Goal: Task Accomplishment & Management: Use online tool/utility

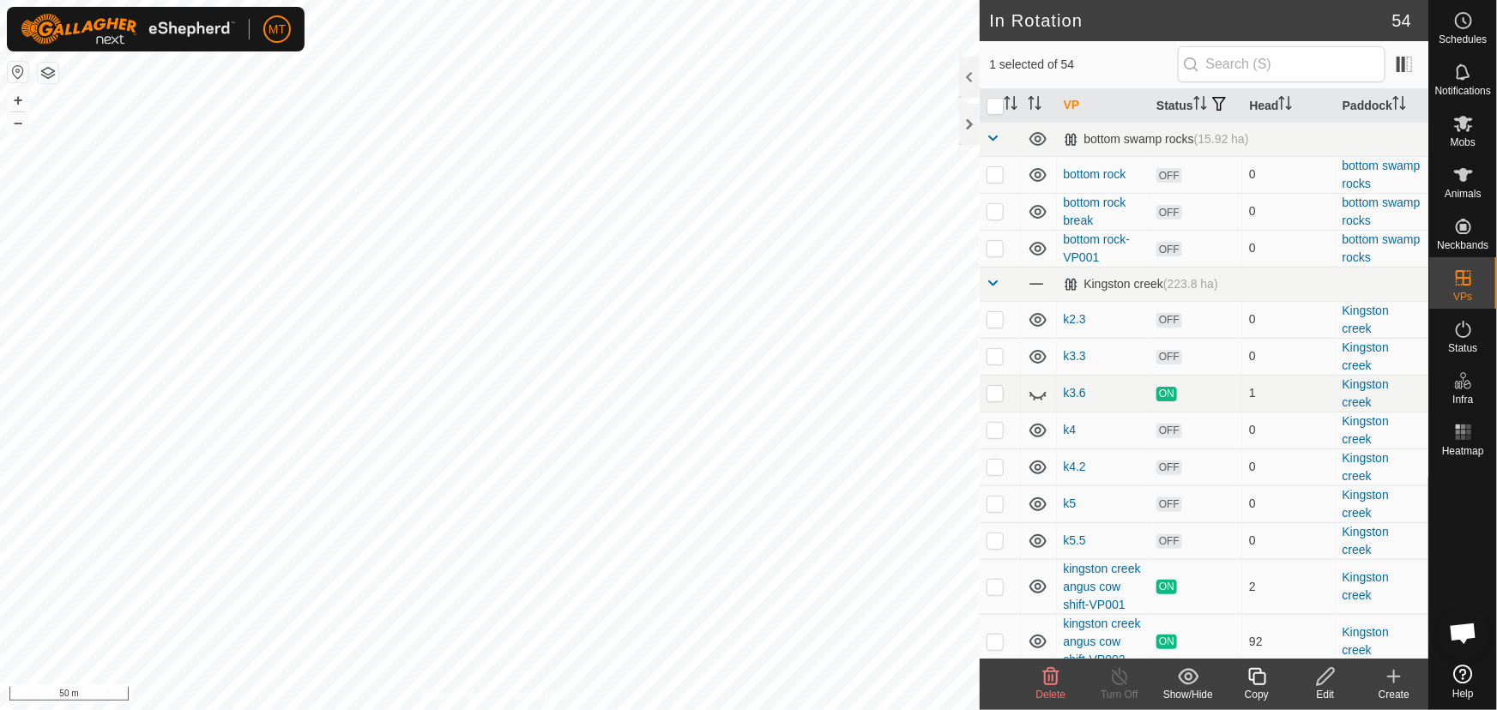
click at [1259, 686] on icon at bounding box center [1257, 677] width 21 height 21
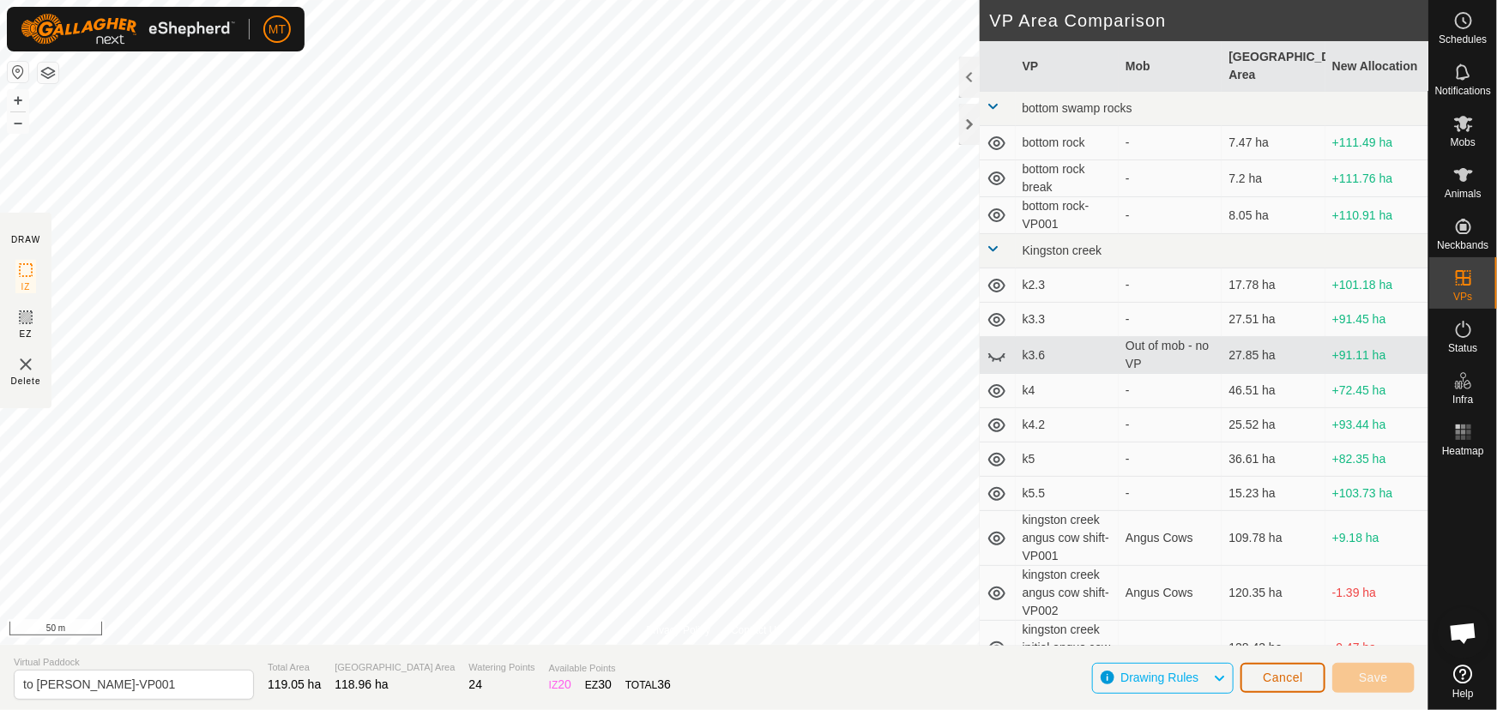
click at [1272, 675] on span "Cancel" at bounding box center [1283, 678] width 40 height 14
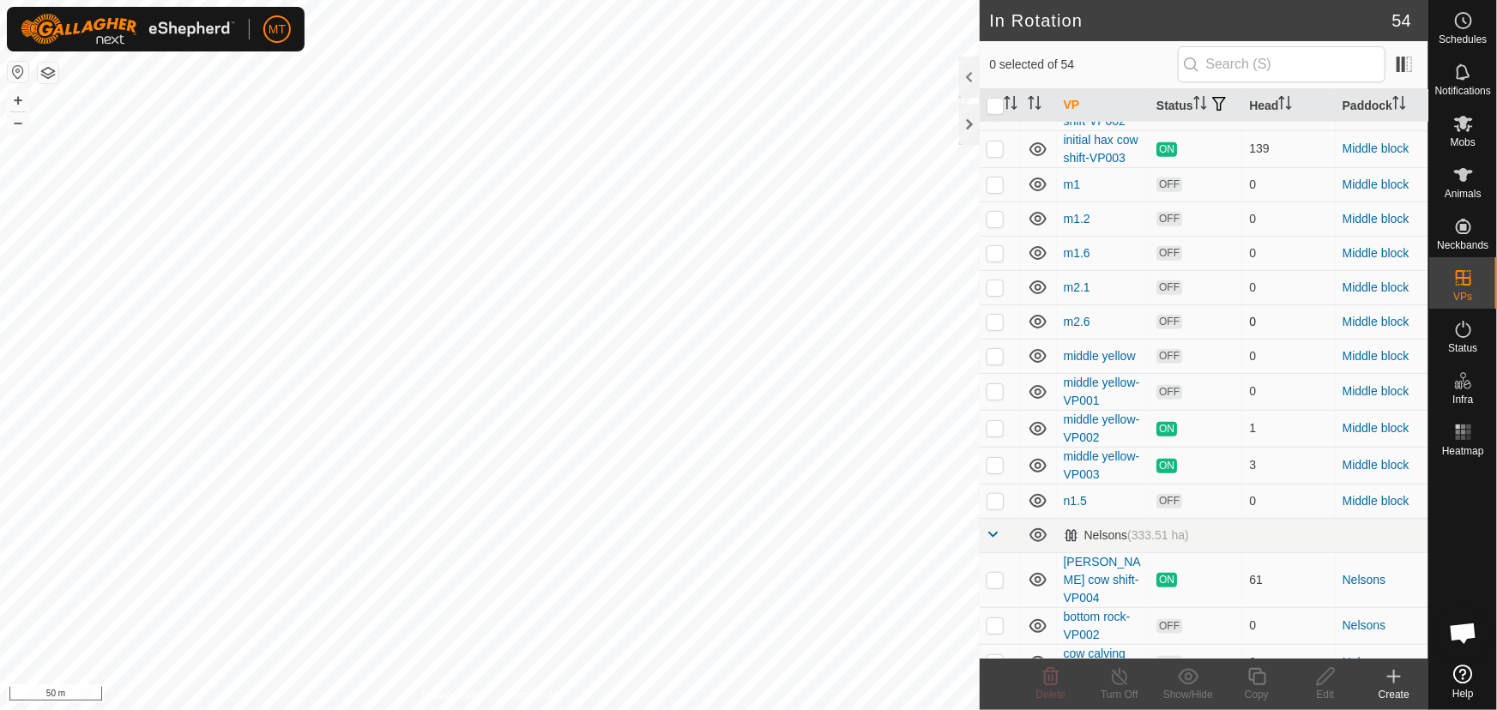
scroll to position [935, 0]
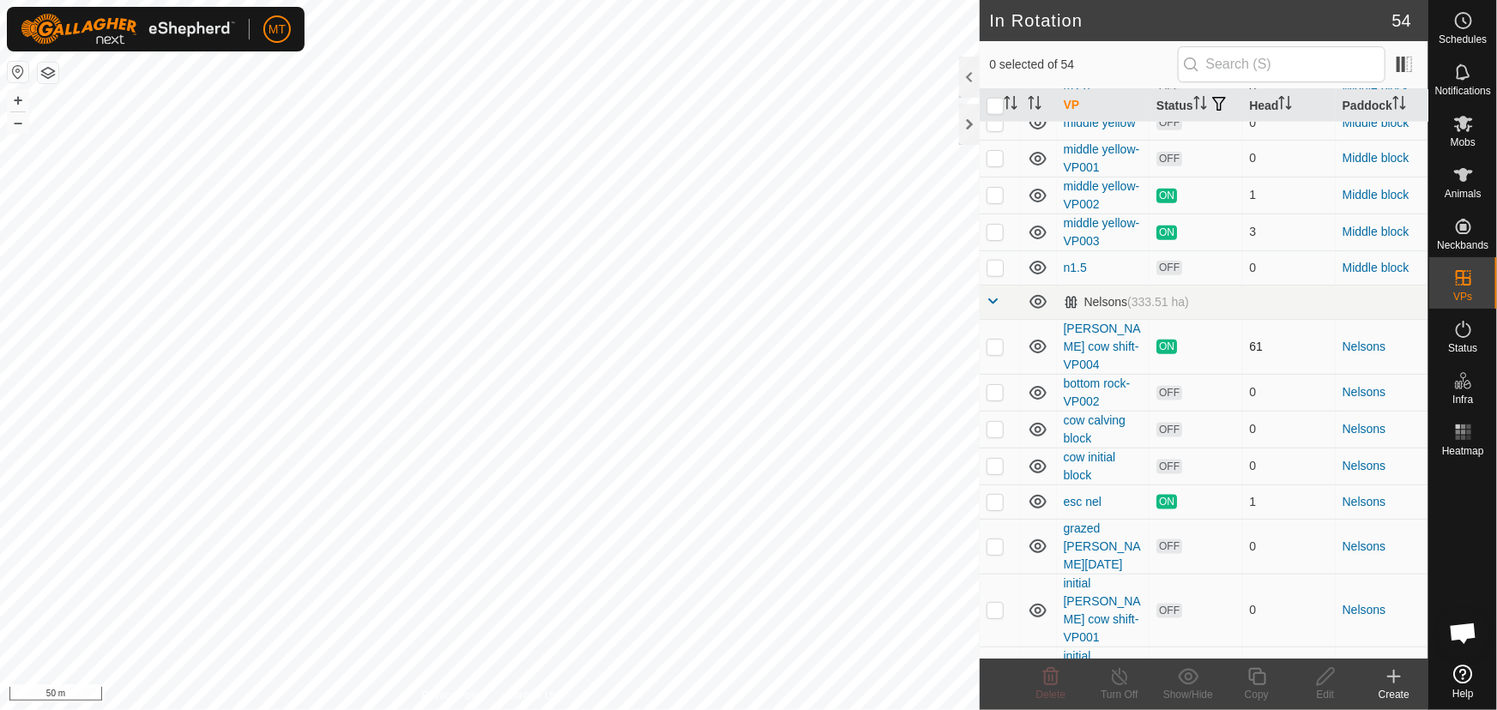
click at [999, 354] on p-checkbox at bounding box center [995, 347] width 17 height 14
checkbox input "true"
click at [1250, 678] on icon at bounding box center [1257, 676] width 17 height 17
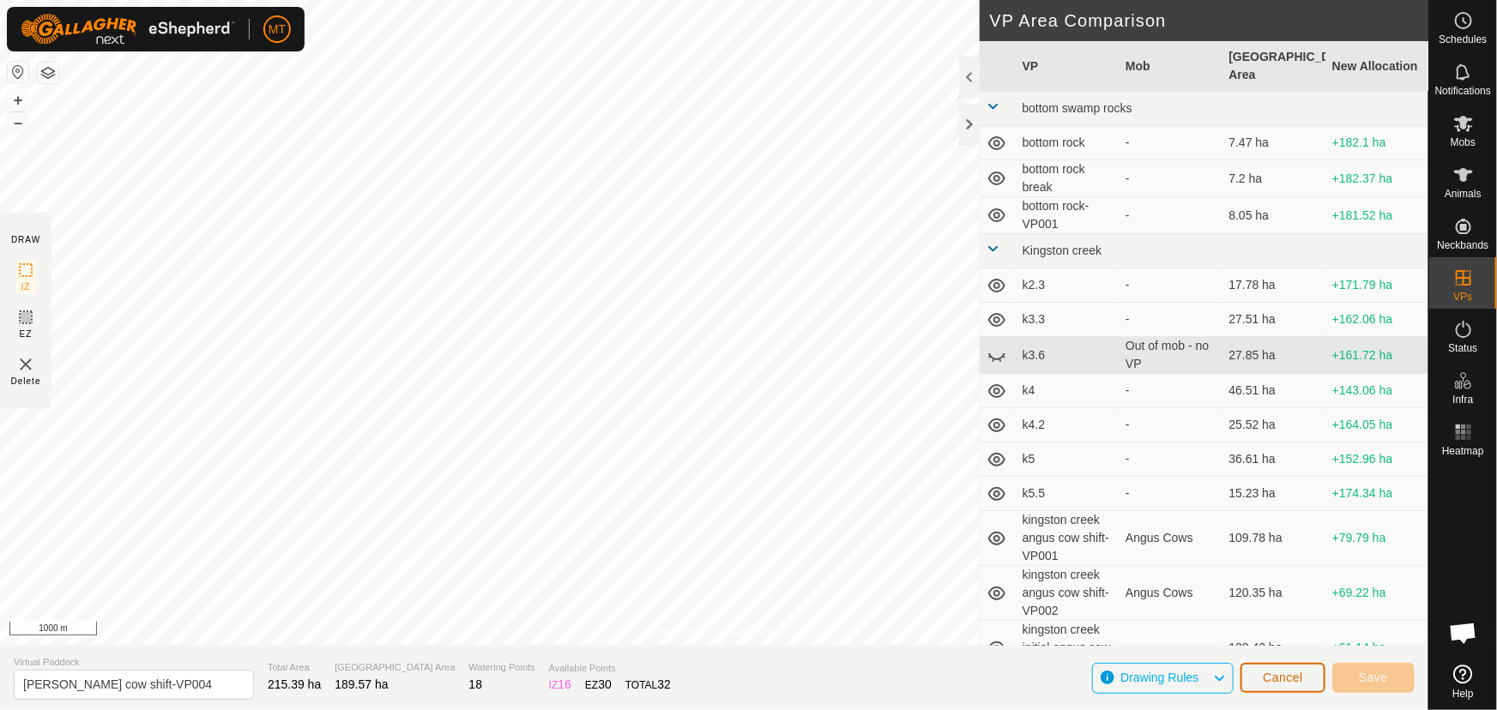
click at [1291, 674] on span "Cancel" at bounding box center [1283, 678] width 40 height 14
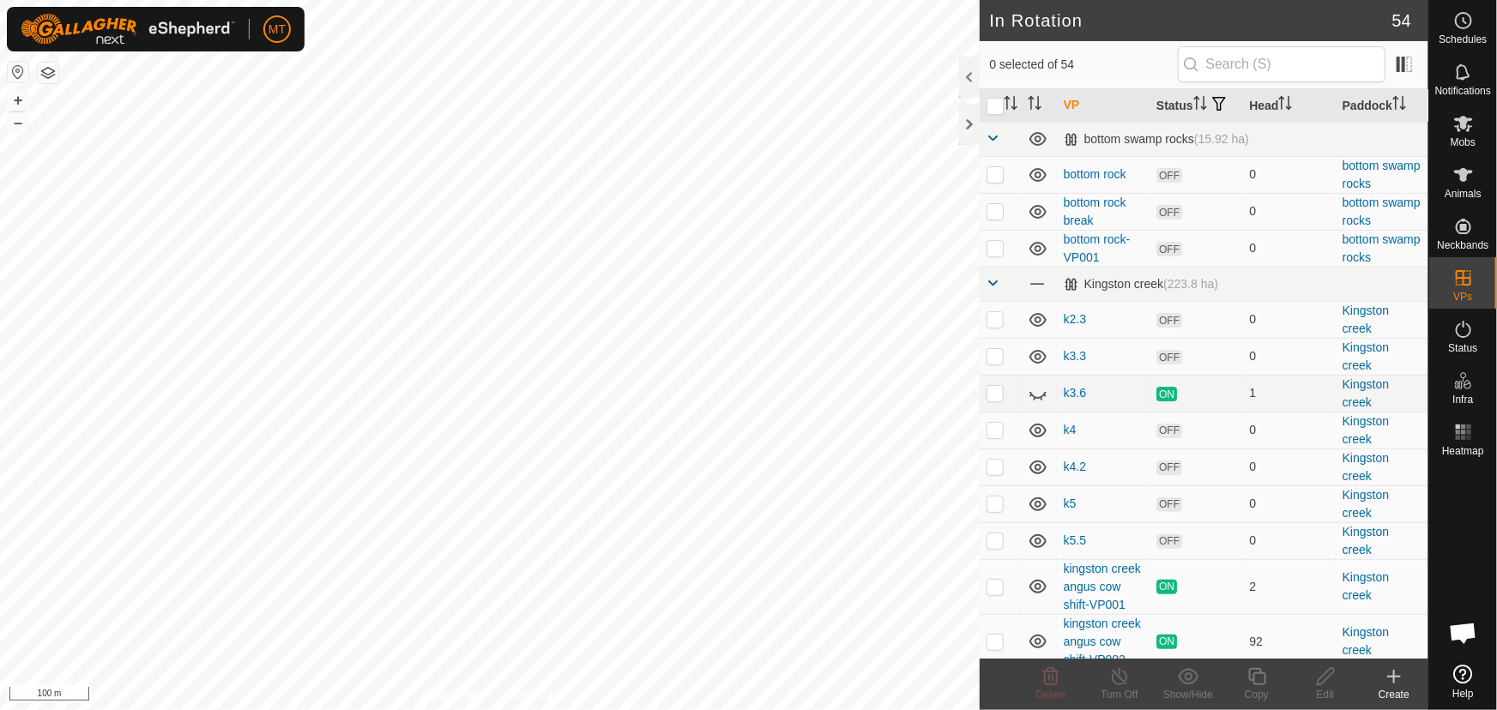
checkbox input "true"
click at [1252, 682] on icon at bounding box center [1257, 677] width 21 height 21
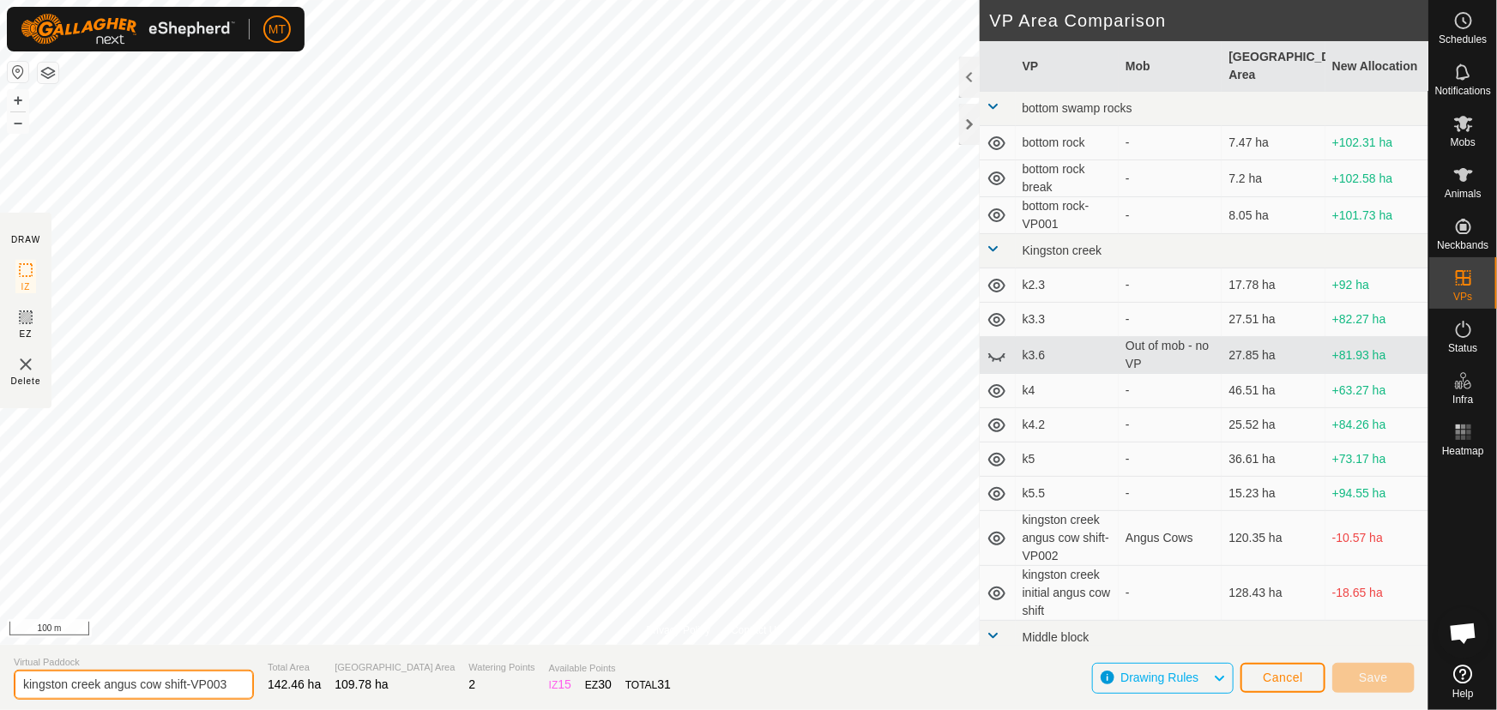
click at [229, 684] on input "kingston creek angus cow shift-VP003" at bounding box center [134, 685] width 240 height 30
type input "kingston creek angus cow shift-VP004"
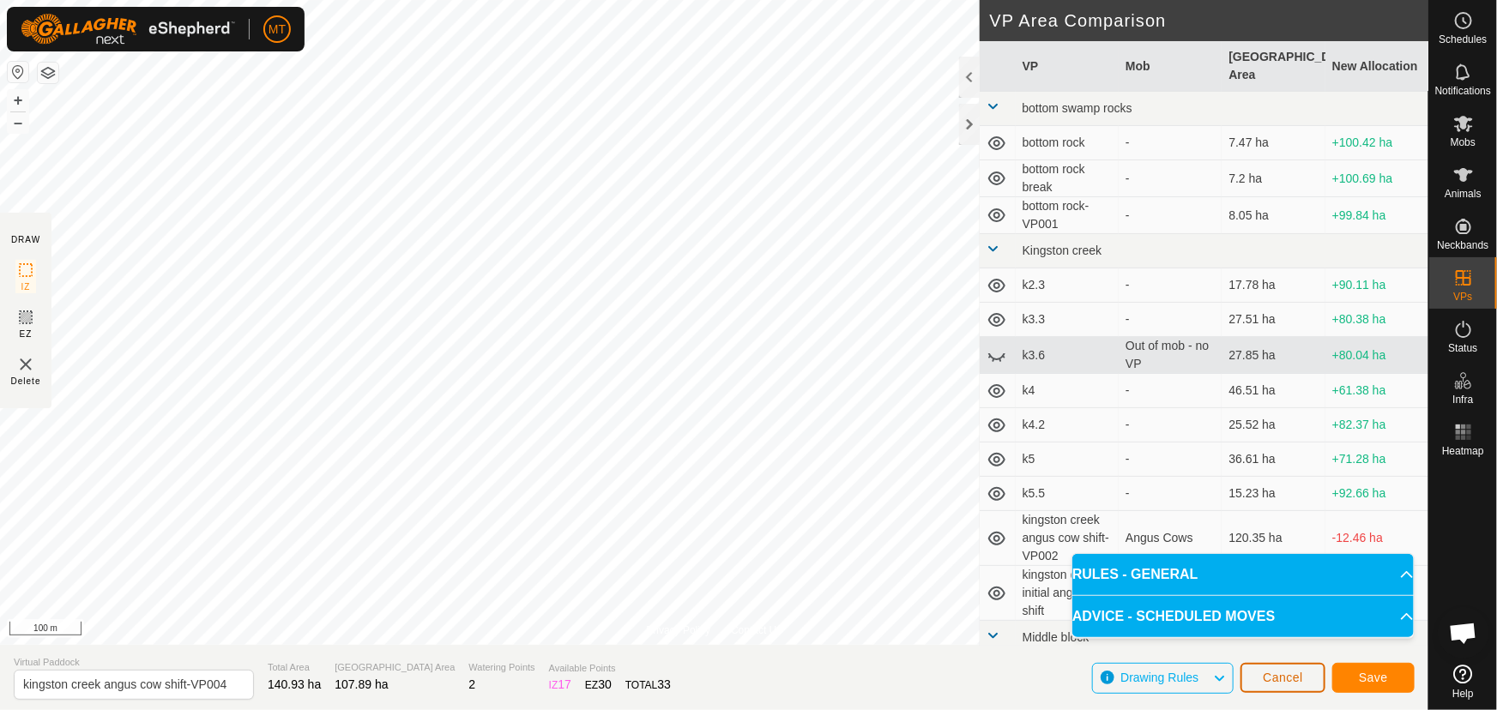
click at [1285, 671] on span "Cancel" at bounding box center [1283, 678] width 40 height 14
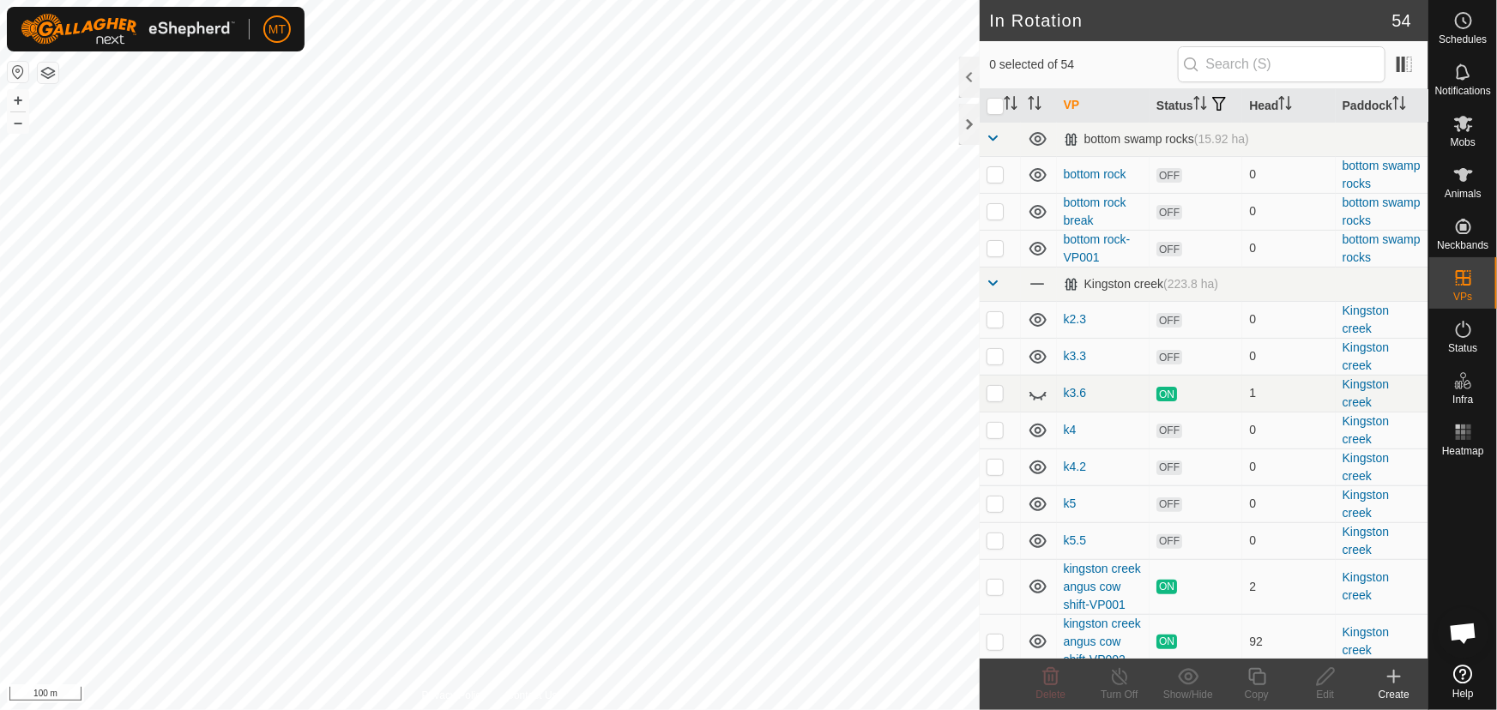
checkbox input "true"
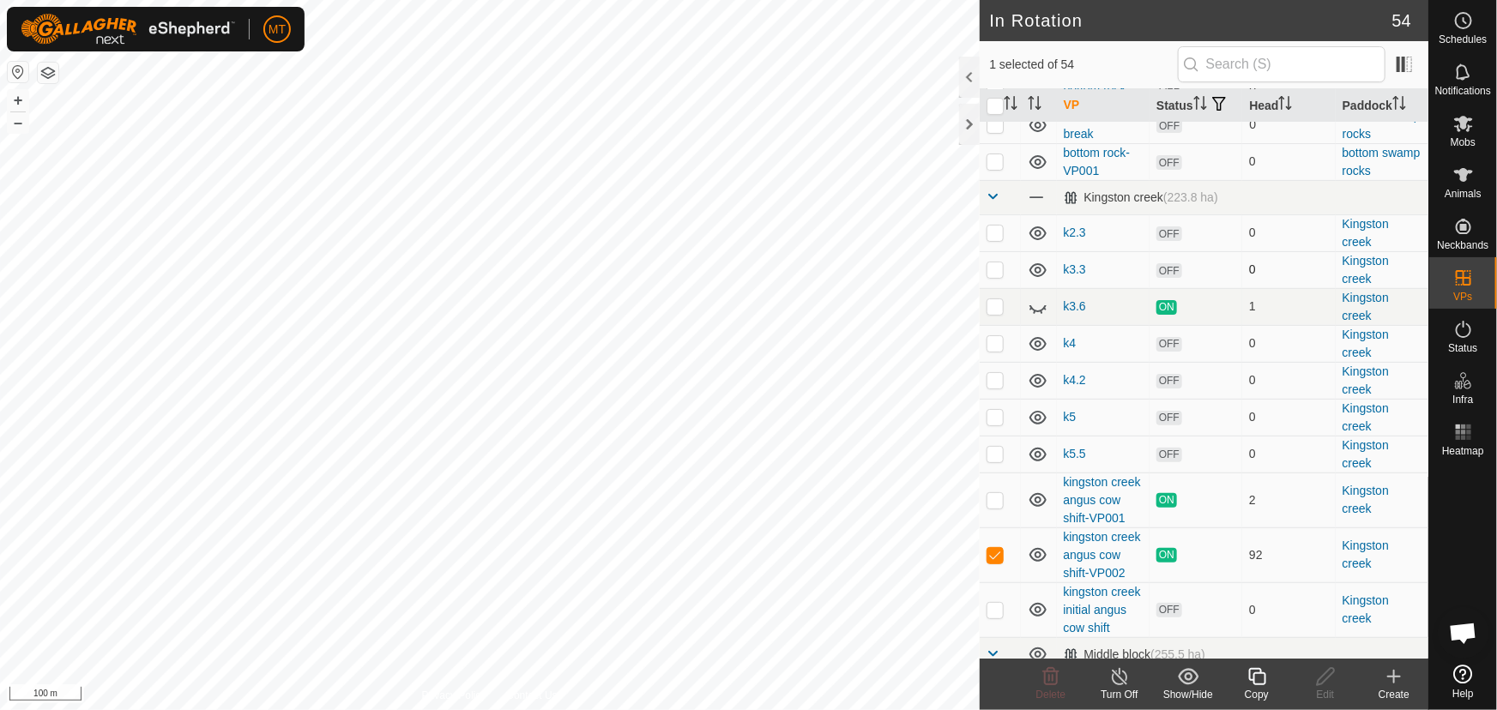
scroll to position [233, 0]
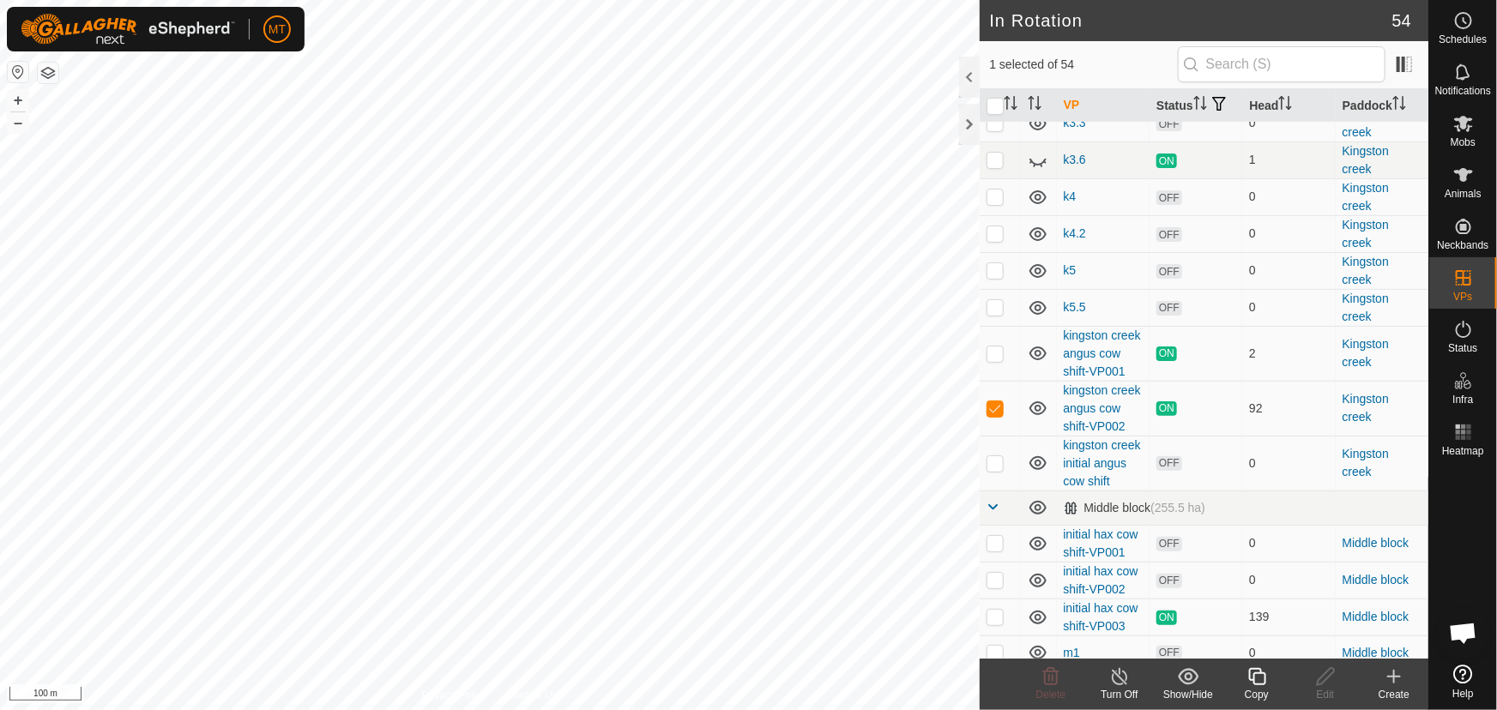
click at [1249, 678] on icon at bounding box center [1257, 677] width 21 height 21
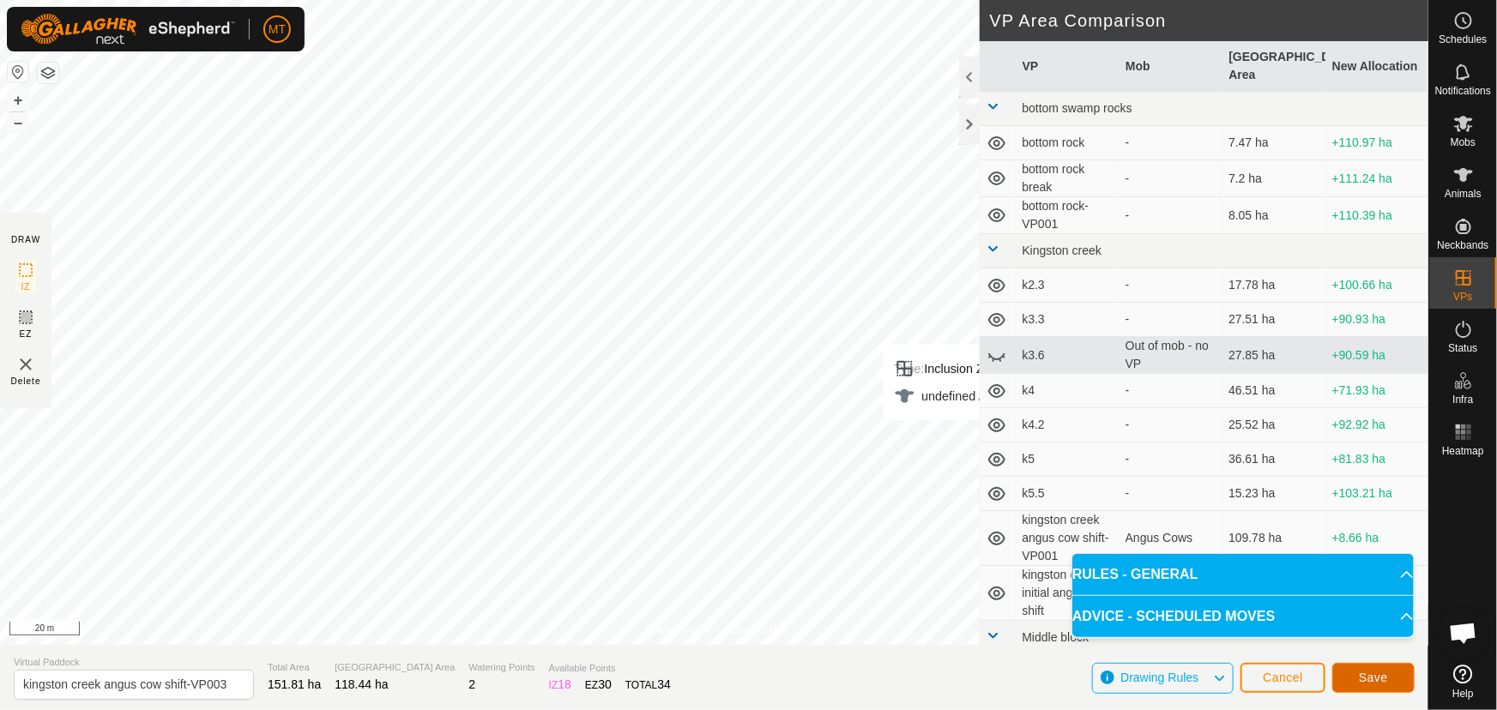
click at [1375, 682] on span "Save" at bounding box center [1373, 678] width 29 height 14
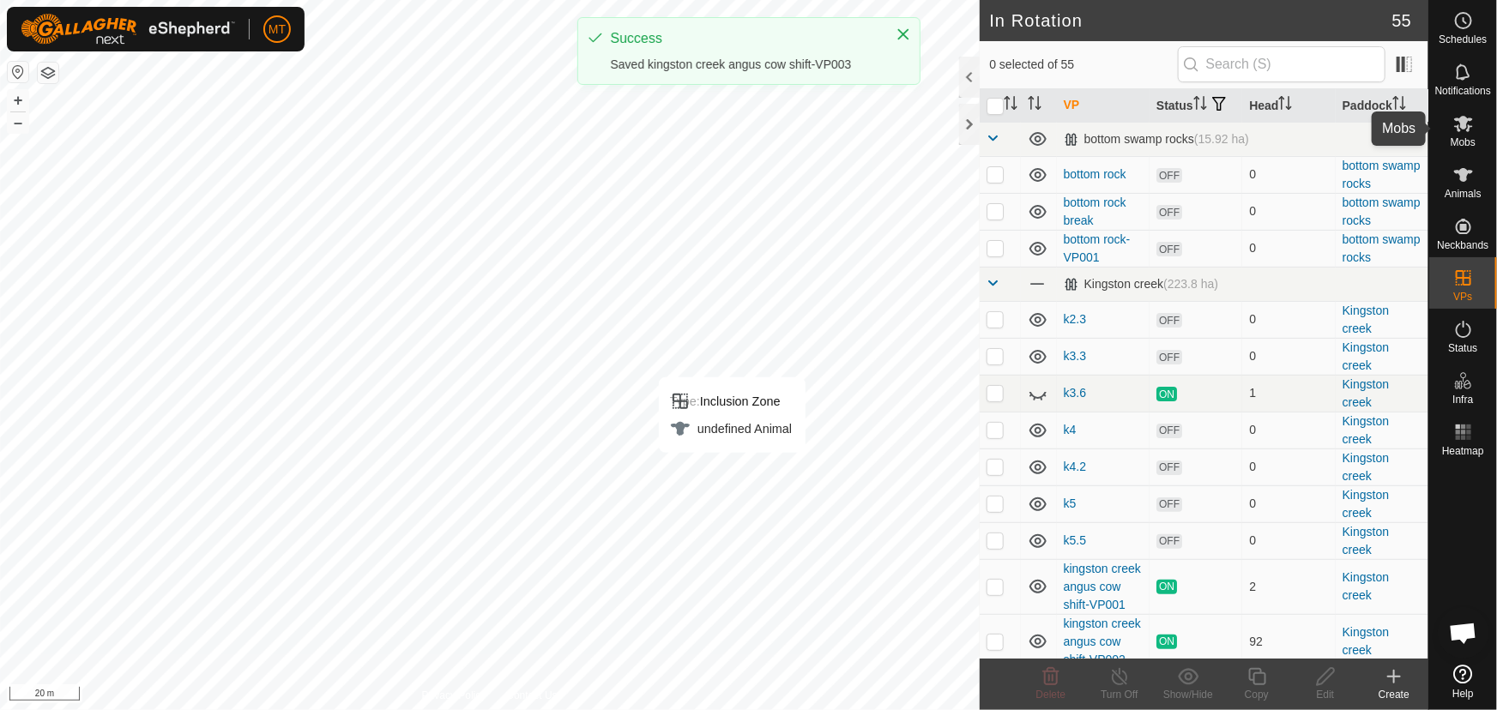
click at [1464, 124] on icon at bounding box center [1463, 124] width 19 height 16
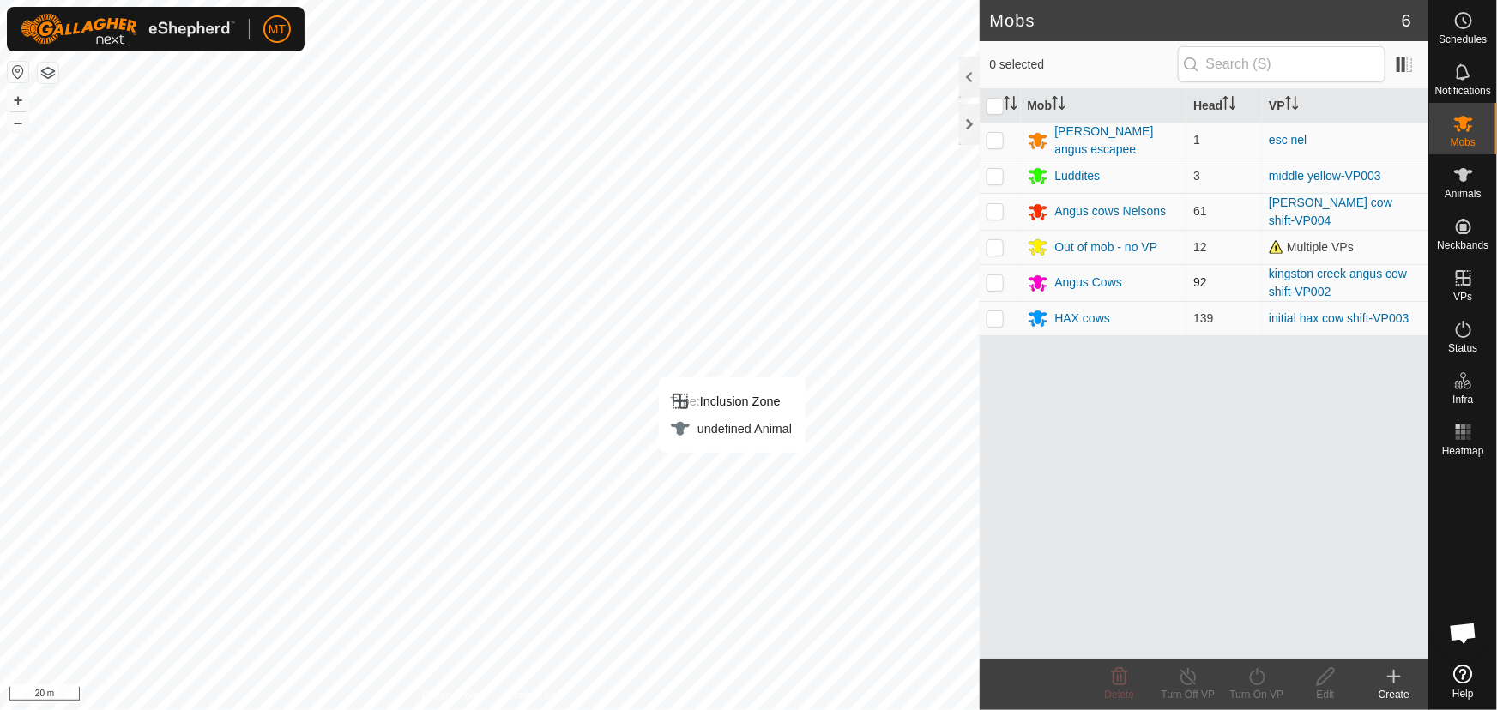
click at [997, 283] on p-checkbox at bounding box center [995, 282] width 17 height 14
checkbox input "true"
click at [1261, 680] on icon at bounding box center [1257, 677] width 21 height 21
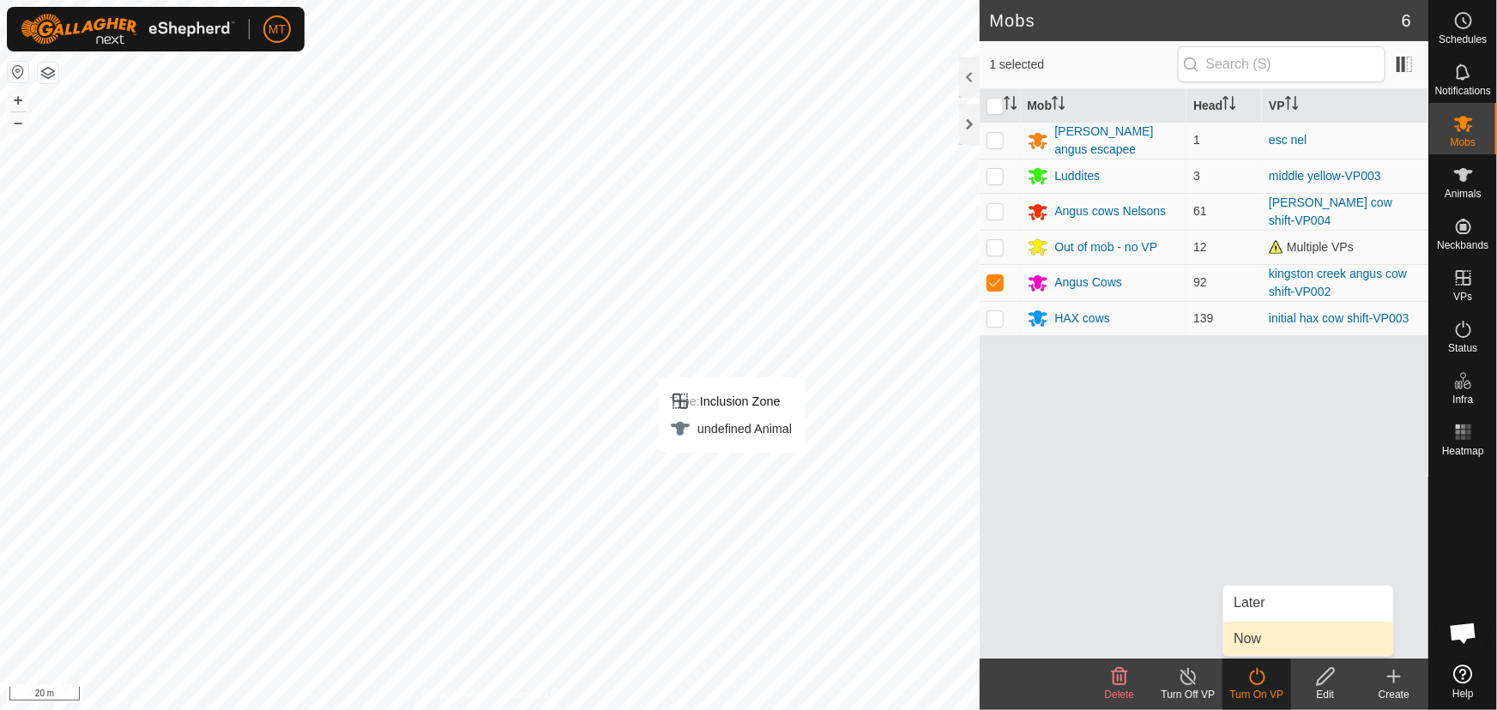
click at [1255, 635] on link "Now" at bounding box center [1309, 639] width 170 height 34
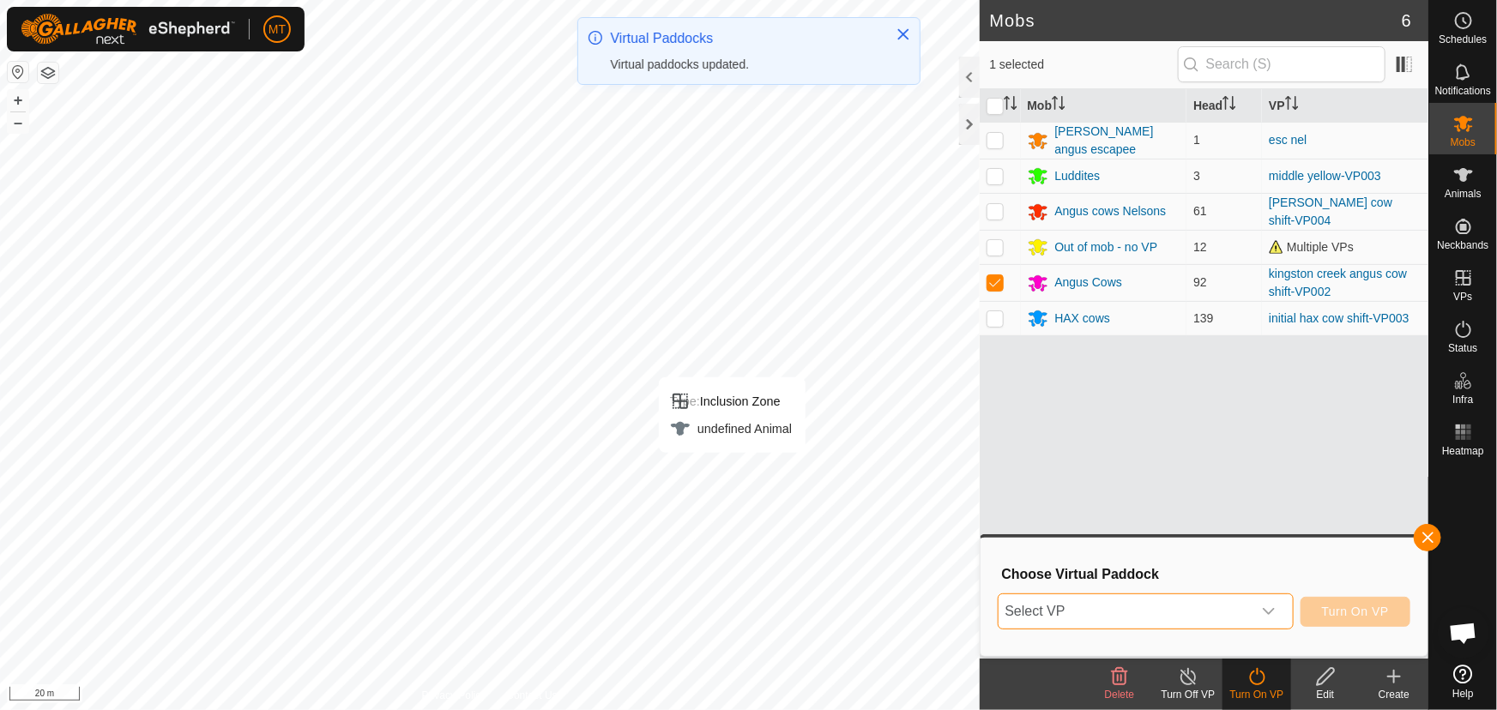
click at [1170, 608] on span "Select VP" at bounding box center [1125, 612] width 253 height 34
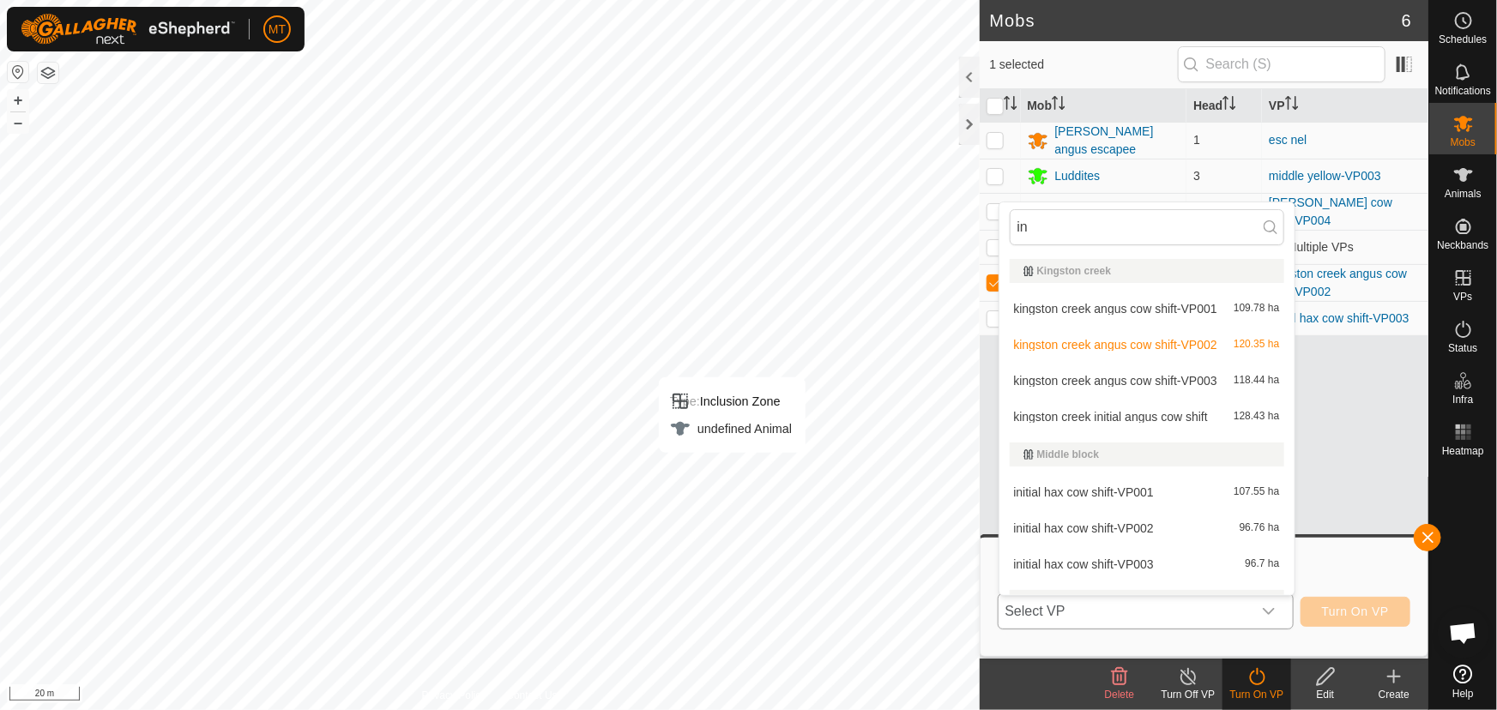
type input "i"
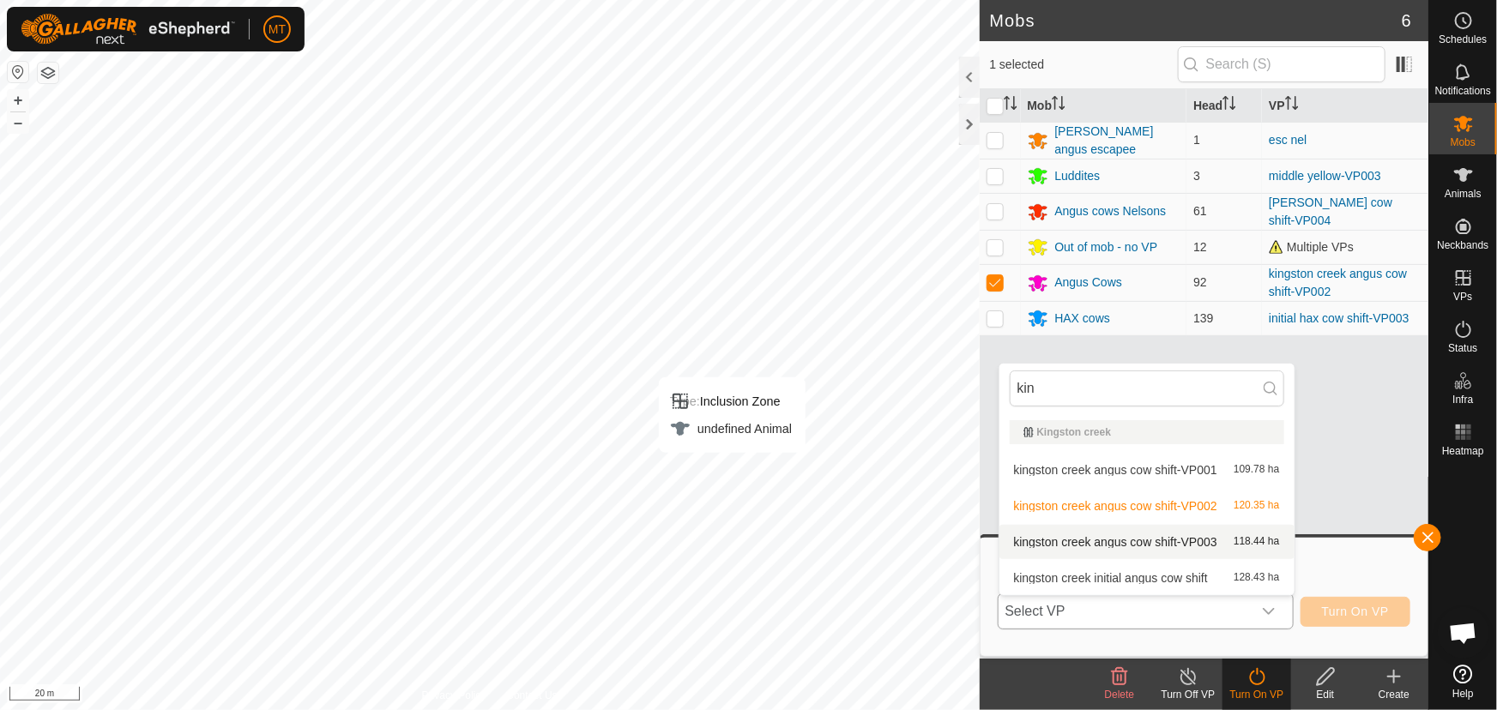
type input "kin"
click at [1197, 532] on li "kingston creek angus cow shift-VP003 118.44 ha" at bounding box center [1147, 542] width 295 height 34
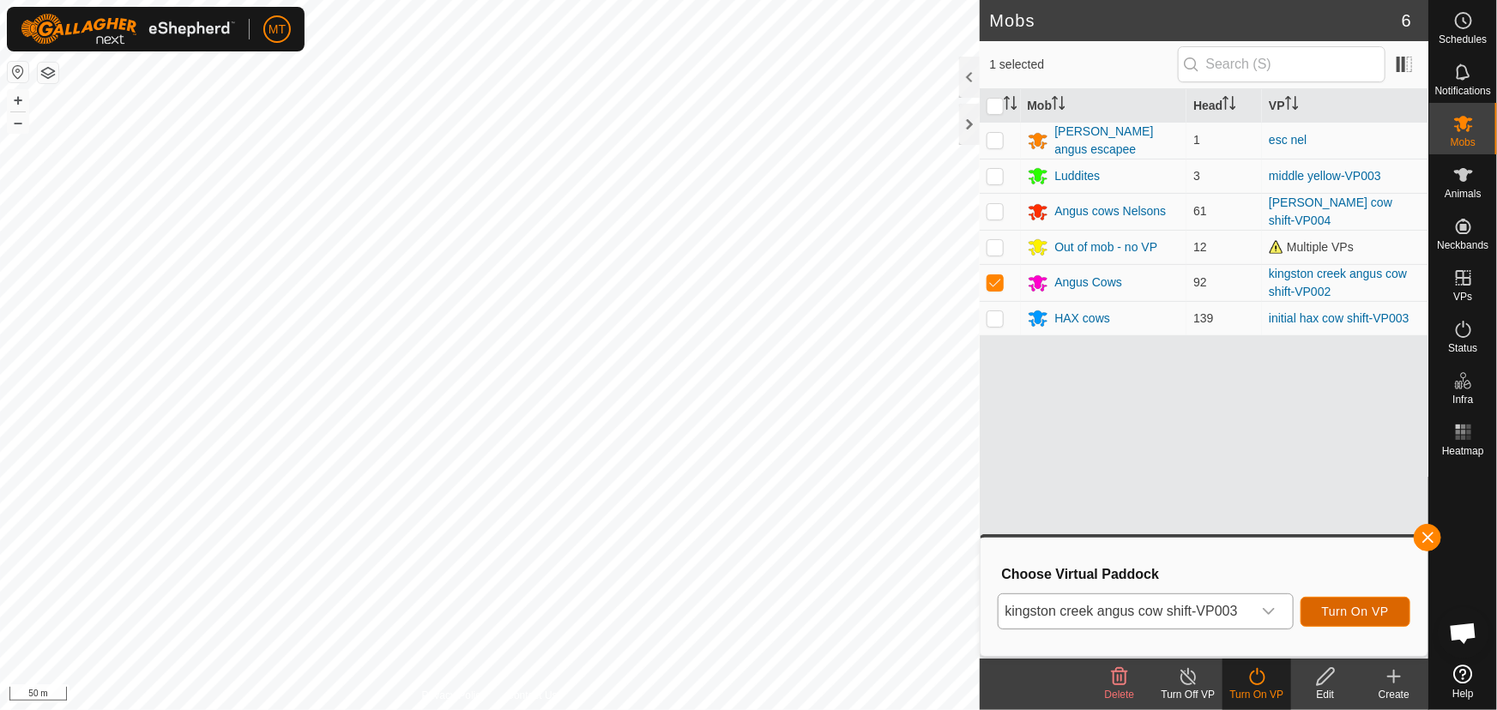
click at [1347, 613] on span "Turn On VP" at bounding box center [1355, 612] width 67 height 14
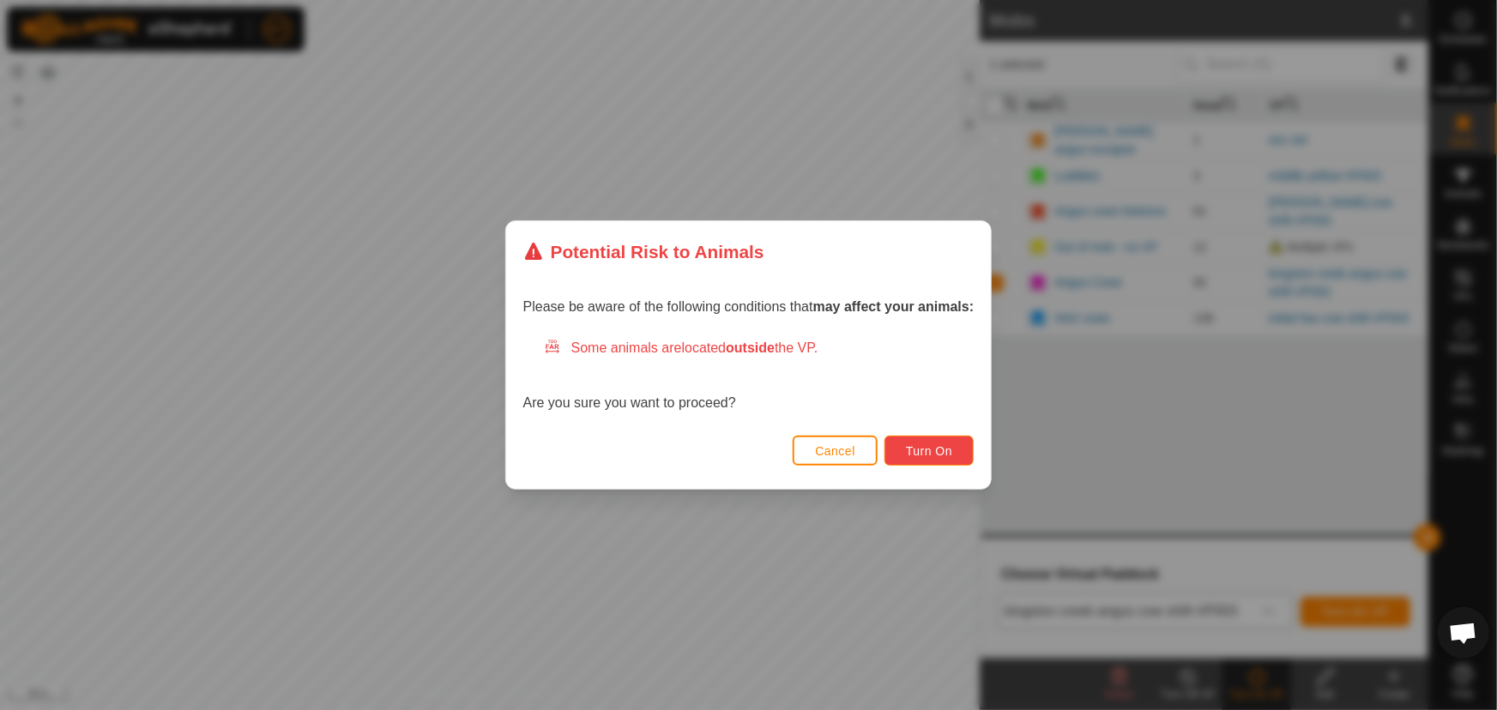
click at [931, 441] on button "Turn On" at bounding box center [929, 451] width 89 height 30
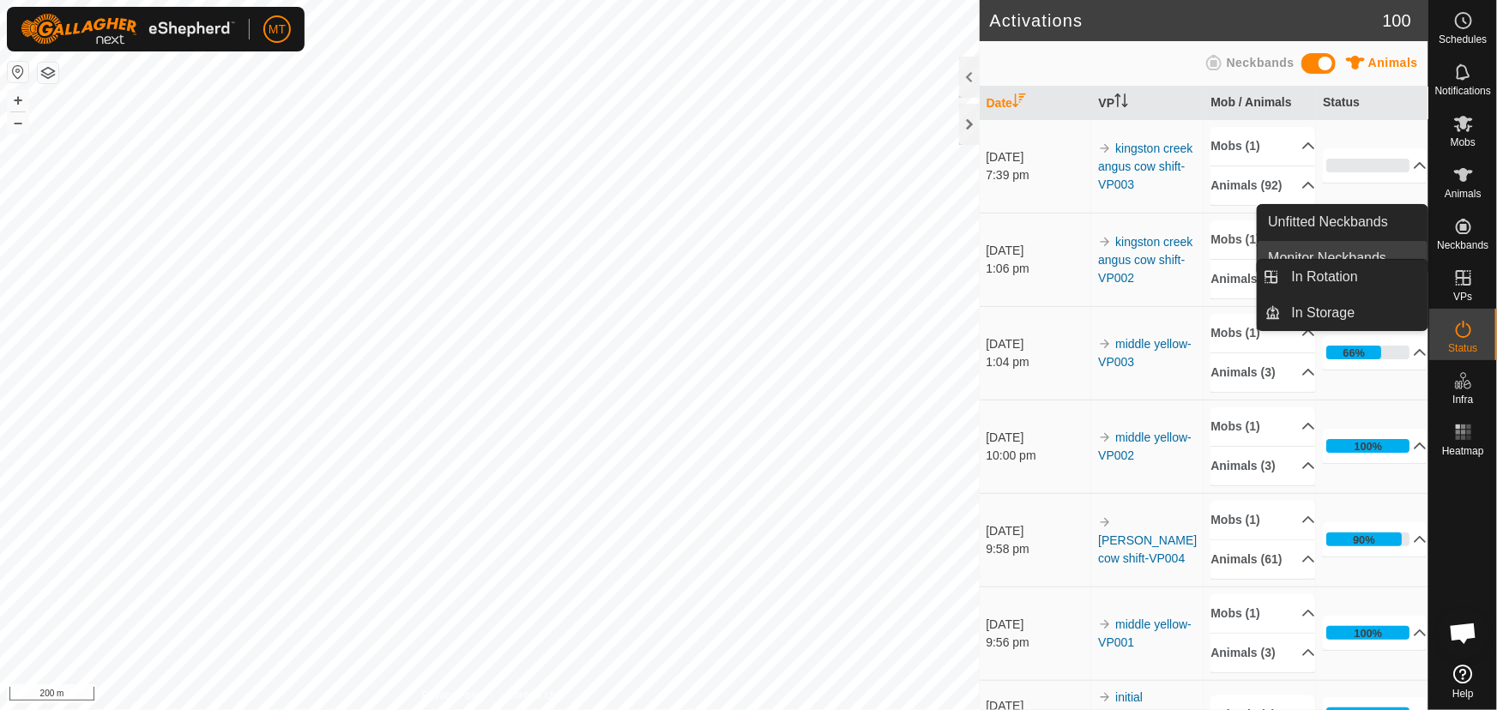
drag, startPoint x: 1331, startPoint y: 285, endPoint x: 1310, endPoint y: 254, distance: 37.1
click at [1331, 284] on link "In Rotation" at bounding box center [1355, 277] width 147 height 34
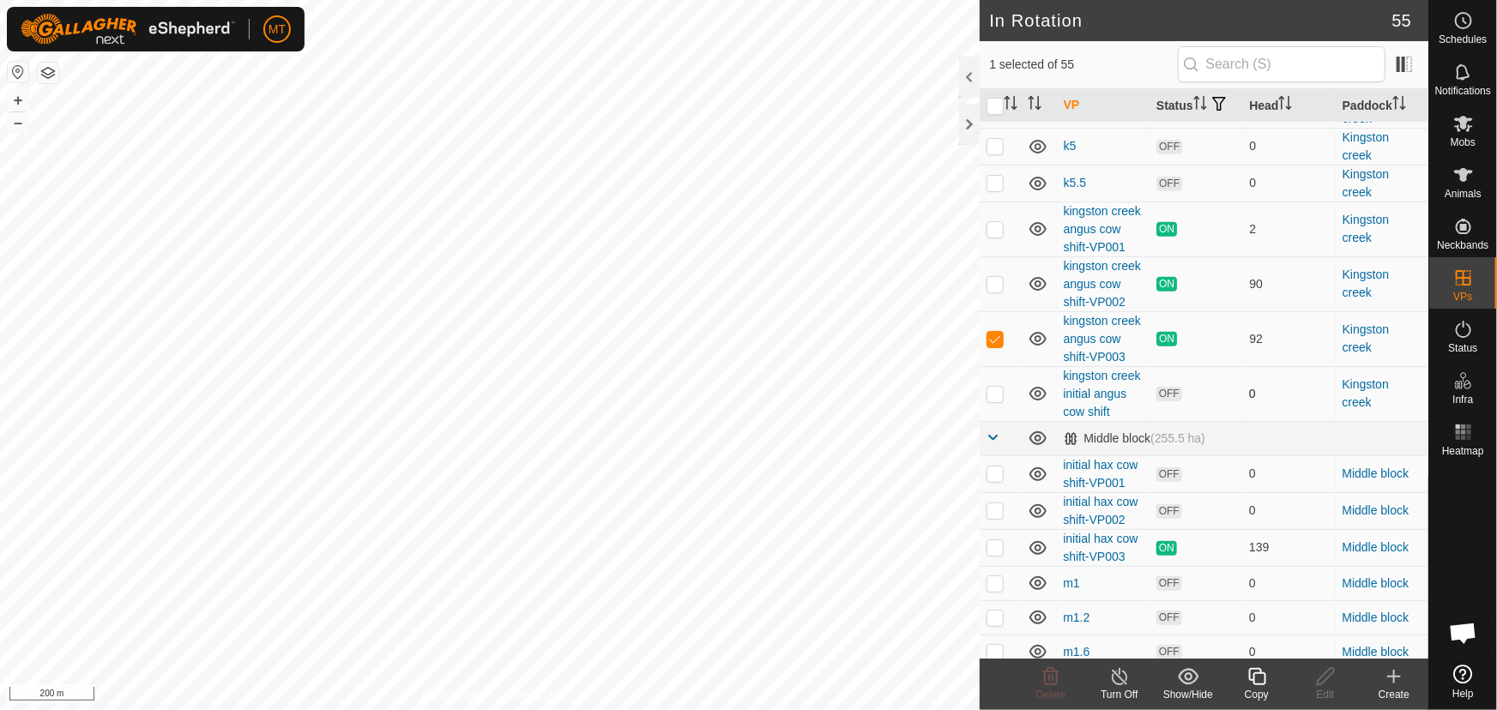
scroll to position [468, 0]
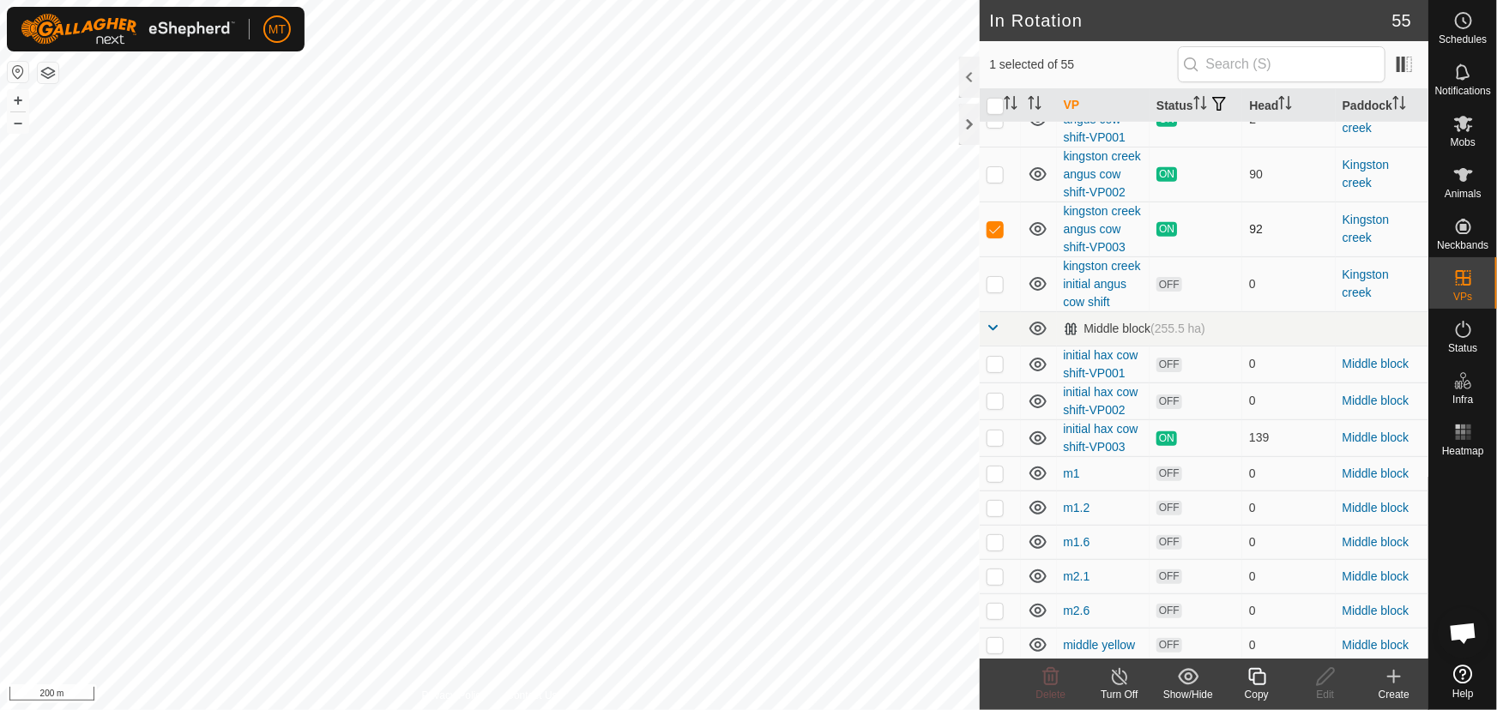
click at [995, 236] on p-checkbox at bounding box center [995, 229] width 17 height 14
checkbox input "false"
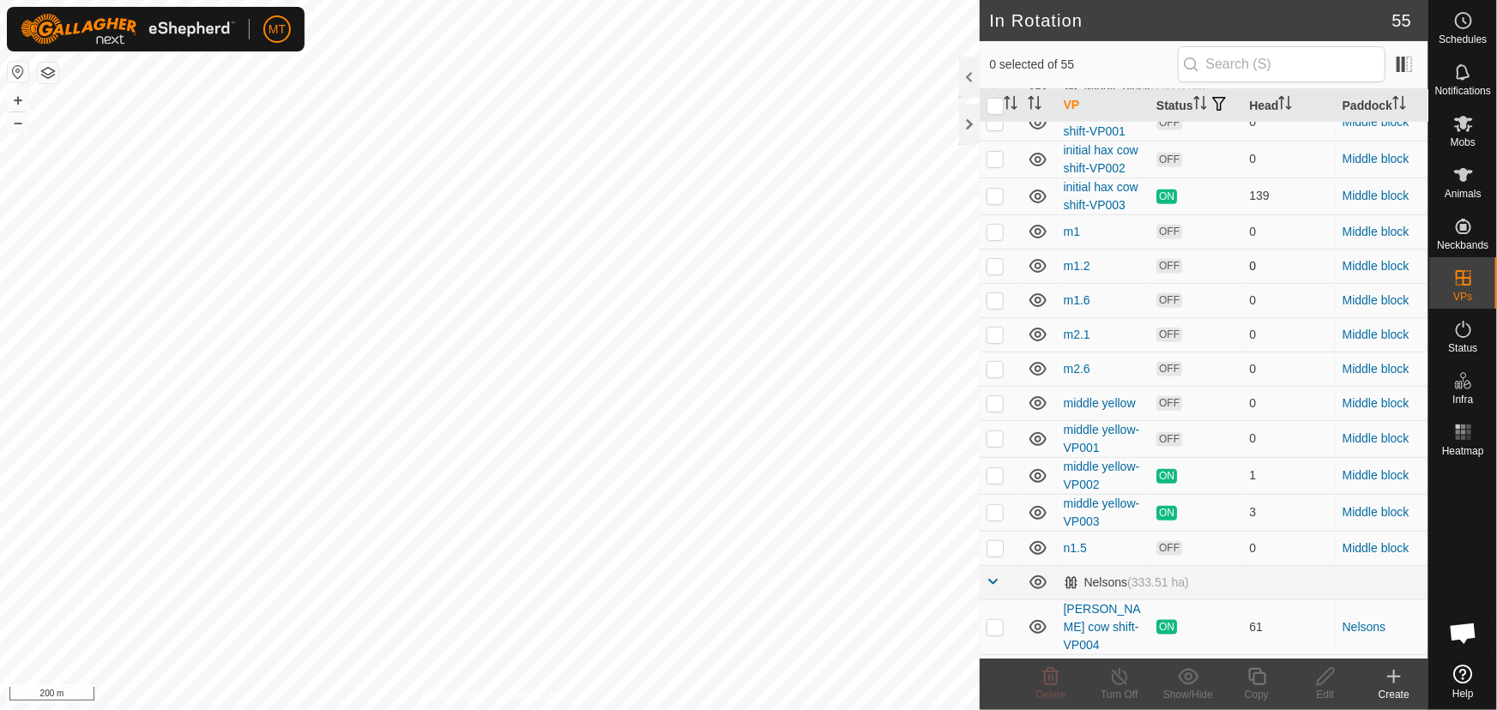
scroll to position [780, 0]
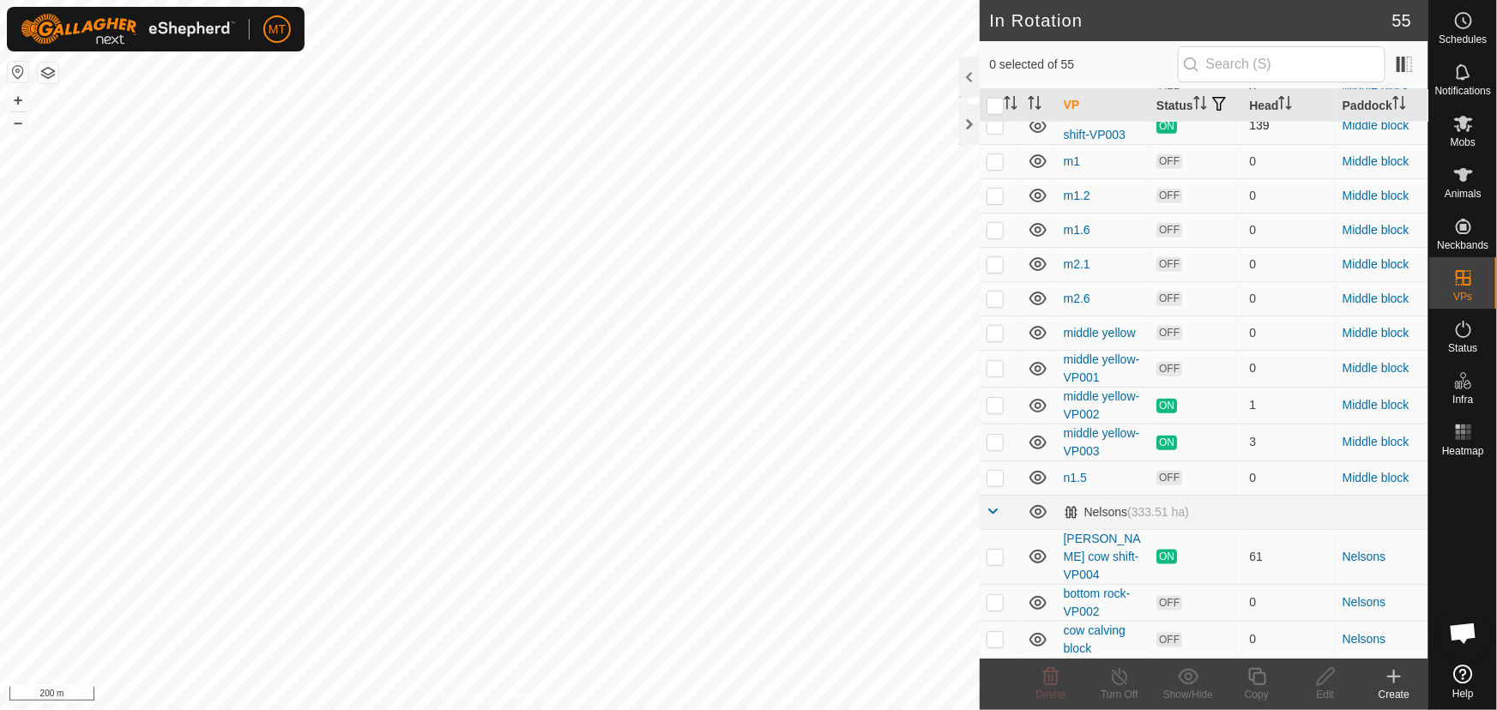
click at [994, 132] on p-checkbox at bounding box center [995, 125] width 17 height 14
checkbox input "false"
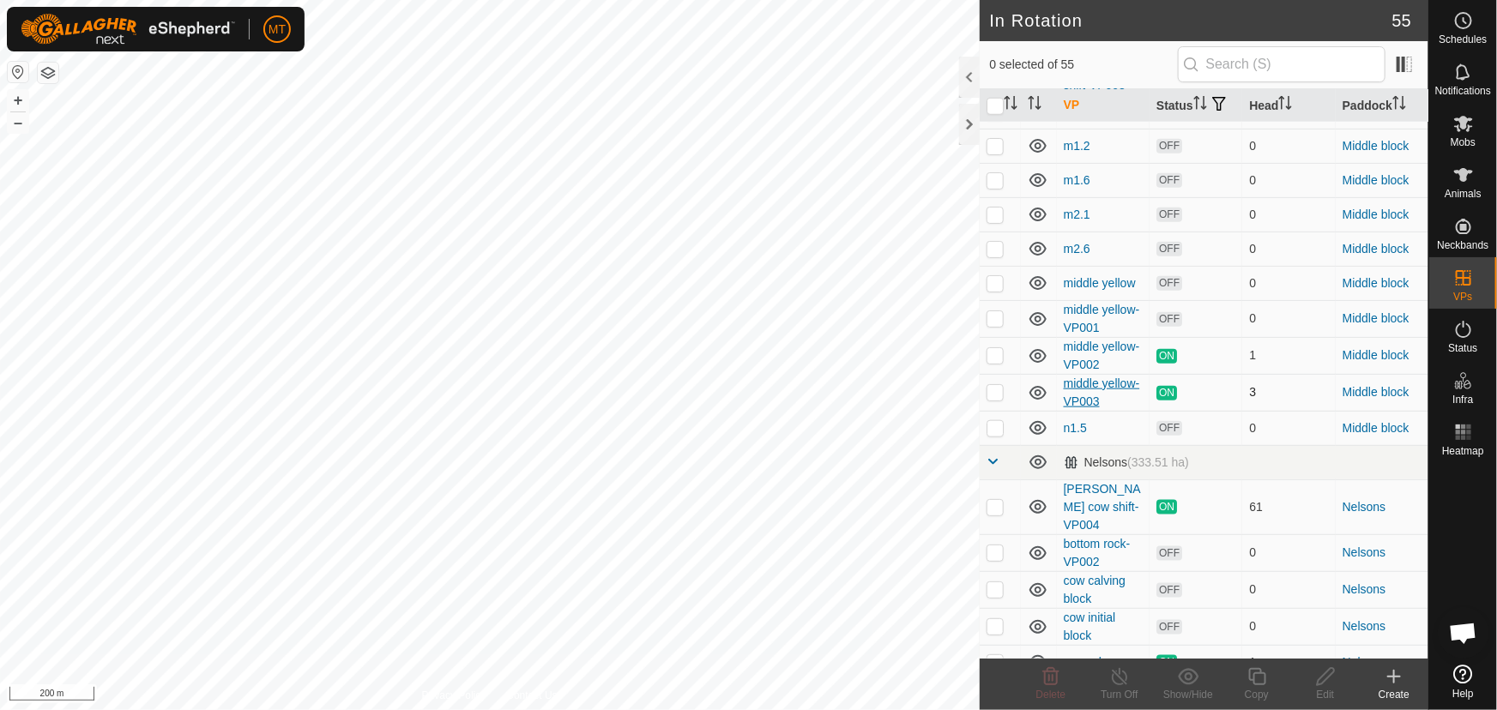
scroll to position [858, 0]
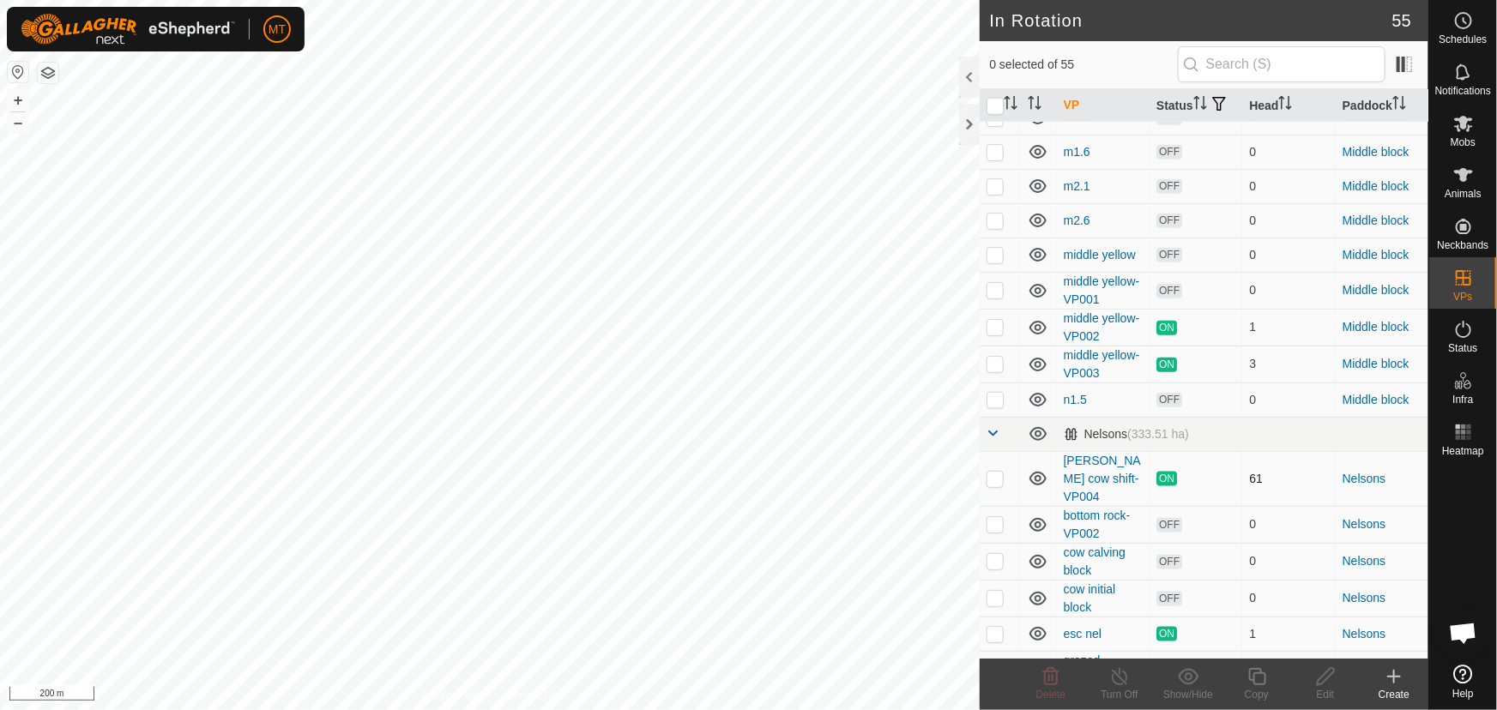
click at [995, 486] on p-checkbox at bounding box center [995, 479] width 17 height 14
checkbox input "true"
click at [1253, 676] on icon at bounding box center [1257, 676] width 17 height 17
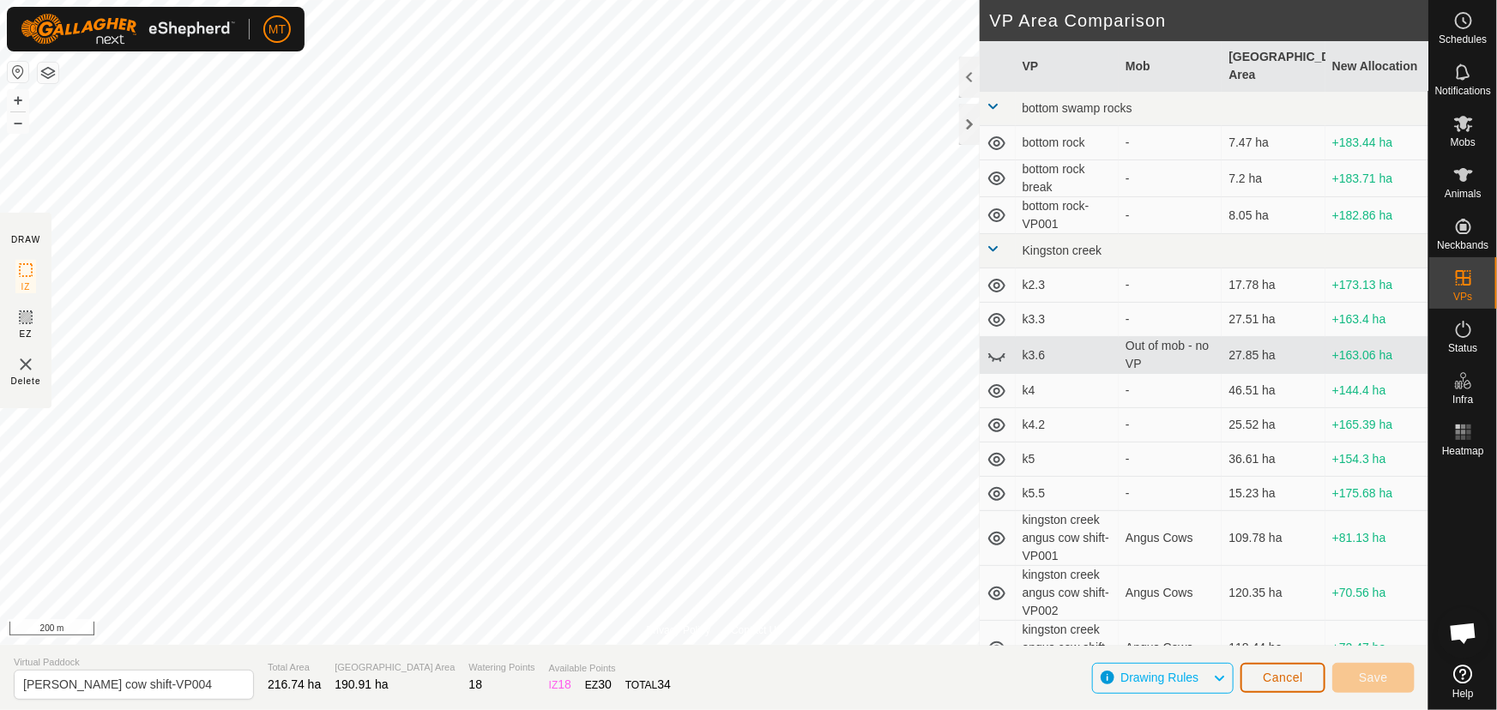
click at [1266, 674] on span "Cancel" at bounding box center [1283, 678] width 40 height 14
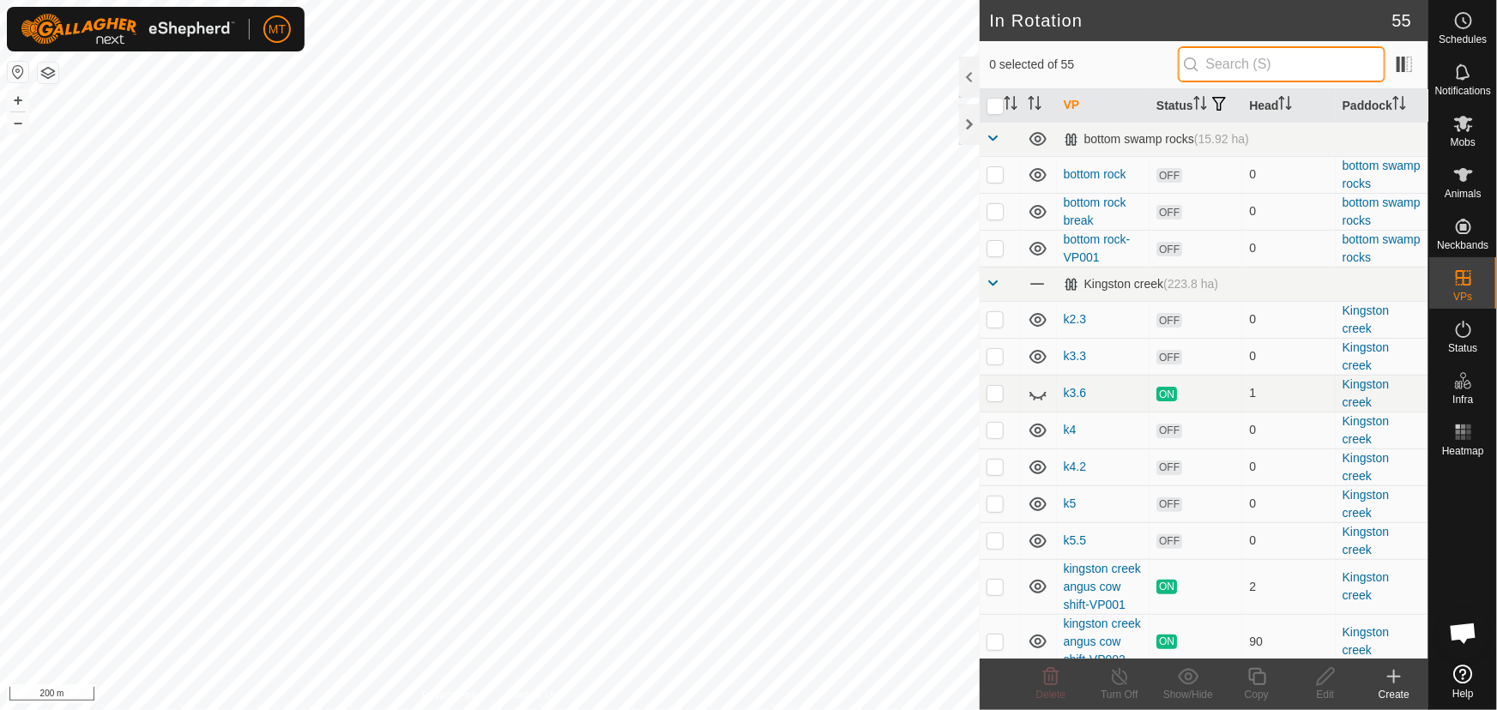
click at [1226, 60] on input "text" at bounding box center [1282, 64] width 208 height 36
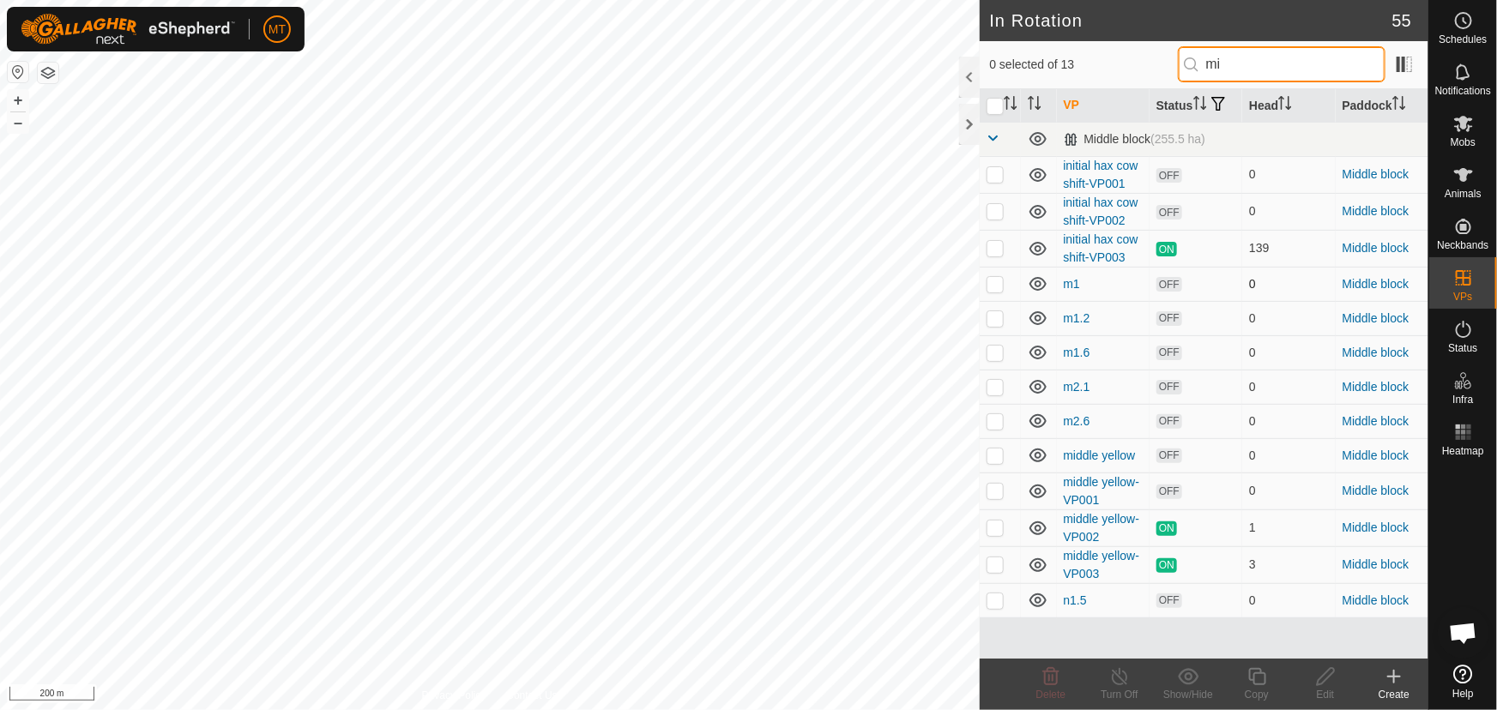
type input "m"
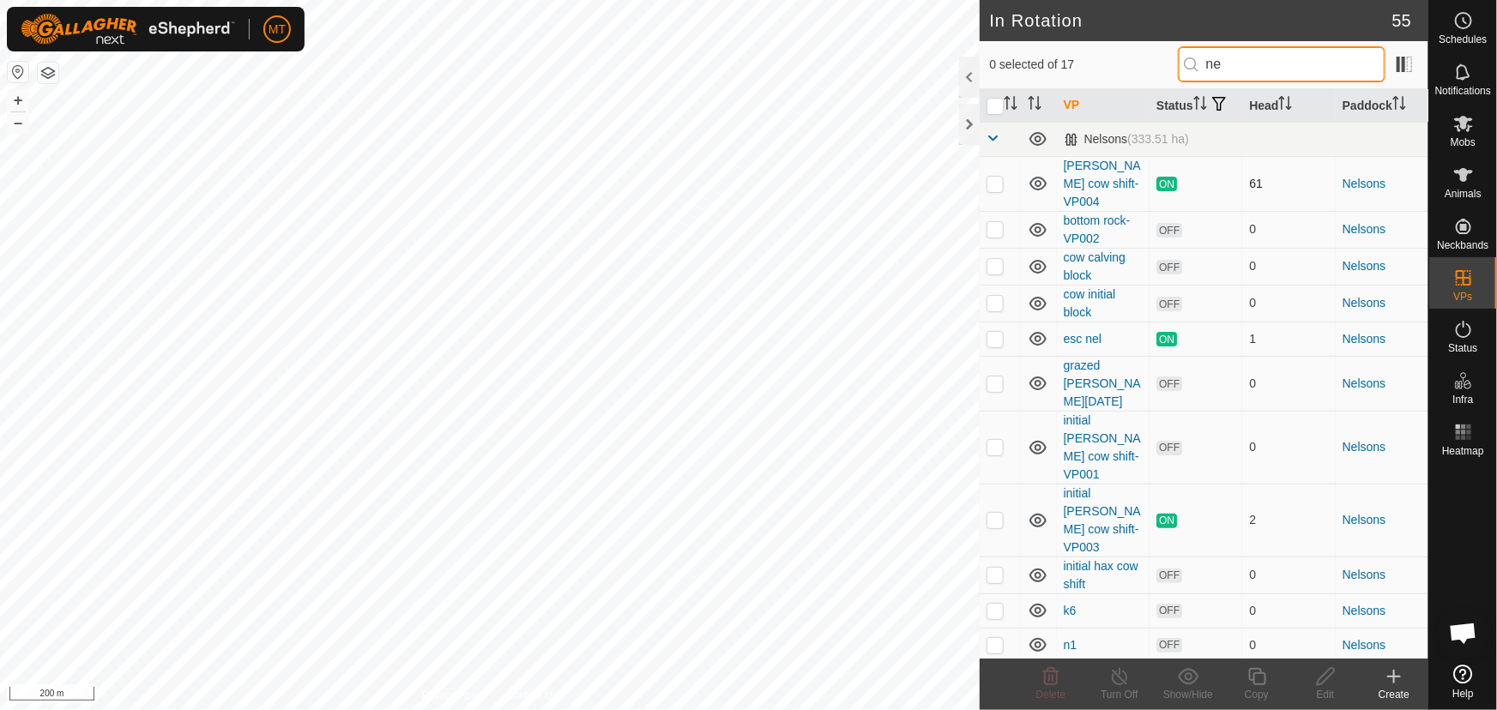
type input "ne"
click at [994, 190] on p-checkbox at bounding box center [995, 184] width 17 height 14
checkbox input "true"
click at [1253, 671] on icon at bounding box center [1257, 677] width 21 height 21
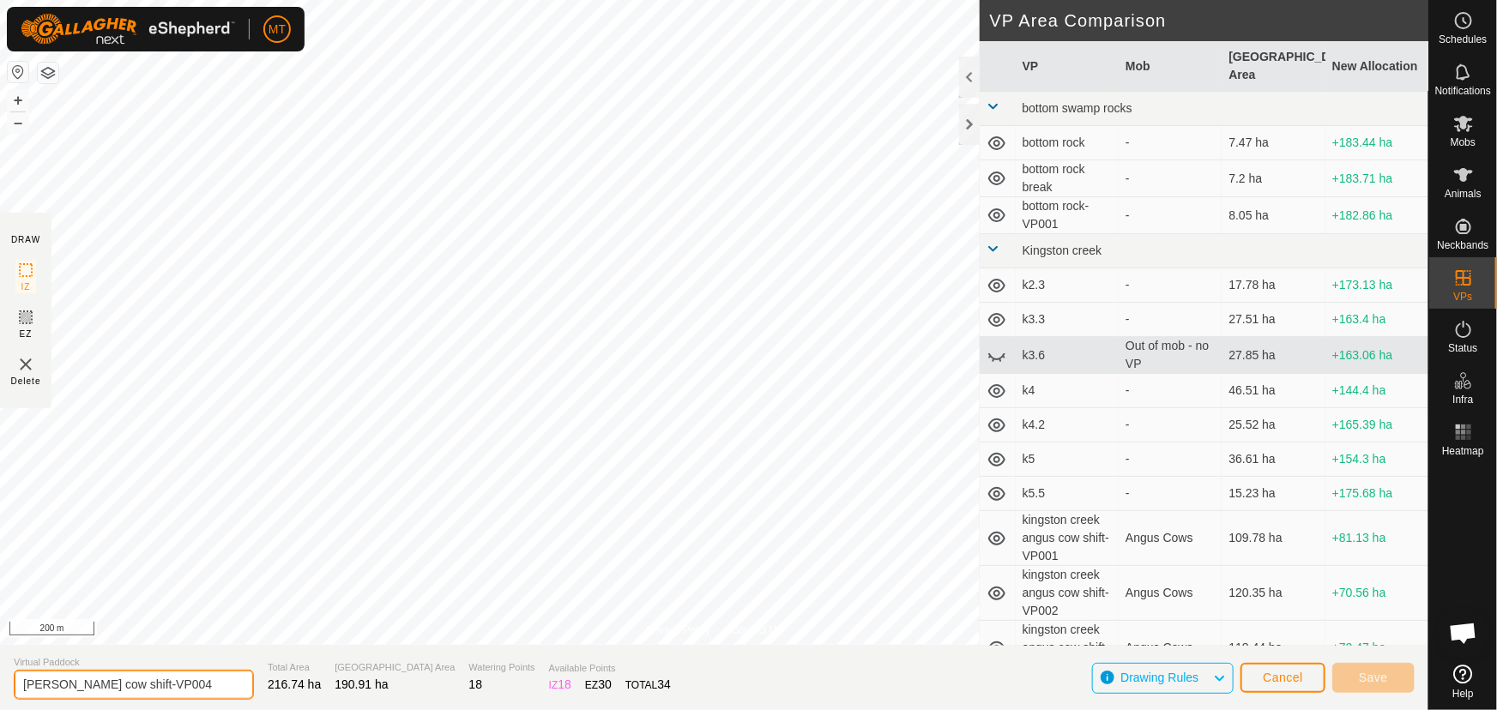
drag, startPoint x: 196, startPoint y: 685, endPoint x: 146, endPoint y: 686, distance: 49.8
click at [146, 686] on input "[PERSON_NAME] cow shift-VP004" at bounding box center [134, 685] width 240 height 30
type input "[PERSON_NAME]"
click at [1359, 678] on span "Save" at bounding box center [1373, 678] width 29 height 14
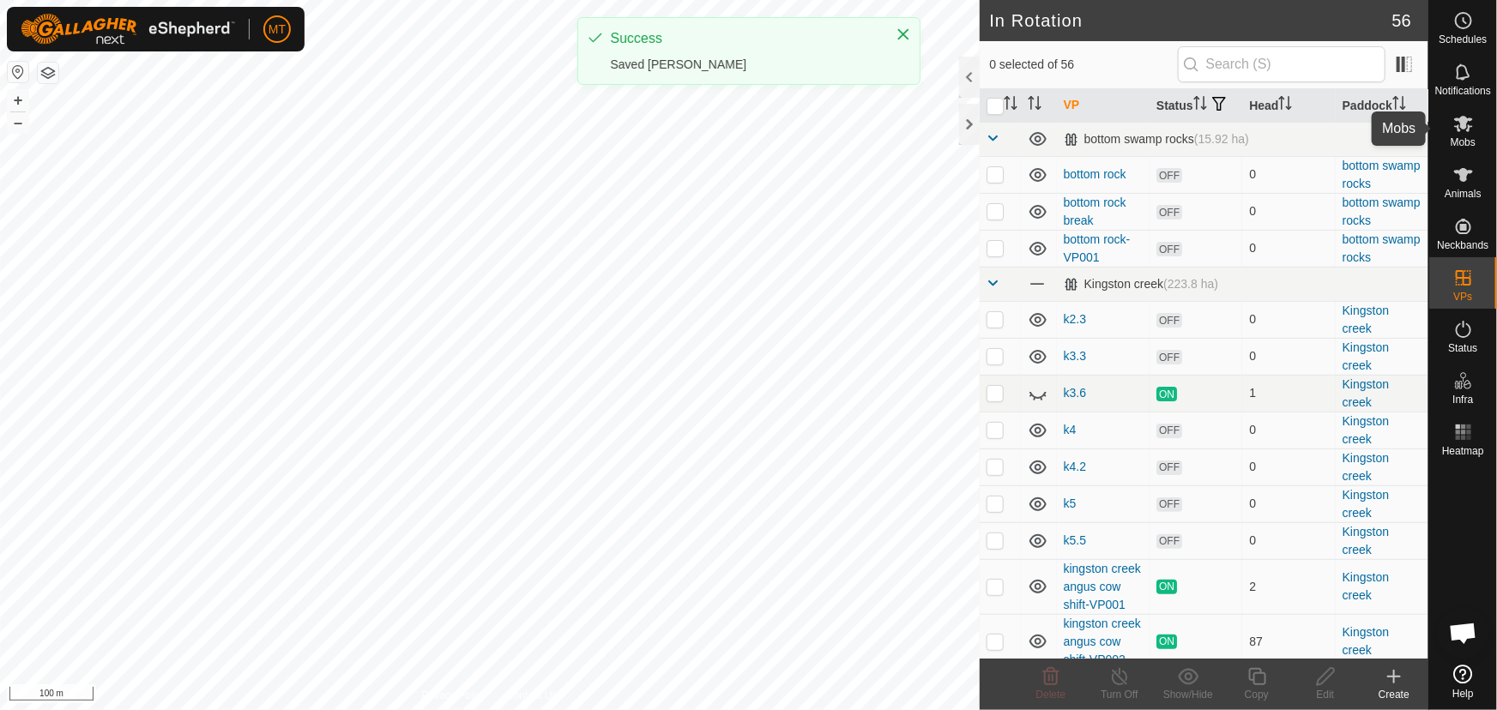
click at [1460, 128] on icon at bounding box center [1464, 123] width 21 height 21
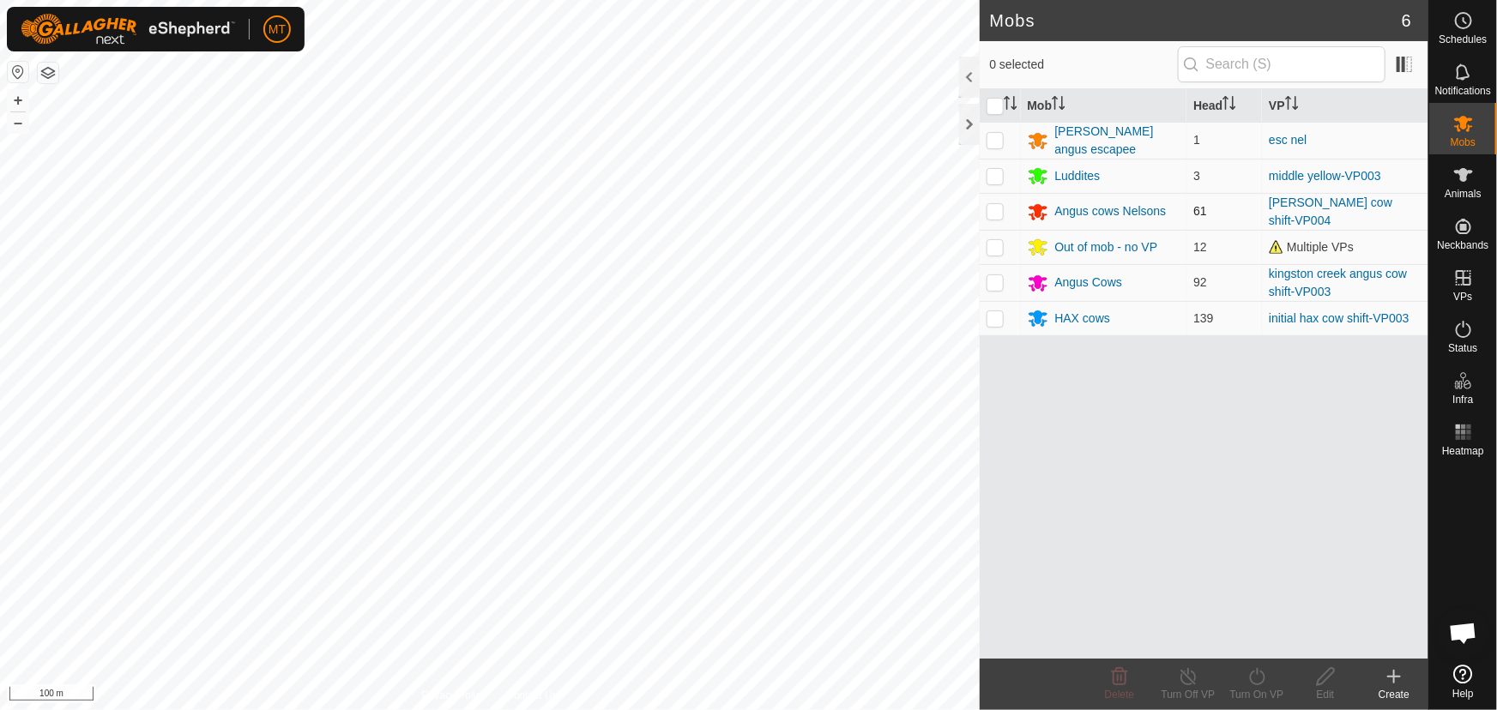
click at [995, 208] on p-checkbox at bounding box center [995, 211] width 17 height 14
checkbox input "true"
click at [1254, 680] on icon at bounding box center [1257, 677] width 21 height 21
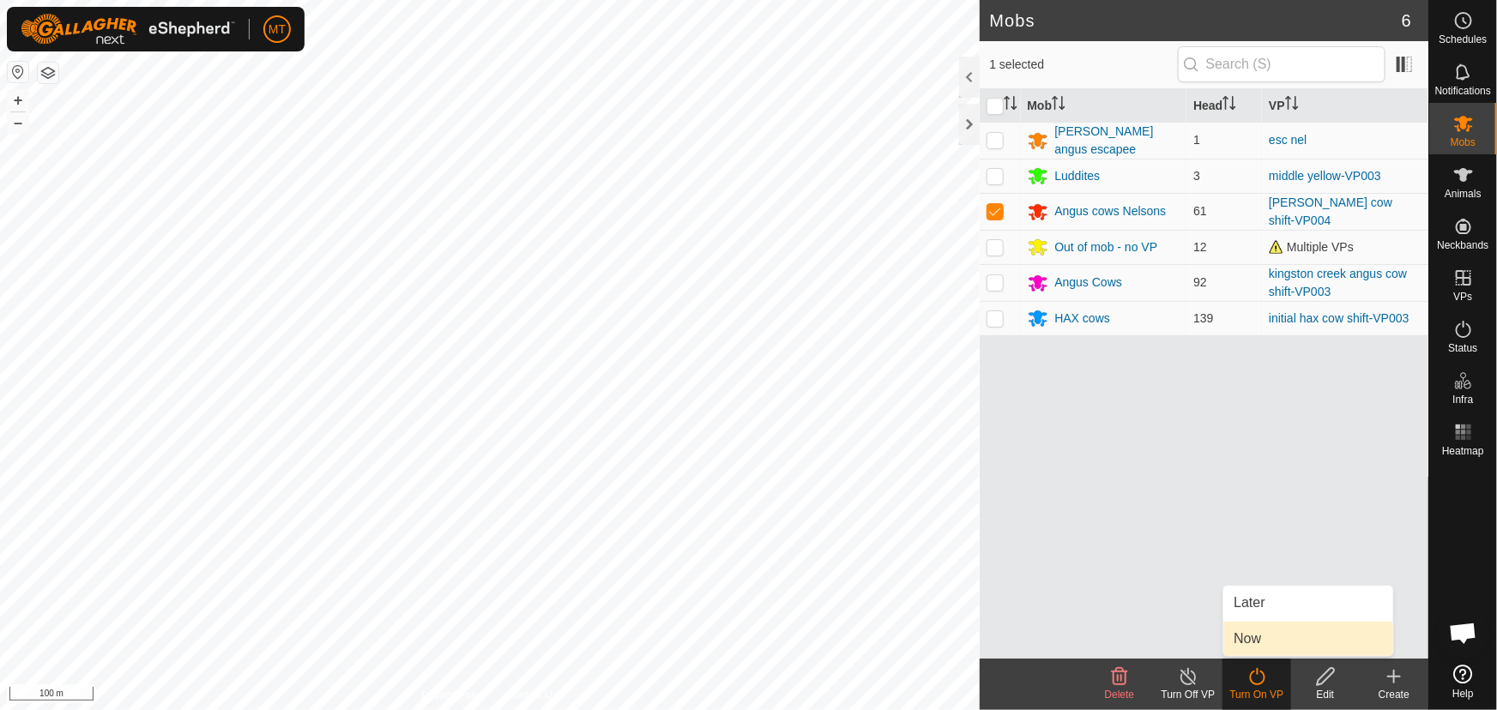
click at [1256, 637] on link "Now" at bounding box center [1309, 639] width 170 height 34
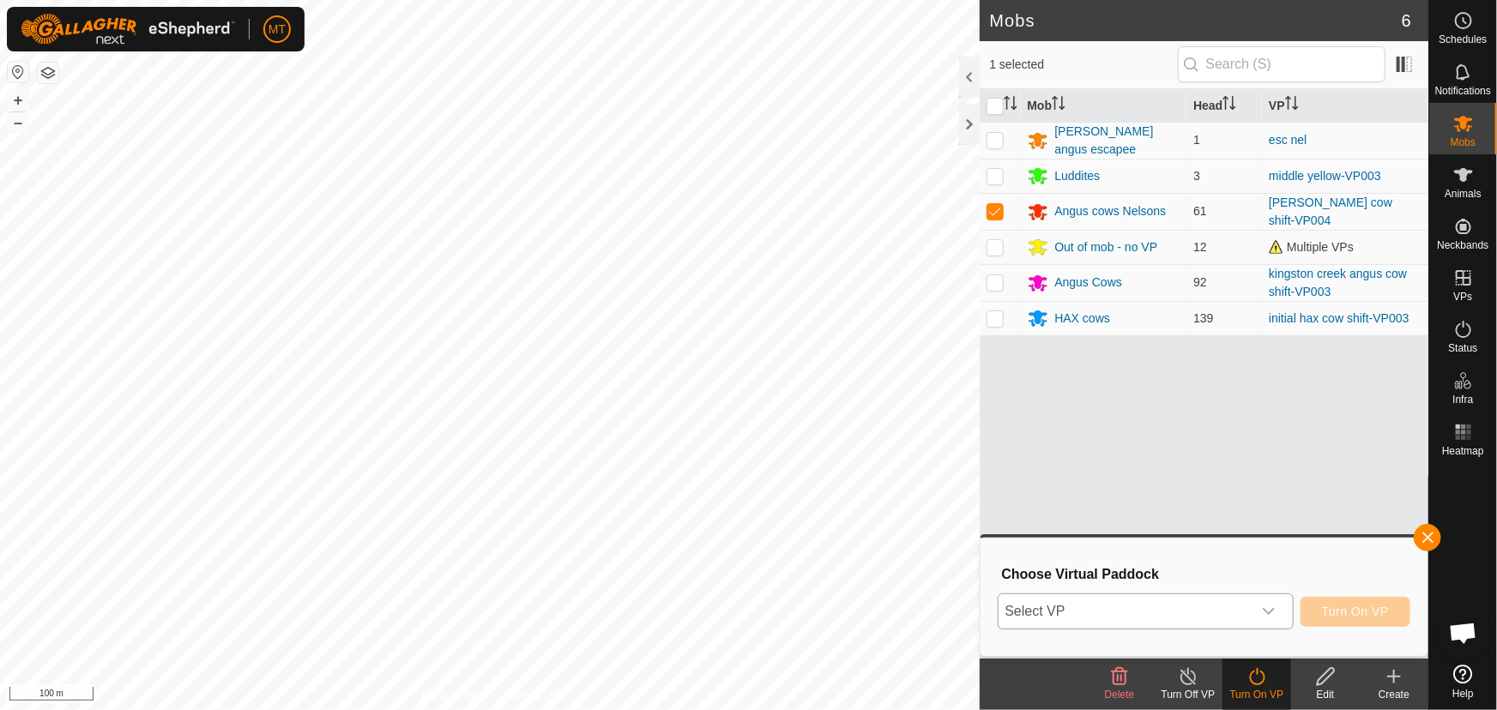
click at [1176, 606] on span "Select VP" at bounding box center [1125, 612] width 253 height 34
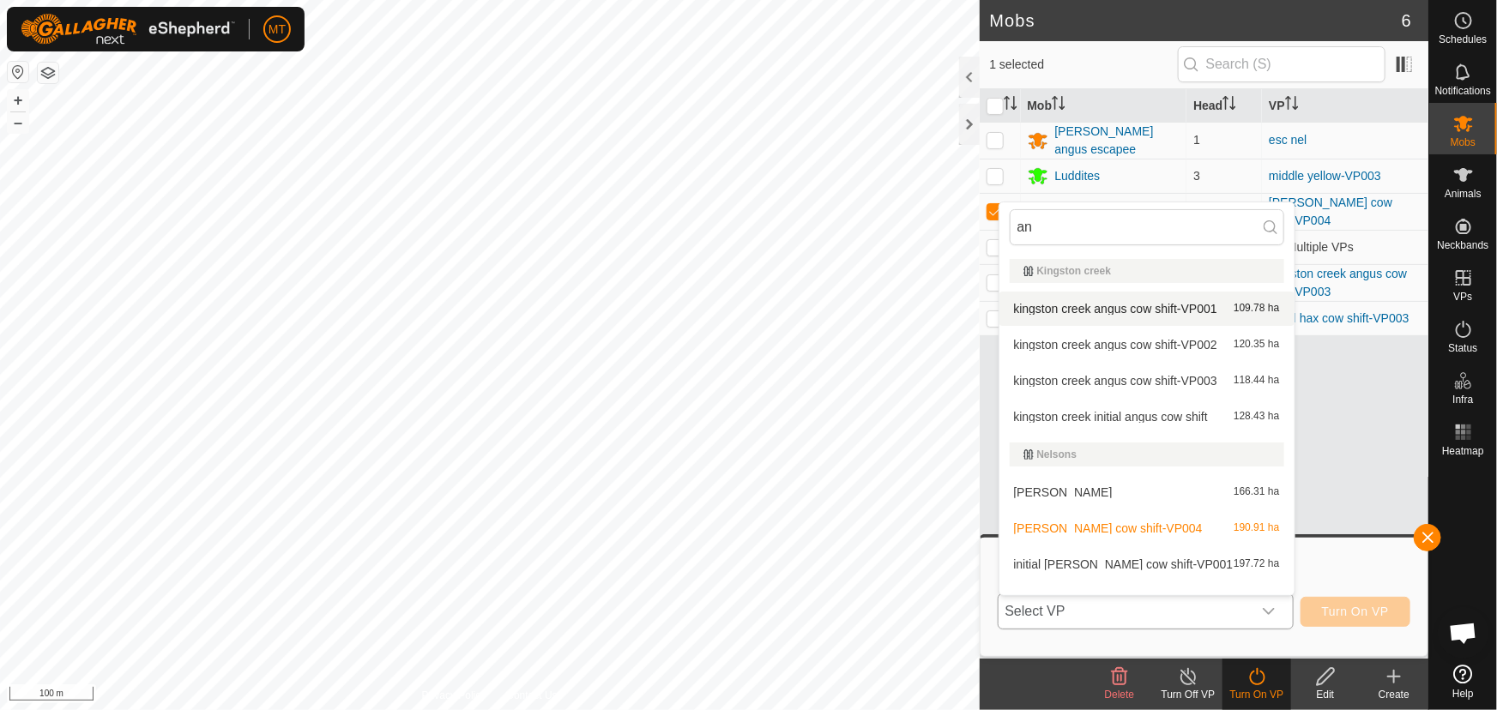
type input "ang"
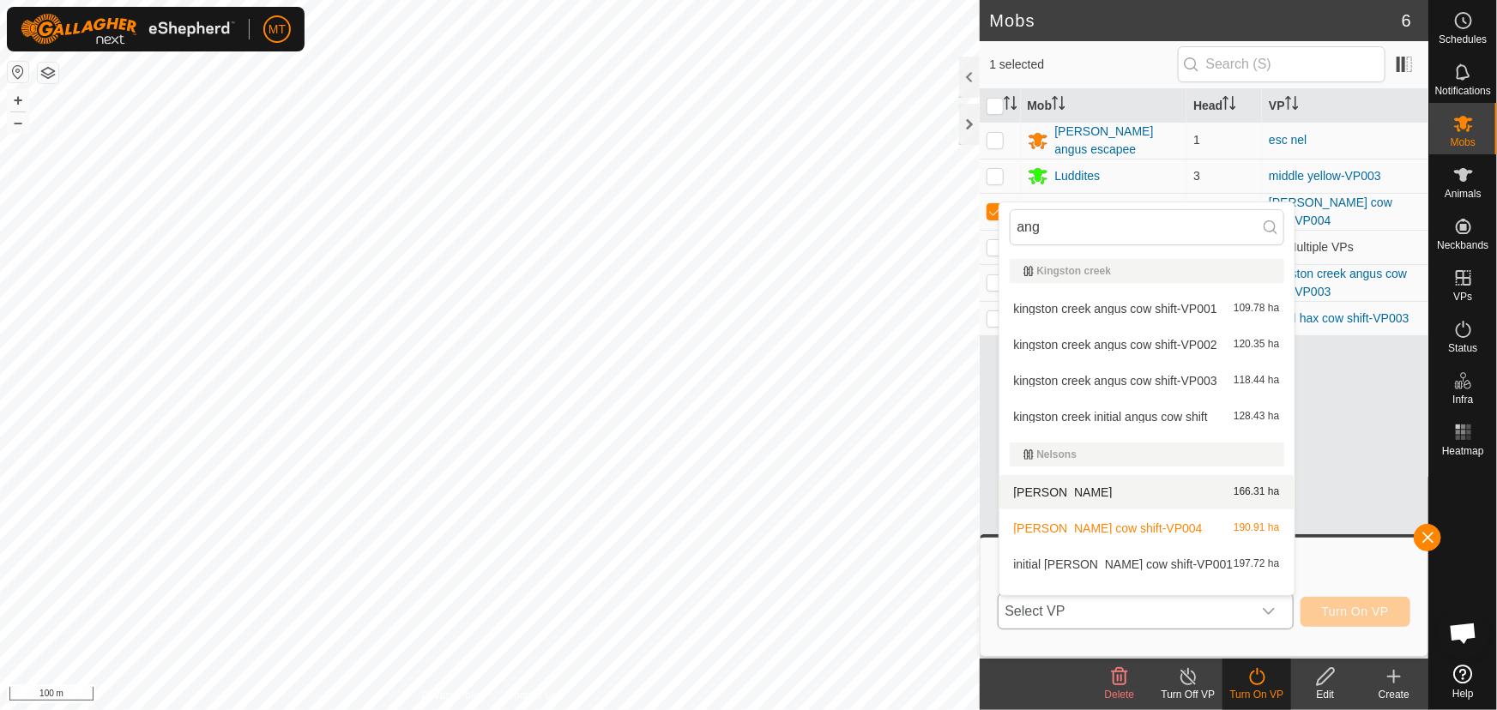
type input "ang"
click at [1111, 493] on li "[PERSON_NAME] cow 166.31 ha" at bounding box center [1147, 492] width 295 height 34
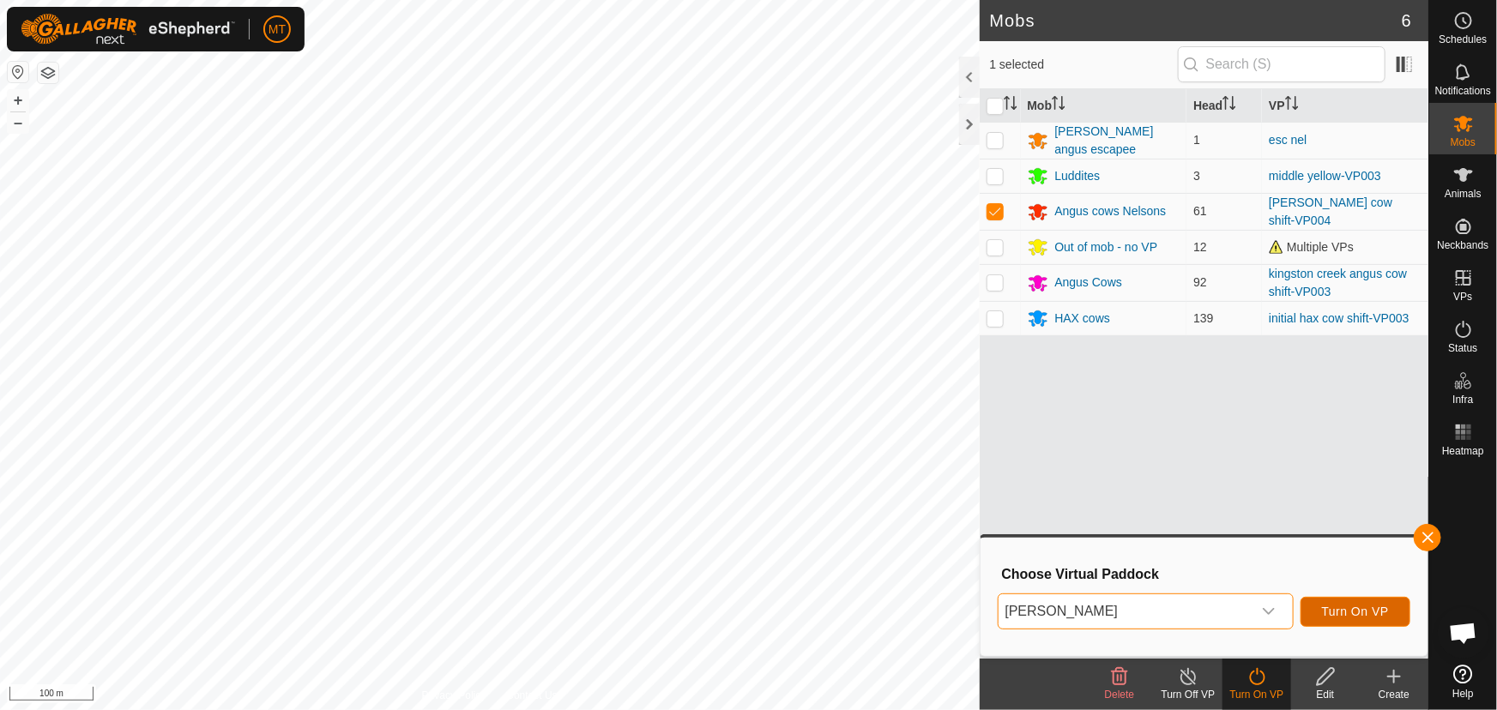
click at [1363, 605] on span "Turn On VP" at bounding box center [1355, 612] width 67 height 14
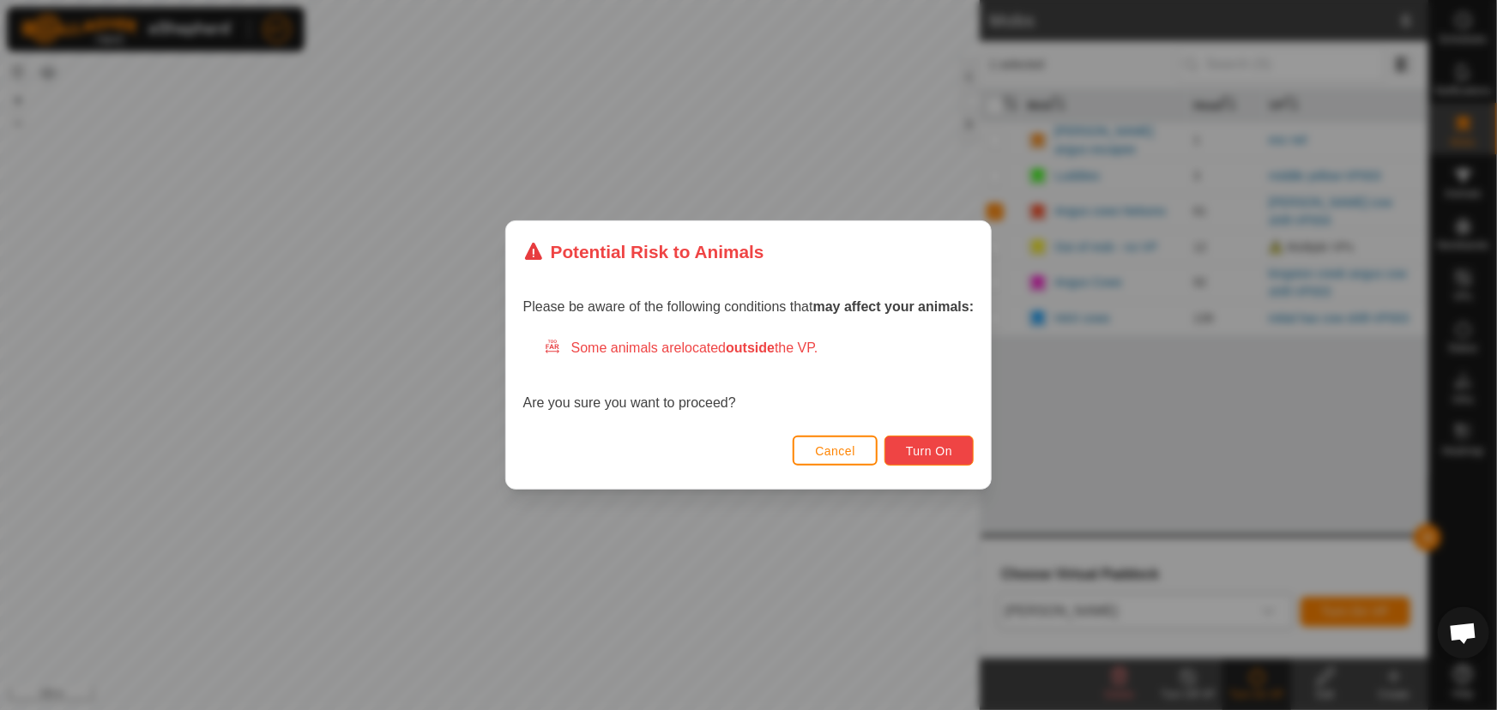
click at [933, 447] on span "Turn On" at bounding box center [929, 451] width 46 height 14
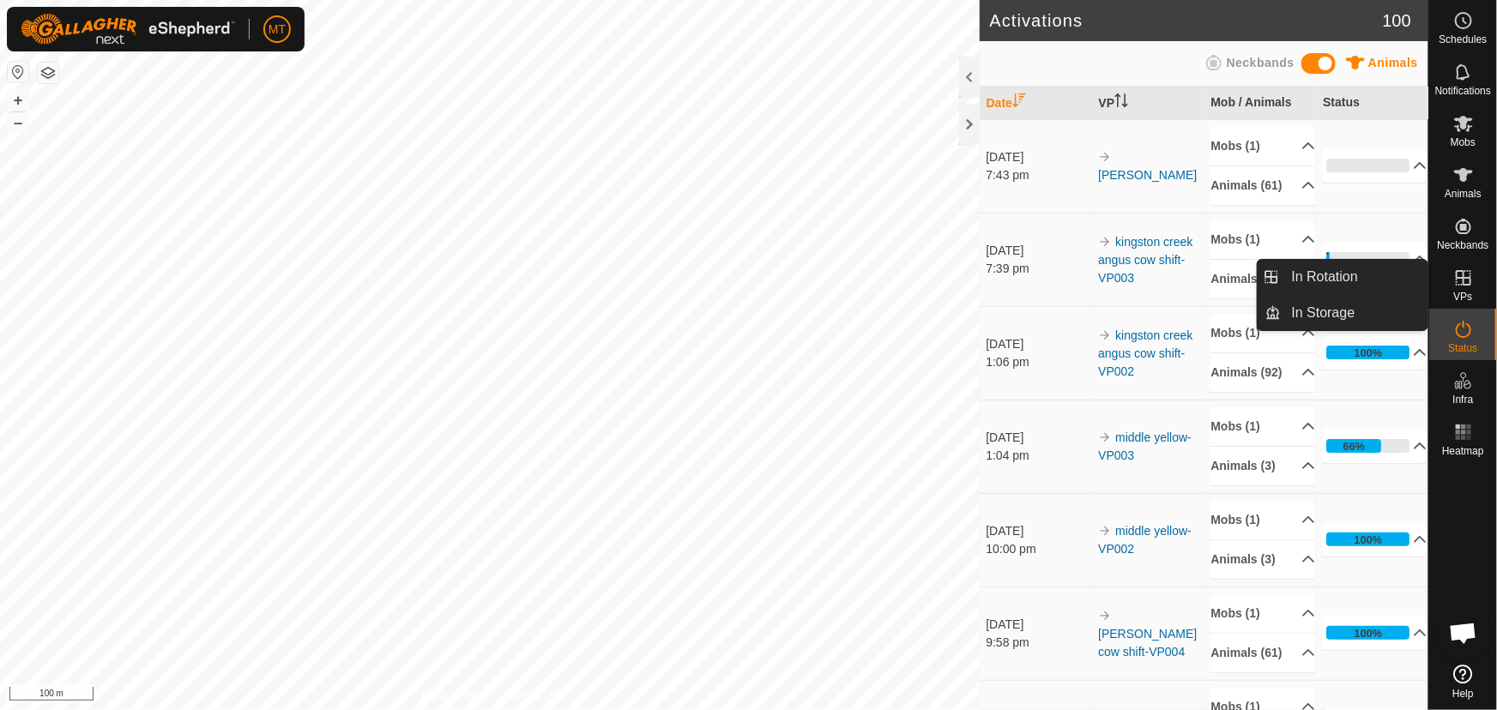
click at [1461, 283] on icon at bounding box center [1464, 278] width 21 height 21
click at [1457, 280] on icon at bounding box center [1464, 278] width 21 height 21
click at [1357, 275] on link "In Rotation" at bounding box center [1355, 277] width 147 height 34
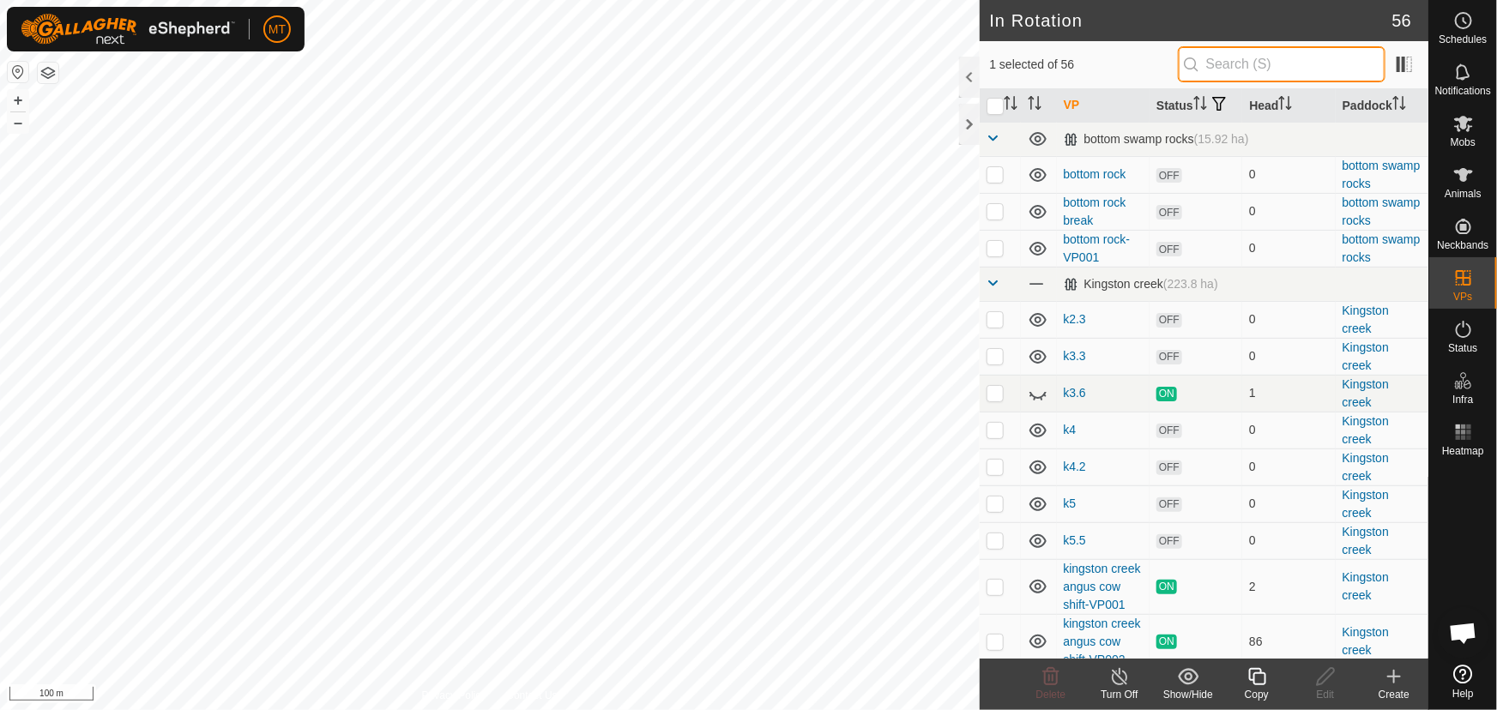
click at [1233, 71] on input "text" at bounding box center [1282, 64] width 208 height 36
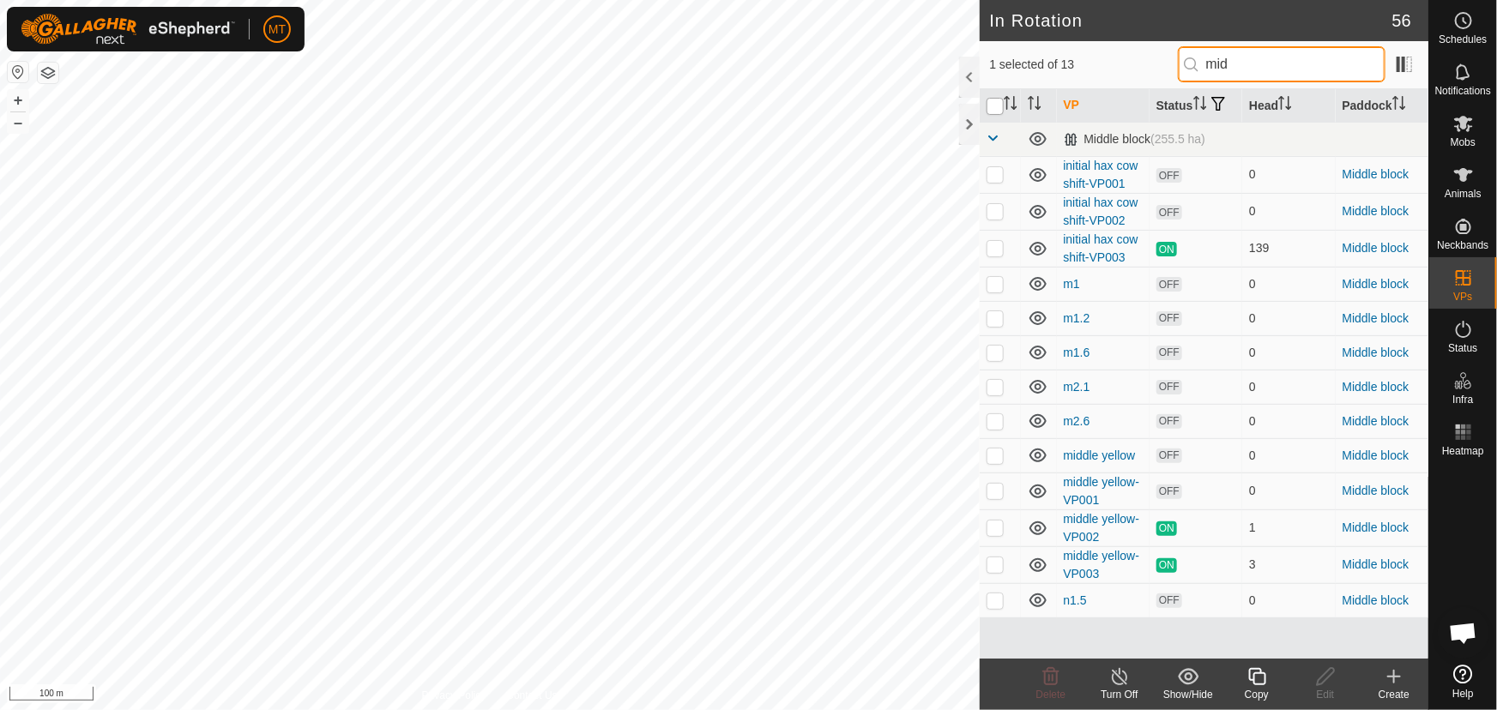
type input "mid"
click at [998, 104] on input "checkbox" at bounding box center [995, 106] width 17 height 17
checkbox input "true"
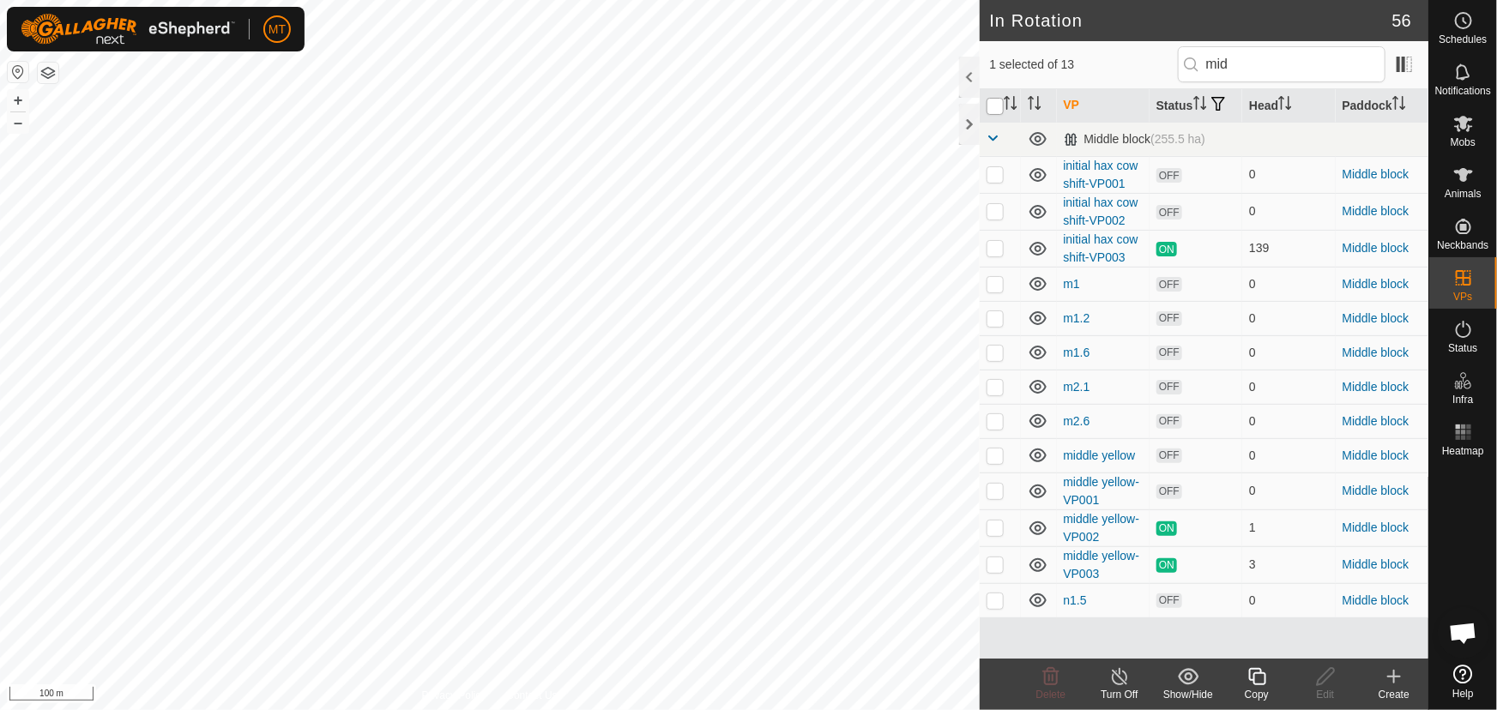
checkbox input "true"
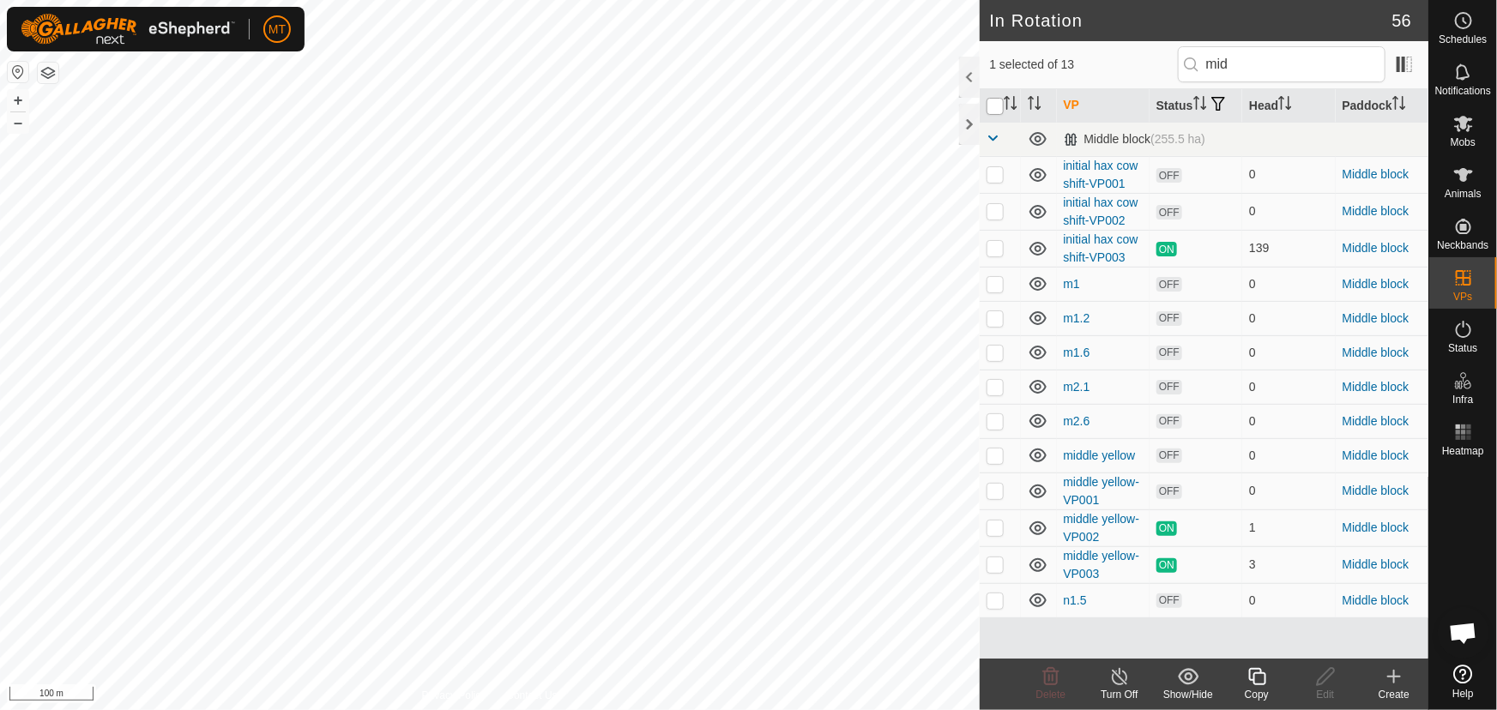
checkbox input "true"
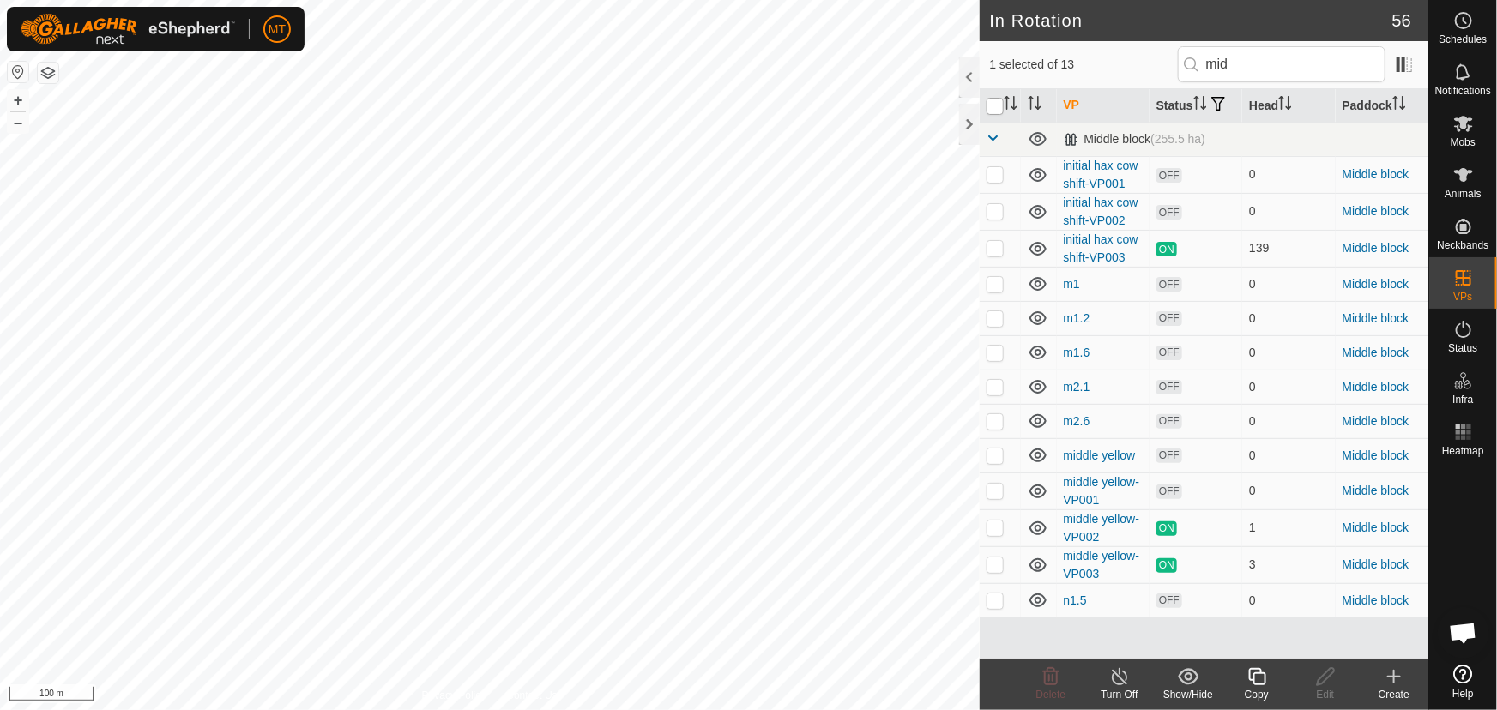
checkbox input "true"
click at [998, 104] on input "checkbox" at bounding box center [995, 106] width 17 height 17
click at [995, 105] on input "checkbox" at bounding box center [995, 106] width 17 height 17
click at [995, 106] on input "checkbox" at bounding box center [995, 106] width 17 height 17
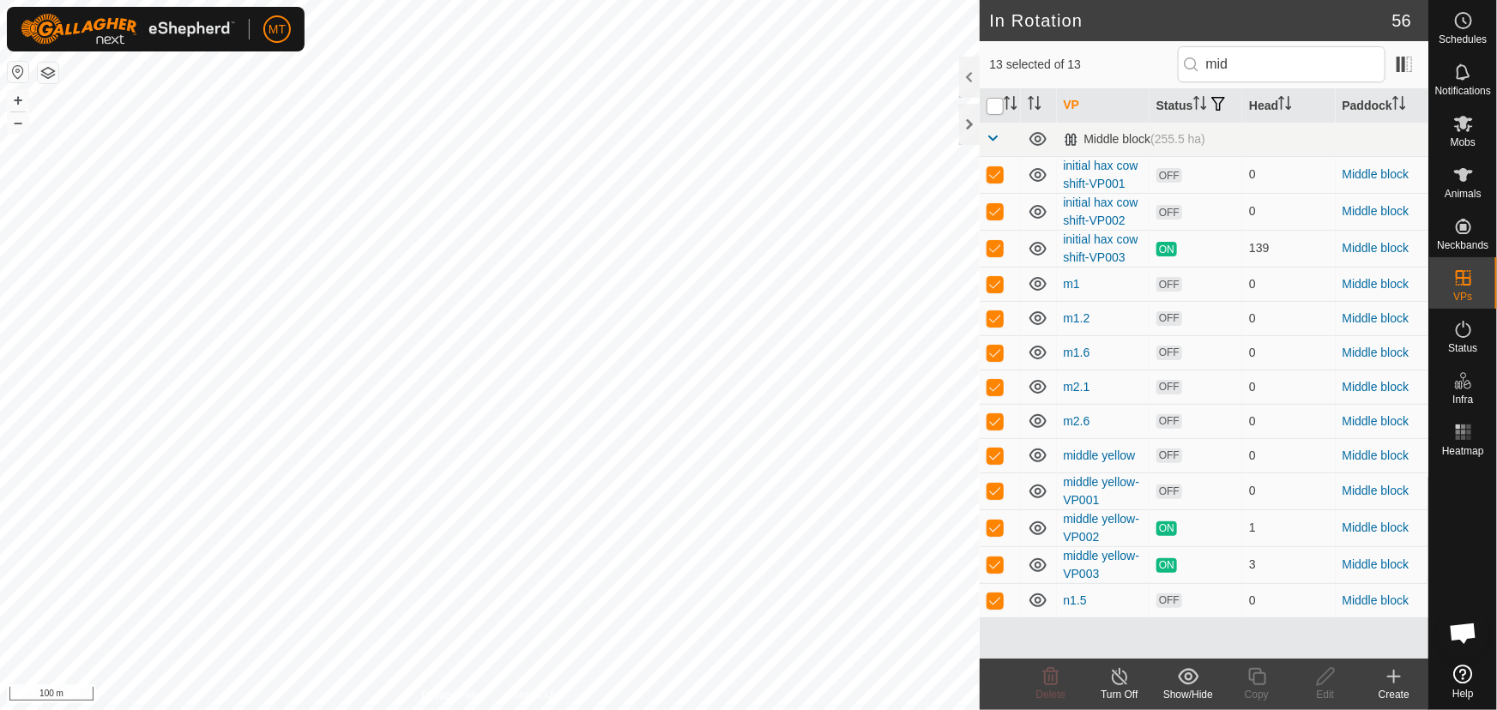
click at [995, 106] on input "checkbox" at bounding box center [995, 106] width 17 height 17
click at [996, 106] on input "checkbox" at bounding box center [995, 106] width 17 height 17
checkbox input "true"
checkbox input "false"
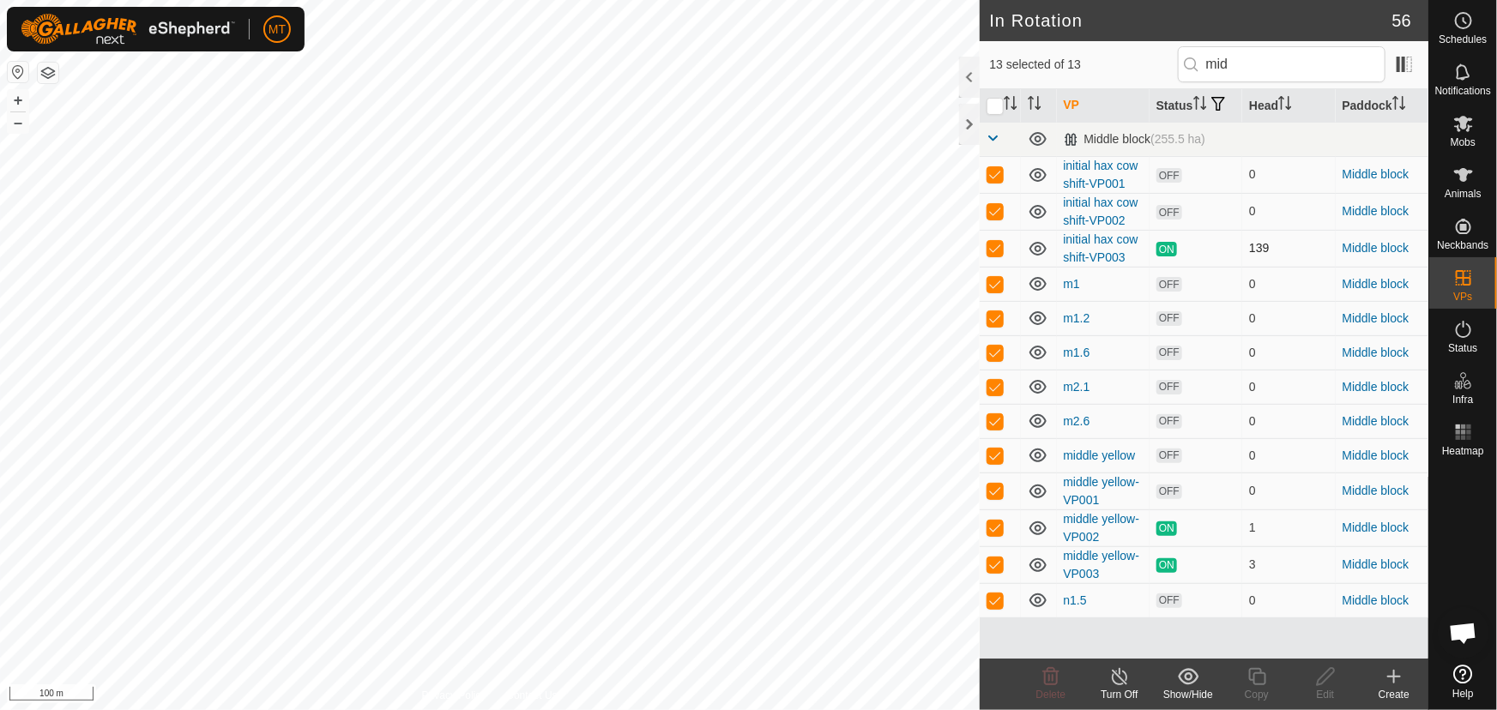
checkbox input "false"
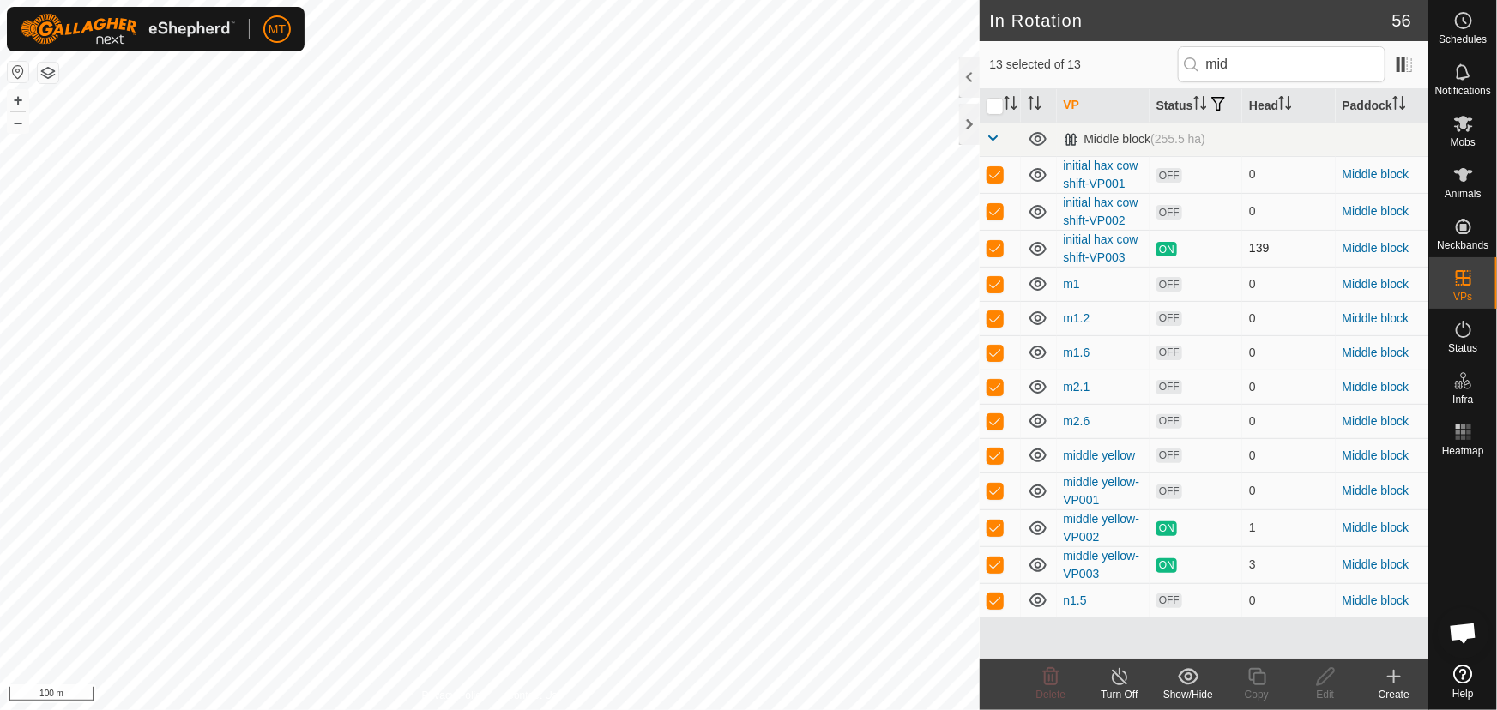
checkbox input "false"
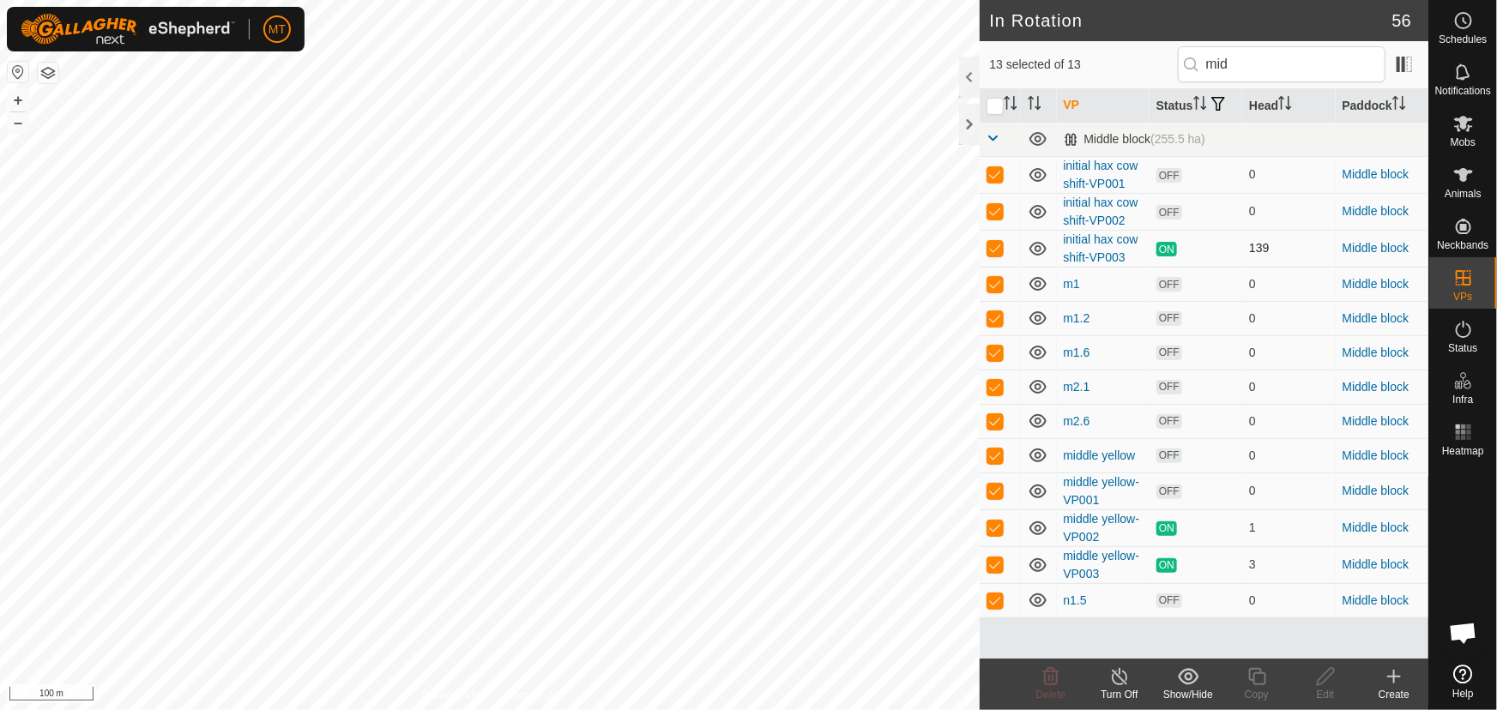
checkbox input "false"
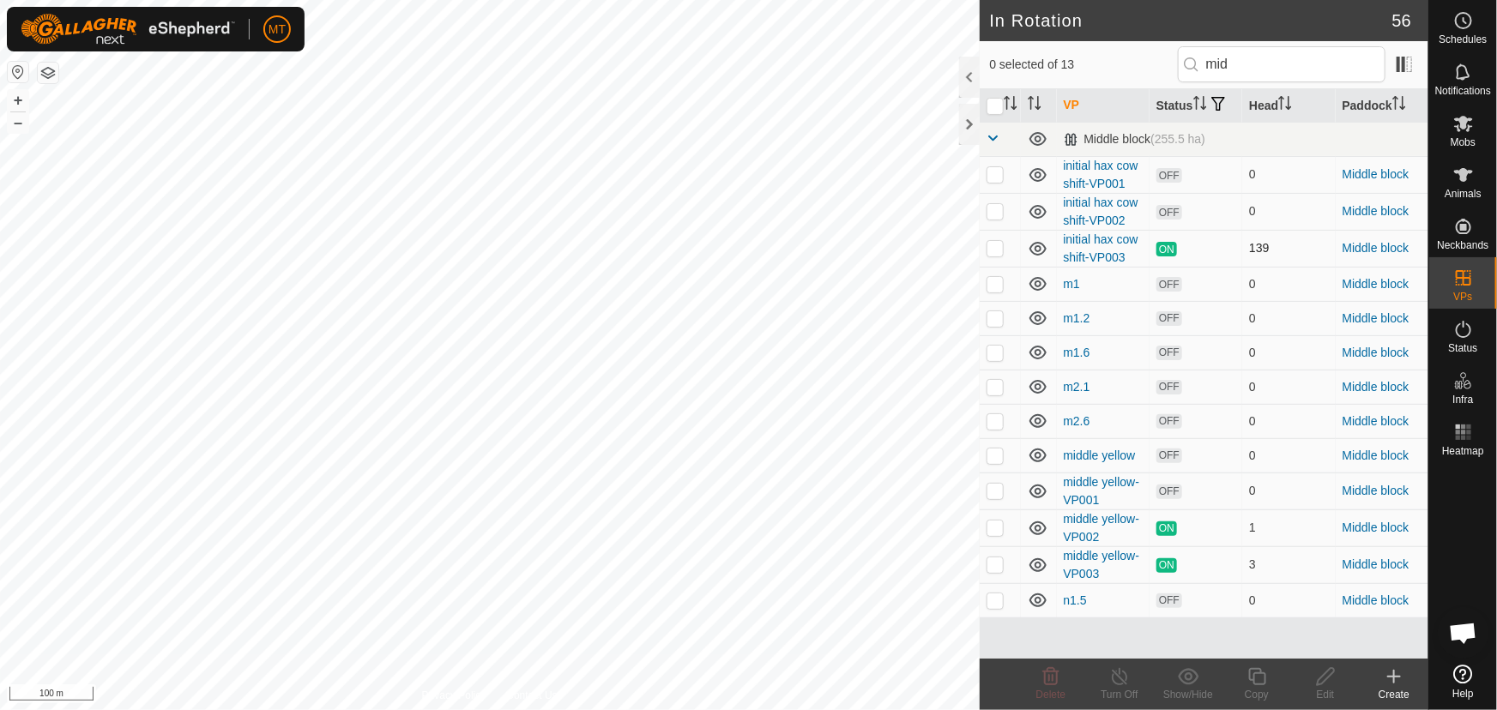
click at [996, 246] on p-checkbox at bounding box center [995, 248] width 17 height 14
checkbox input "true"
click at [1466, 189] on span "Animals" at bounding box center [1463, 194] width 37 height 10
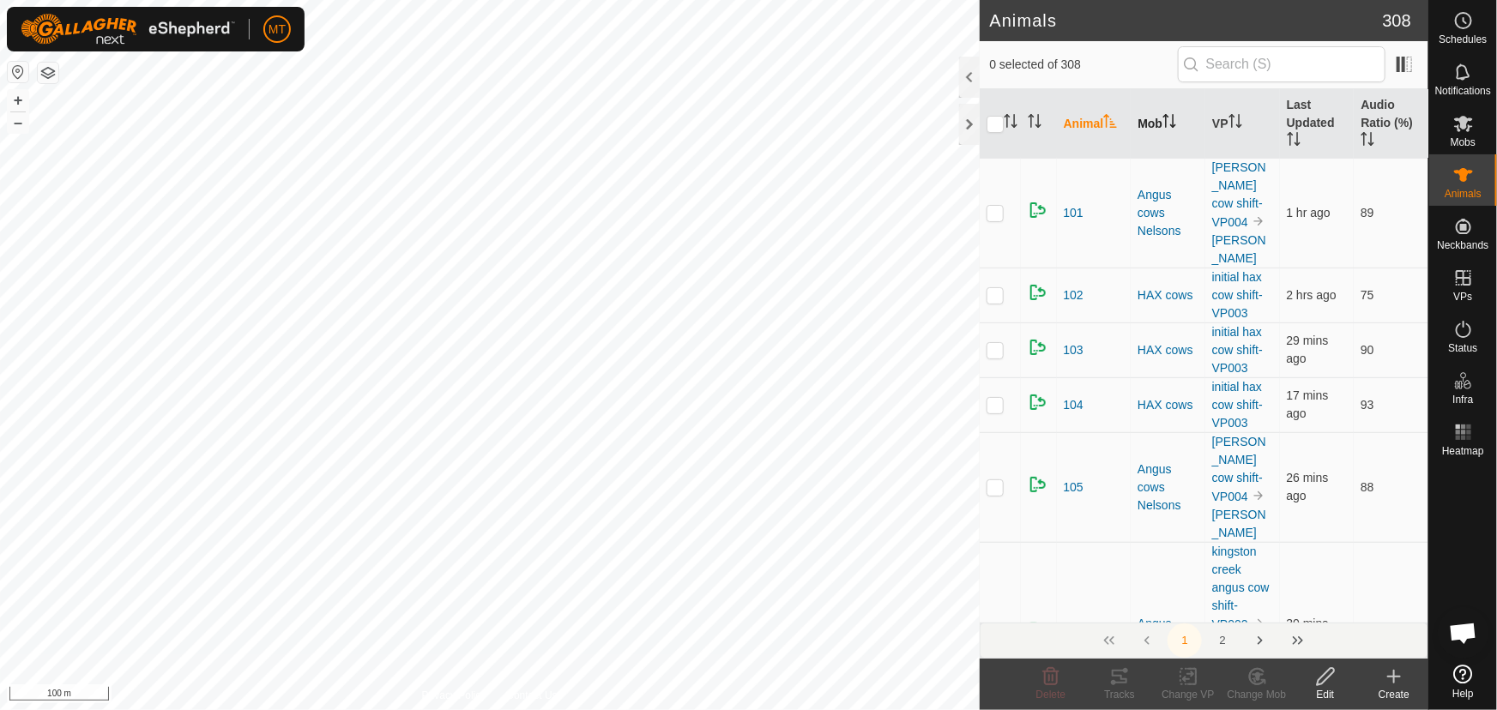
click at [1169, 115] on icon "Activate to sort" at bounding box center [1170, 121] width 14 height 14
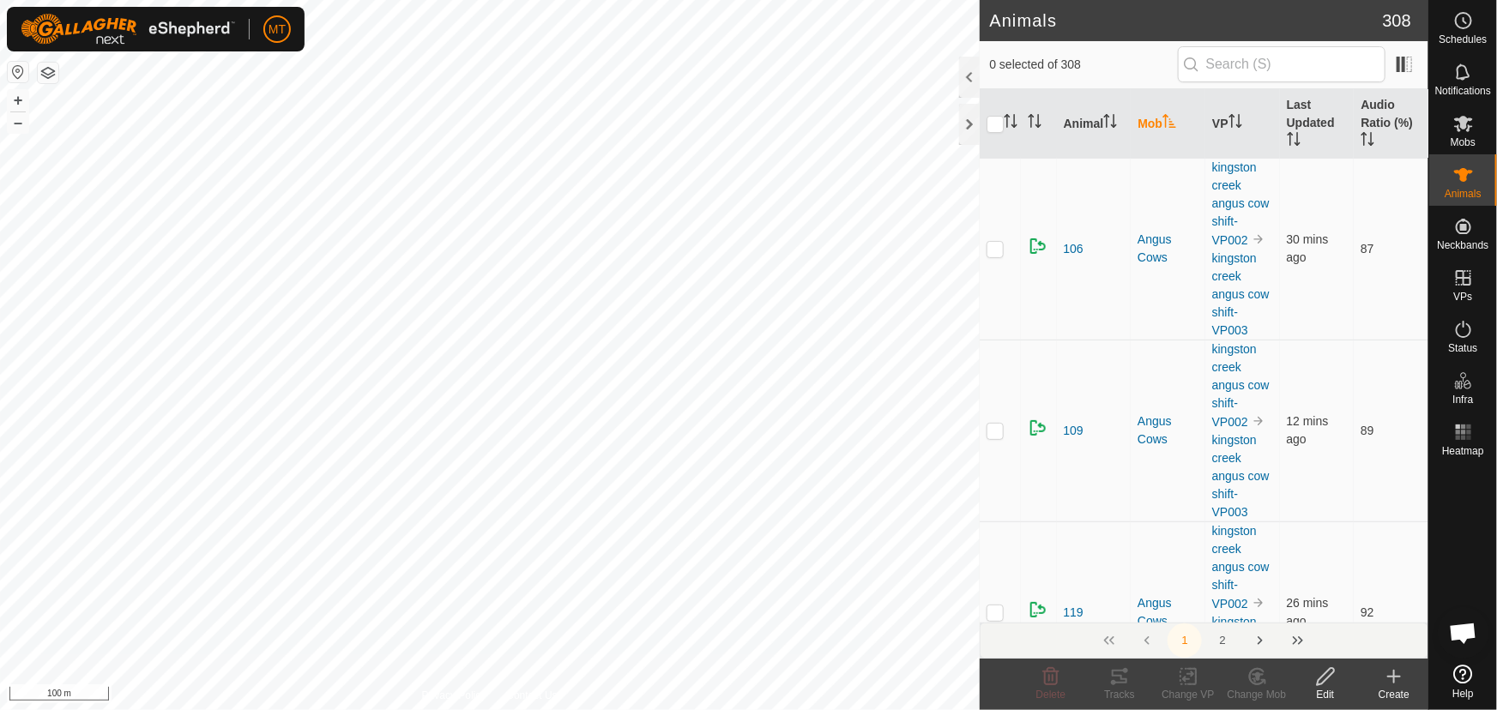
click at [1170, 112] on th "Mob" at bounding box center [1168, 124] width 75 height 70
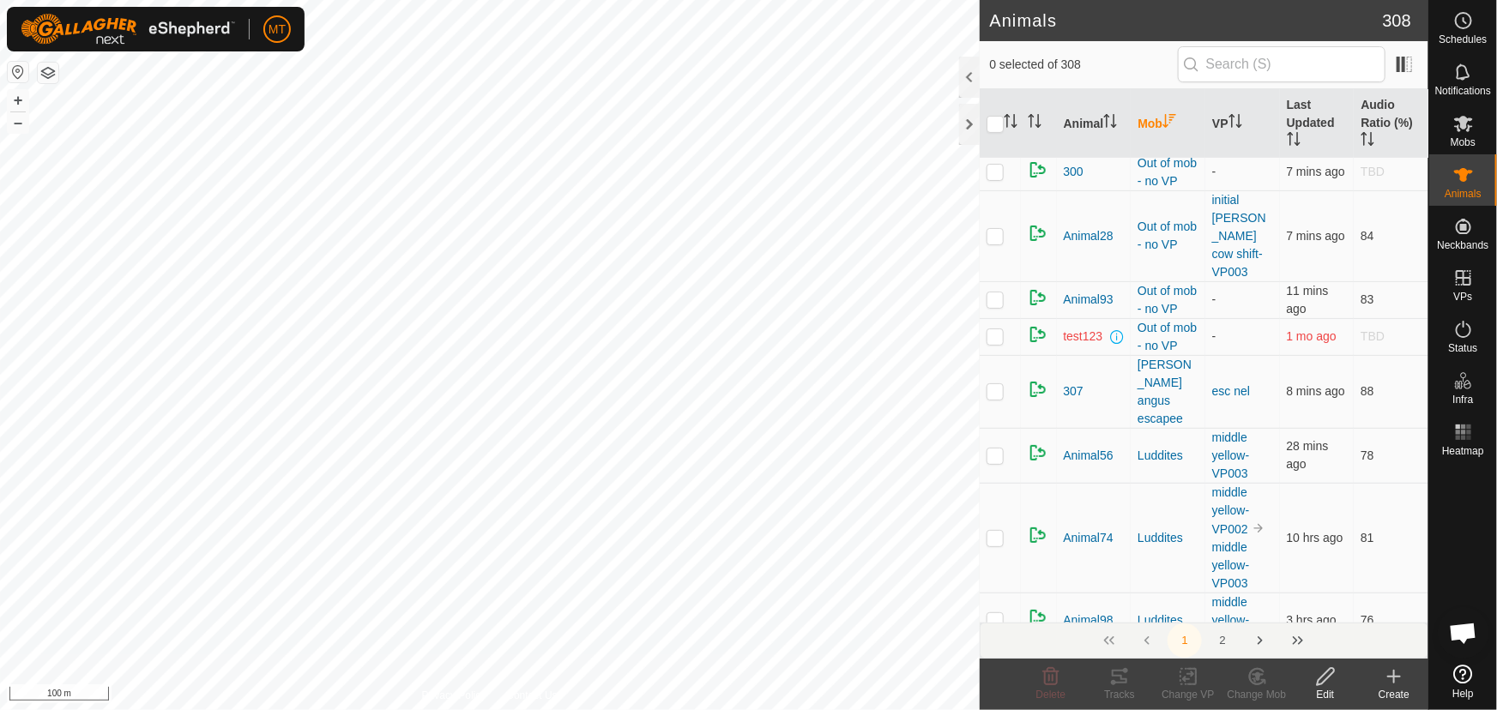
scroll to position [311, 0]
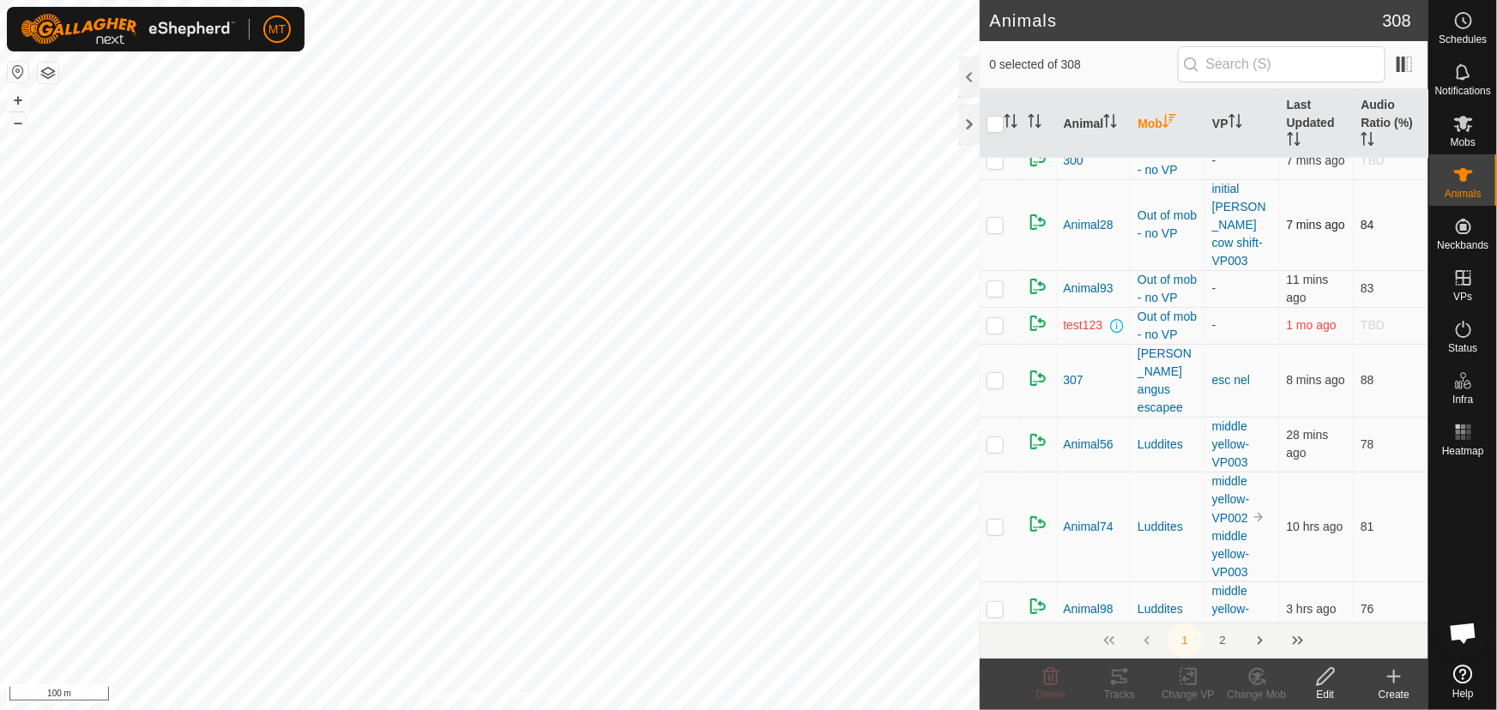
click at [996, 232] on p-checkbox at bounding box center [995, 225] width 17 height 14
checkbox input "true"
click at [998, 295] on p-checkbox at bounding box center [995, 288] width 17 height 14
checkbox input "true"
click at [994, 167] on p-checkbox at bounding box center [995, 161] width 17 height 14
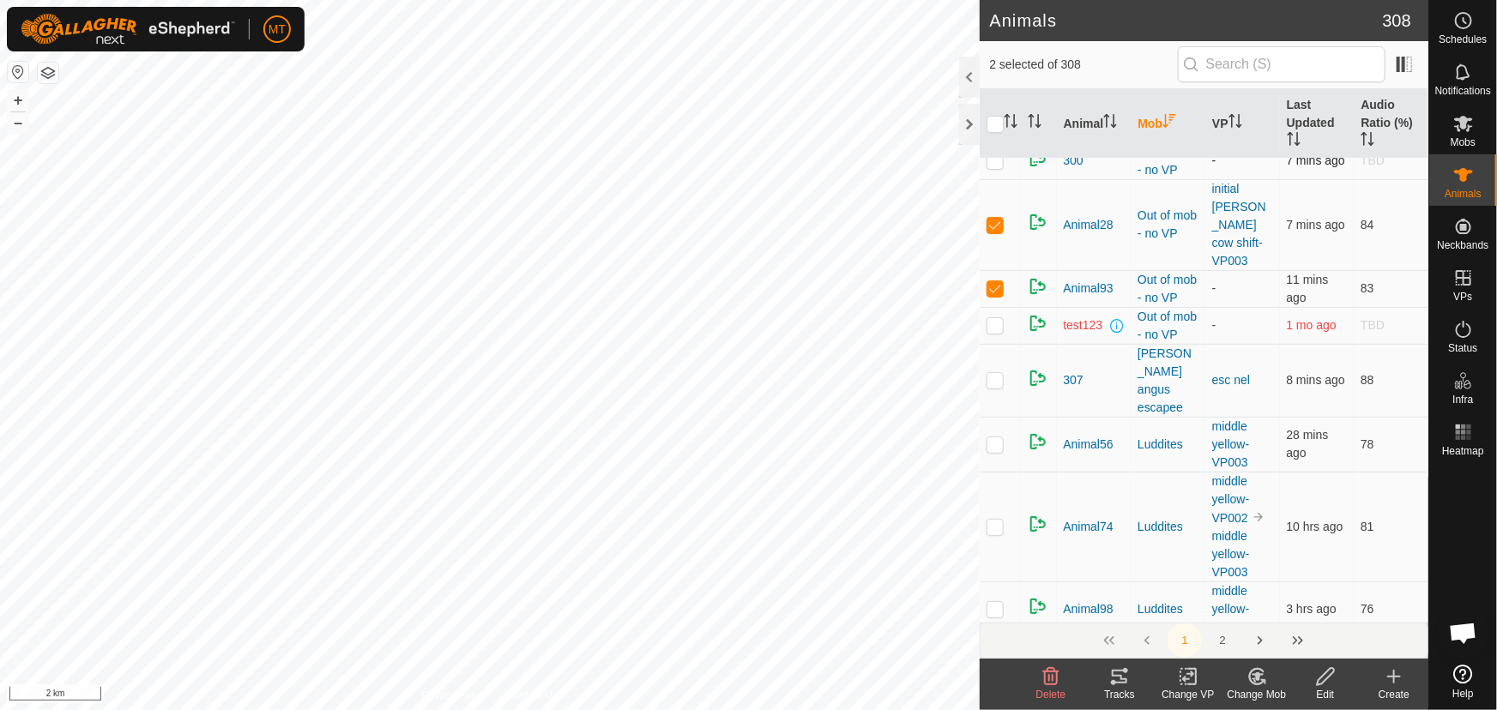
checkbox input "true"
click at [995, 142] on td at bounding box center [1000, 124] width 41 height 37
checkbox input "true"
click at [995, 94] on p-checkbox at bounding box center [995, 87] width 17 height 14
checkbox input "true"
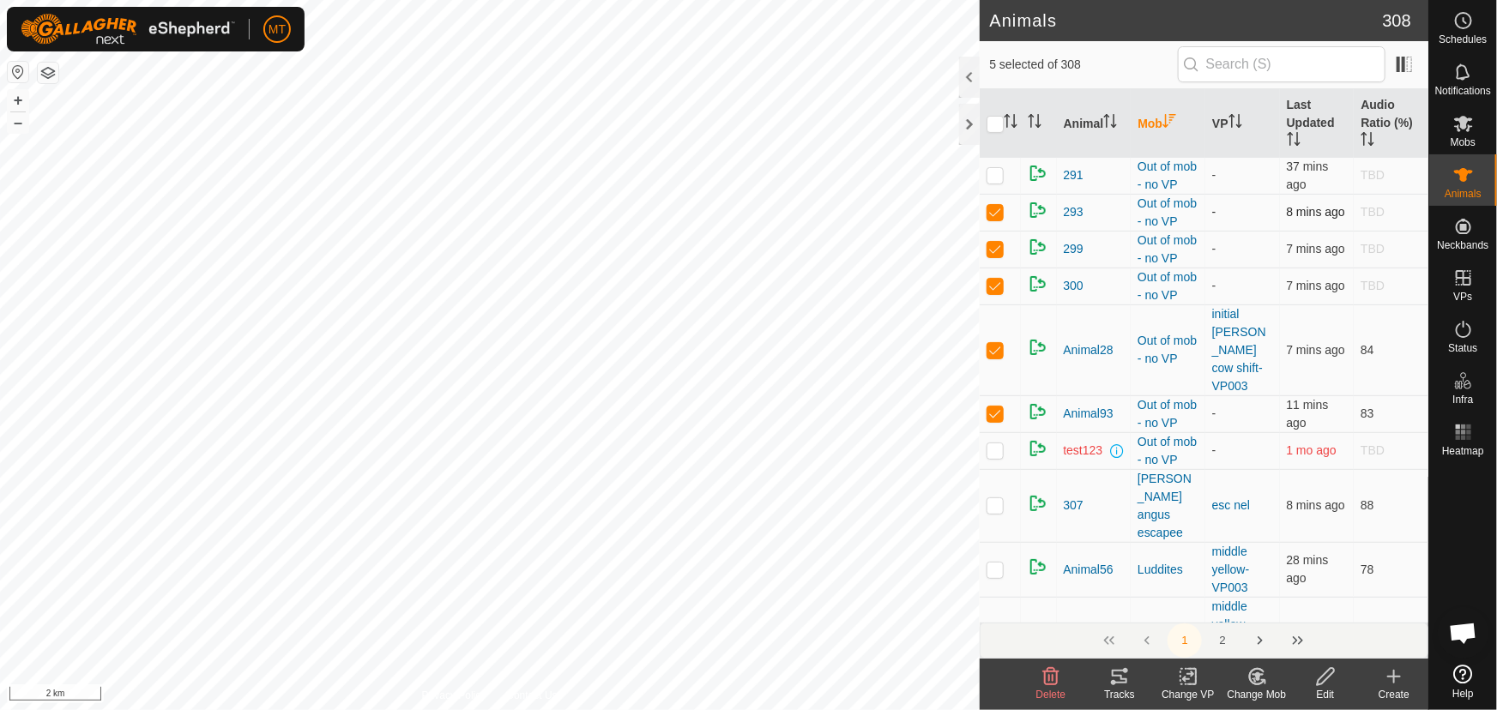
scroll to position [155, 0]
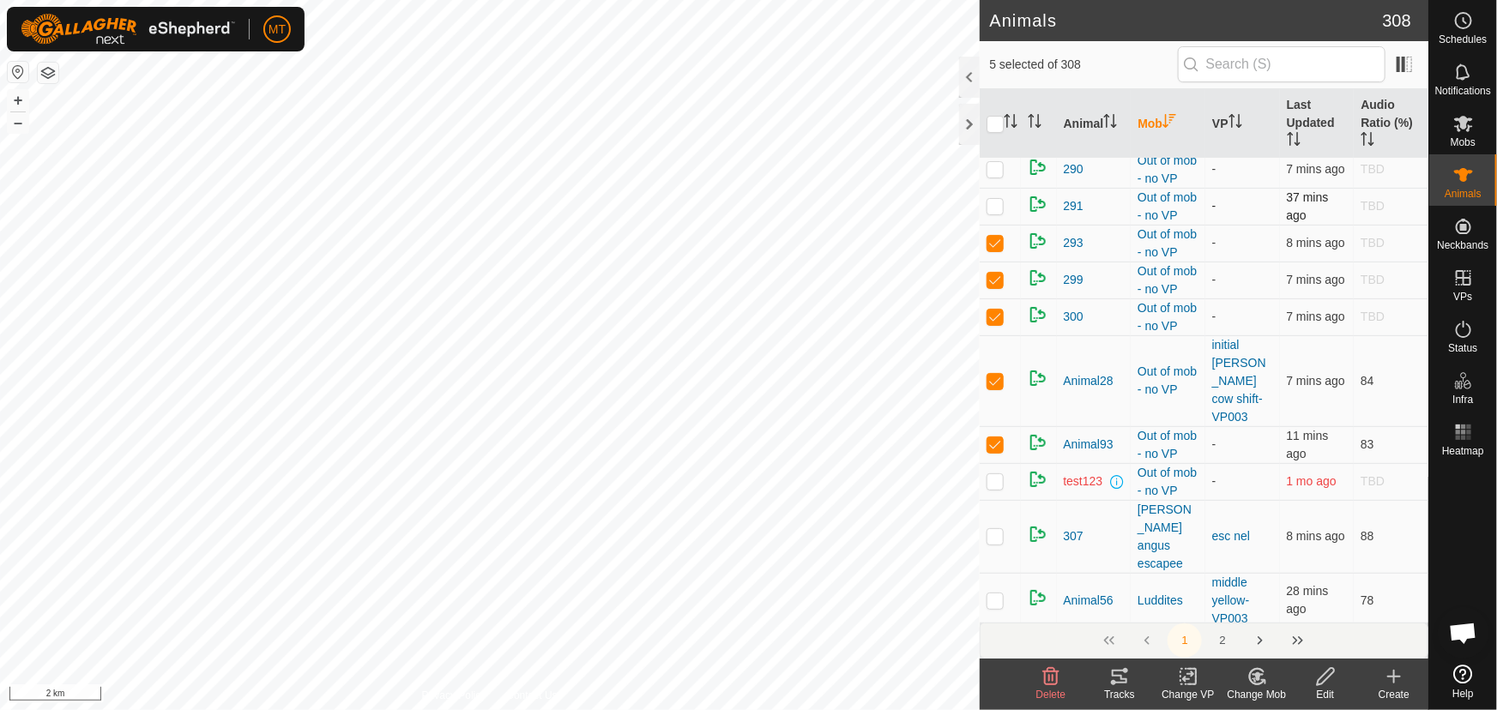
click at [997, 213] on p-checkbox at bounding box center [995, 206] width 17 height 14
checkbox input "true"
click at [995, 176] on p-checkbox at bounding box center [995, 169] width 17 height 14
checkbox input "true"
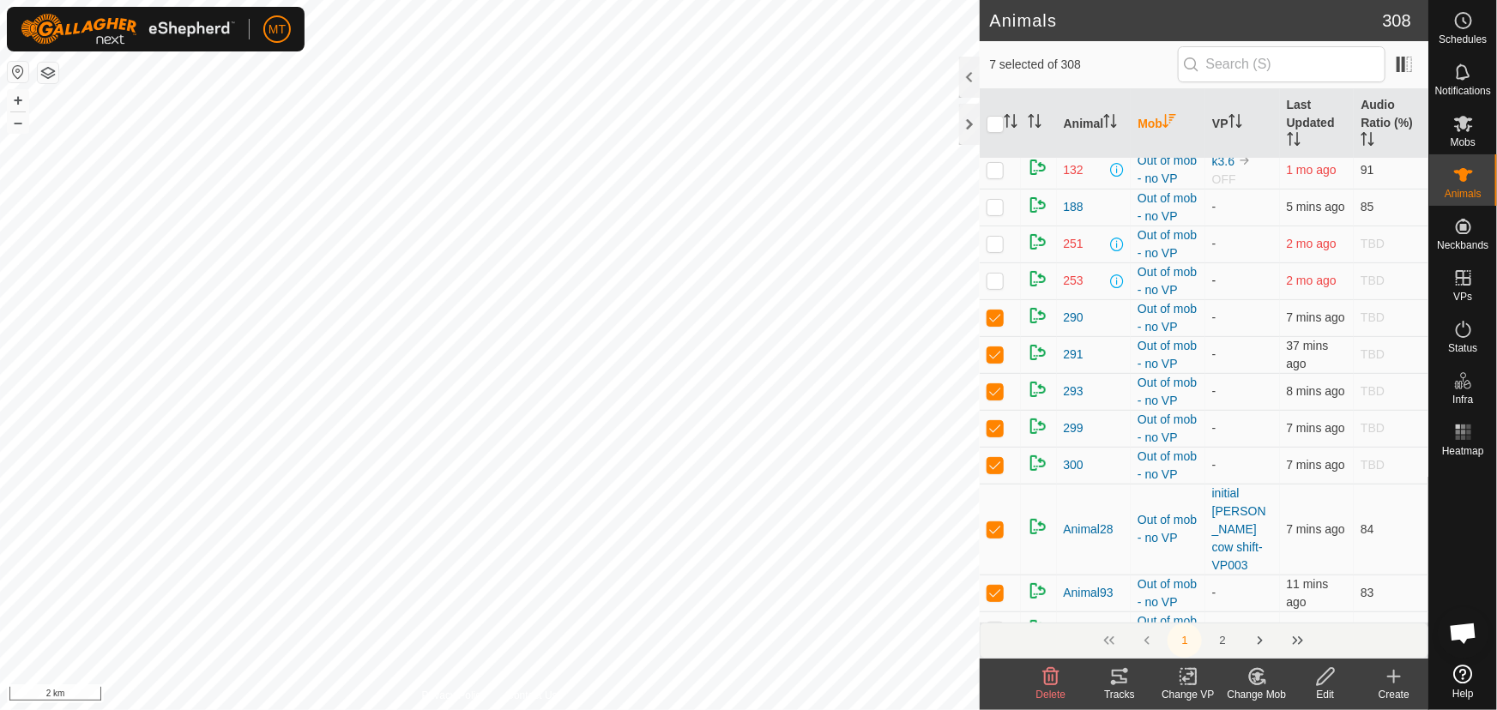
scroll to position [0, 0]
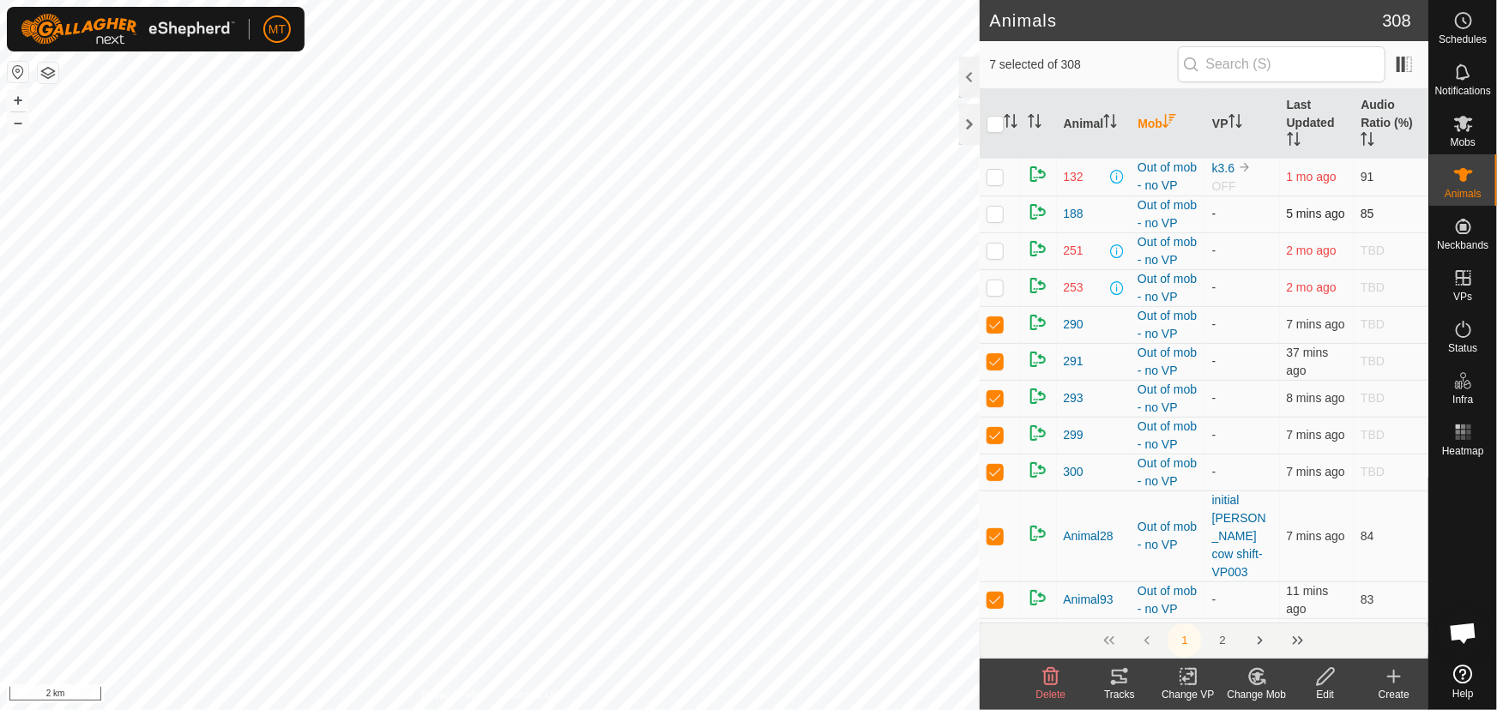
click at [997, 221] on p-checkbox at bounding box center [995, 214] width 17 height 14
checkbox input "true"
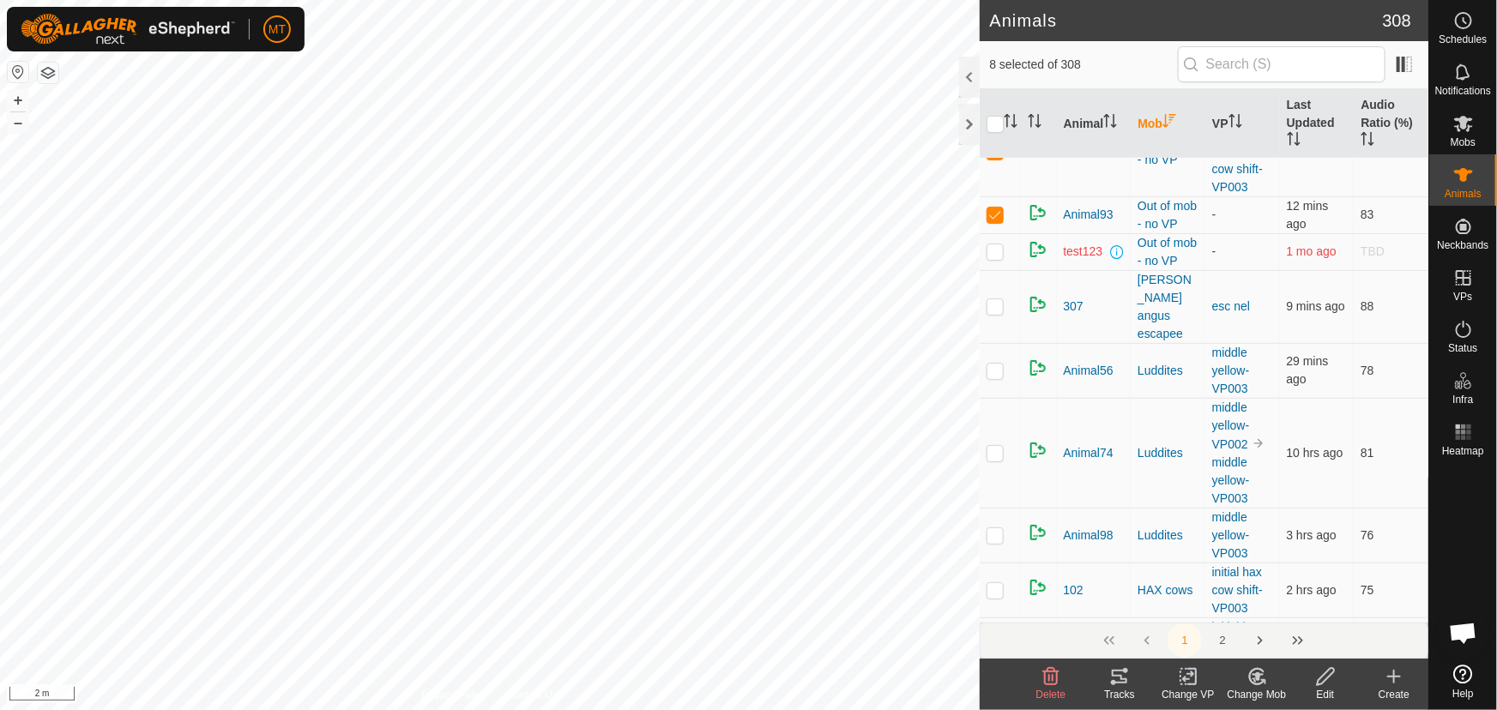
scroll to position [311, 0]
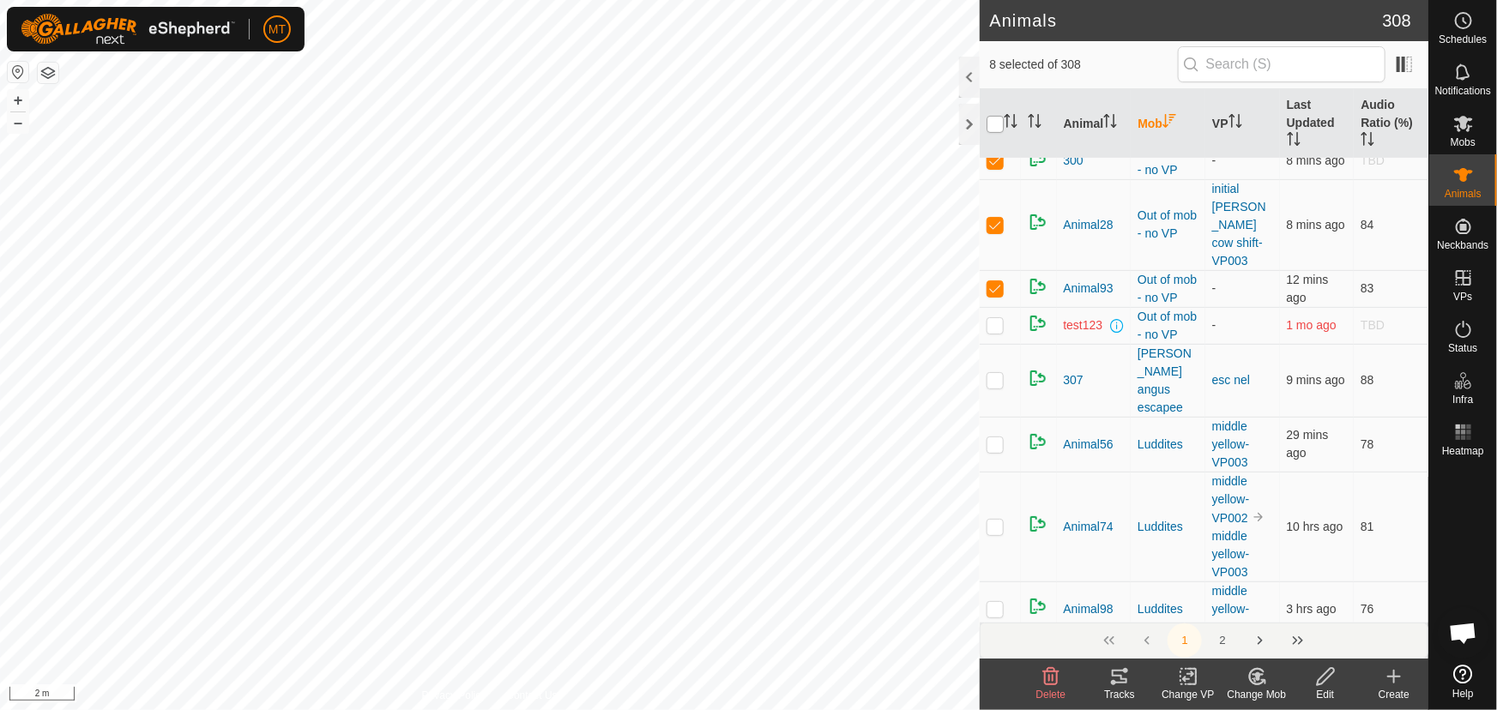
click at [998, 127] on input "checkbox" at bounding box center [995, 124] width 17 height 17
checkbox input "true"
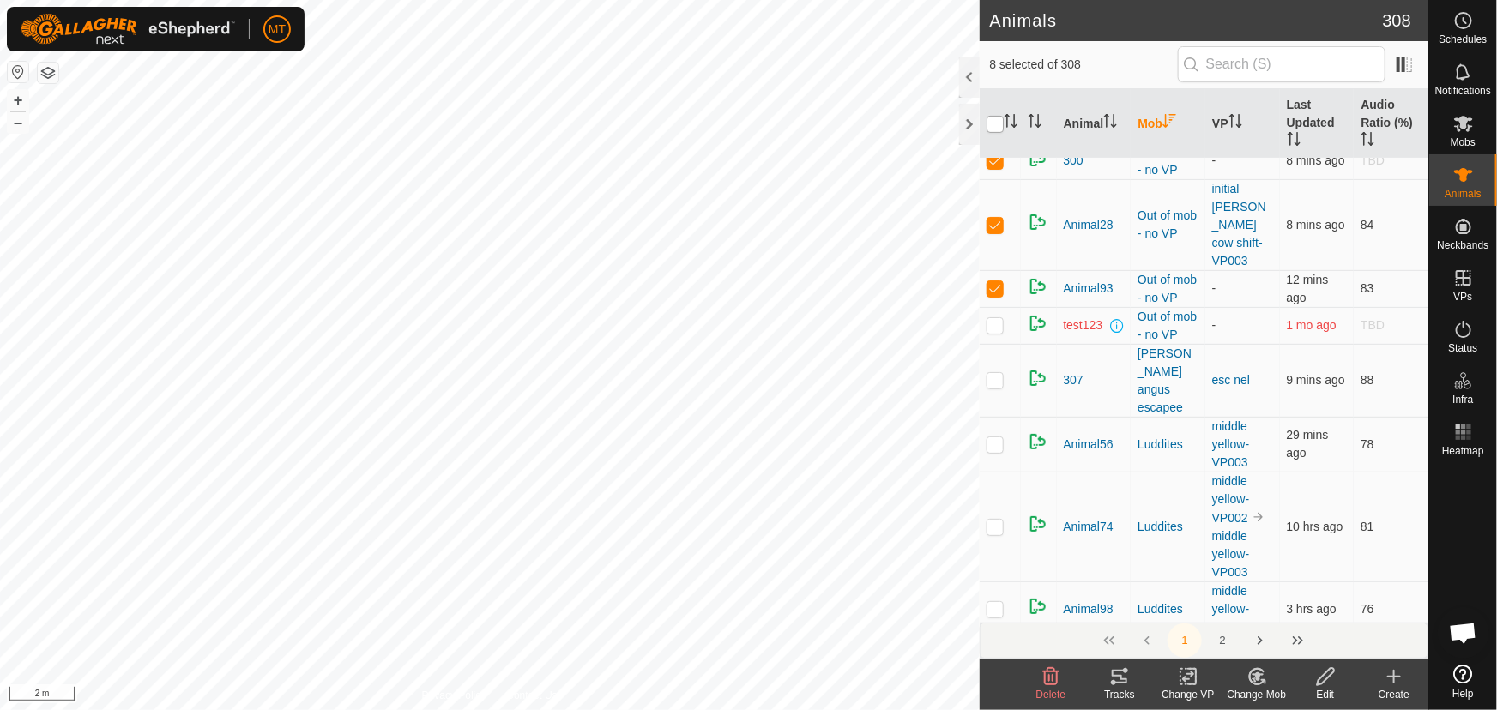
checkbox input "true"
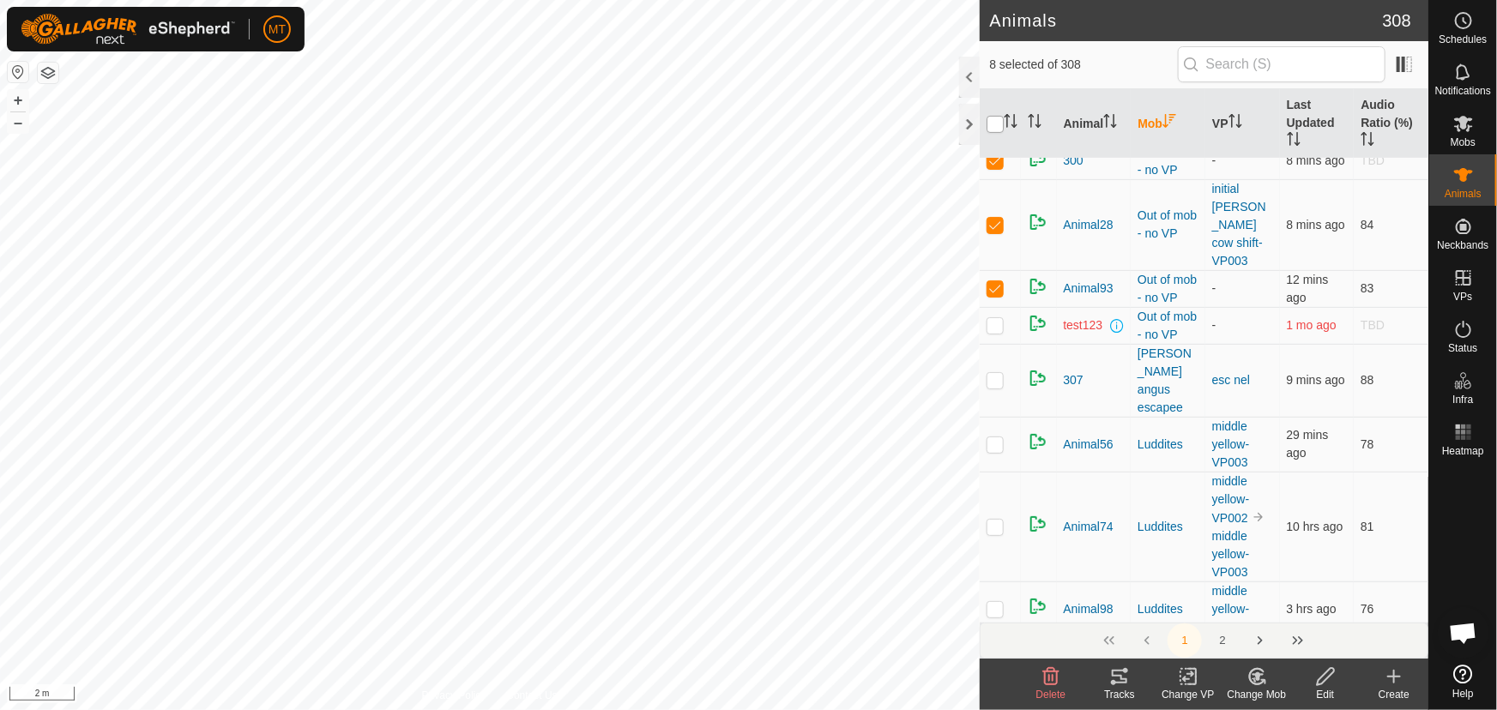
checkbox input "true"
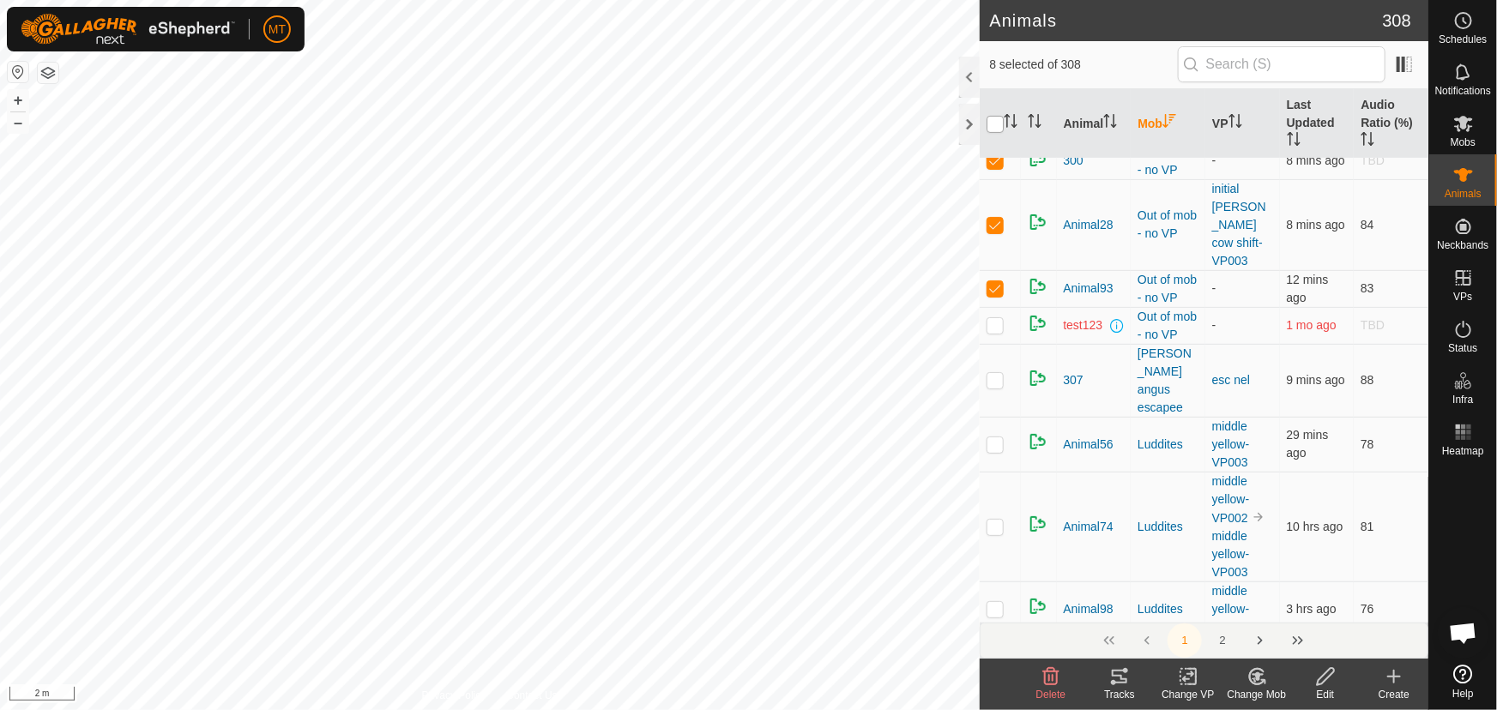
checkbox input "true"
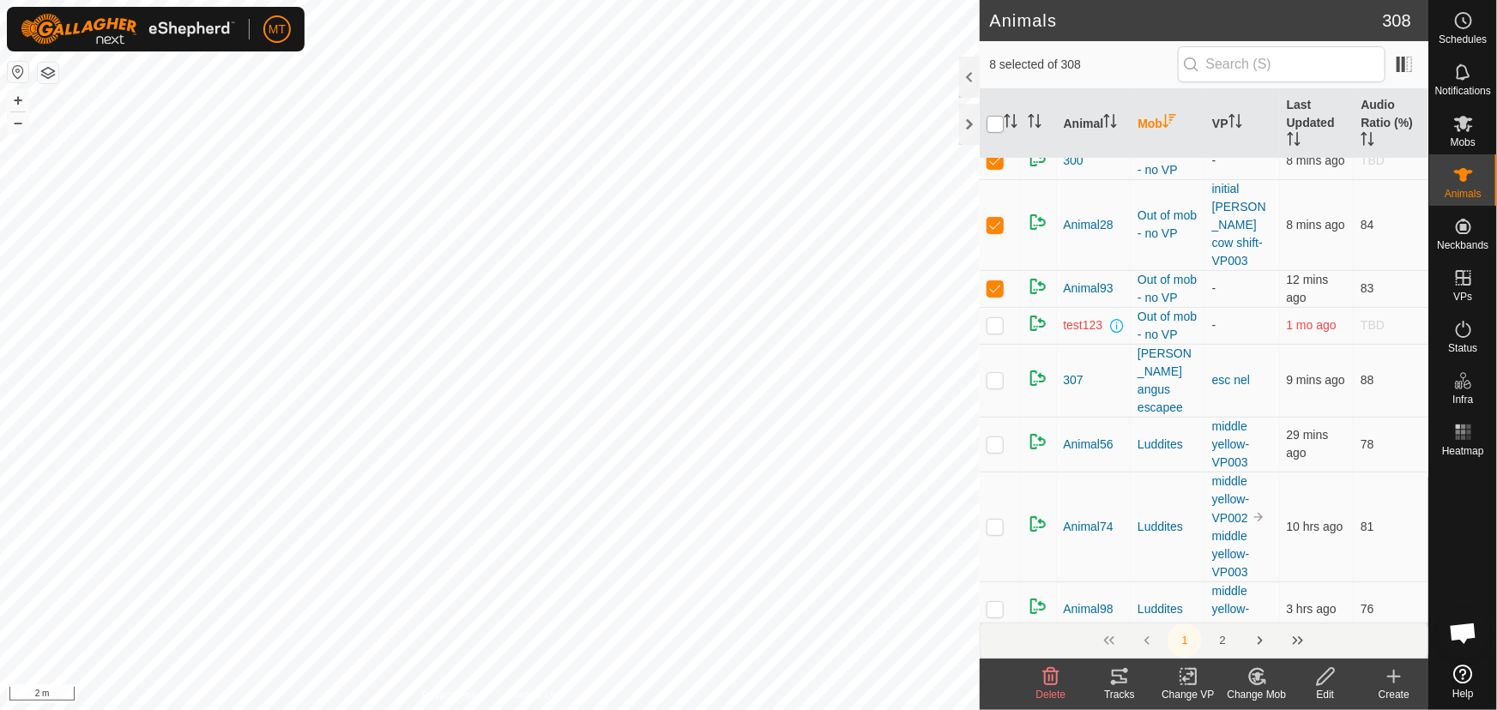
checkbox input "true"
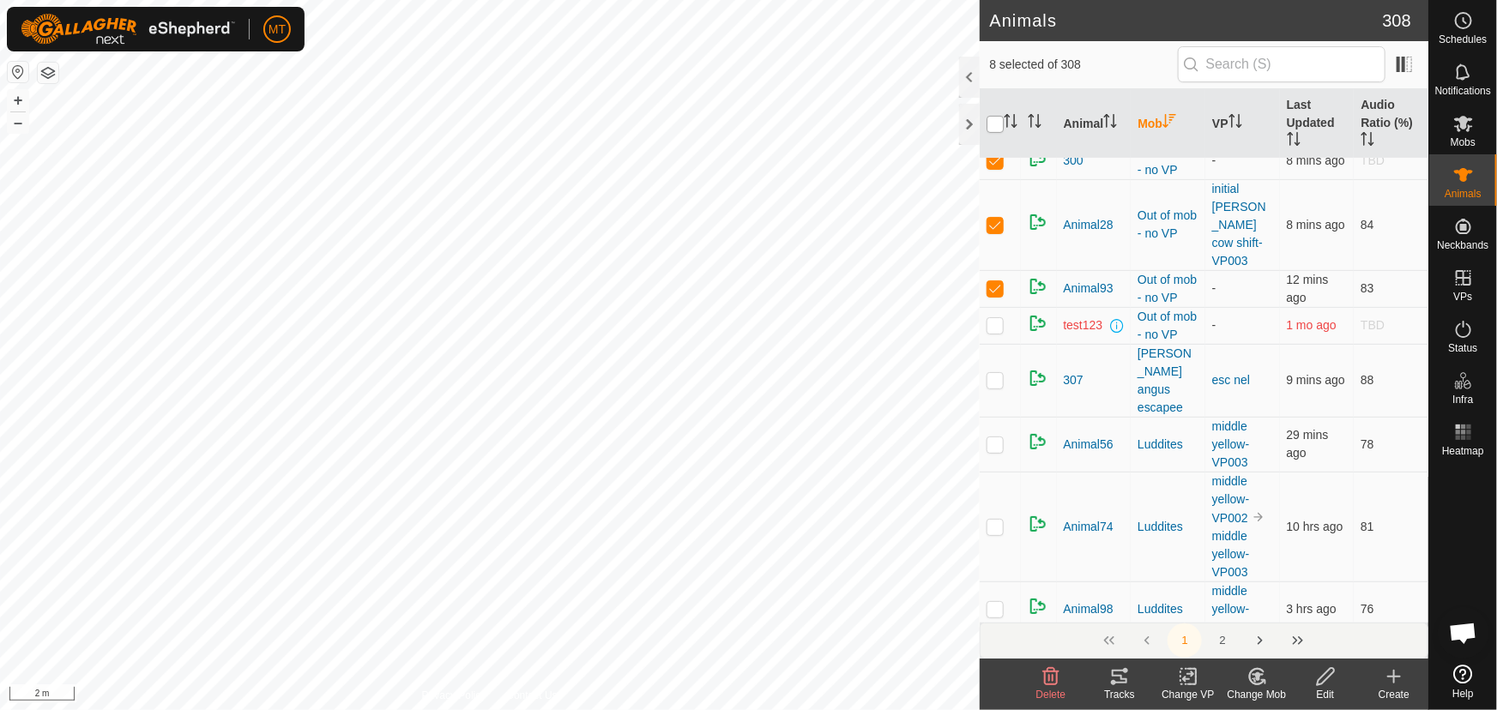
checkbox input "true"
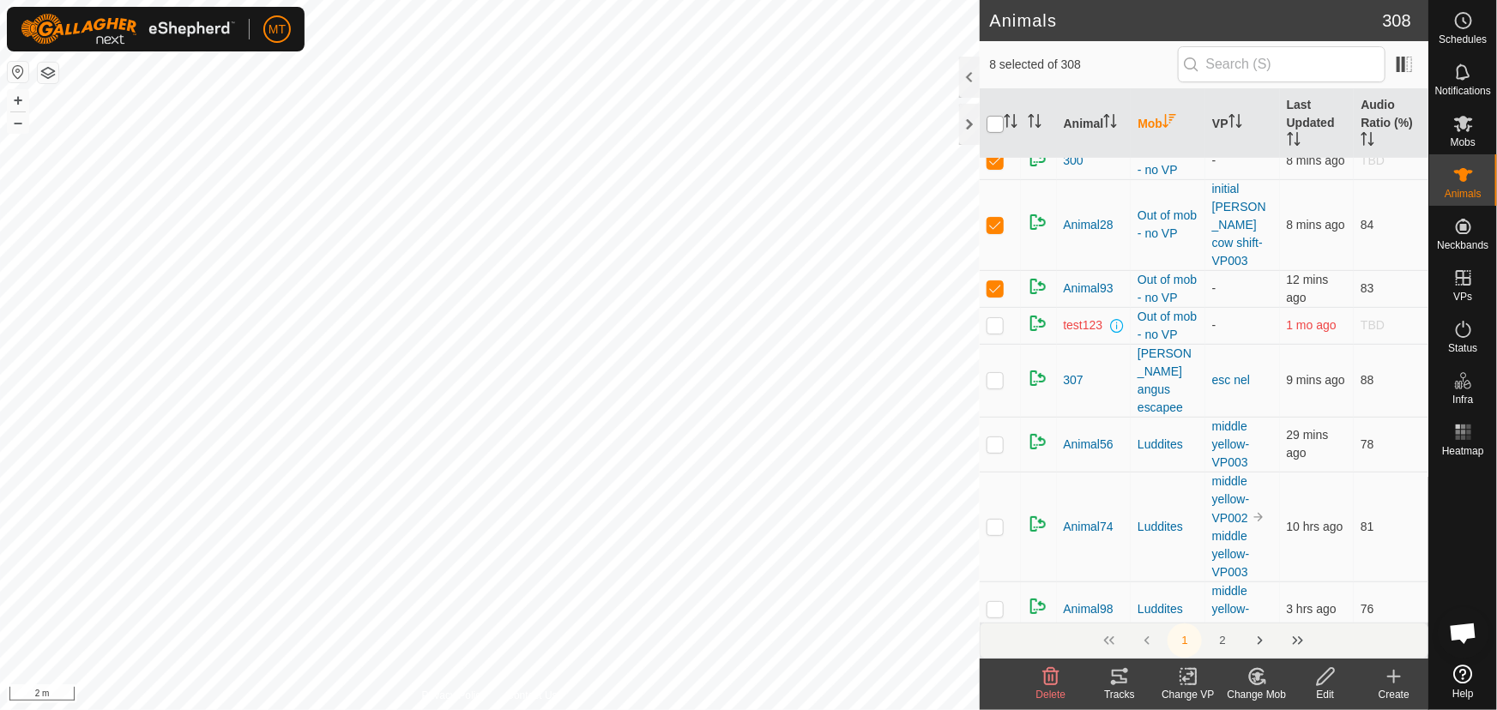
checkbox input "true"
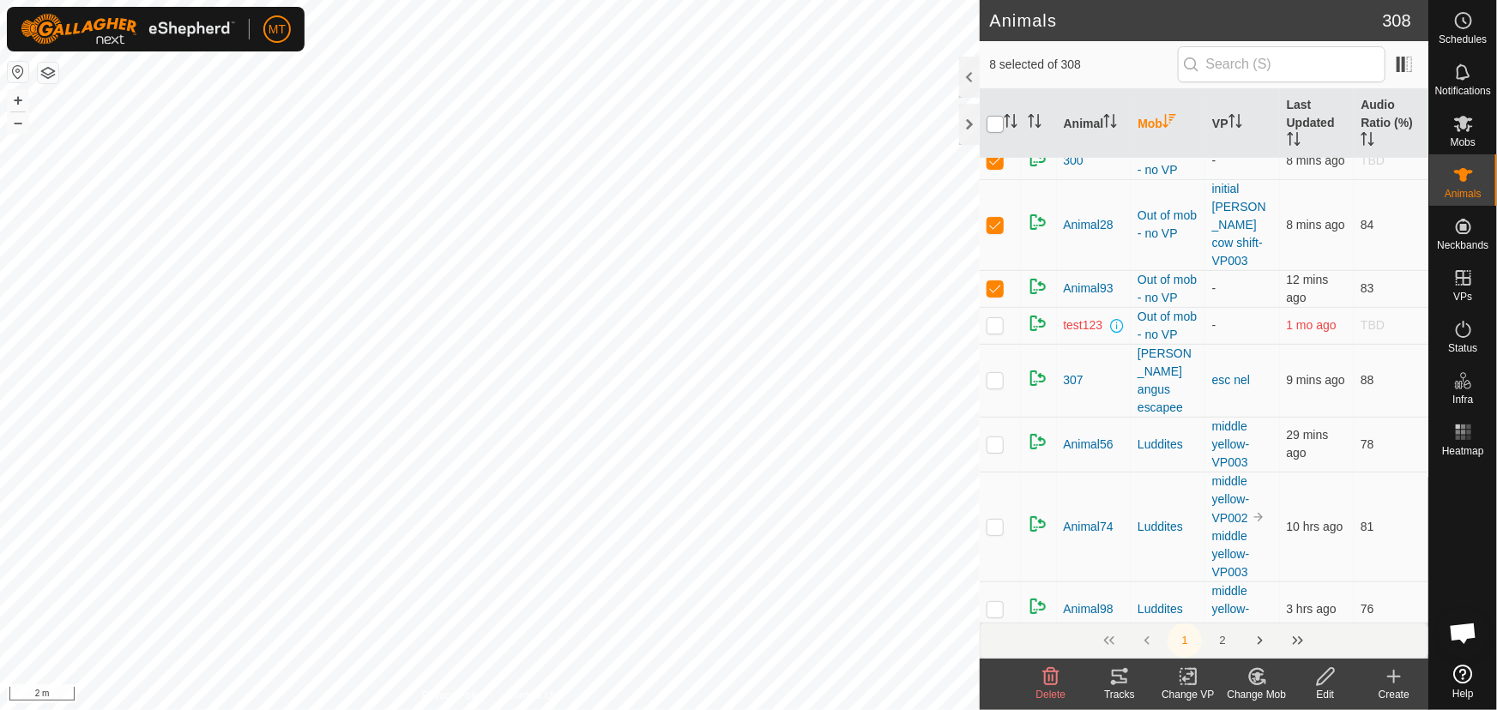
checkbox input "true"
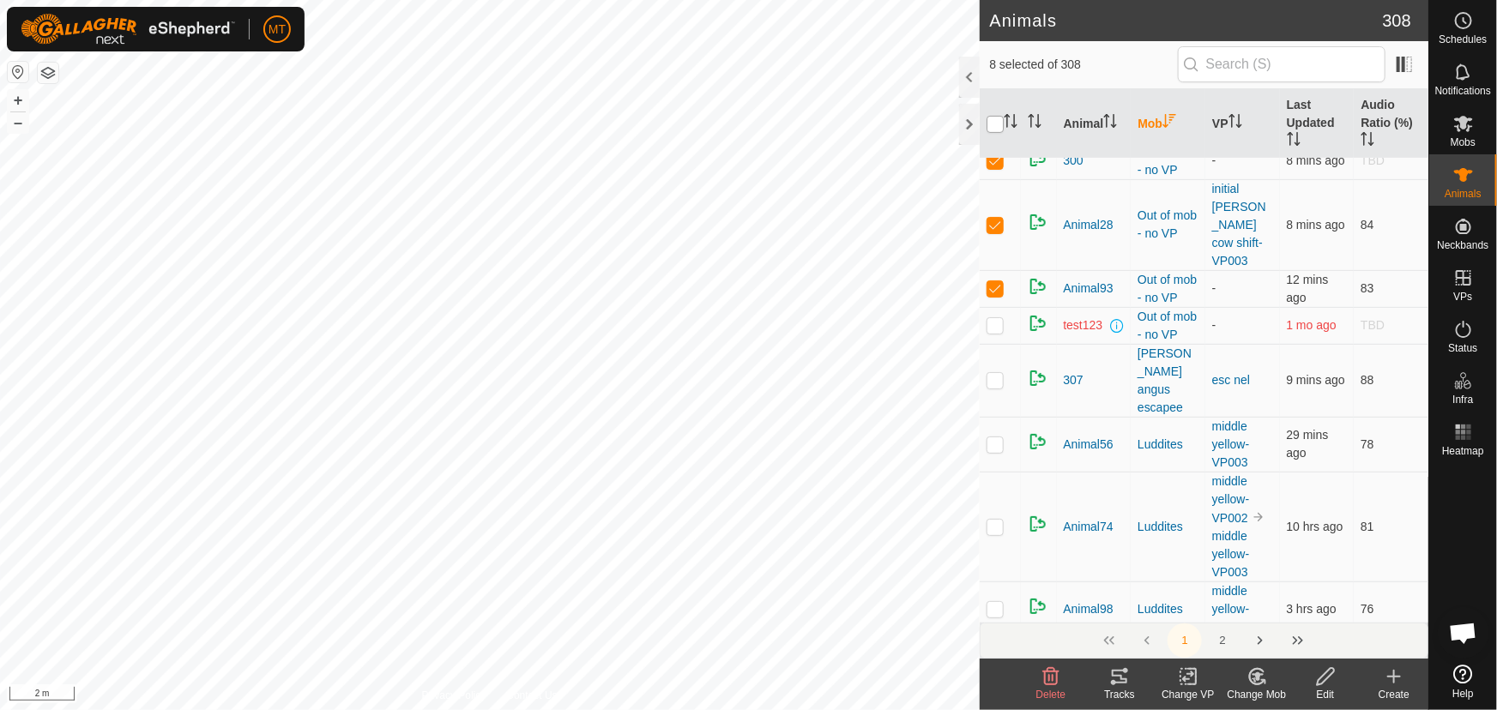
checkbox input "true"
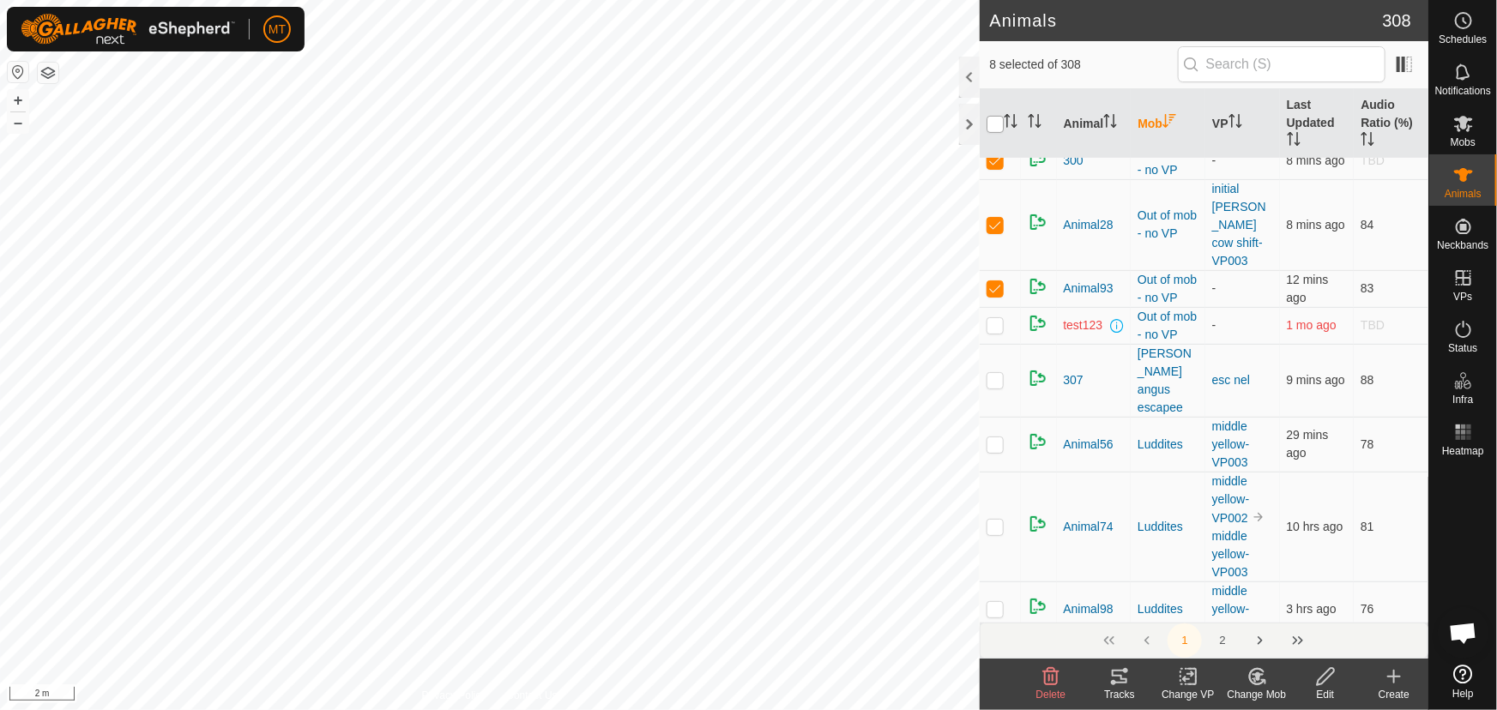
checkbox input "true"
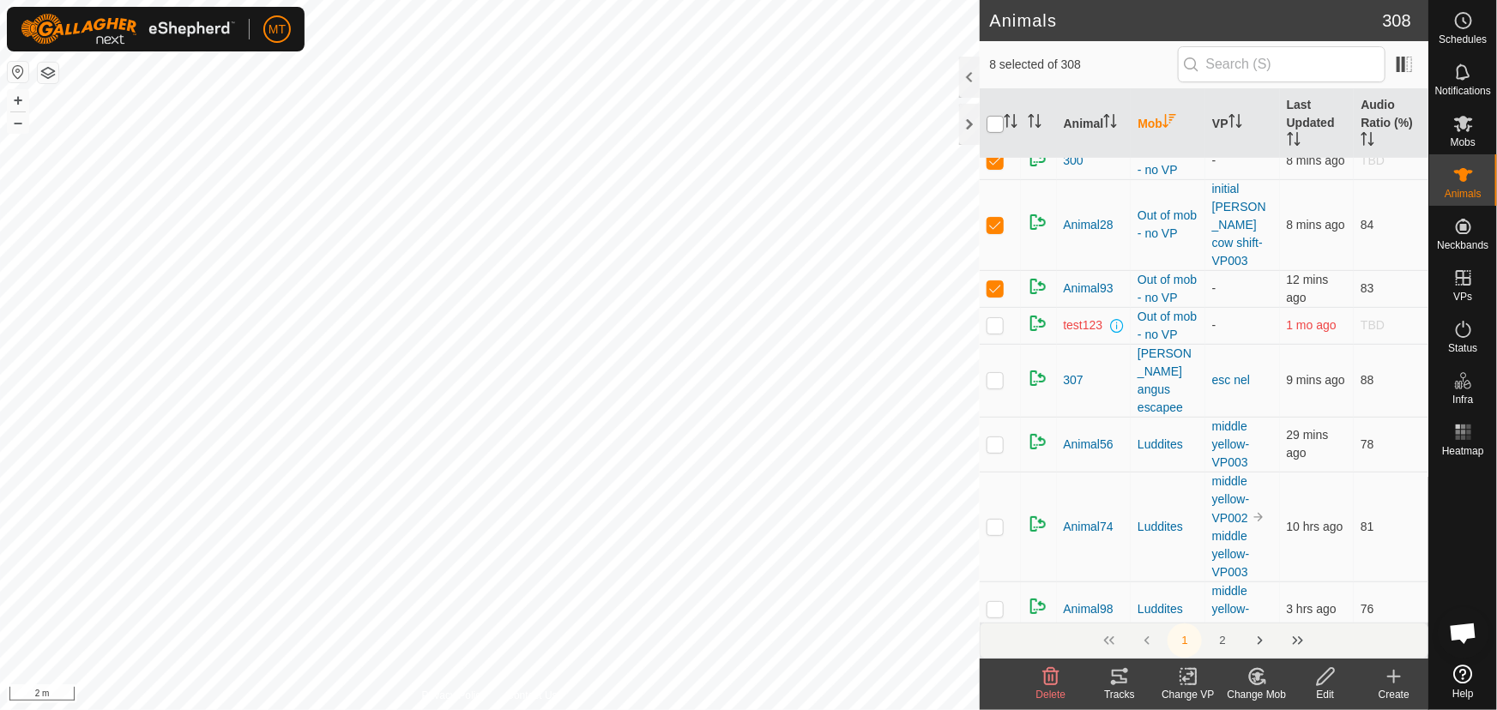
checkbox input "true"
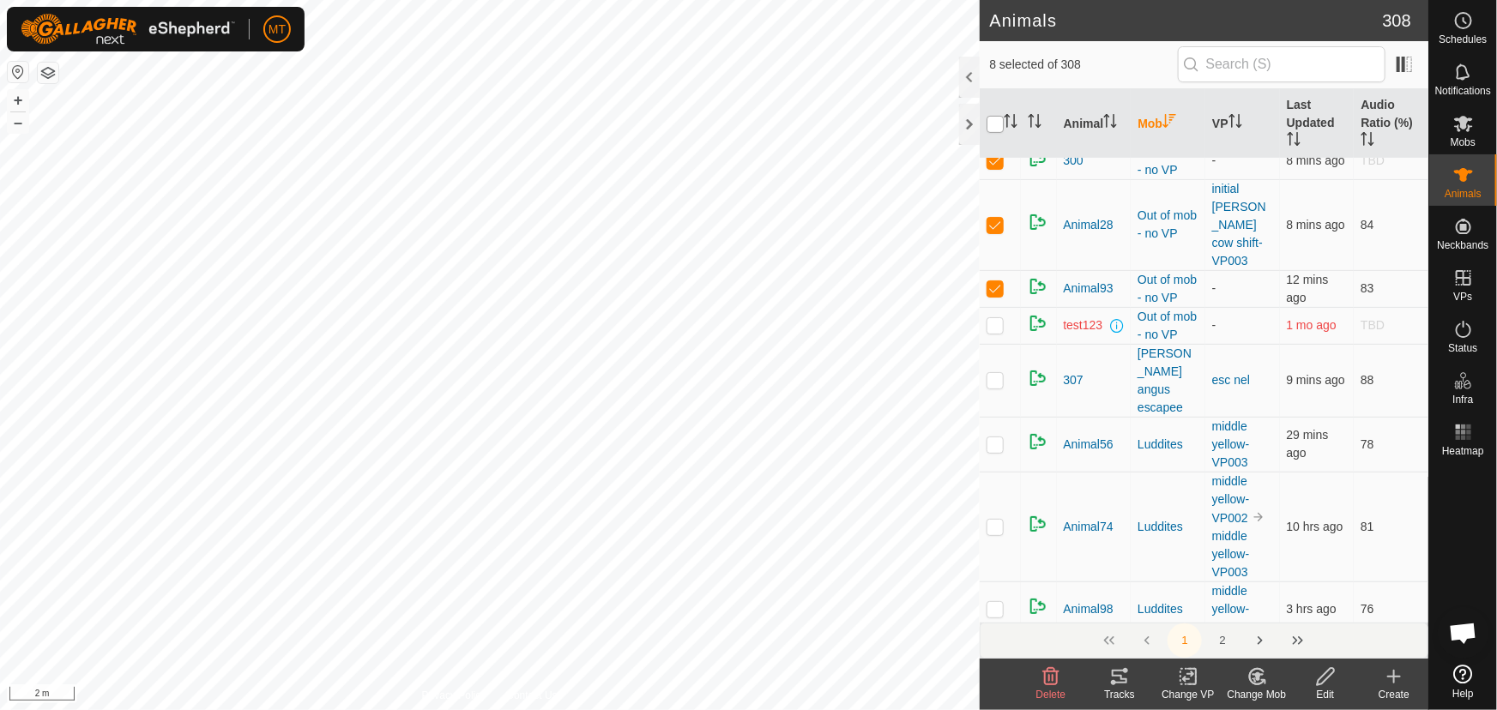
checkbox input "true"
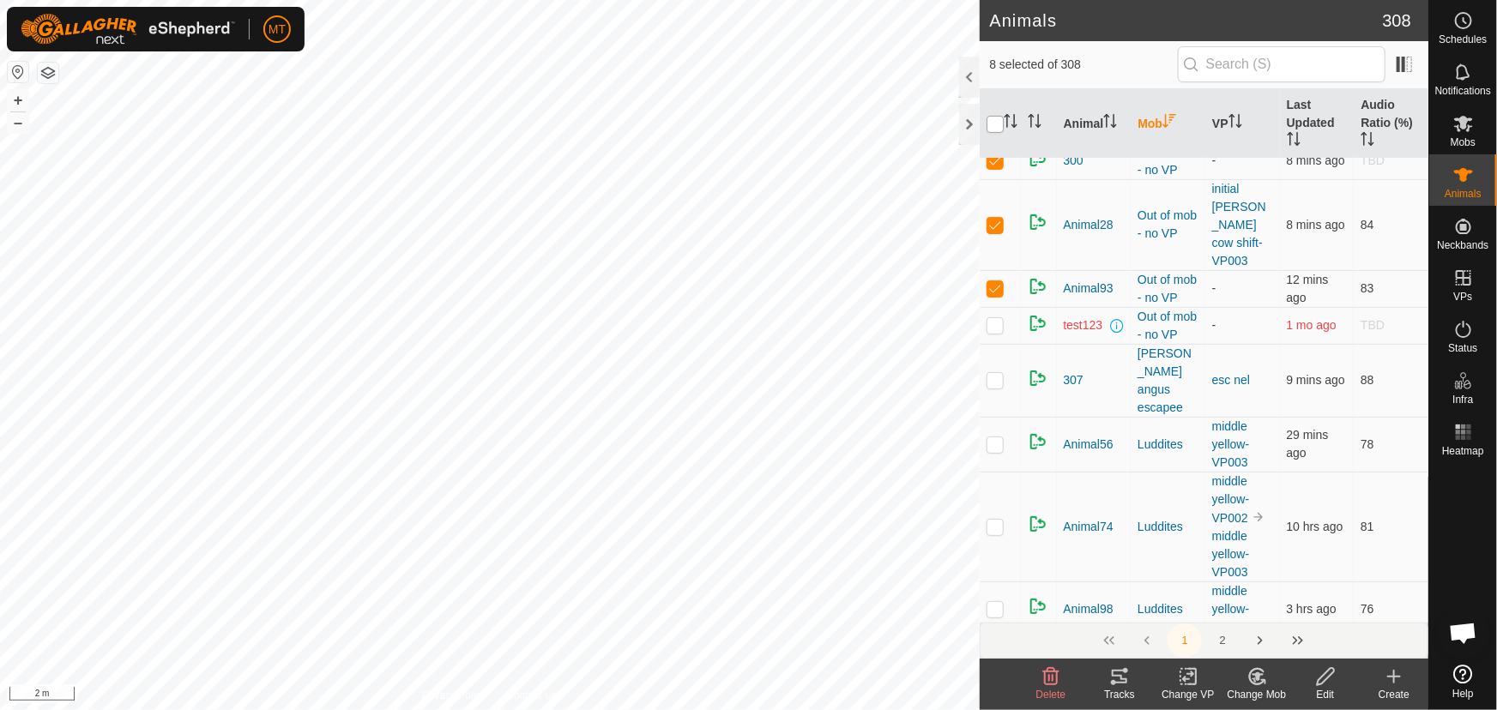
checkbox input "true"
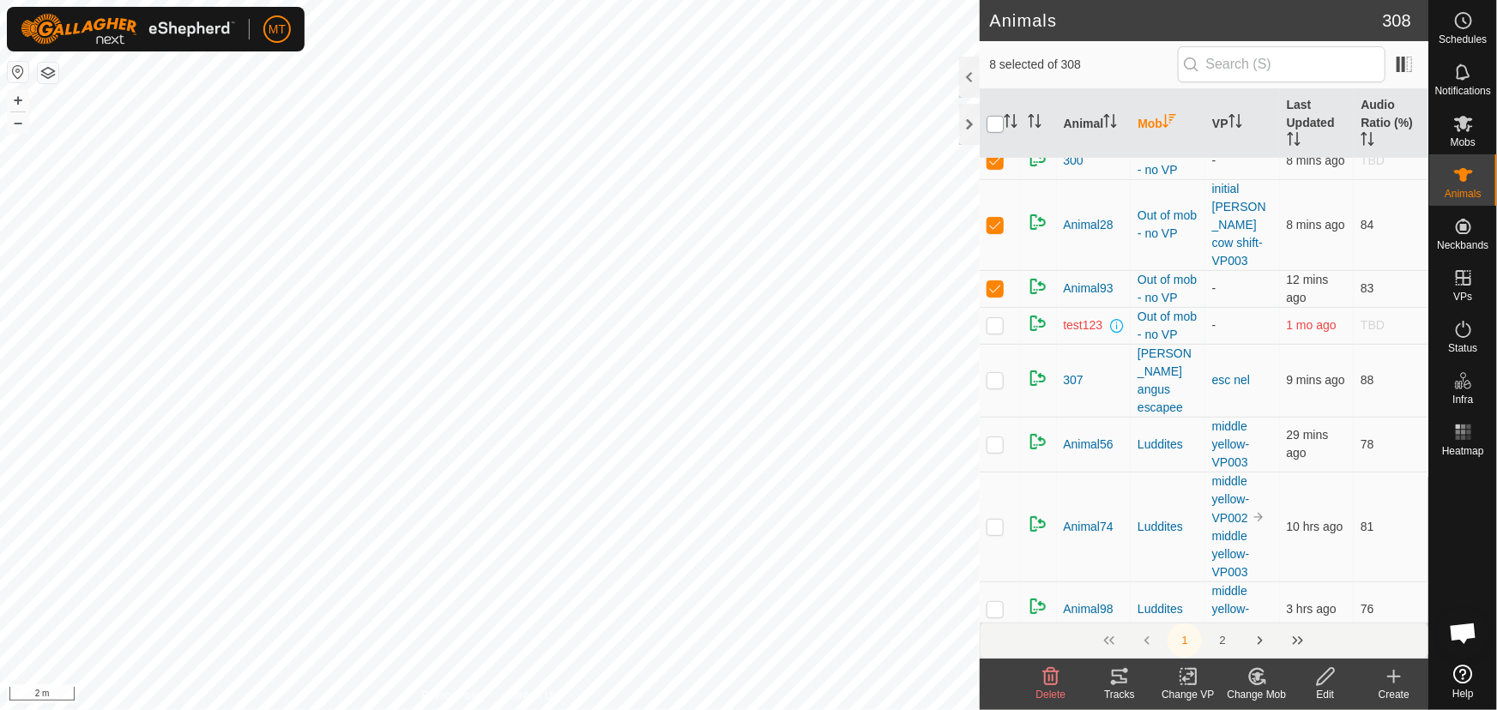
checkbox input "true"
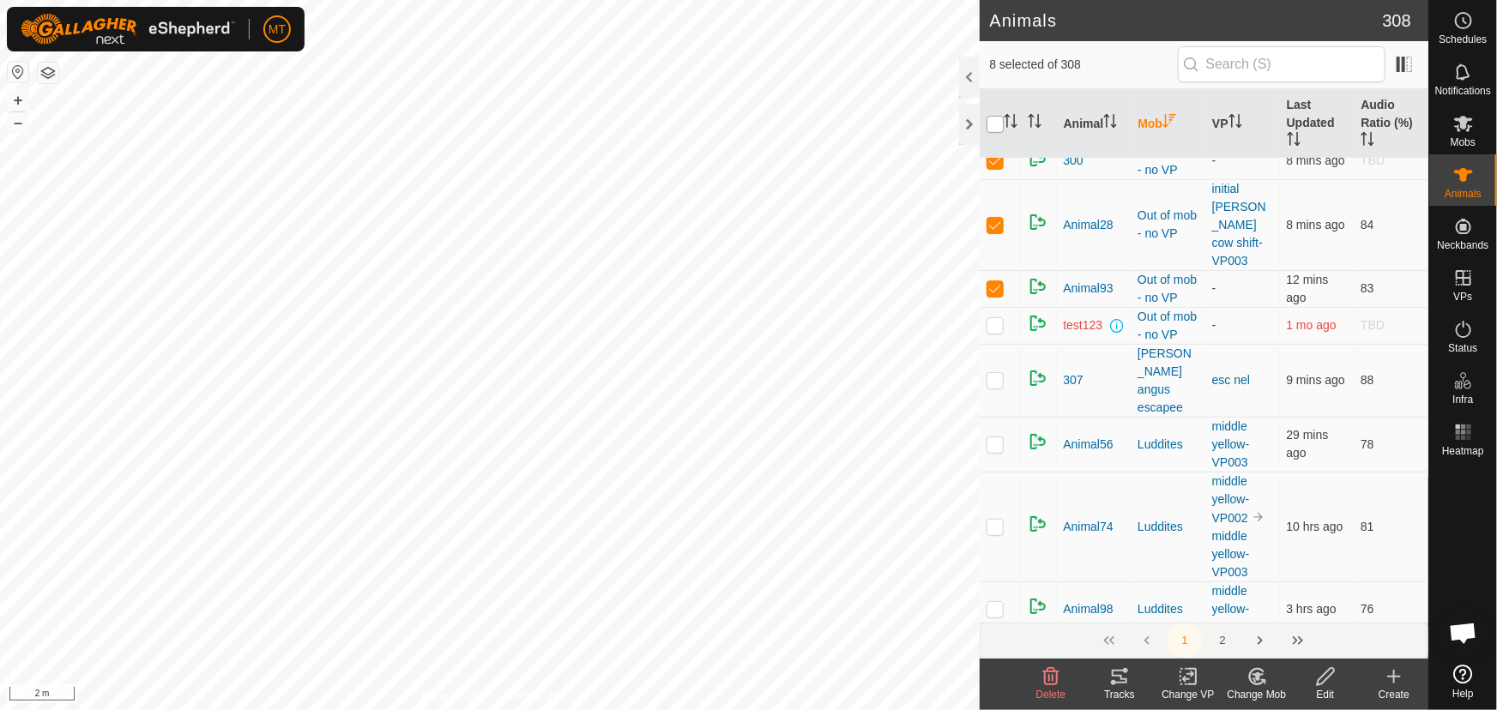
checkbox input "true"
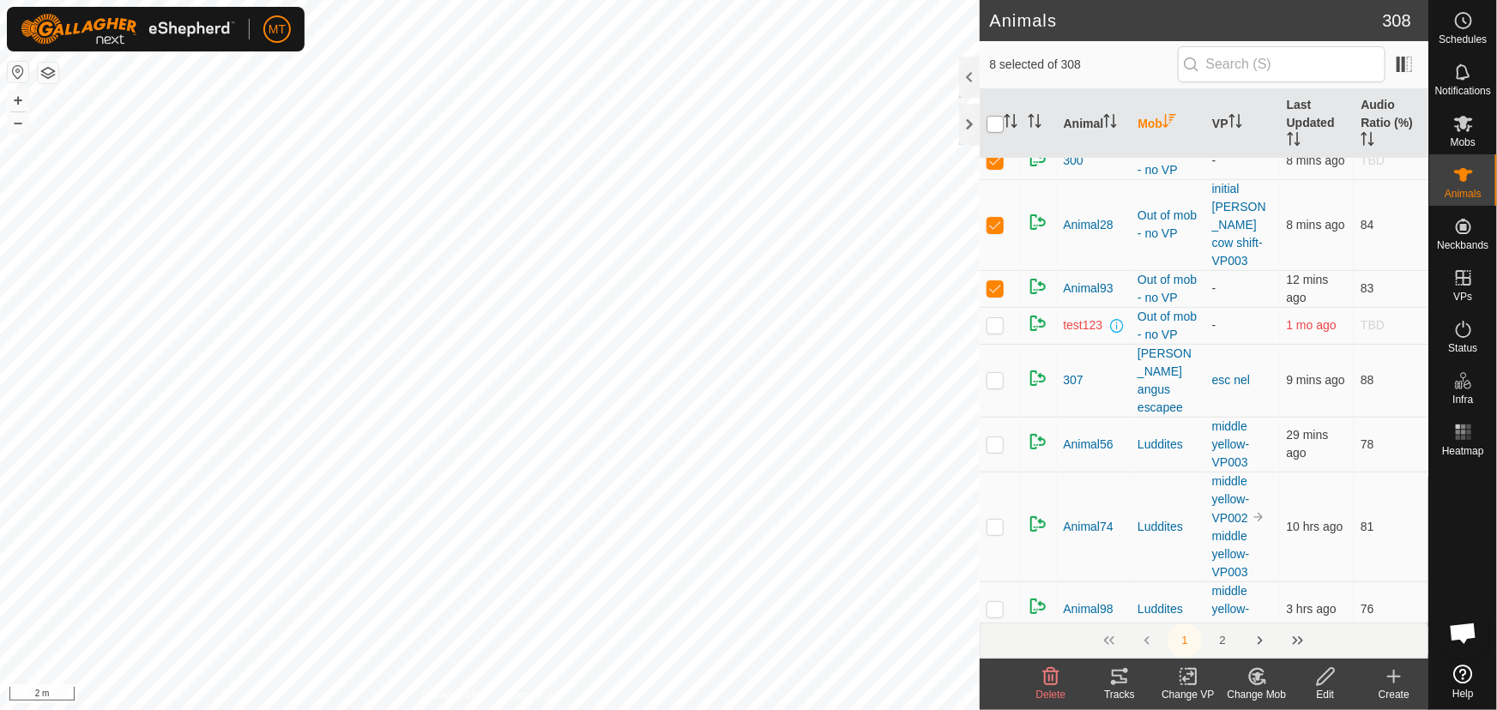
checkbox input "true"
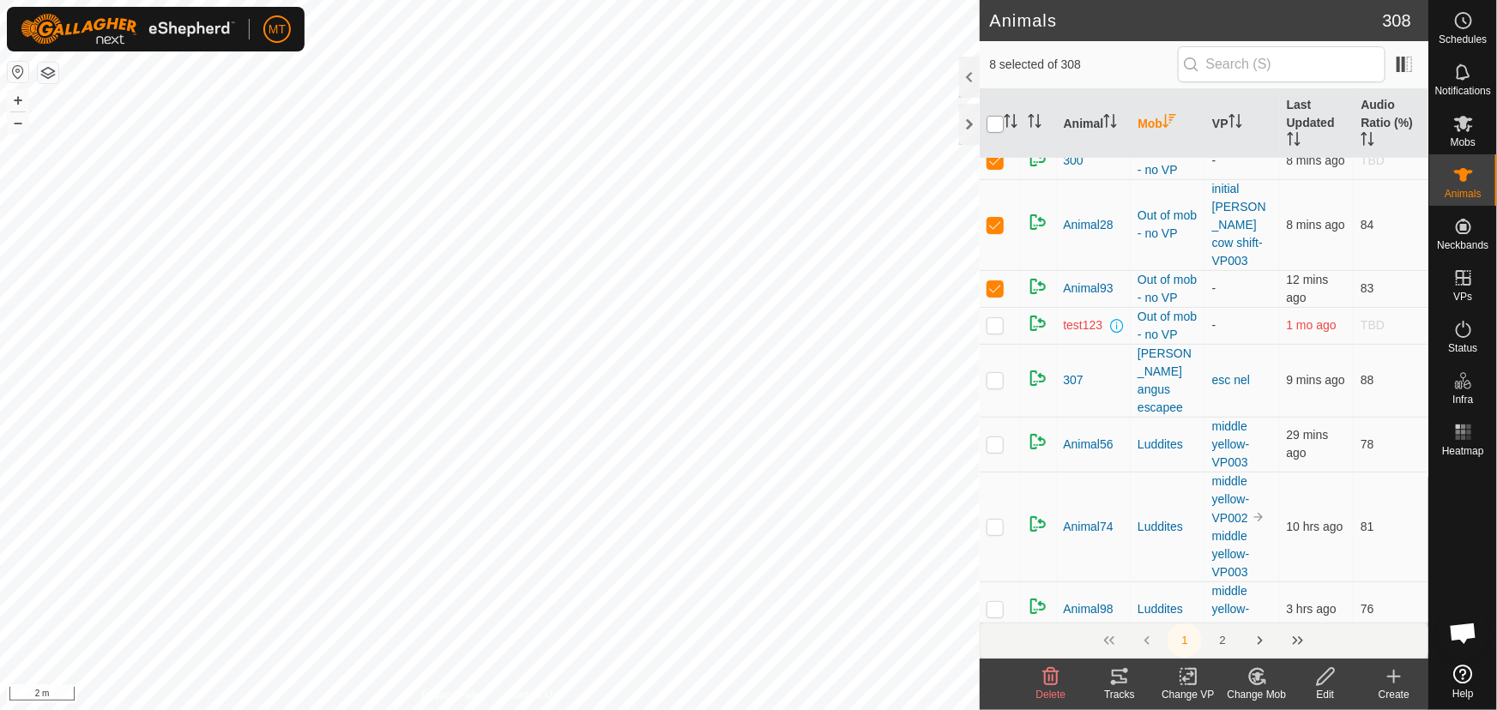
checkbox input "true"
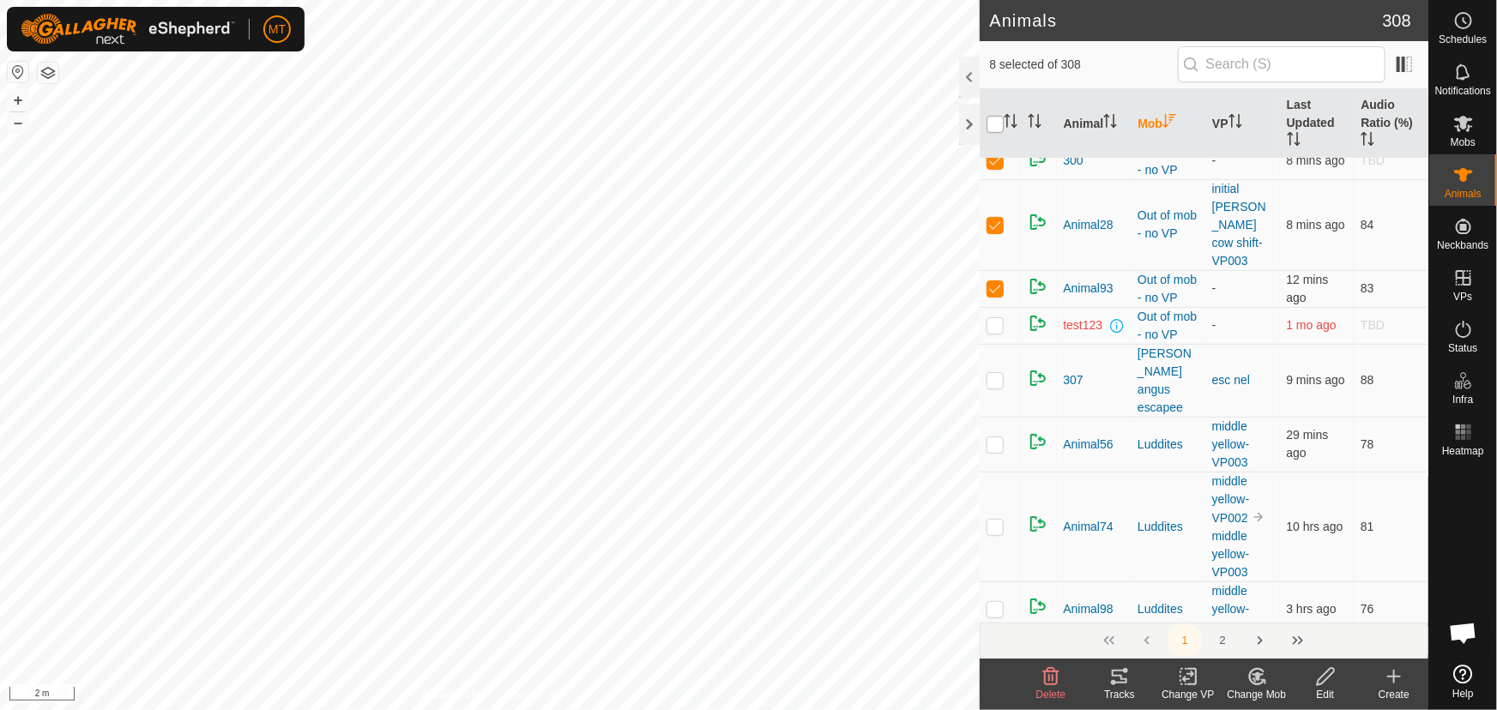
checkbox input "true"
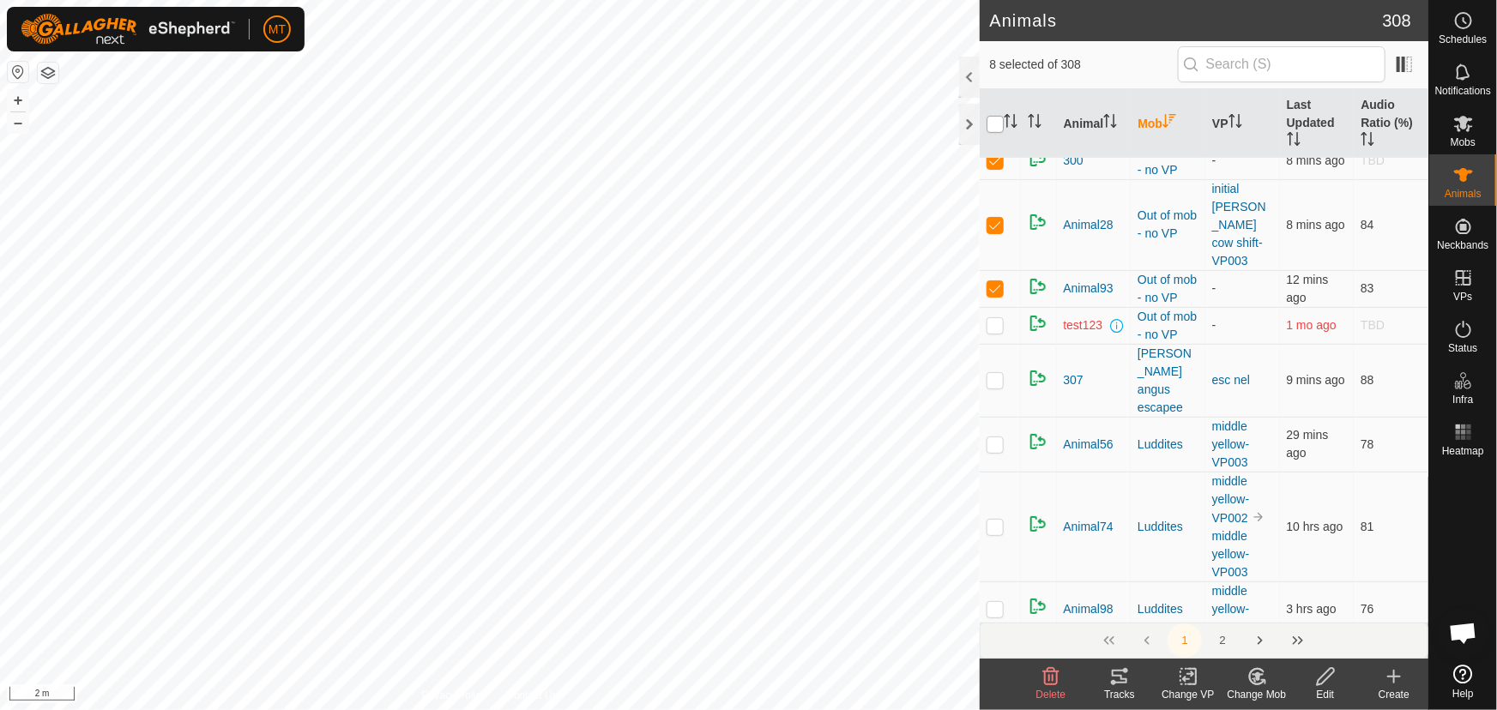
checkbox input "true"
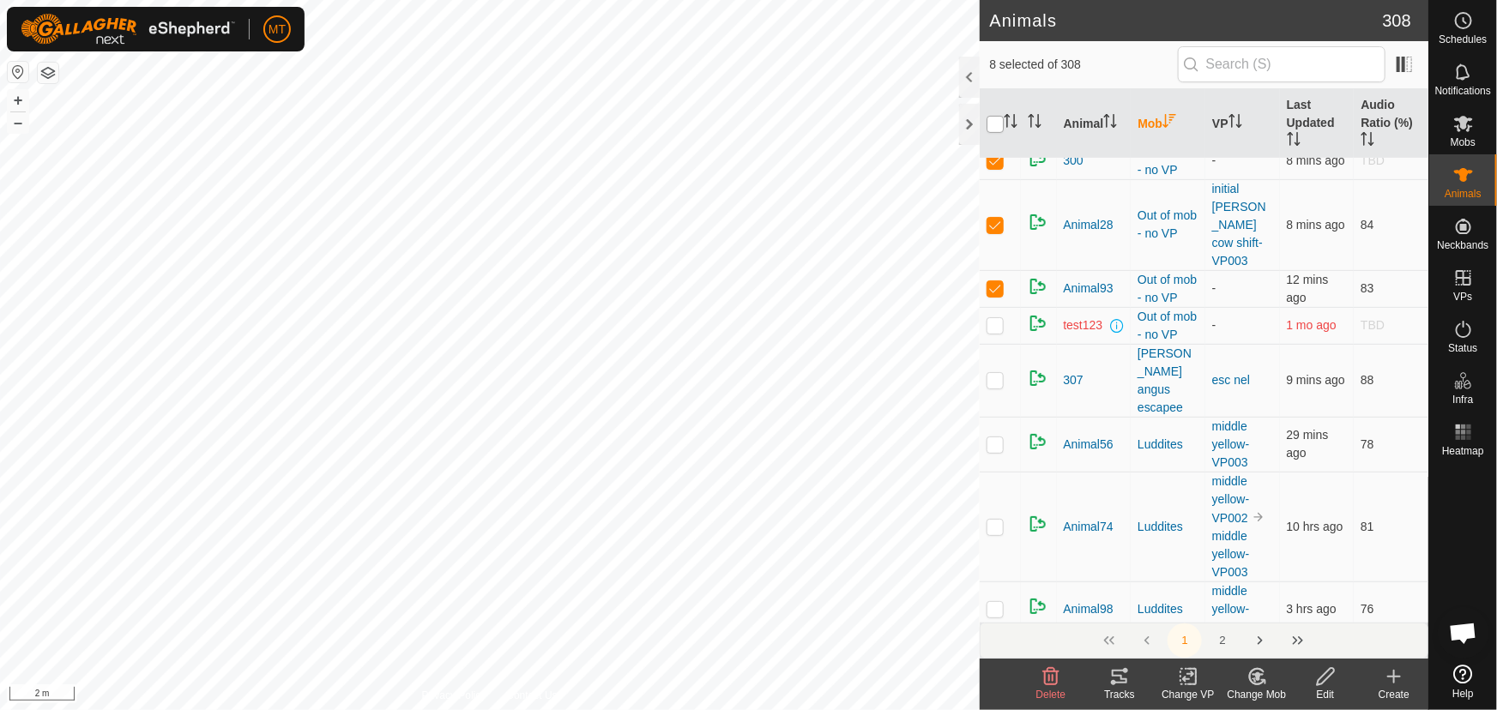
checkbox input "true"
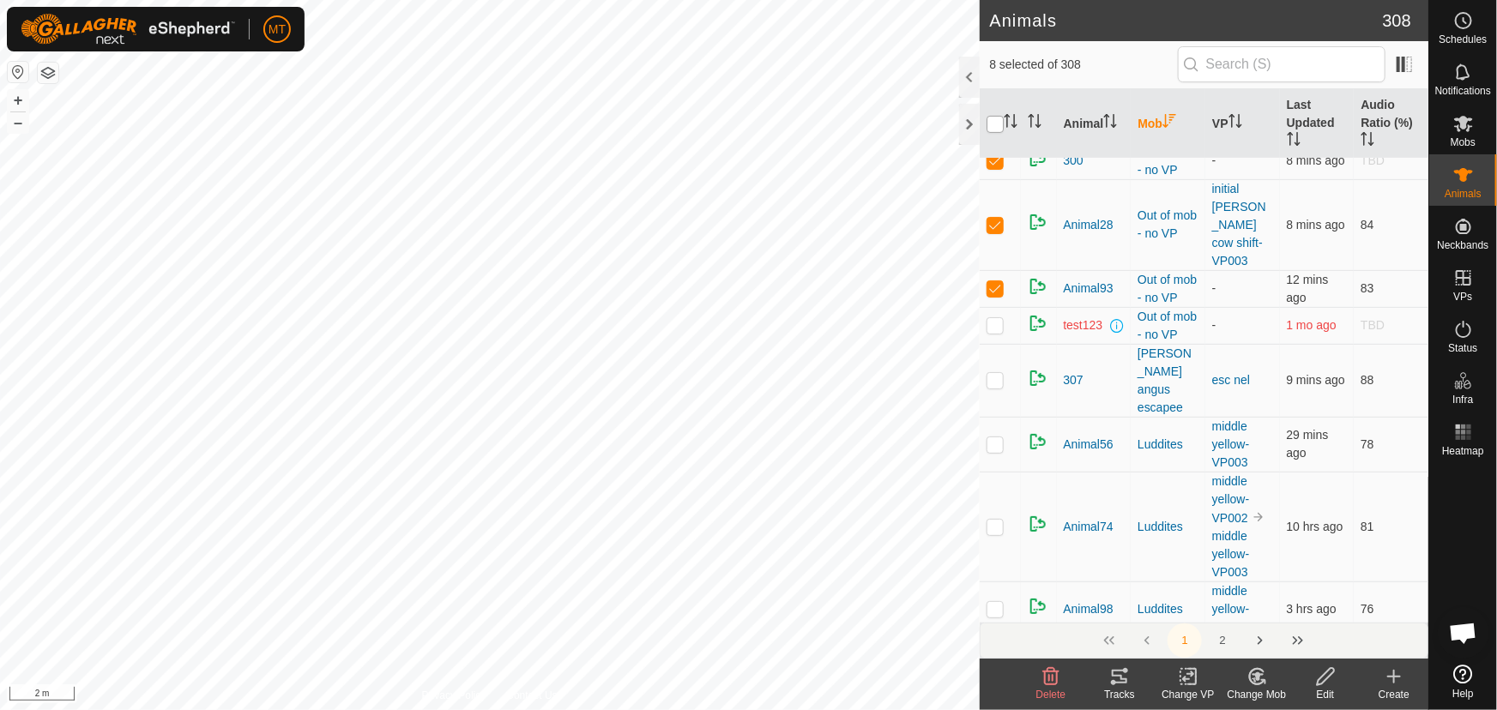
checkbox input "true"
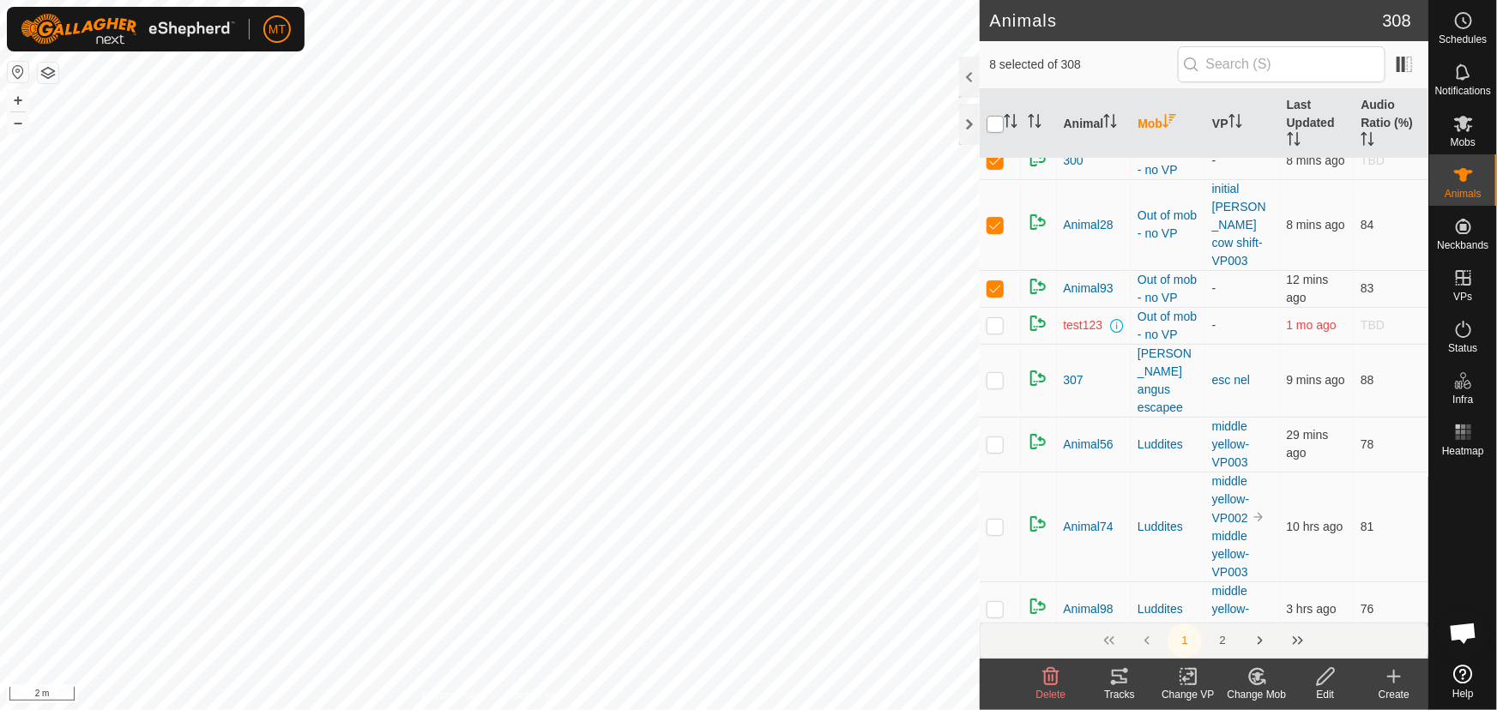
checkbox input "true"
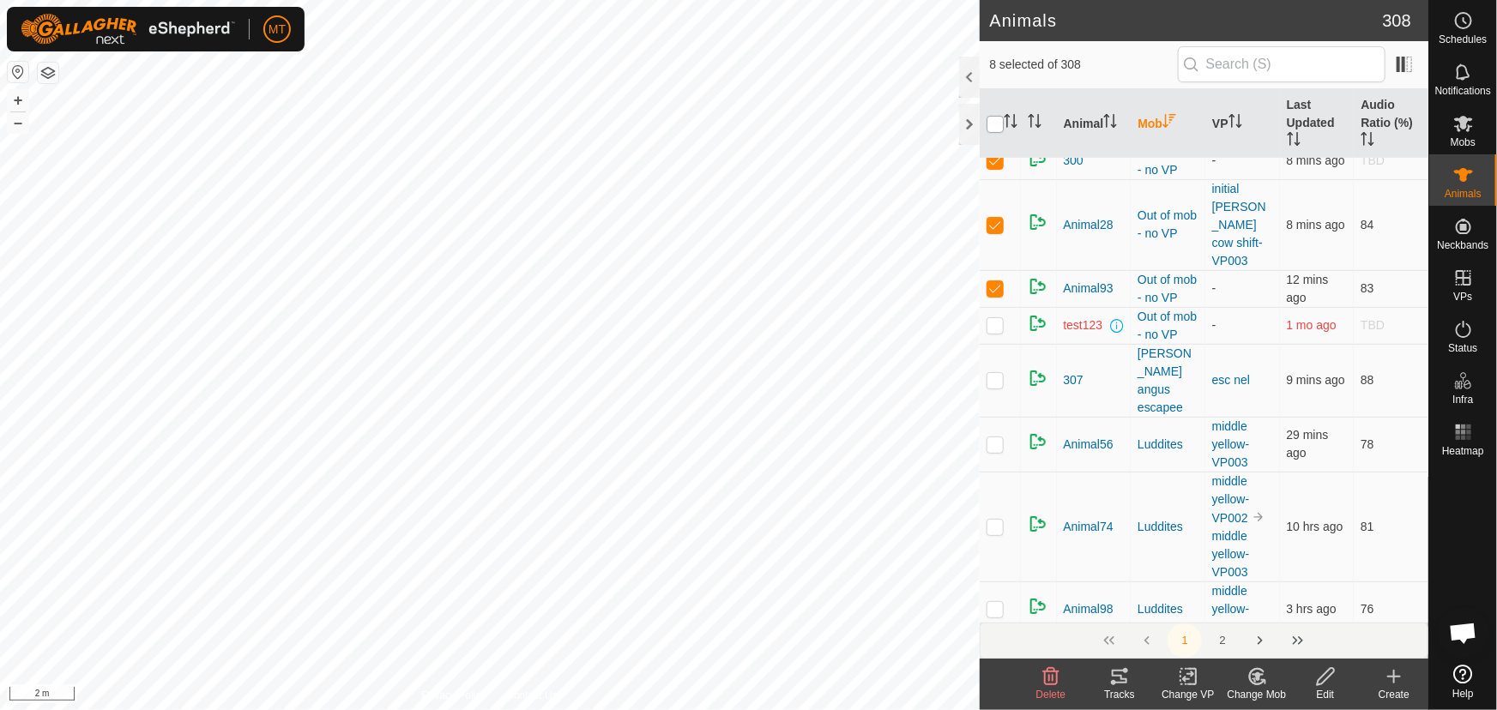
checkbox input "true"
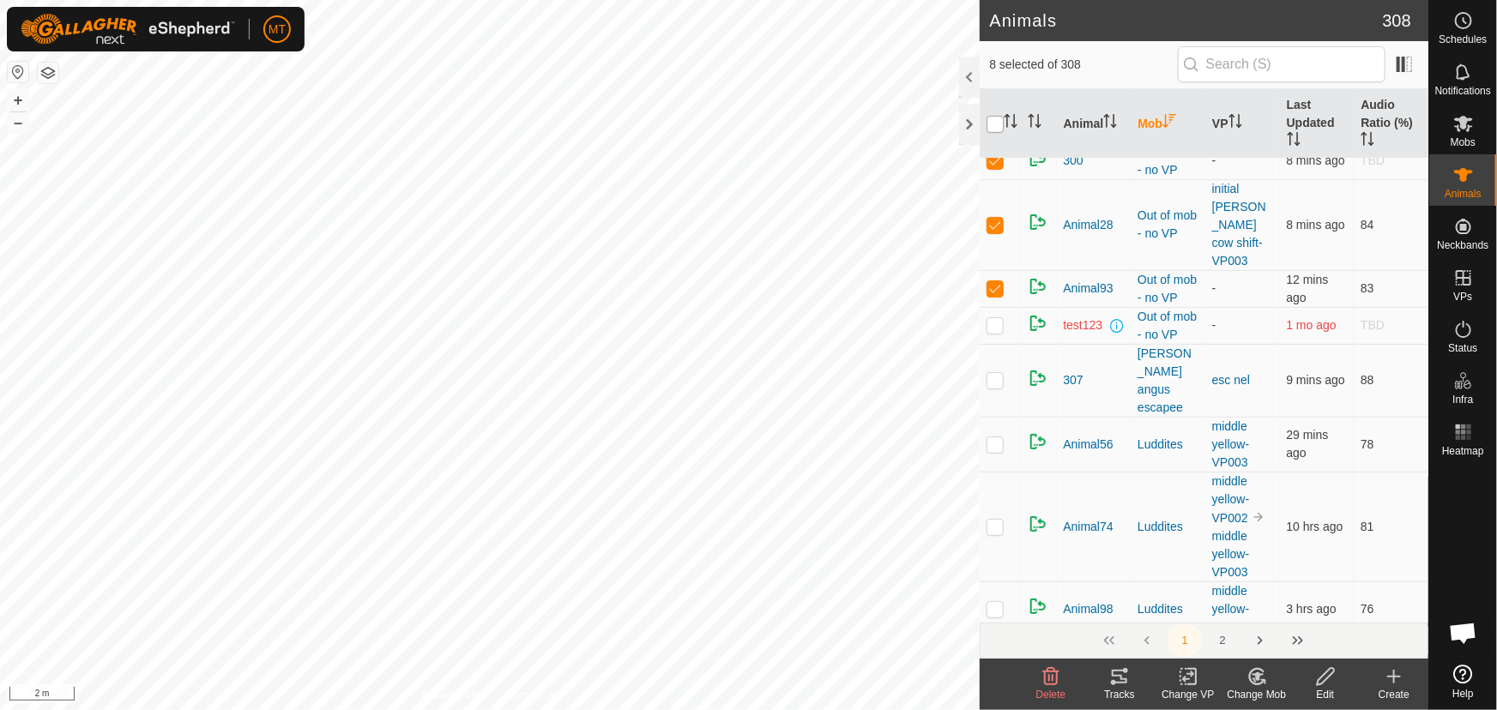
checkbox input "true"
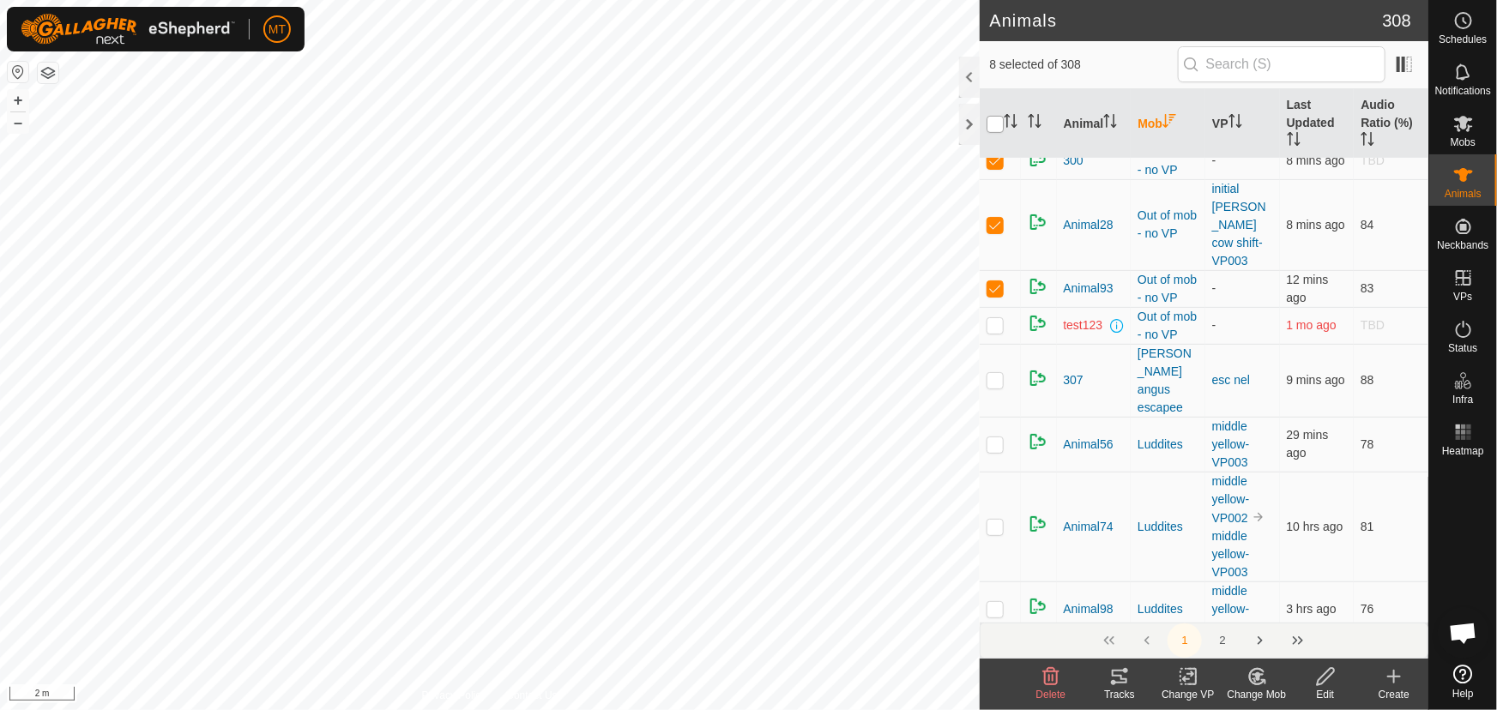
checkbox input "true"
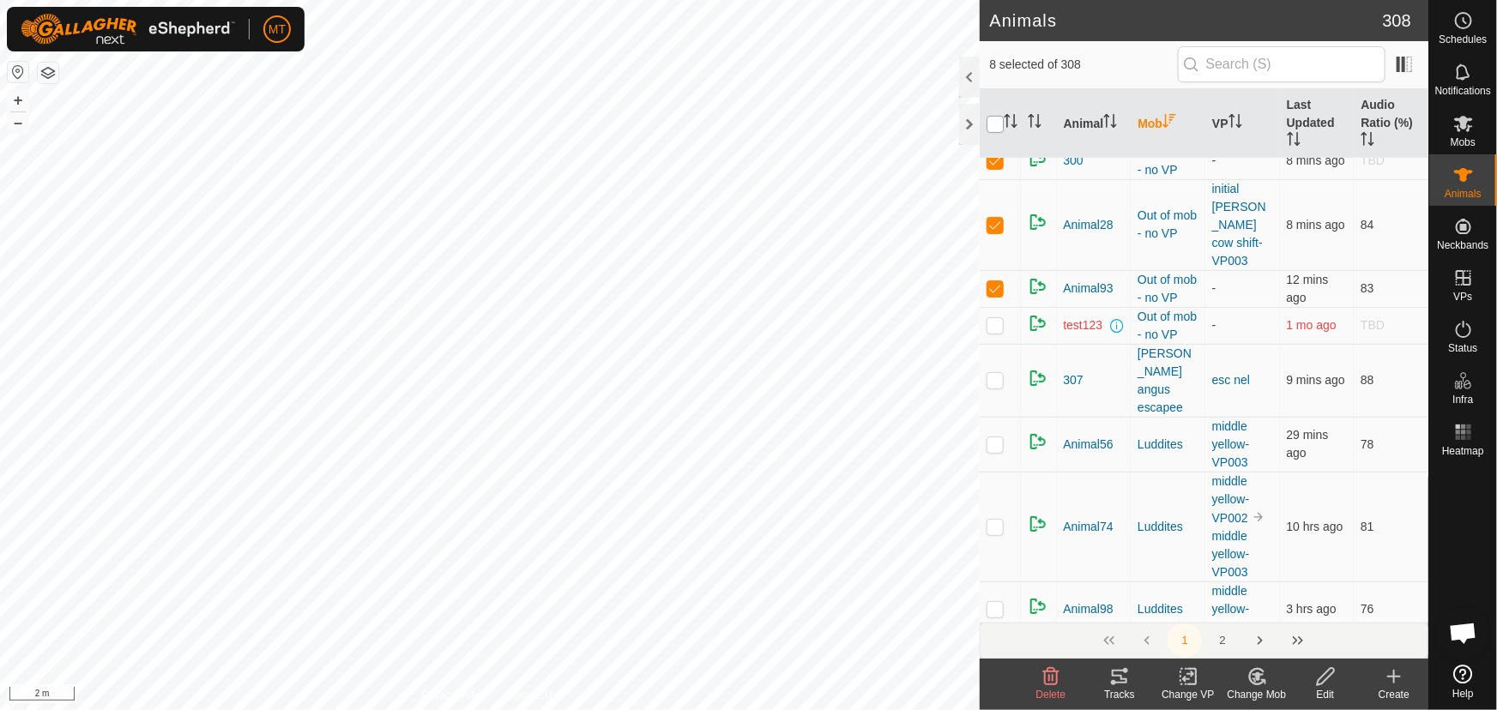
checkbox input "true"
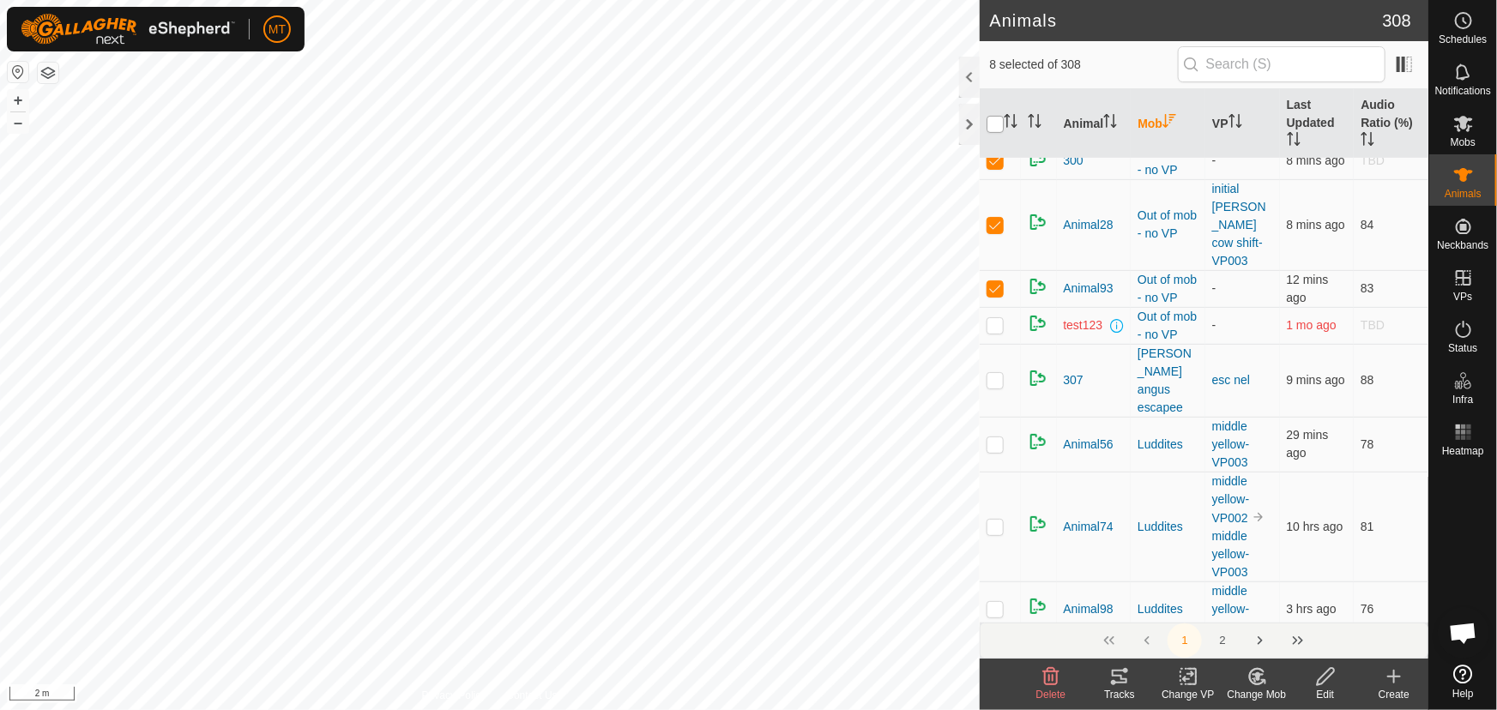
checkbox input "true"
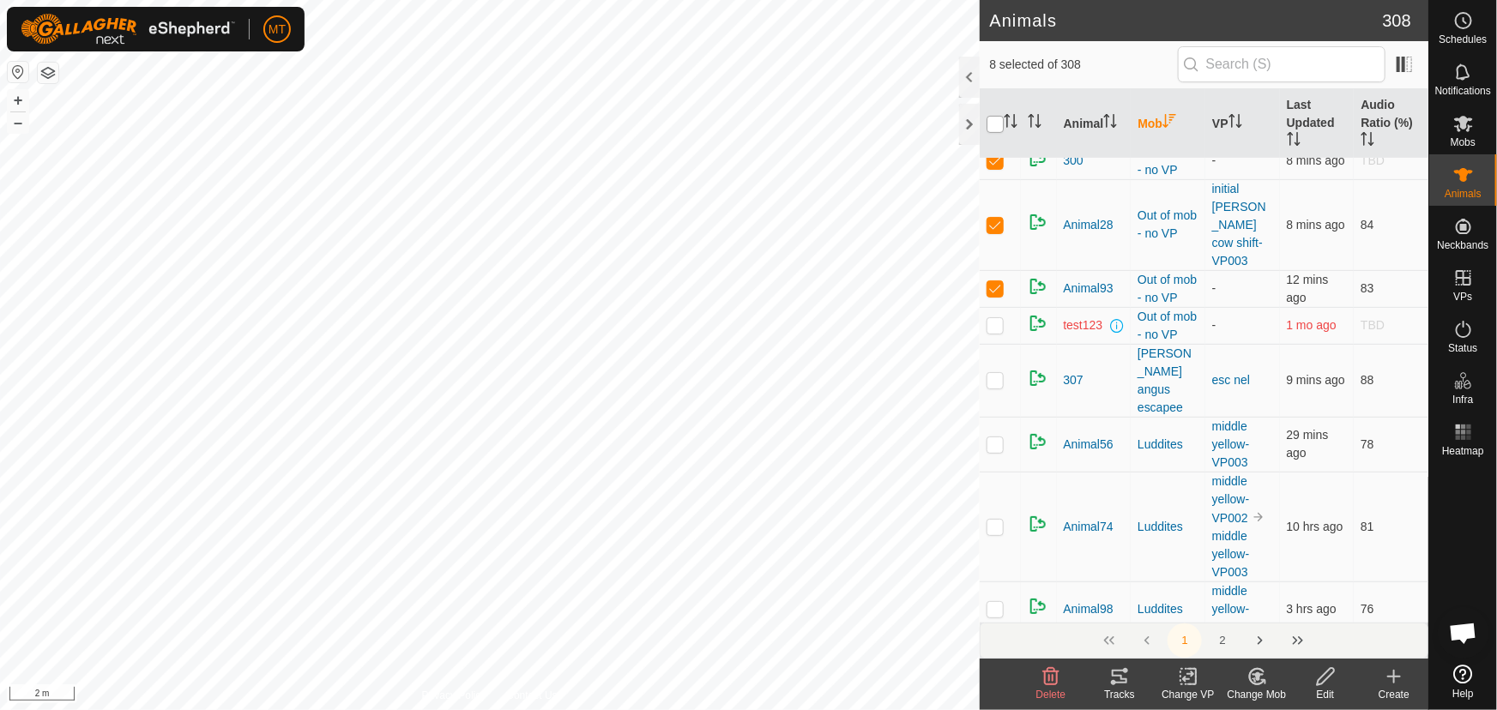
checkbox input "true"
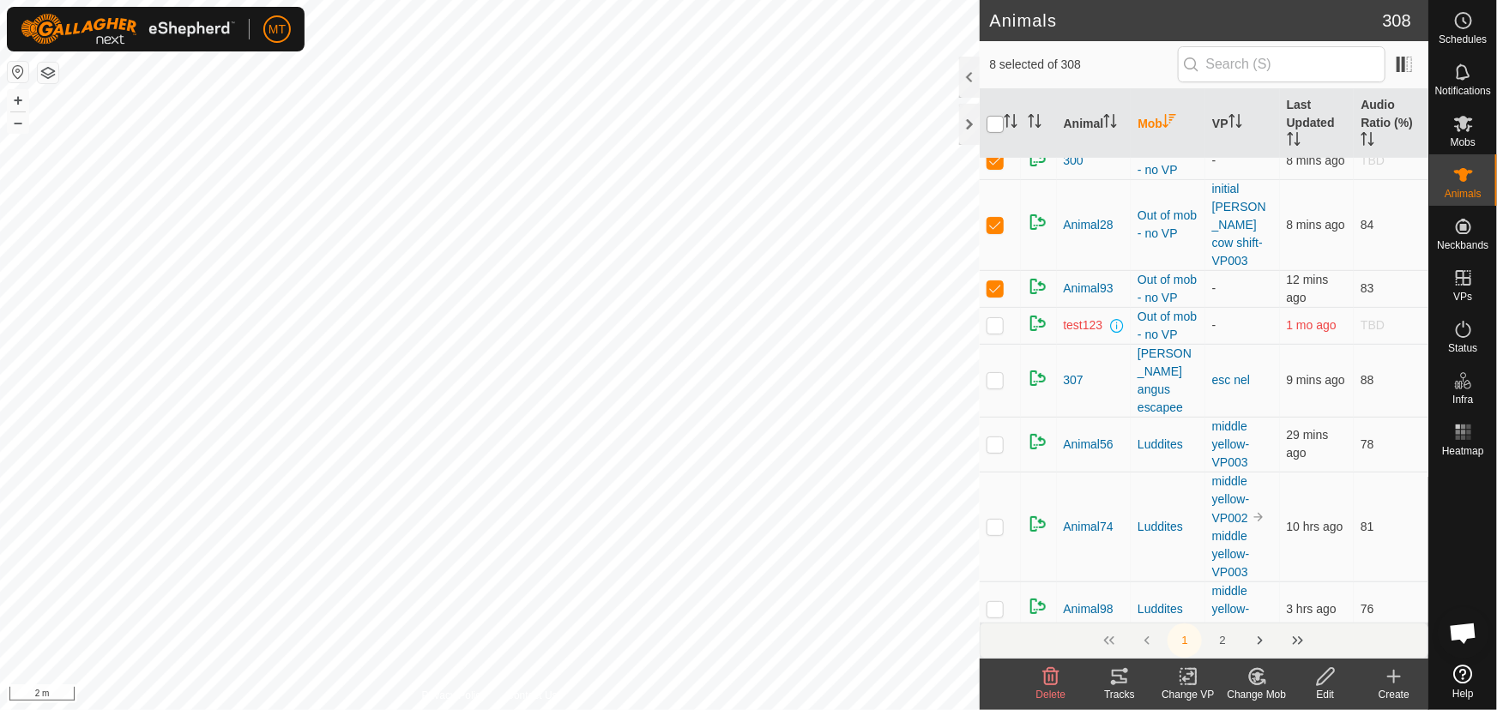
checkbox input "true"
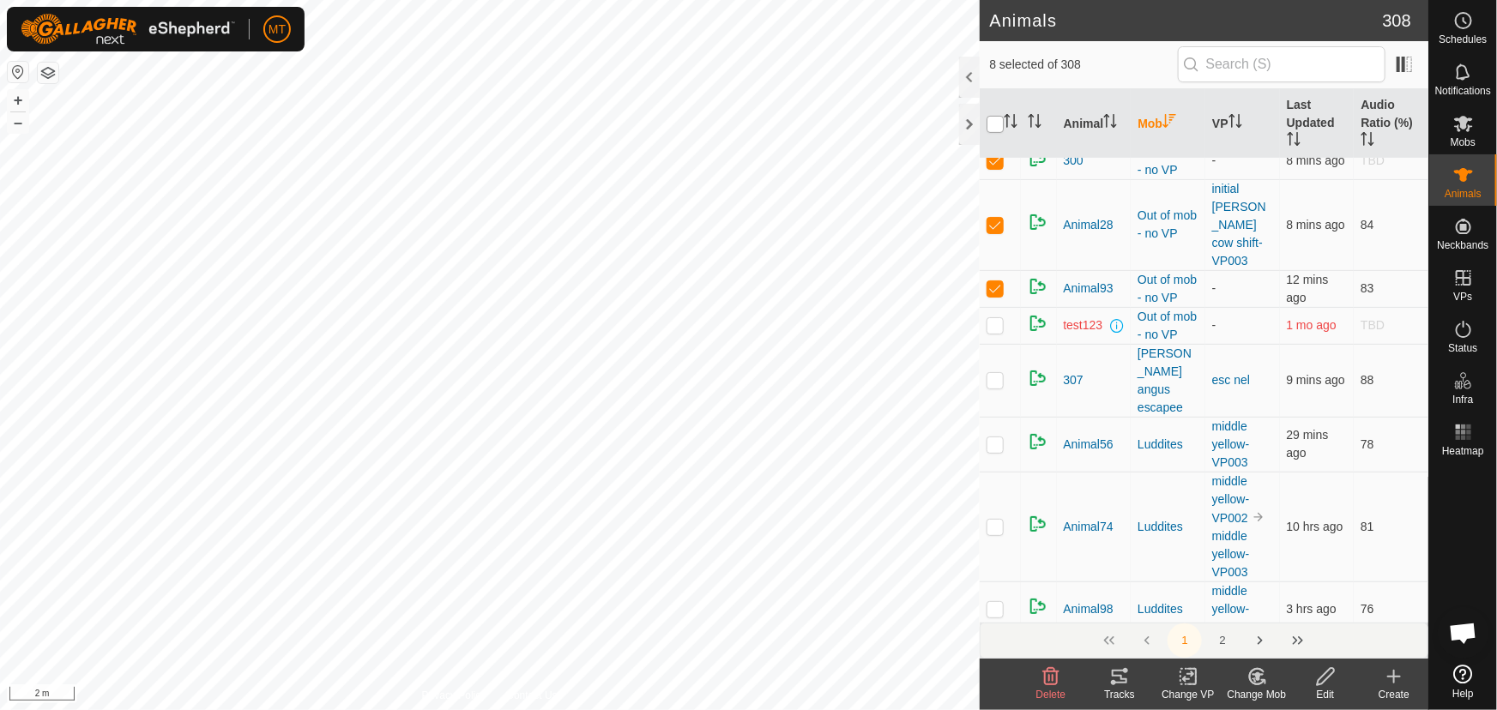
checkbox input "true"
click at [998, 126] on input "checkbox" at bounding box center [995, 124] width 17 height 17
click at [998, 332] on p-checkbox at bounding box center [995, 325] width 17 height 14
click at [1071, 335] on span "test123" at bounding box center [1083, 326] width 39 height 18
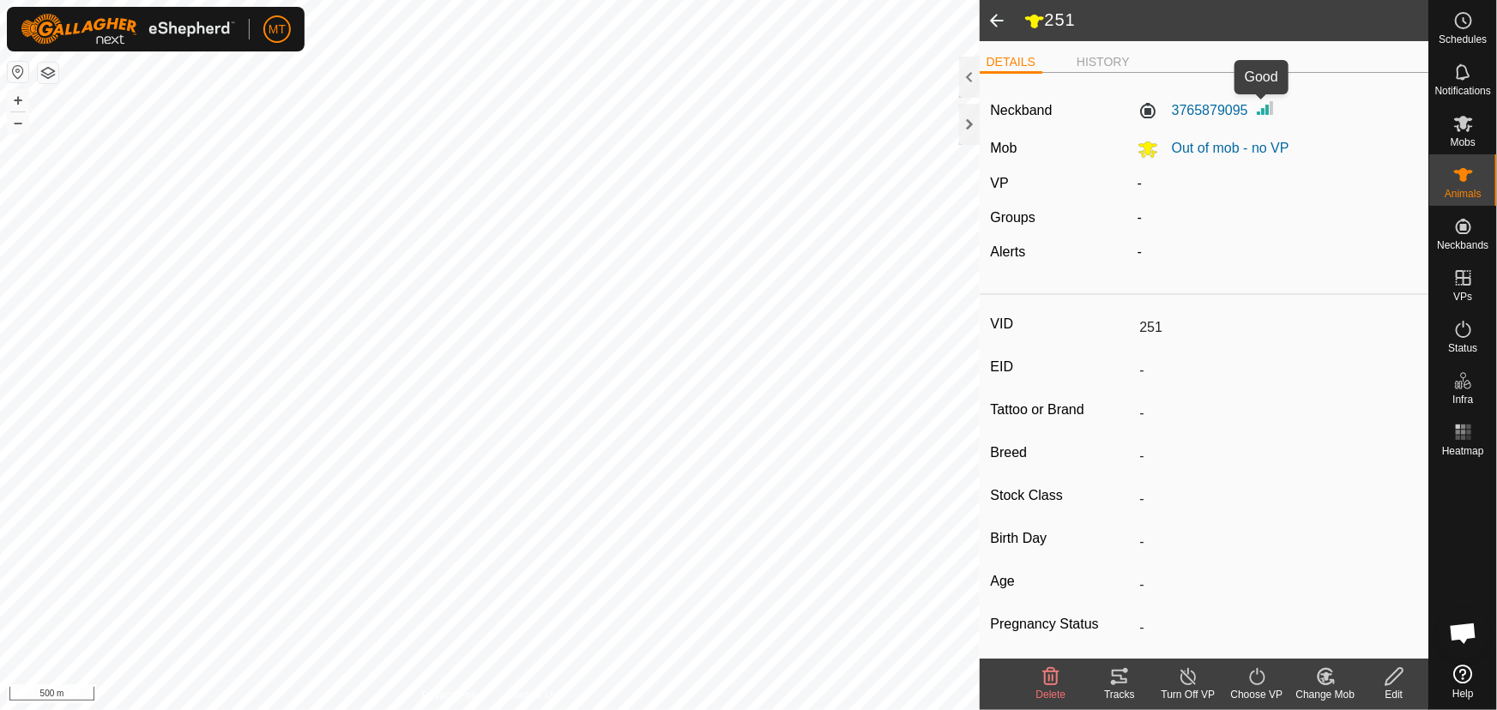
click at [1261, 104] on img at bounding box center [1265, 108] width 21 height 21
click at [1109, 63] on li "HISTORY" at bounding box center [1103, 63] width 67 height 21
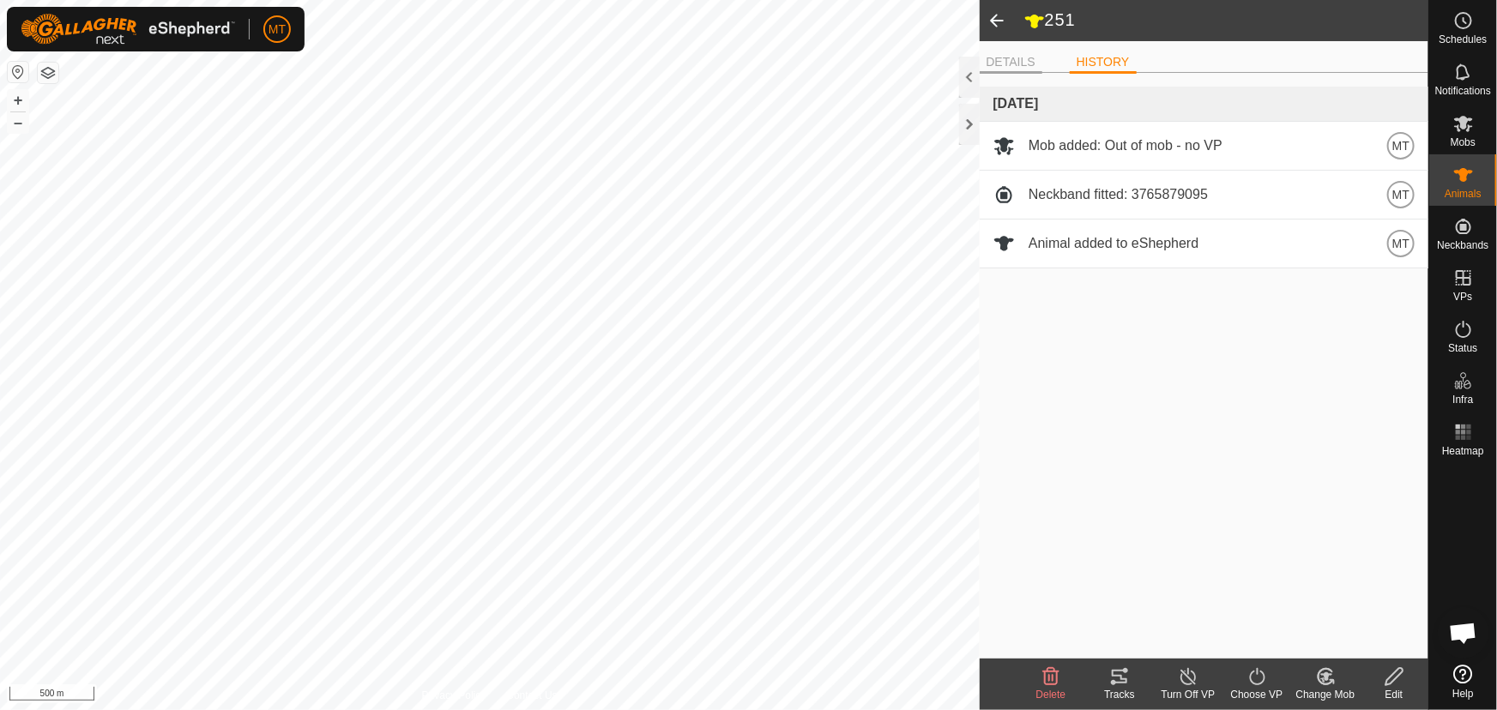
click at [1019, 60] on li "DETAILS" at bounding box center [1011, 63] width 63 height 21
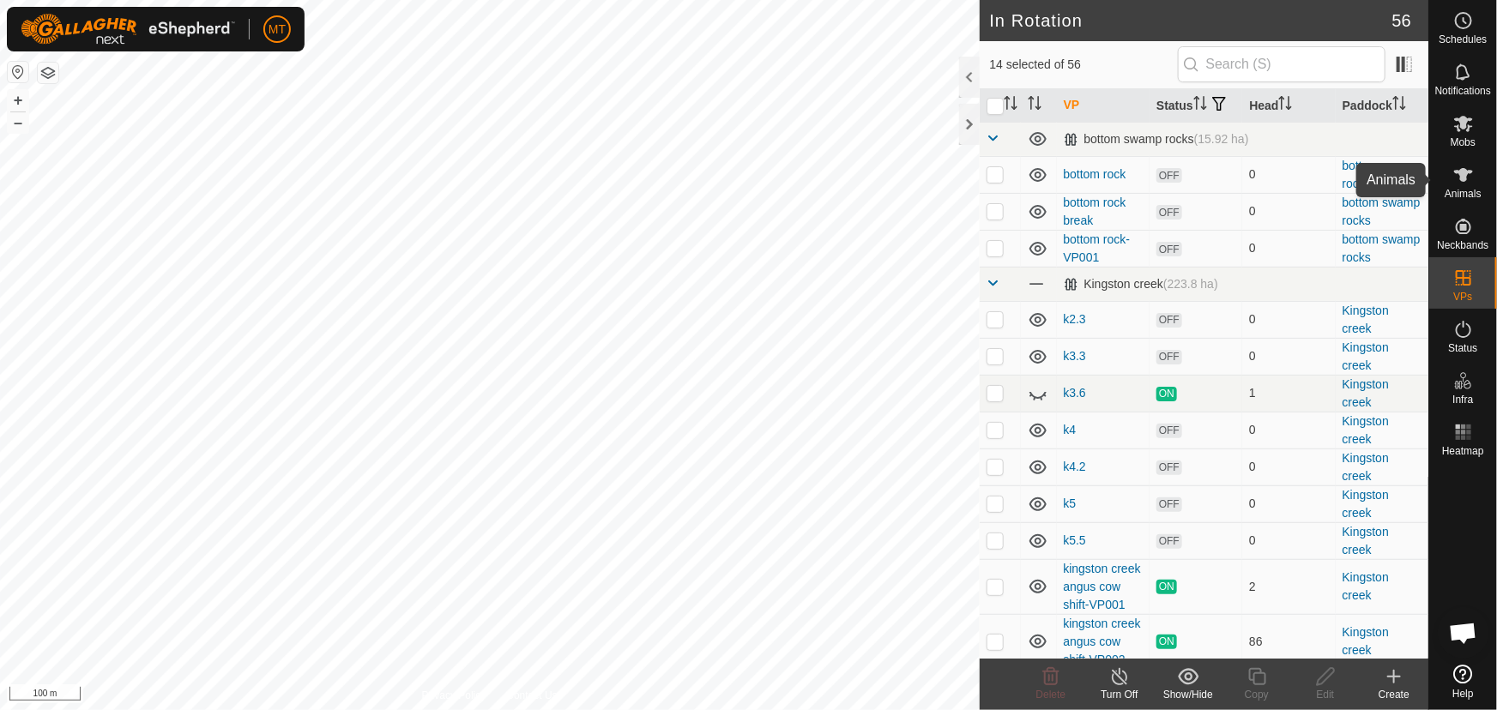
click at [1475, 177] on es-animals-svg-icon at bounding box center [1463, 174] width 31 height 27
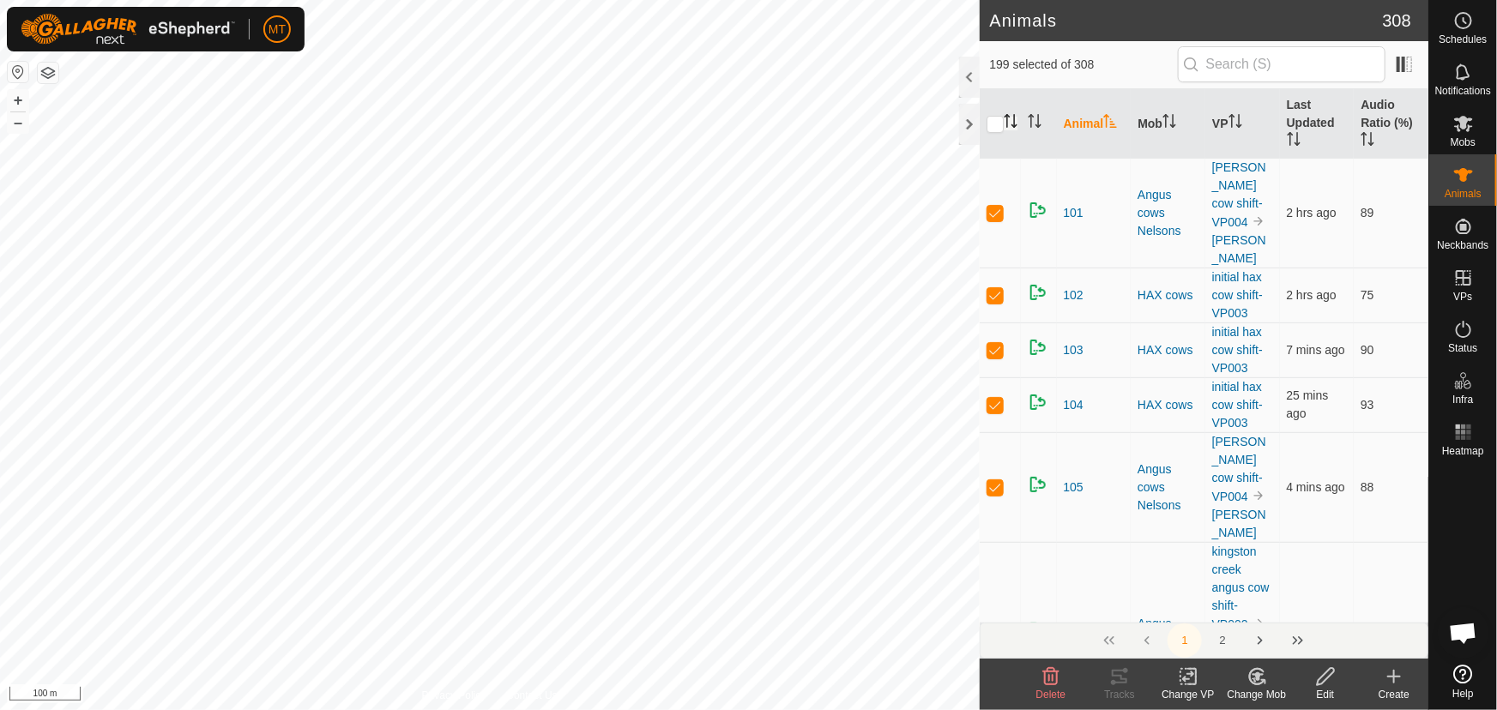
click at [1012, 116] on icon "Activate to sort" at bounding box center [1011, 121] width 14 height 14
click at [991, 360] on td at bounding box center [1000, 350] width 41 height 55
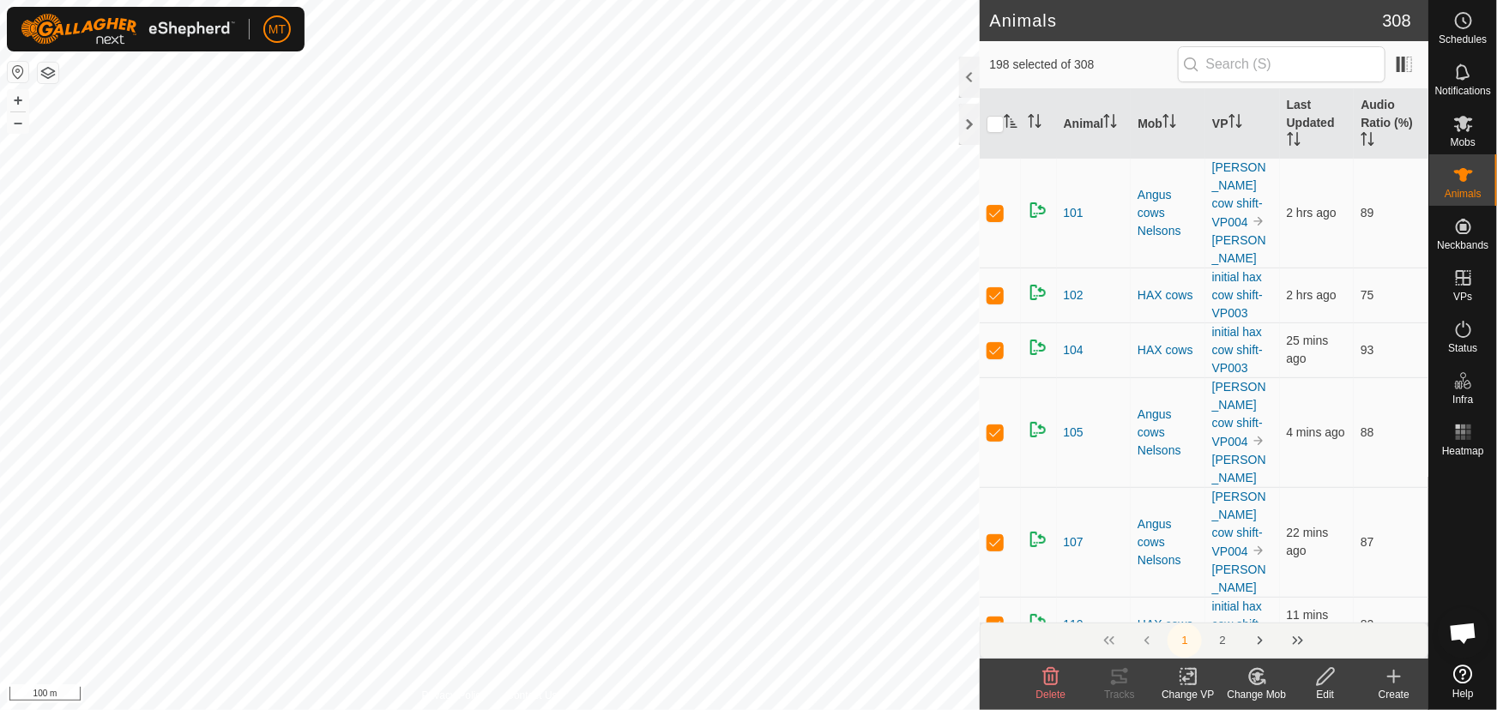
click at [991, 360] on td at bounding box center [1000, 350] width 41 height 55
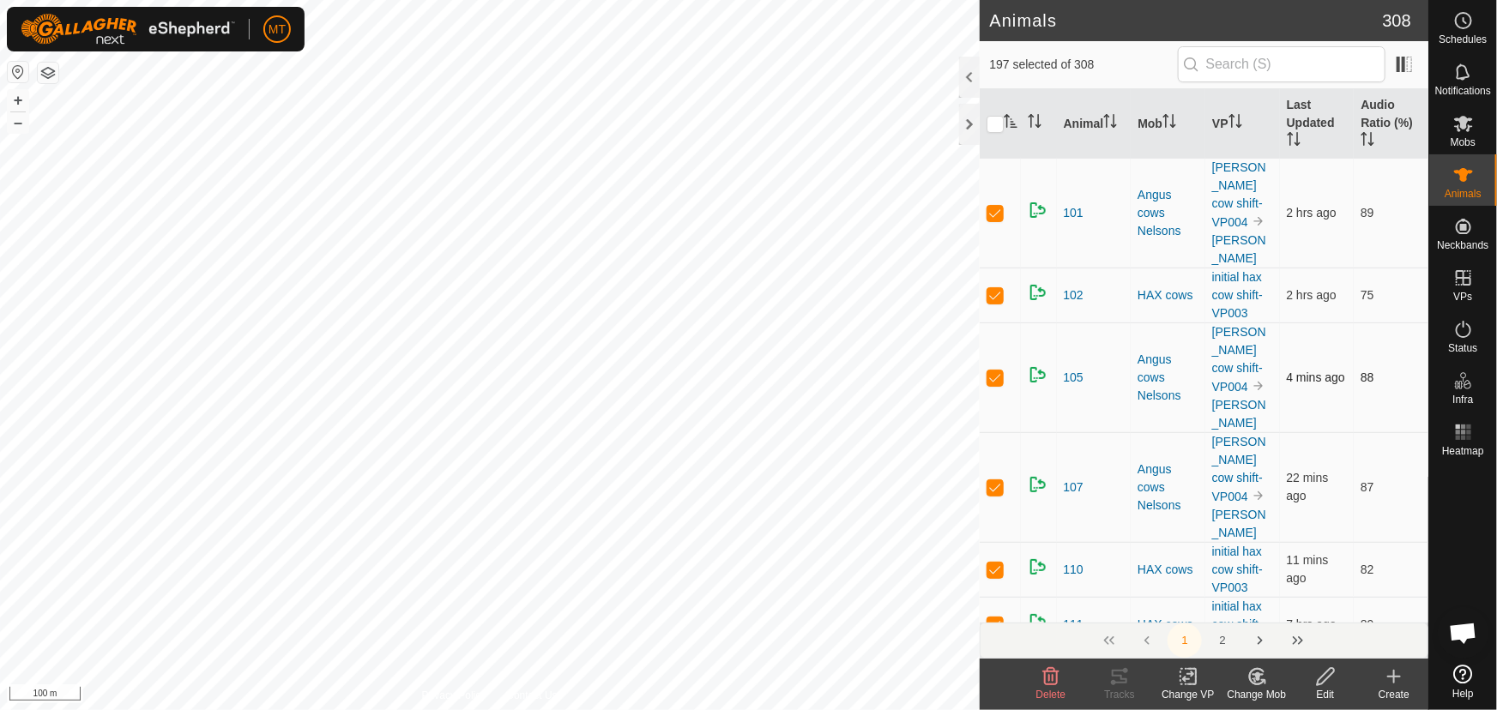
click at [1002, 384] on p-checkbox at bounding box center [995, 378] width 17 height 14
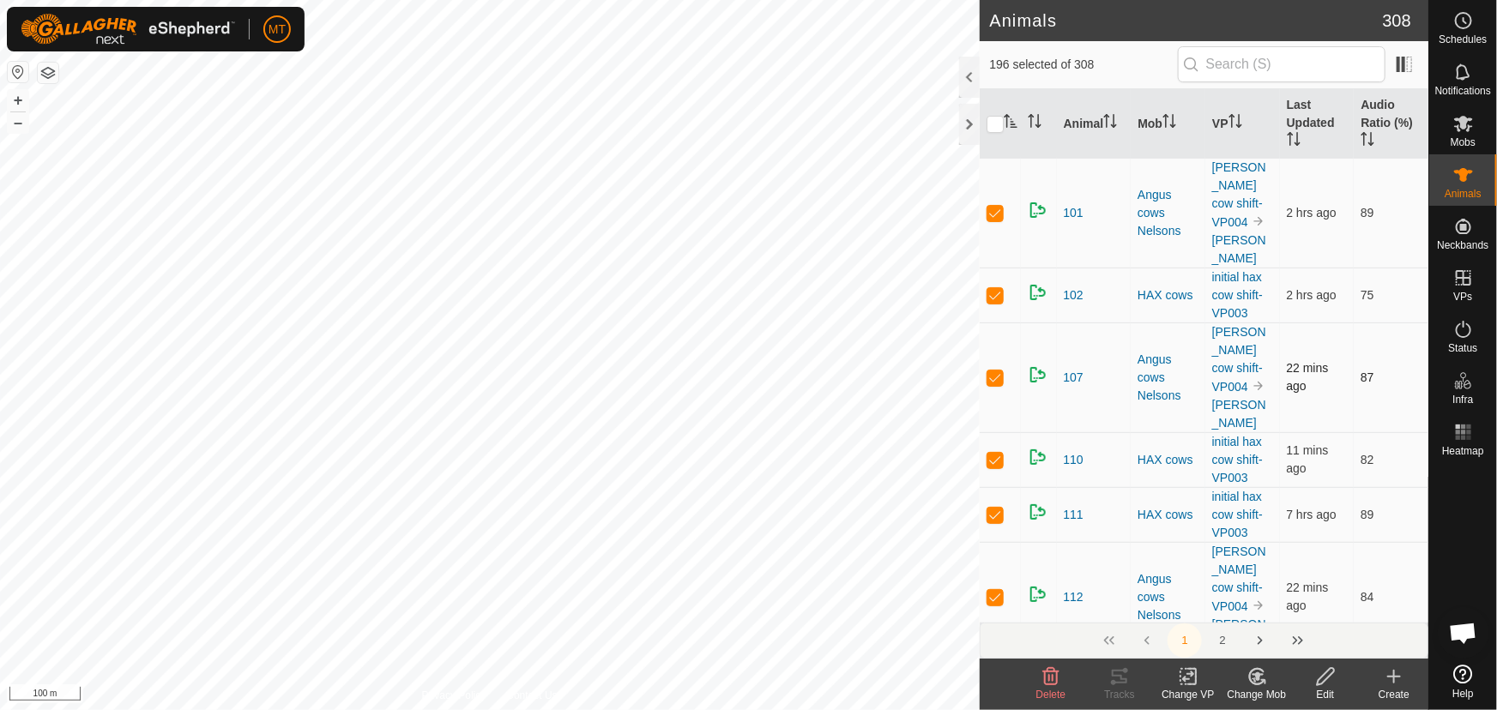
click at [1000, 384] on p-checkbox at bounding box center [995, 378] width 17 height 14
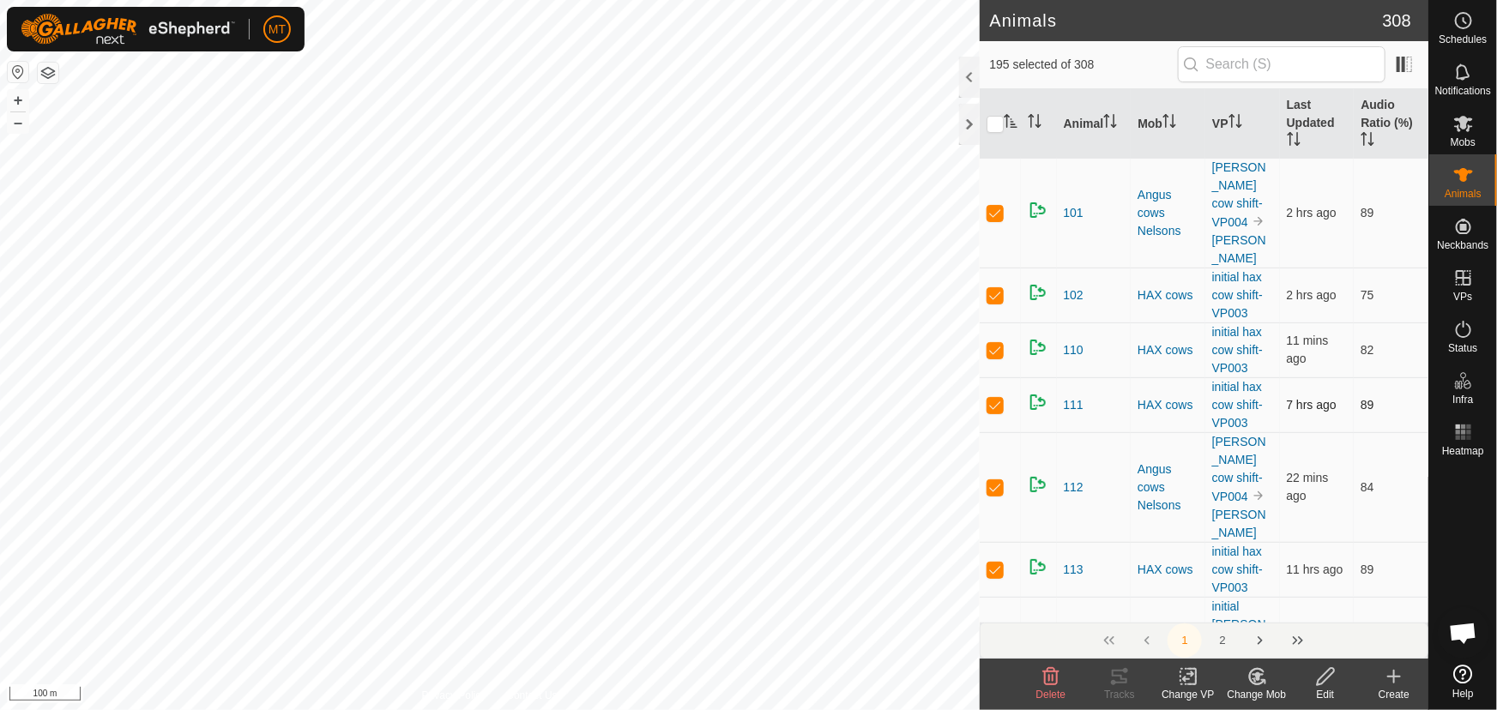
click at [995, 357] on p-checkbox at bounding box center [995, 350] width 17 height 14
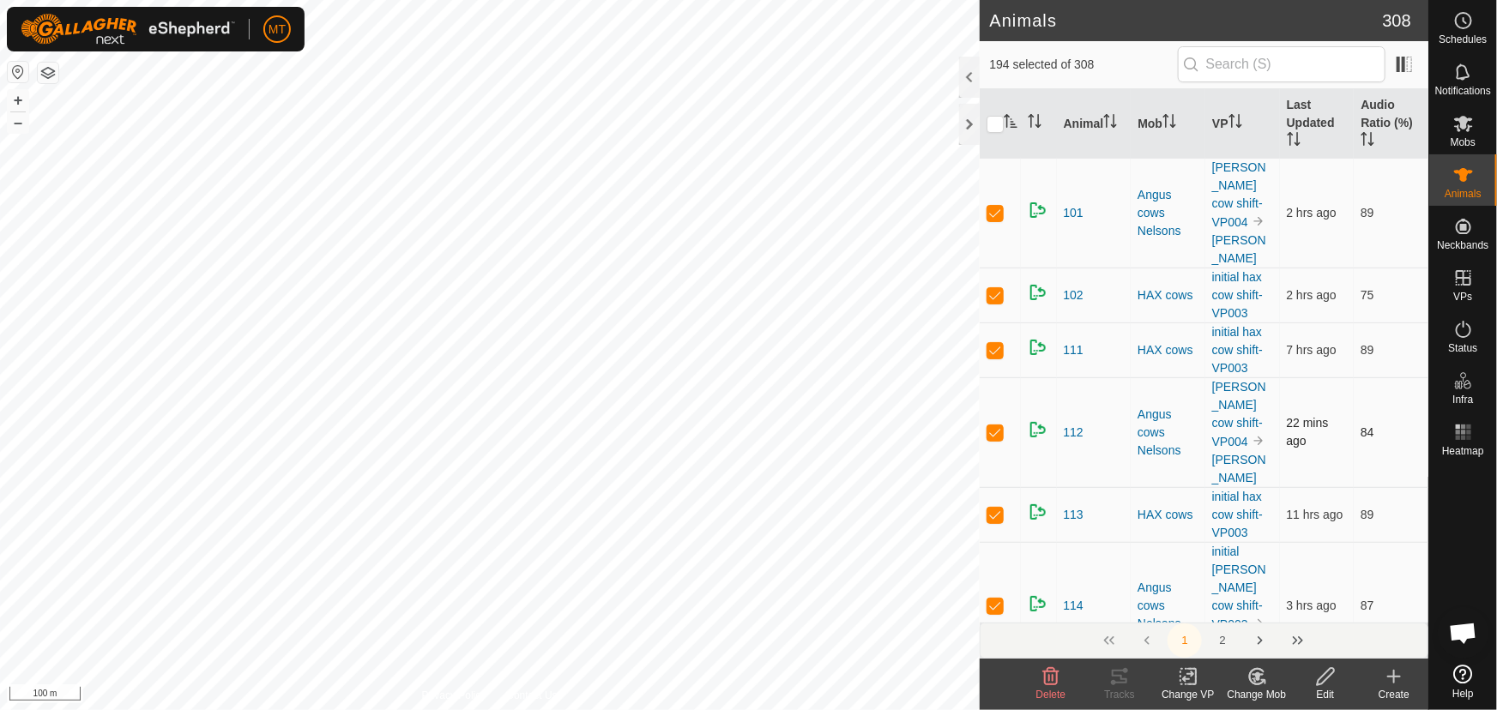
click at [995, 439] on p-checkbox at bounding box center [995, 433] width 17 height 14
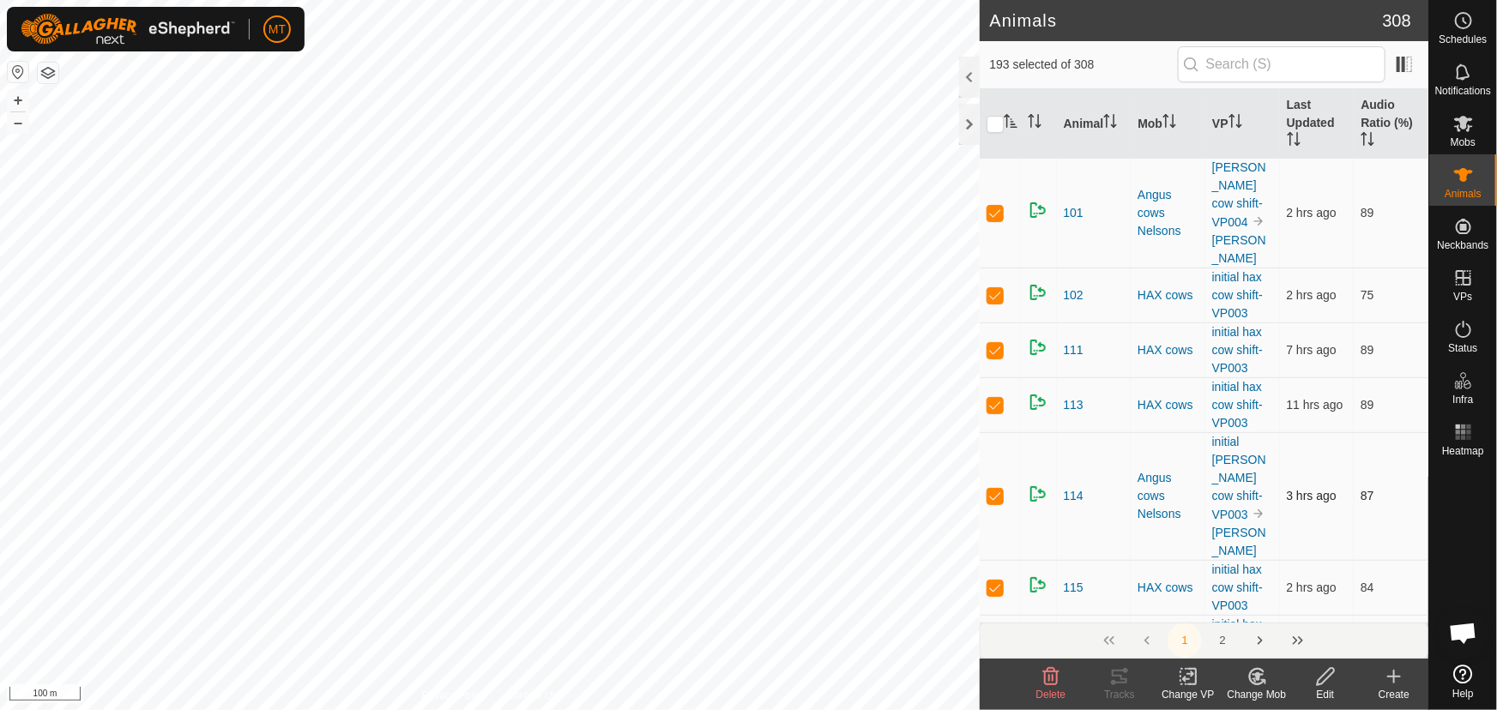
click at [995, 503] on p-checkbox at bounding box center [995, 496] width 17 height 14
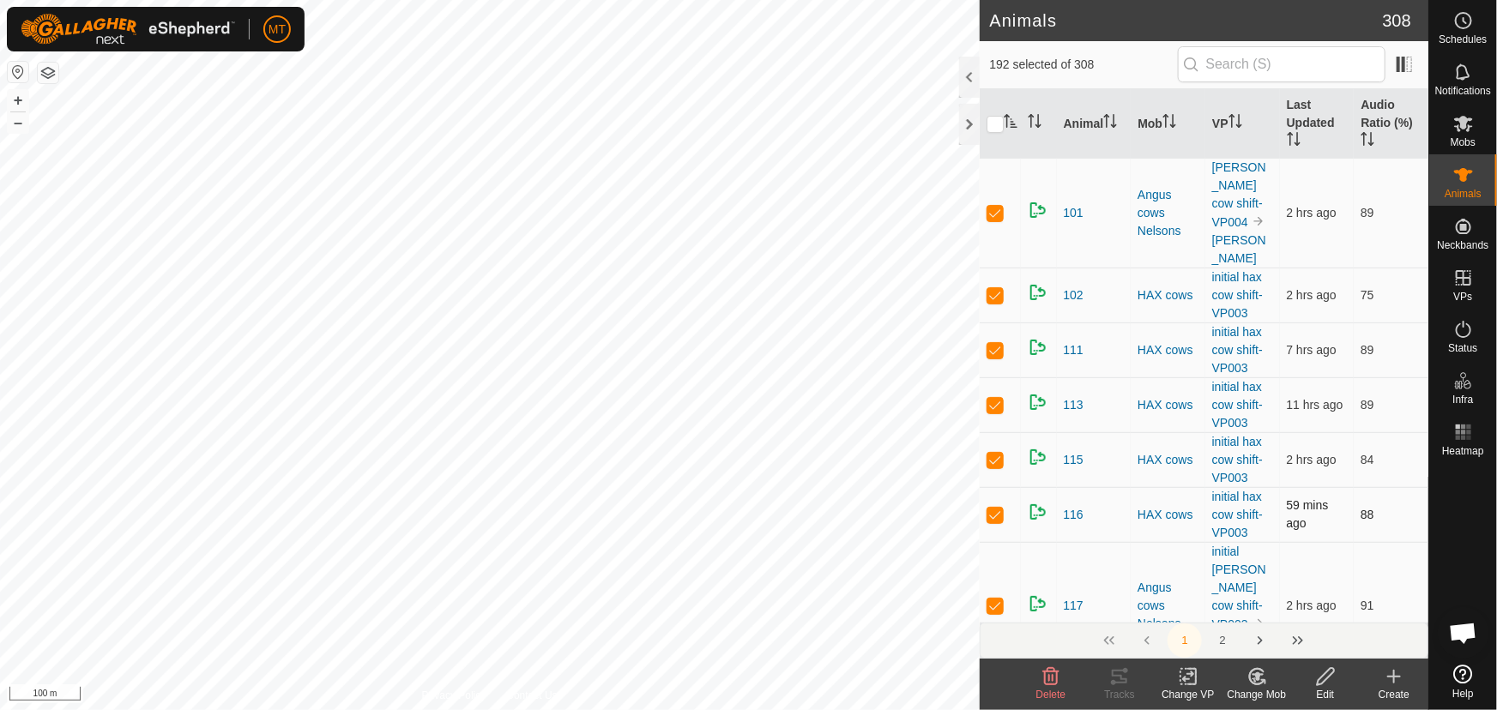
click at [995, 523] on td at bounding box center [1000, 514] width 41 height 55
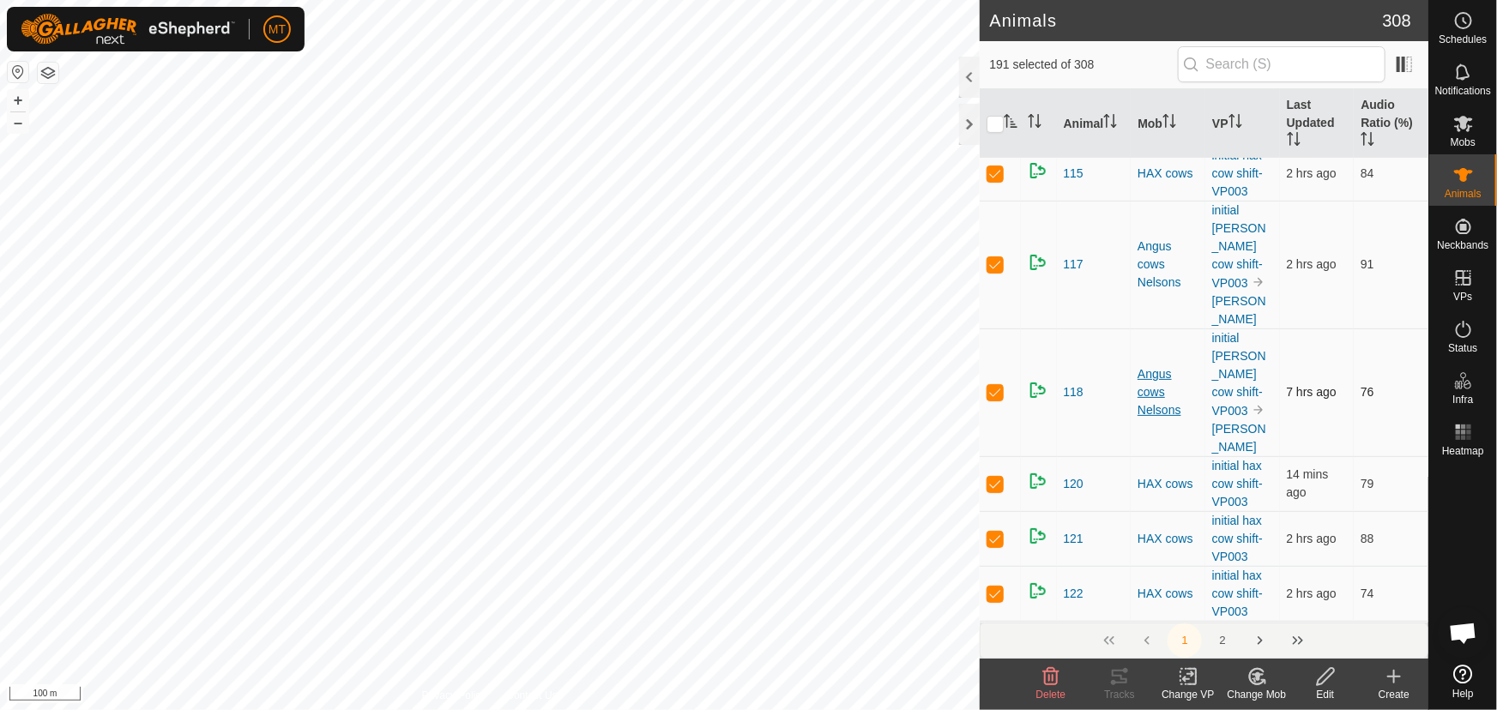
scroll to position [311, 0]
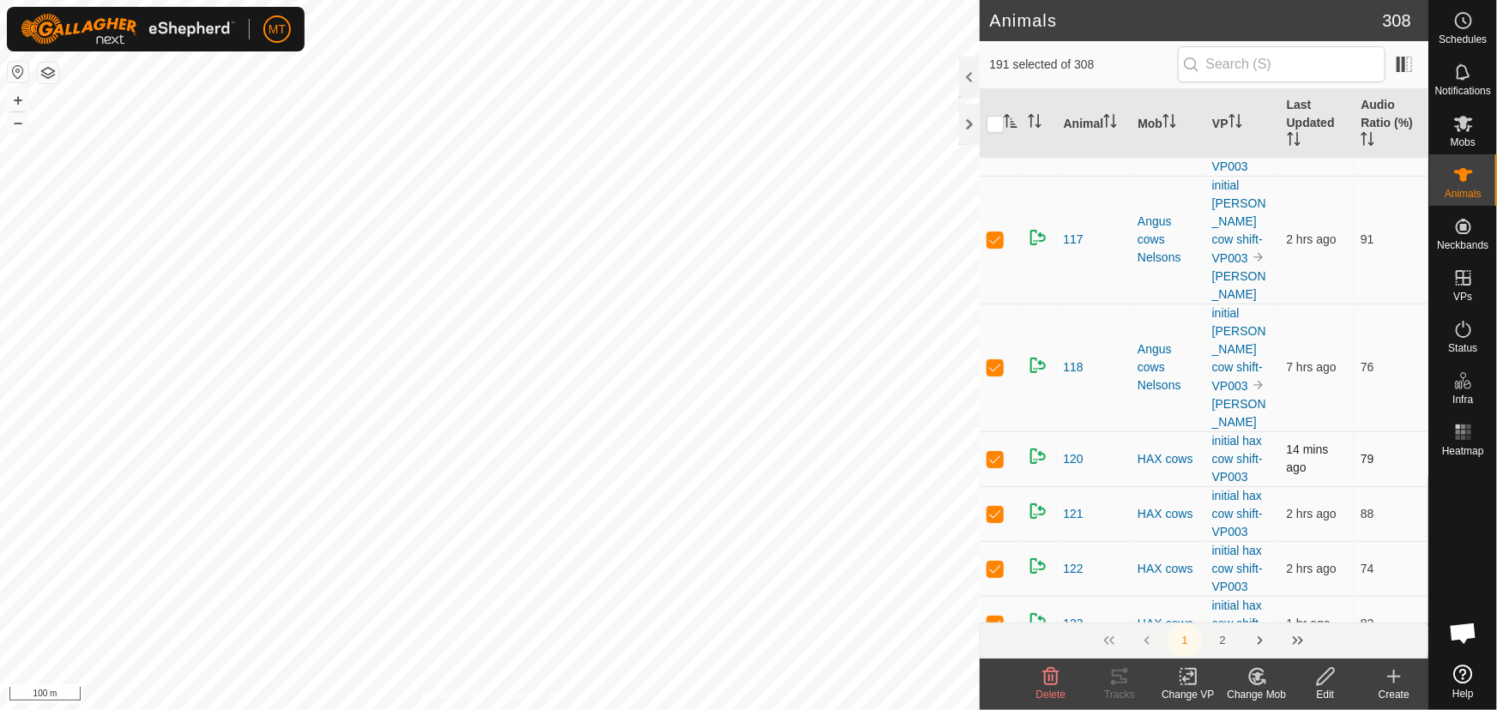
click at [993, 466] on p-checkbox at bounding box center [995, 459] width 17 height 14
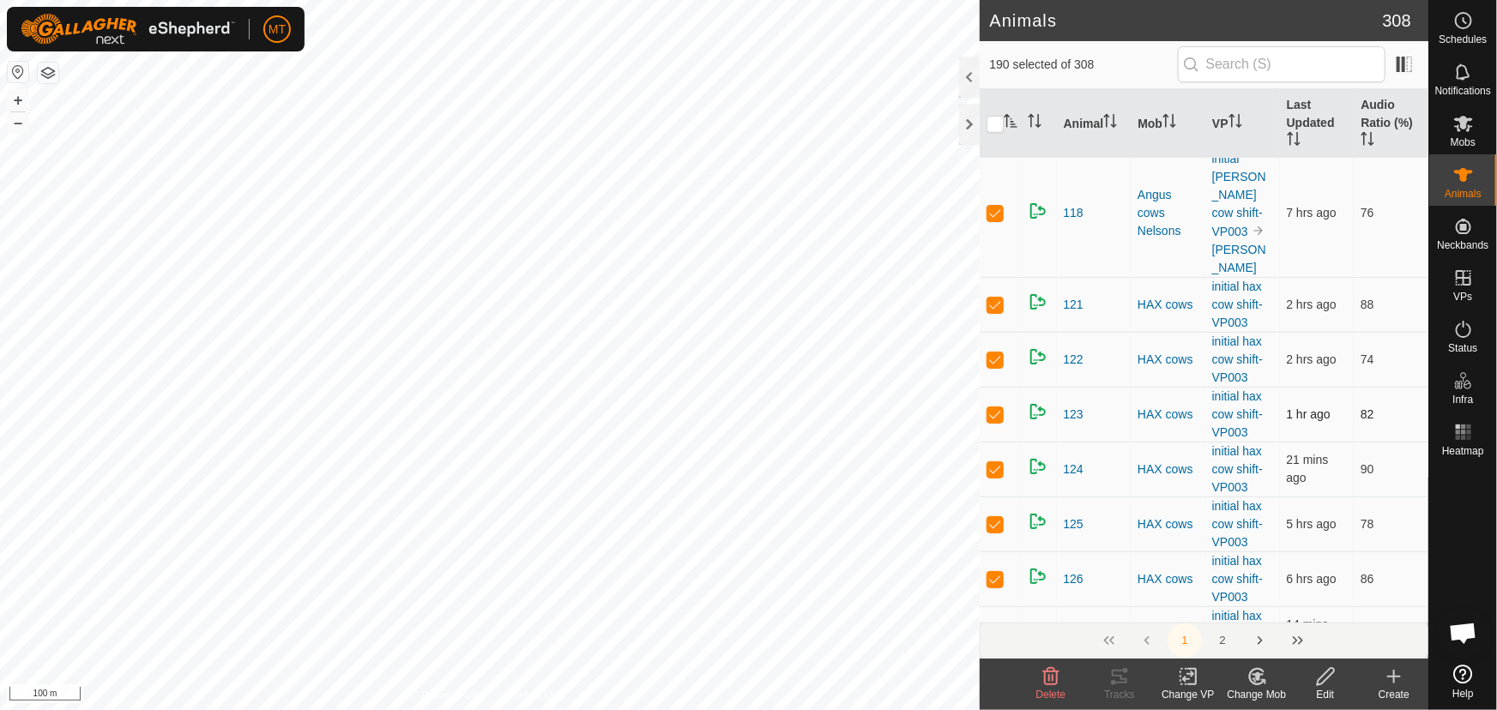
scroll to position [468, 0]
click at [989, 420] on p-checkbox at bounding box center [995, 413] width 17 height 14
click at [995, 420] on p-checkbox at bounding box center [995, 413] width 17 height 14
click at [995, 529] on p-checkbox at bounding box center [995, 523] width 17 height 14
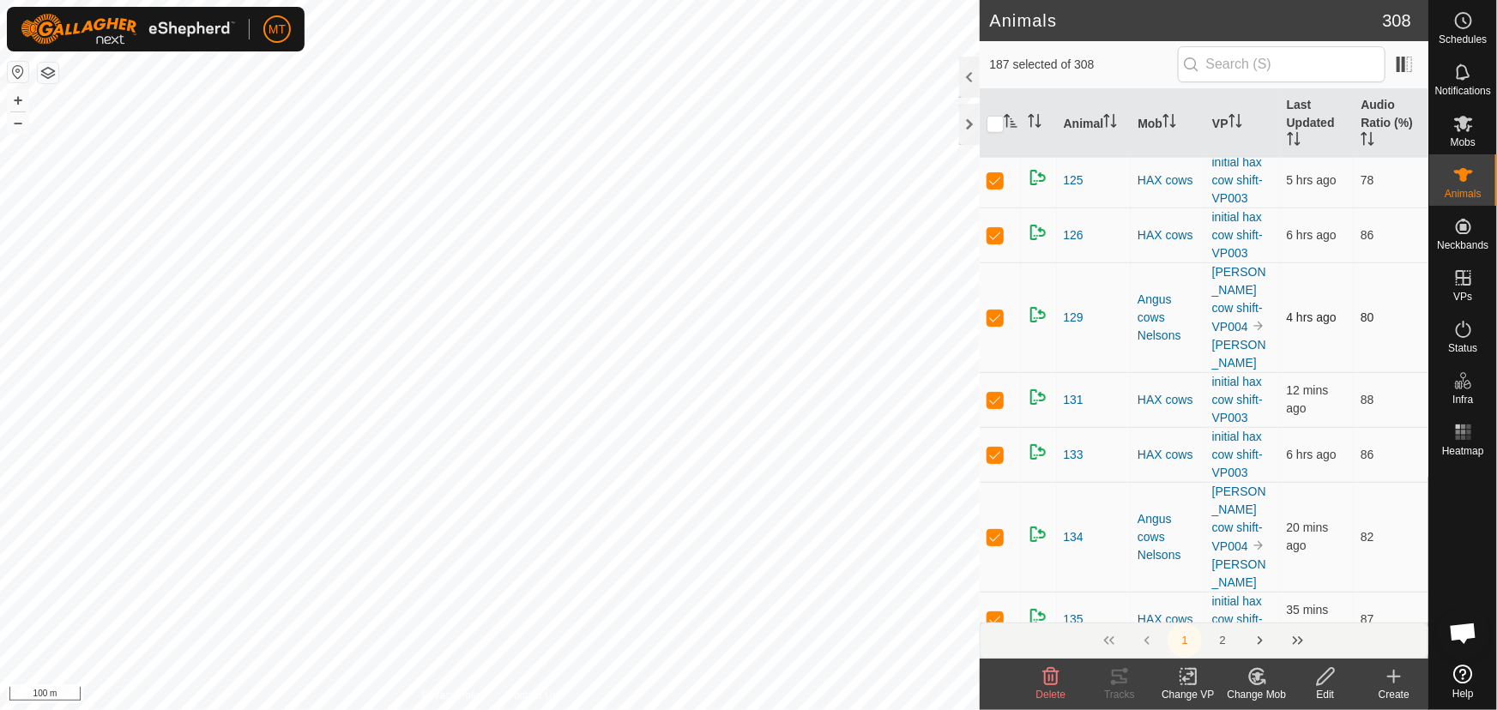
scroll to position [702, 0]
click at [999, 405] on p-checkbox at bounding box center [995, 398] width 17 height 14
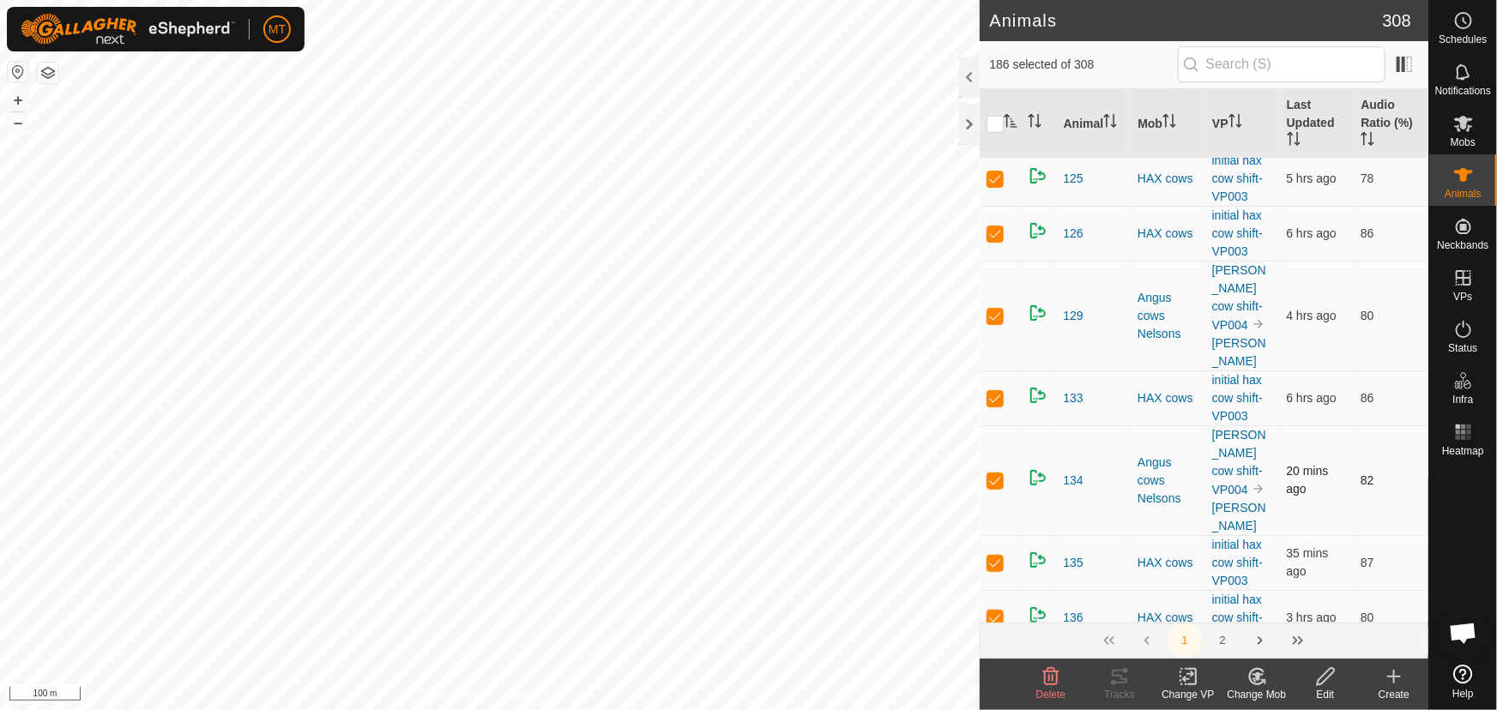
click at [996, 487] on p-checkbox at bounding box center [995, 481] width 17 height 14
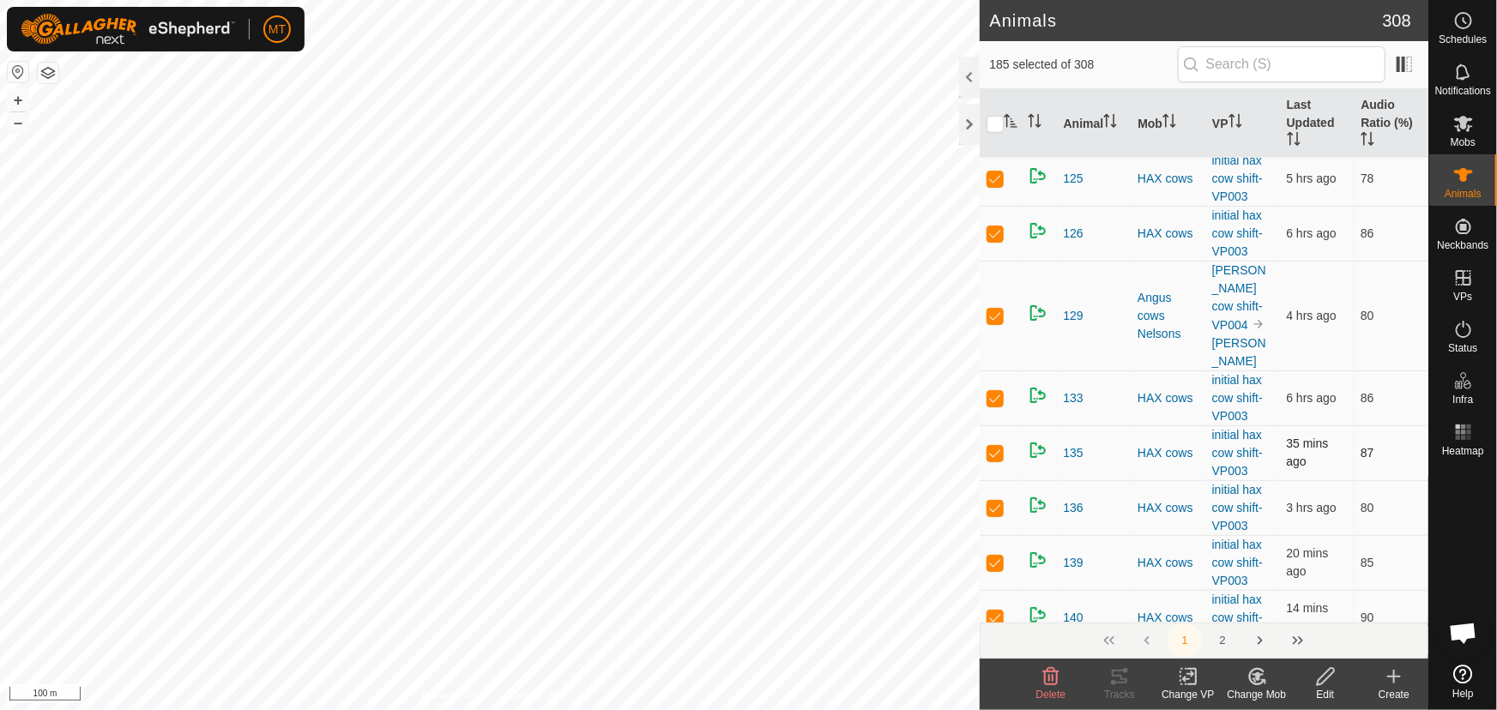
click at [992, 460] on p-checkbox at bounding box center [995, 453] width 17 height 14
click at [992, 515] on p-checkbox at bounding box center [995, 508] width 17 height 14
click at [995, 515] on p-checkbox at bounding box center [995, 508] width 17 height 14
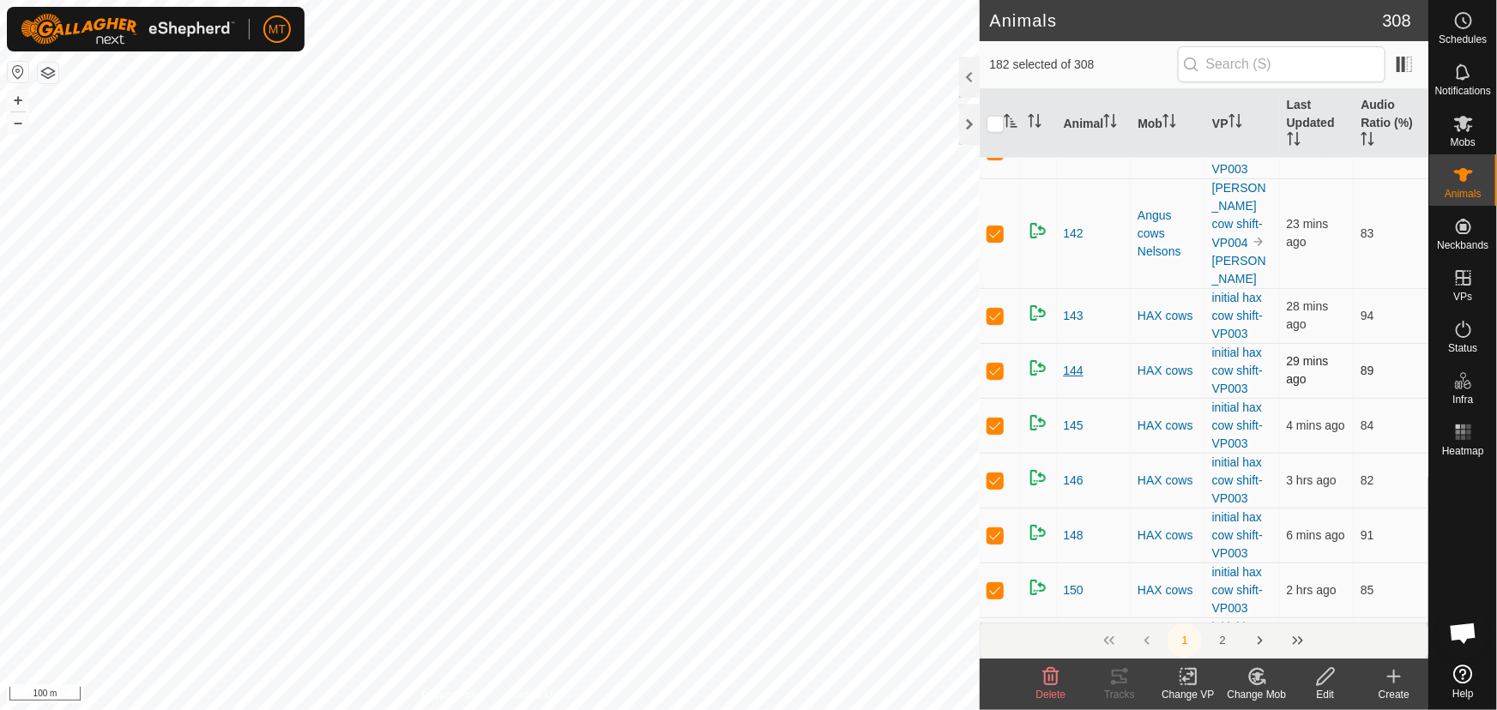
scroll to position [1091, 0]
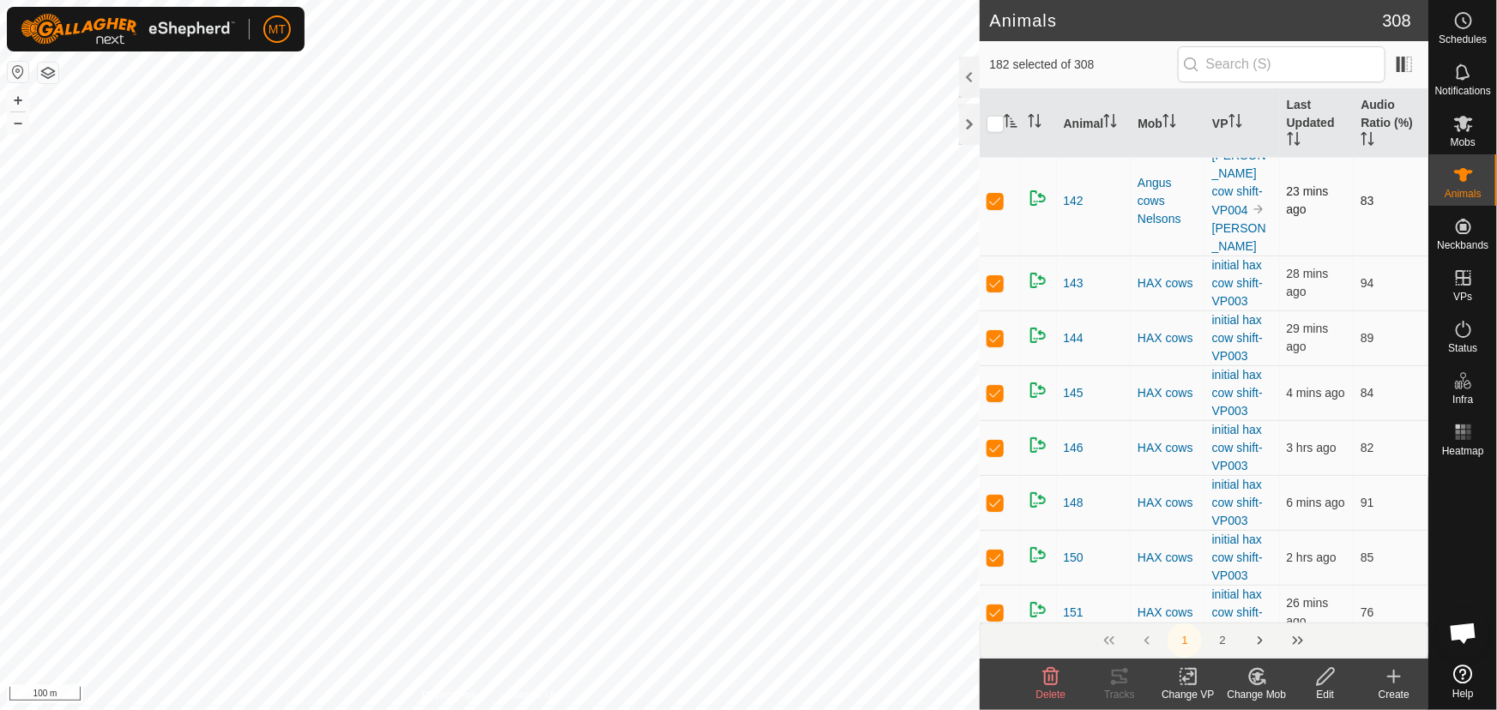
click at [988, 208] on p-checkbox at bounding box center [995, 201] width 17 height 14
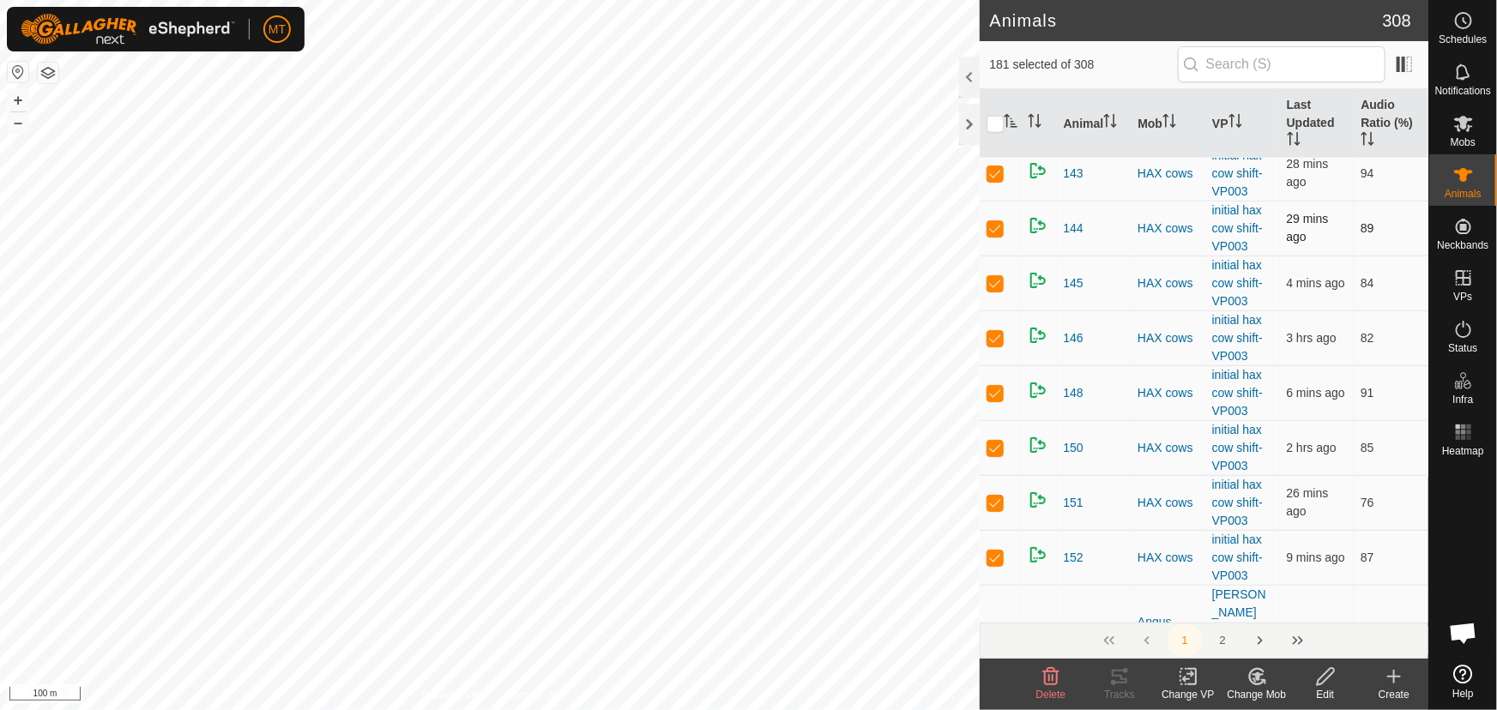
click at [1000, 180] on p-checkbox at bounding box center [995, 173] width 17 height 14
click at [995, 180] on p-checkbox at bounding box center [995, 173] width 17 height 14
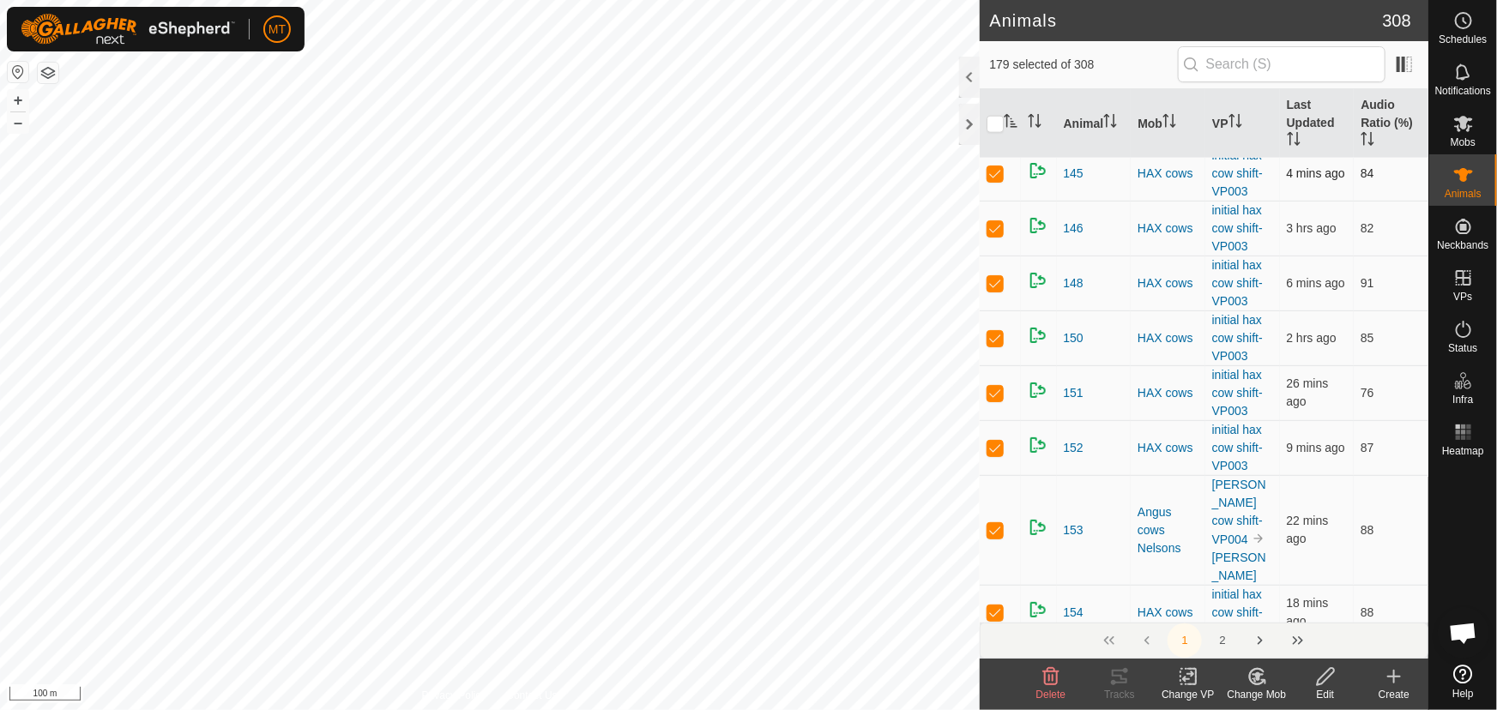
click at [995, 180] on p-checkbox at bounding box center [995, 173] width 17 height 14
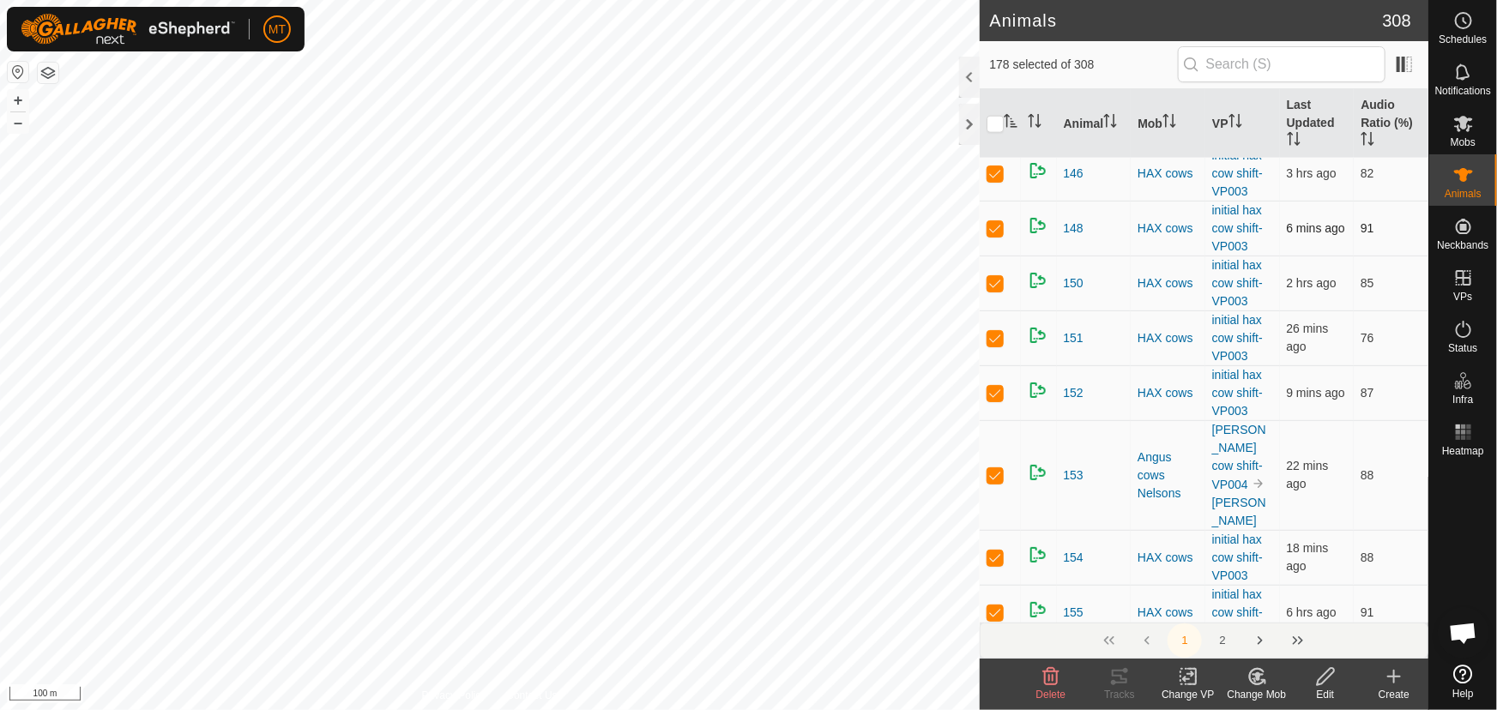
click at [990, 235] on p-checkbox at bounding box center [995, 228] width 17 height 14
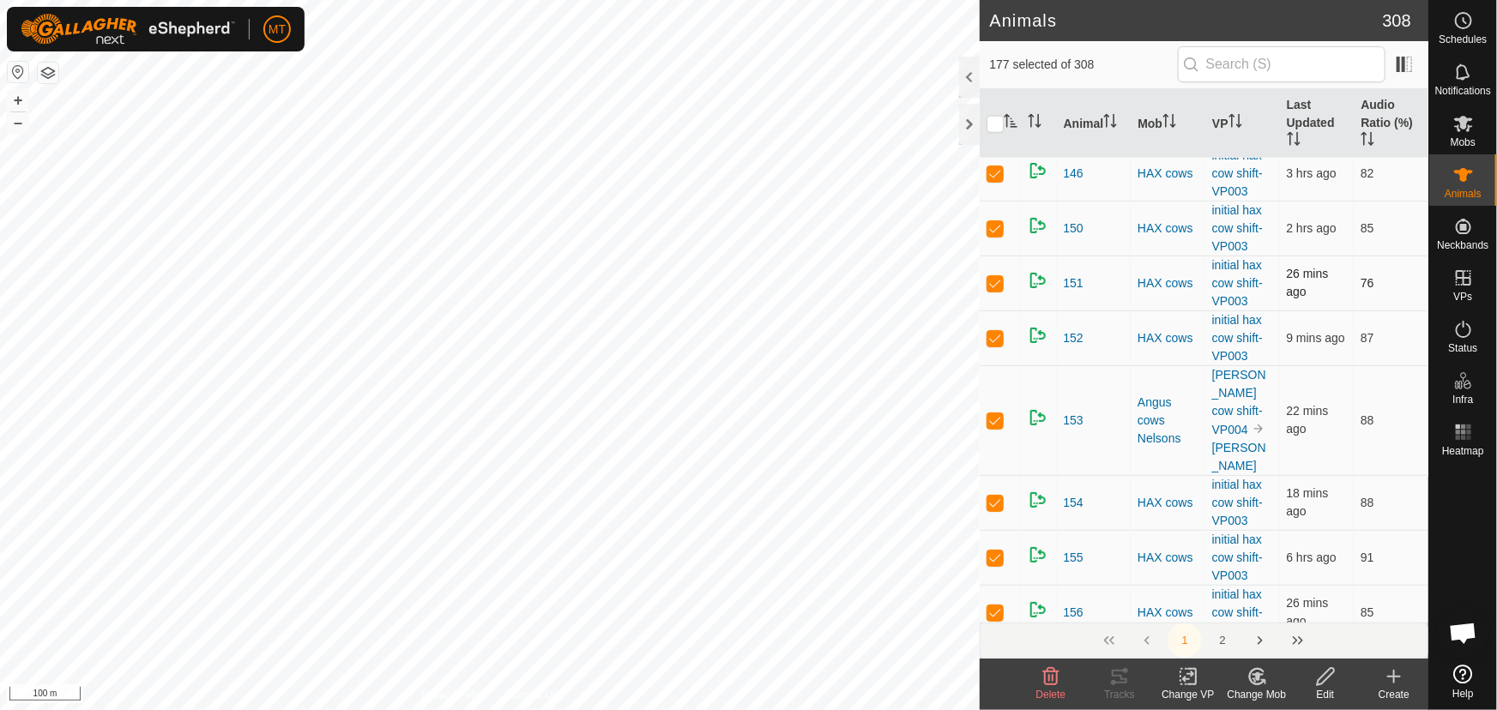
click at [995, 290] on p-checkbox at bounding box center [995, 283] width 17 height 14
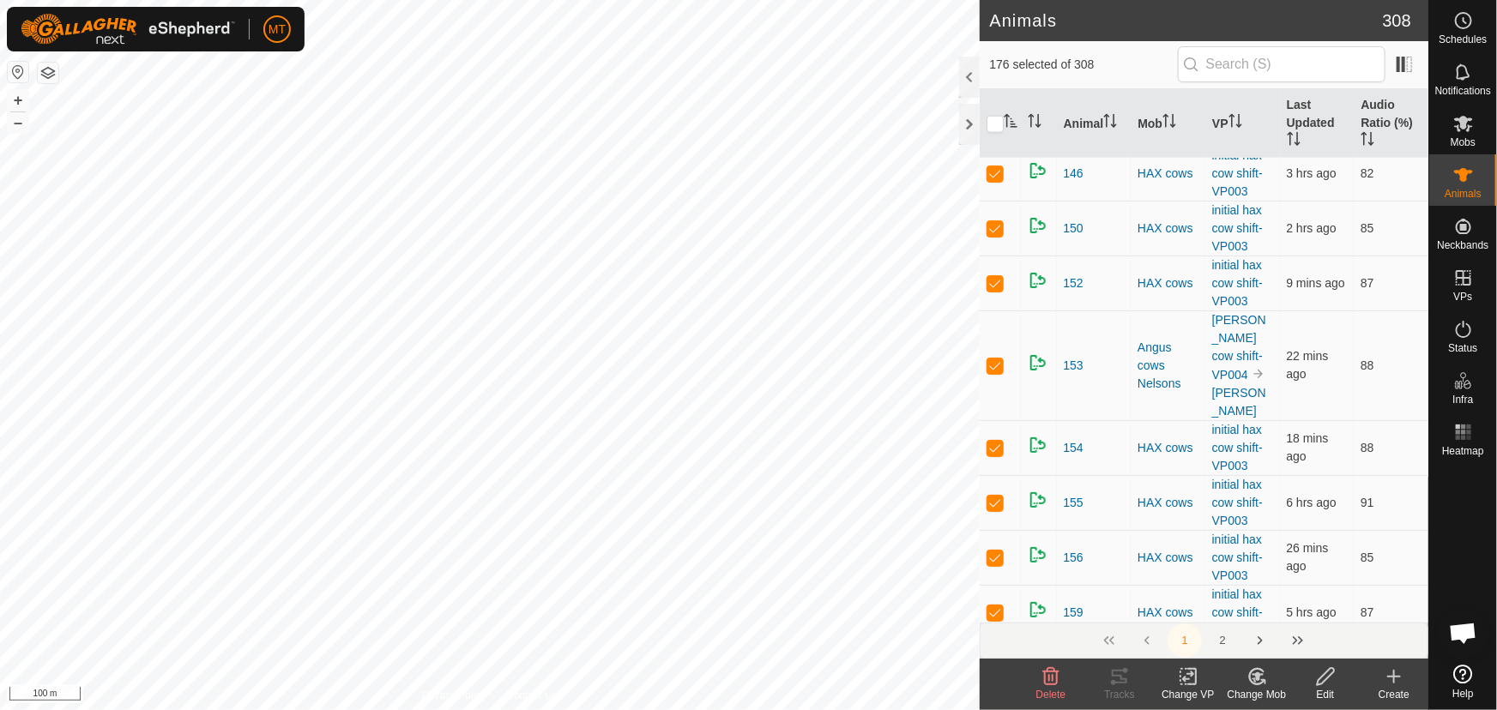
click at [995, 290] on p-checkbox at bounding box center [995, 283] width 17 height 14
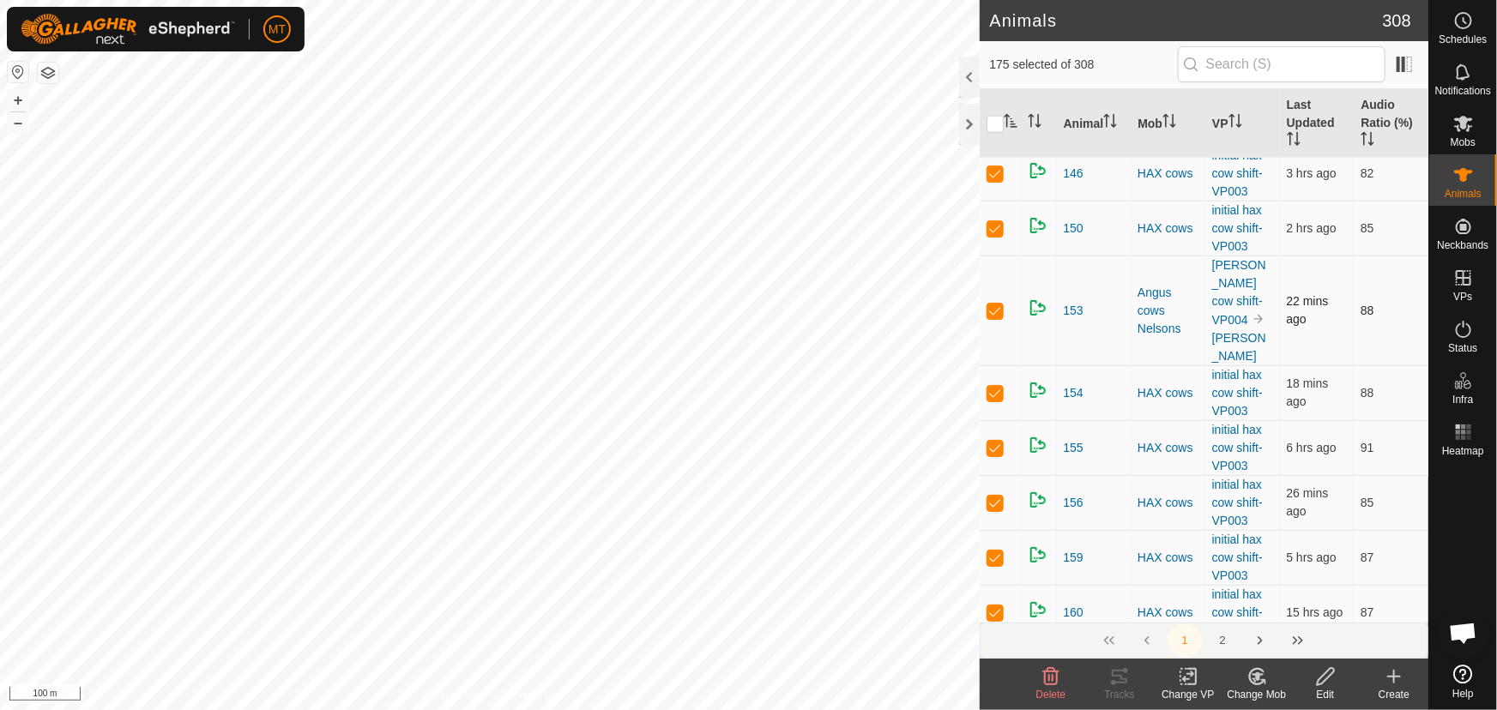
click at [995, 317] on p-checkbox at bounding box center [995, 311] width 17 height 14
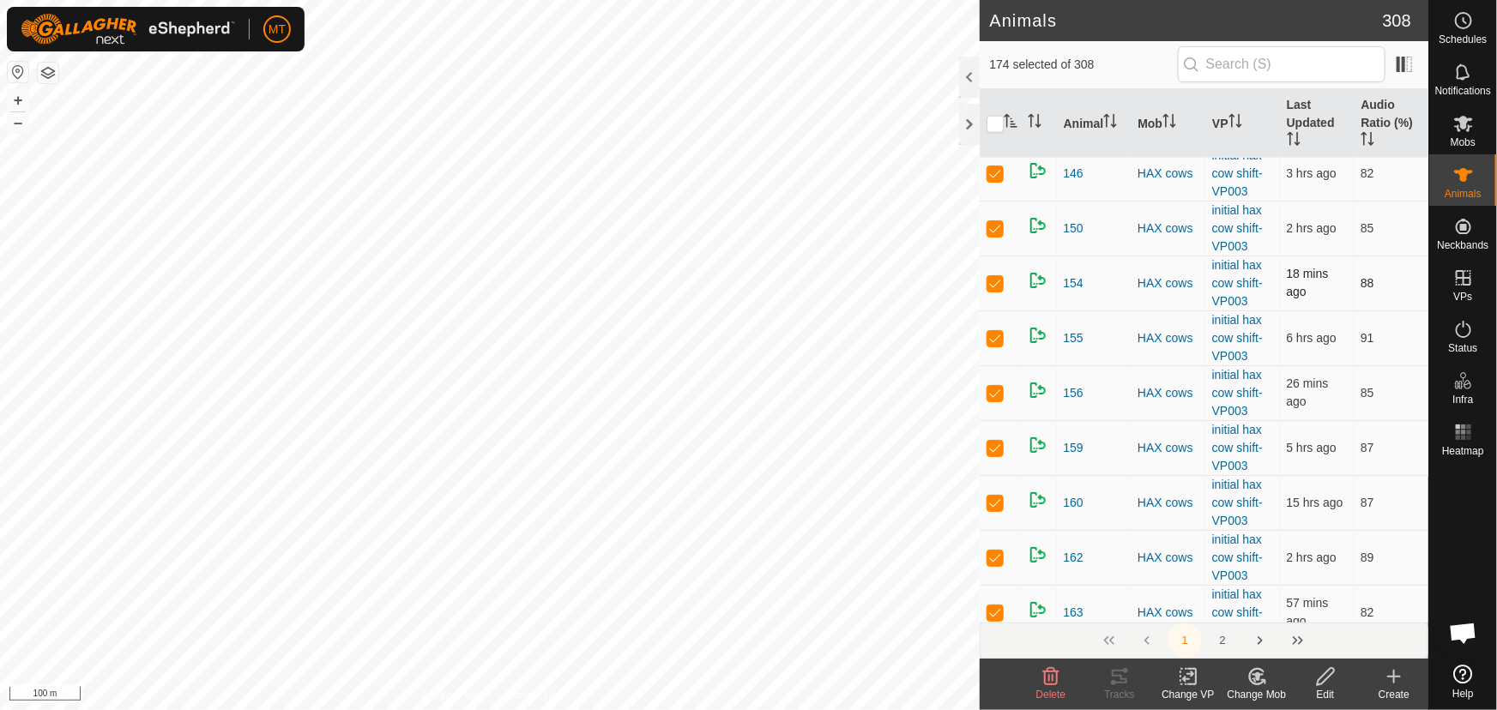
click at [994, 290] on p-checkbox at bounding box center [995, 283] width 17 height 14
click at [997, 345] on p-checkbox at bounding box center [995, 338] width 17 height 14
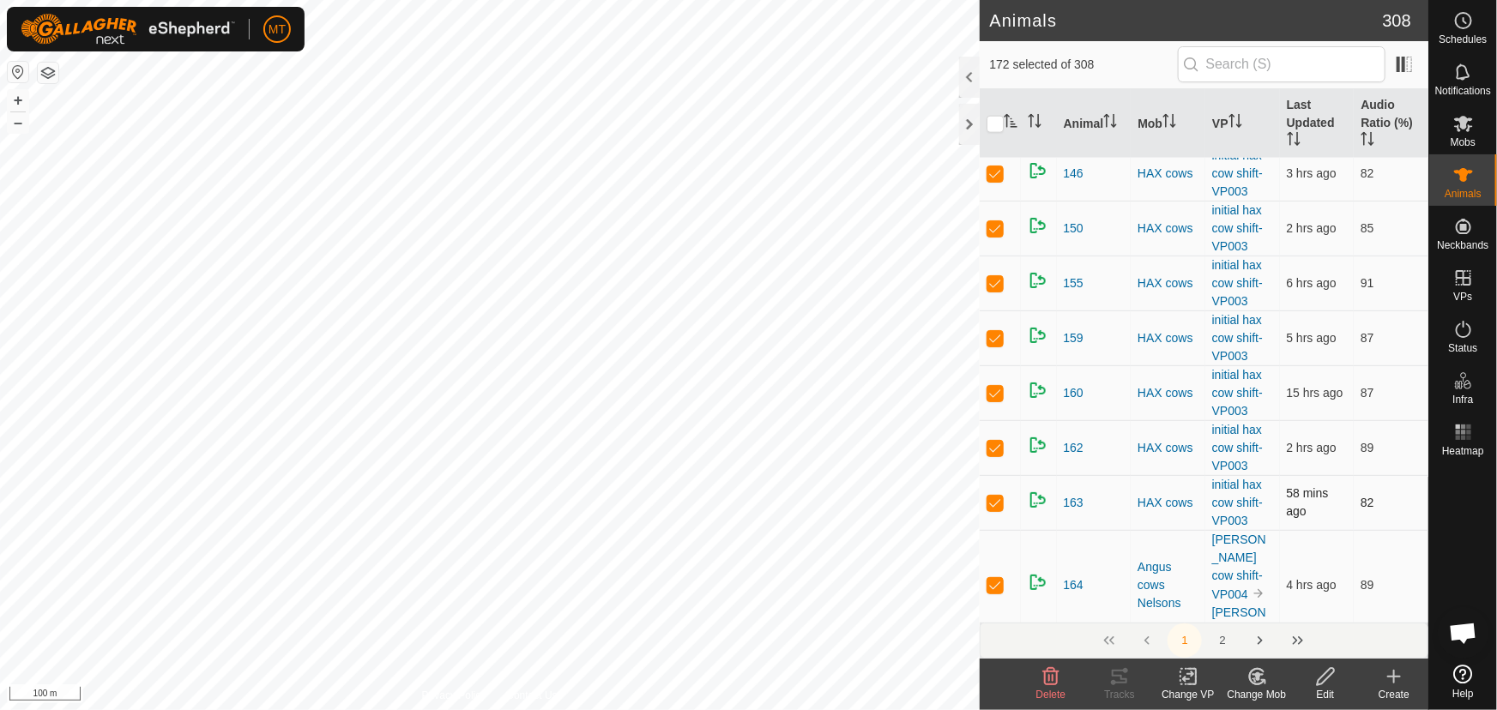
click at [1001, 510] on p-checkbox at bounding box center [995, 503] width 17 height 14
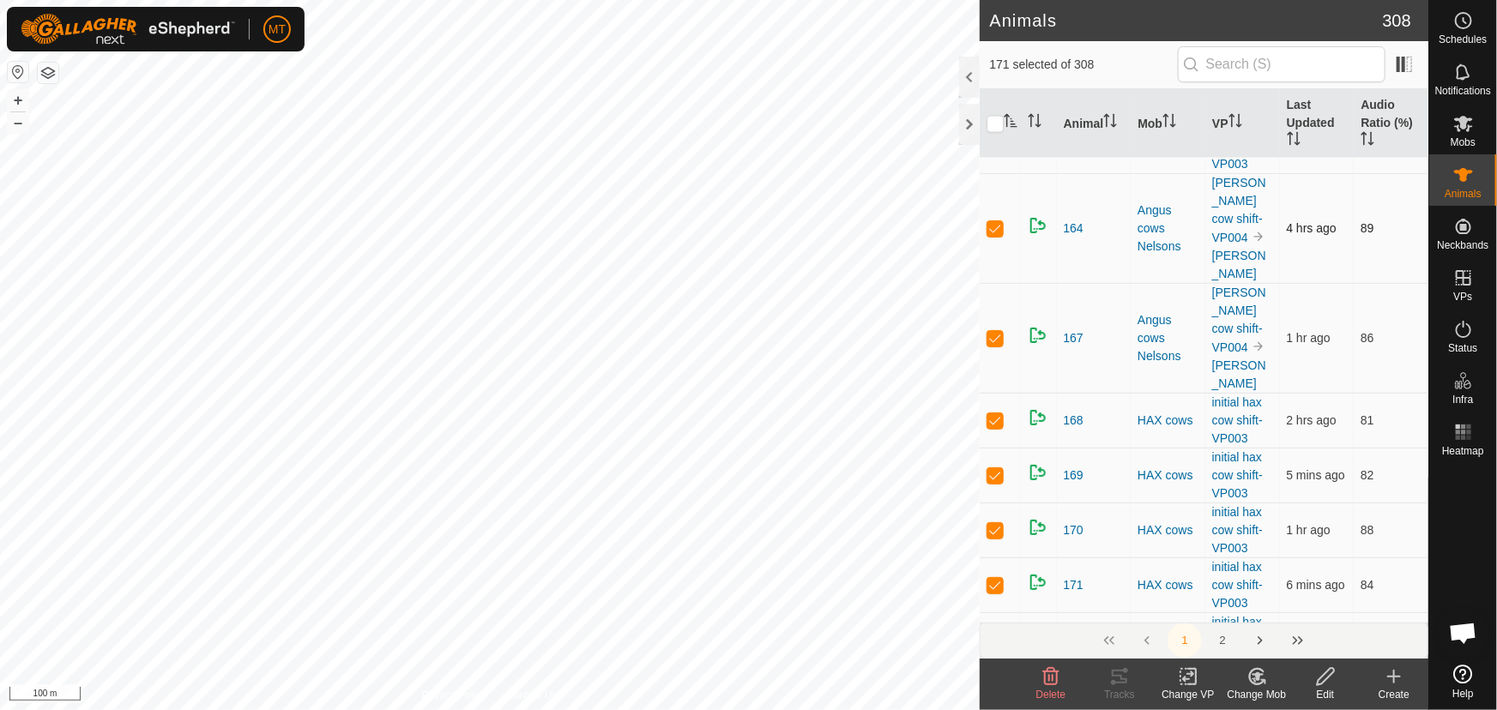
scroll to position [1404, 0]
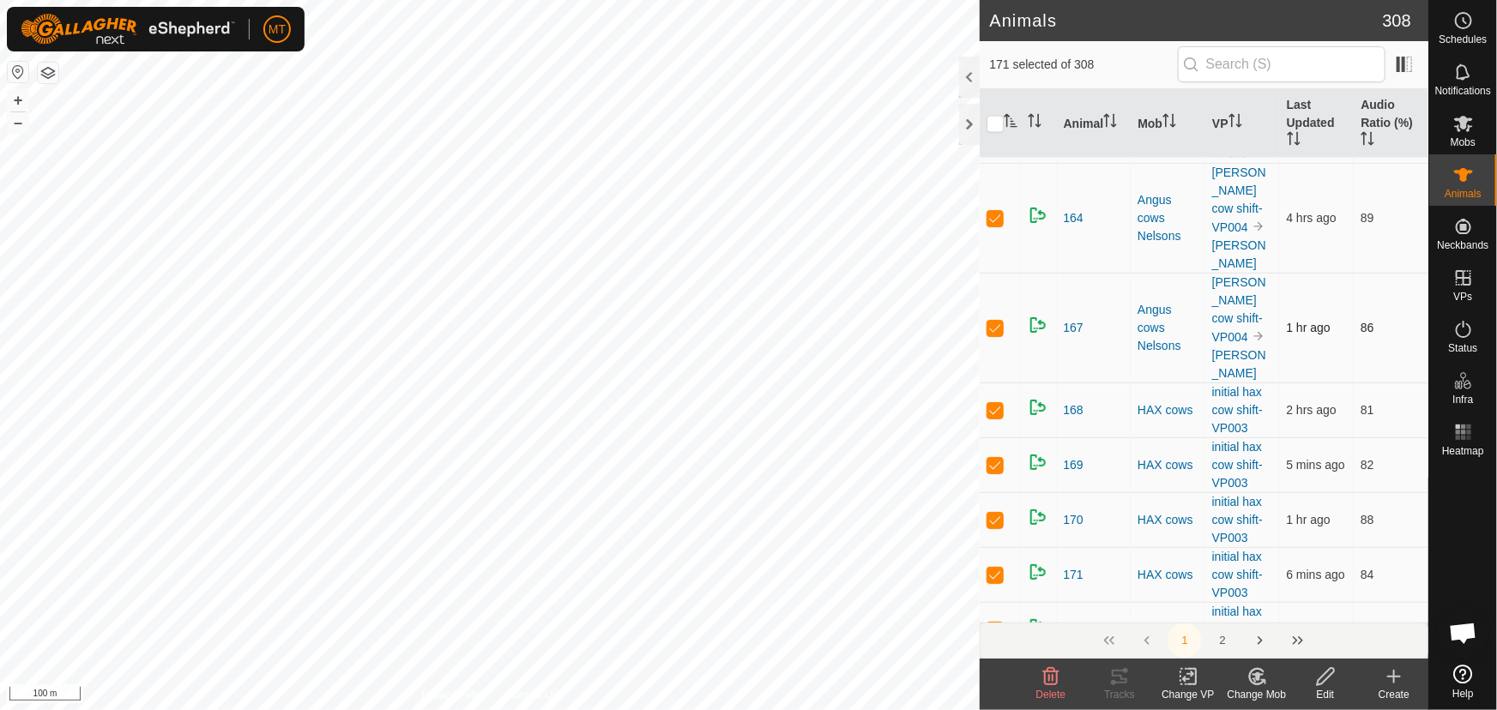
click at [997, 335] on p-checkbox at bounding box center [995, 328] width 17 height 14
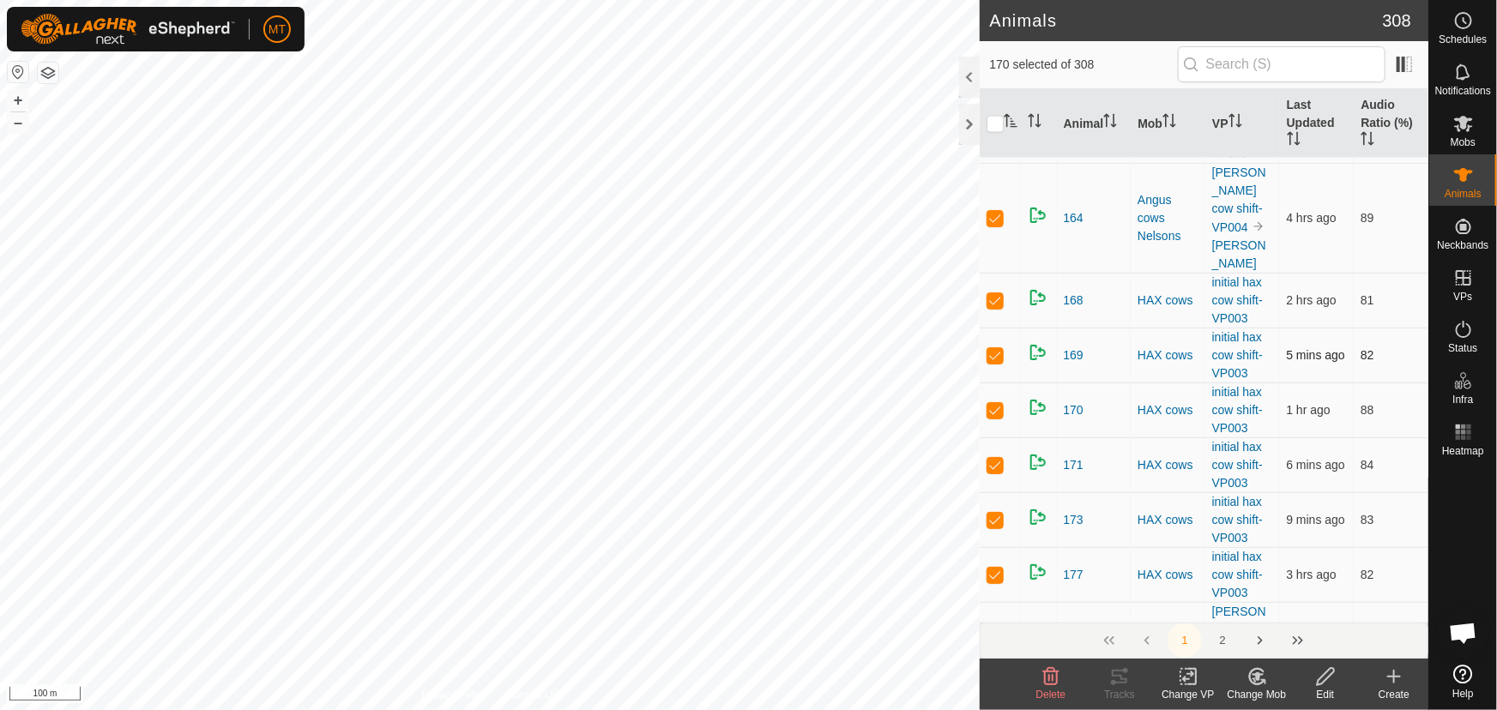
click at [995, 362] on p-checkbox at bounding box center [995, 355] width 17 height 14
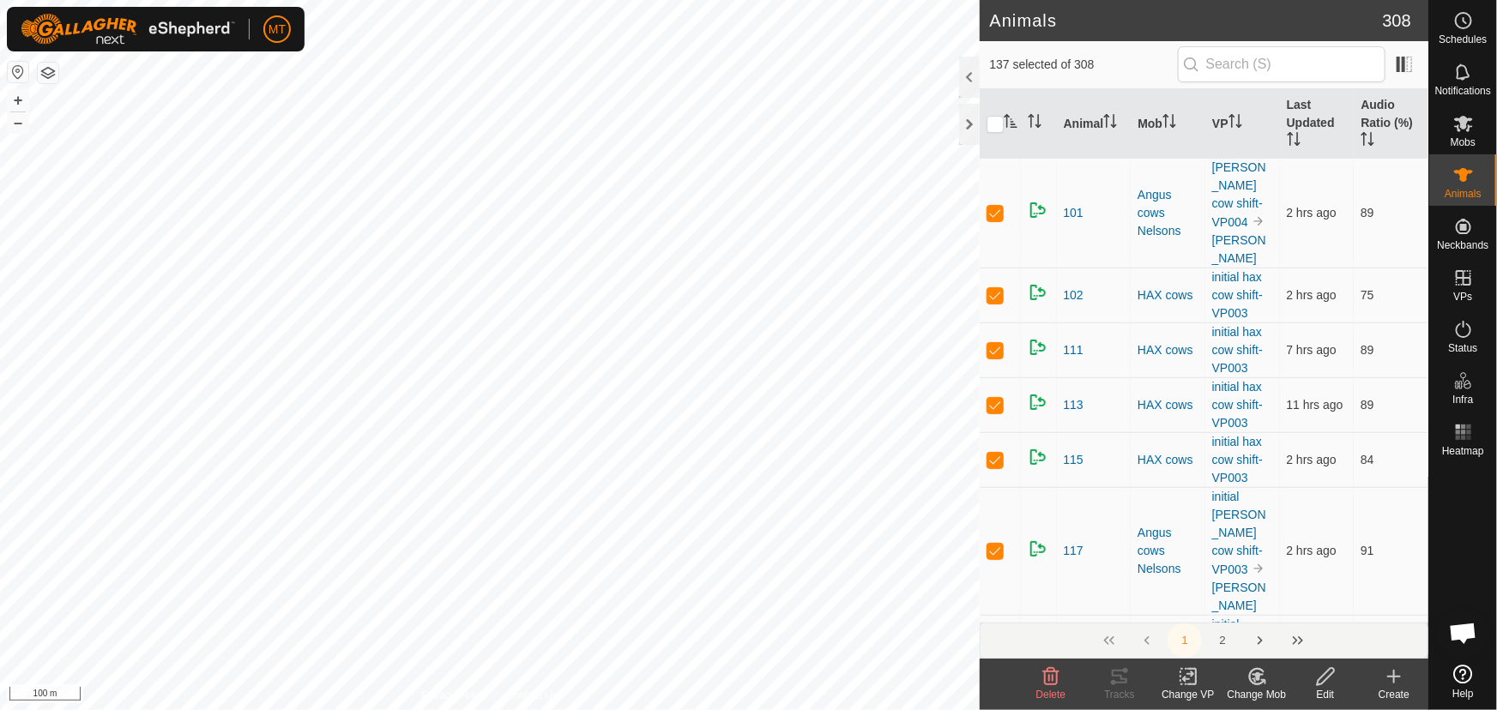
scroll to position [3198, 0]
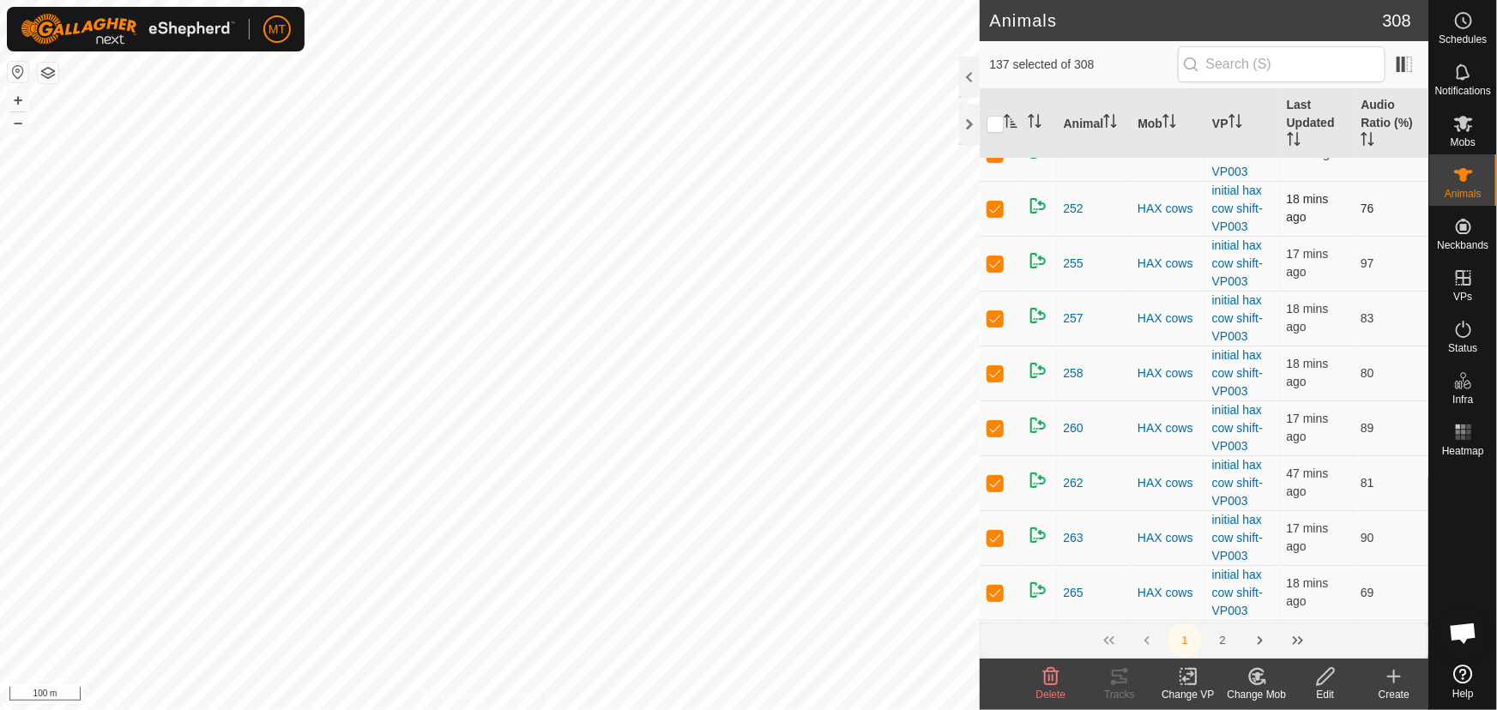
click at [992, 215] on p-checkbox at bounding box center [995, 209] width 17 height 14
checkbox input "false"
click at [992, 215] on p-checkbox at bounding box center [995, 209] width 17 height 14
checkbox input "false"
click at [992, 215] on p-checkbox at bounding box center [995, 209] width 17 height 14
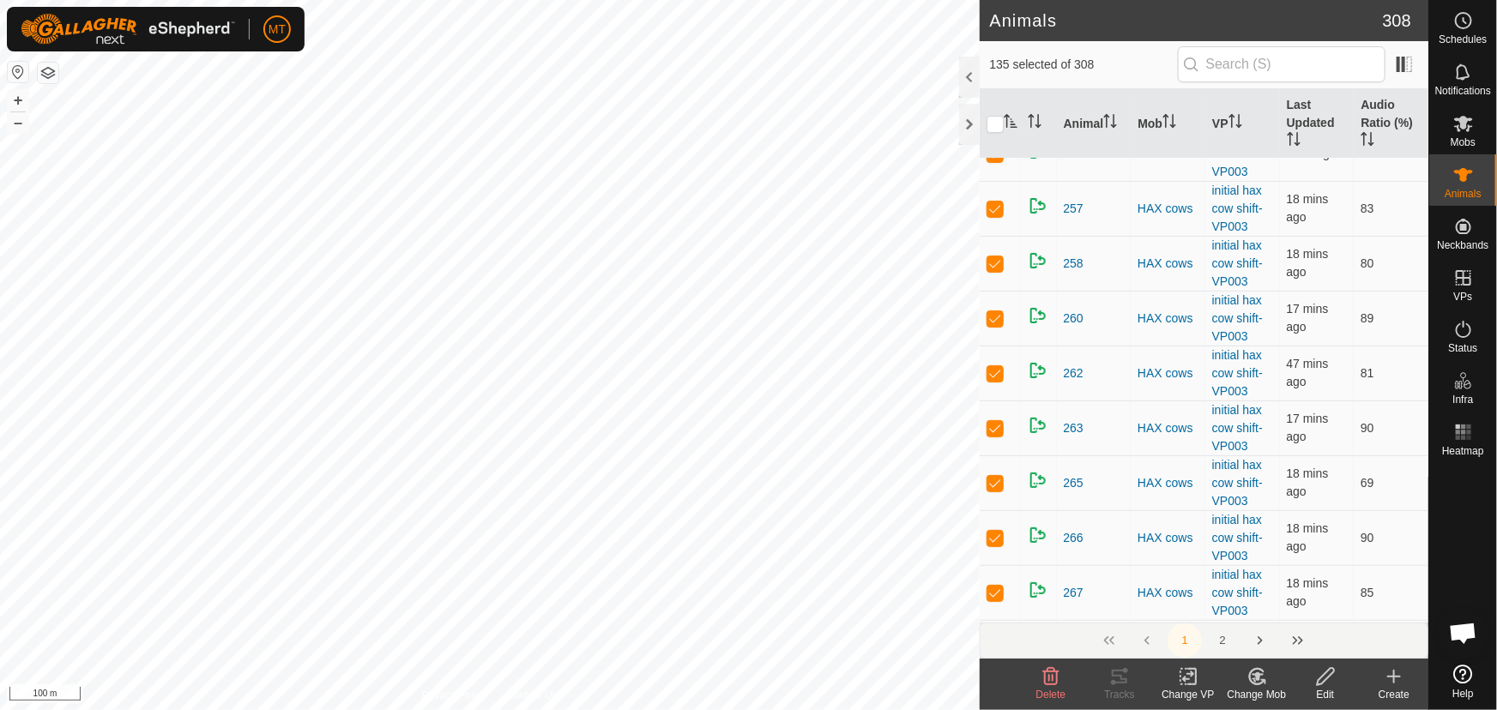
checkbox input "false"
click at [992, 215] on p-checkbox at bounding box center [995, 209] width 17 height 14
checkbox input "false"
click at [992, 215] on p-checkbox at bounding box center [995, 209] width 17 height 14
checkbox input "false"
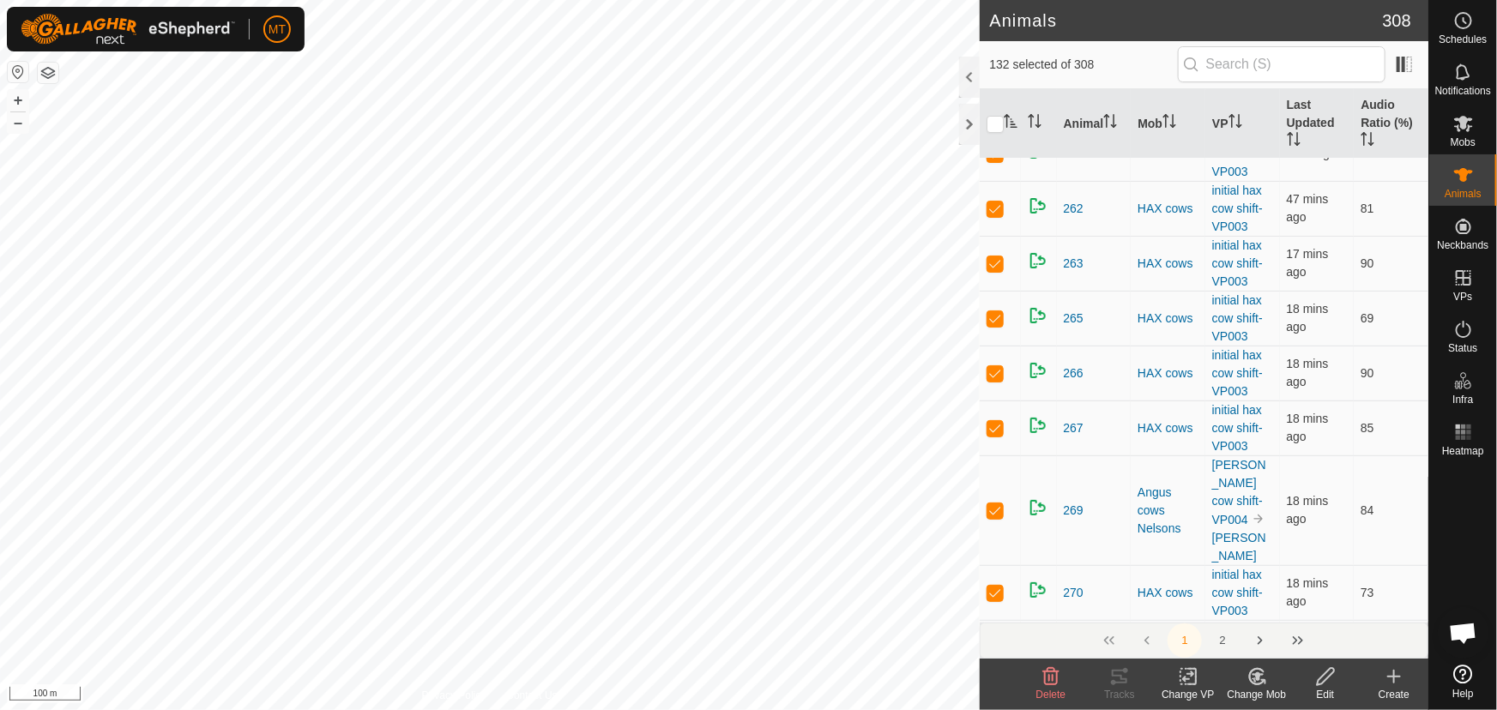
click at [992, 215] on p-checkbox at bounding box center [995, 209] width 17 height 14
checkbox input "false"
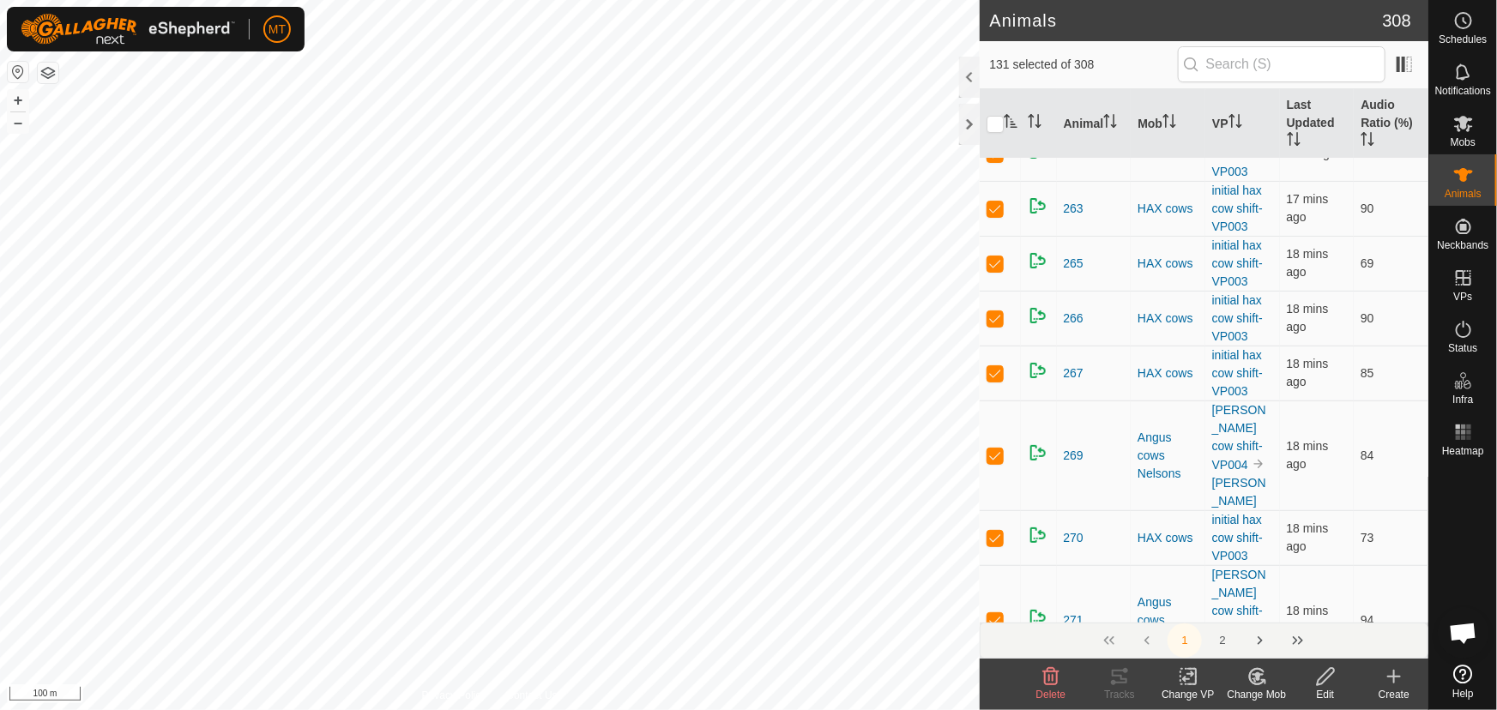
click at [992, 215] on p-checkbox at bounding box center [995, 209] width 17 height 14
checkbox input "false"
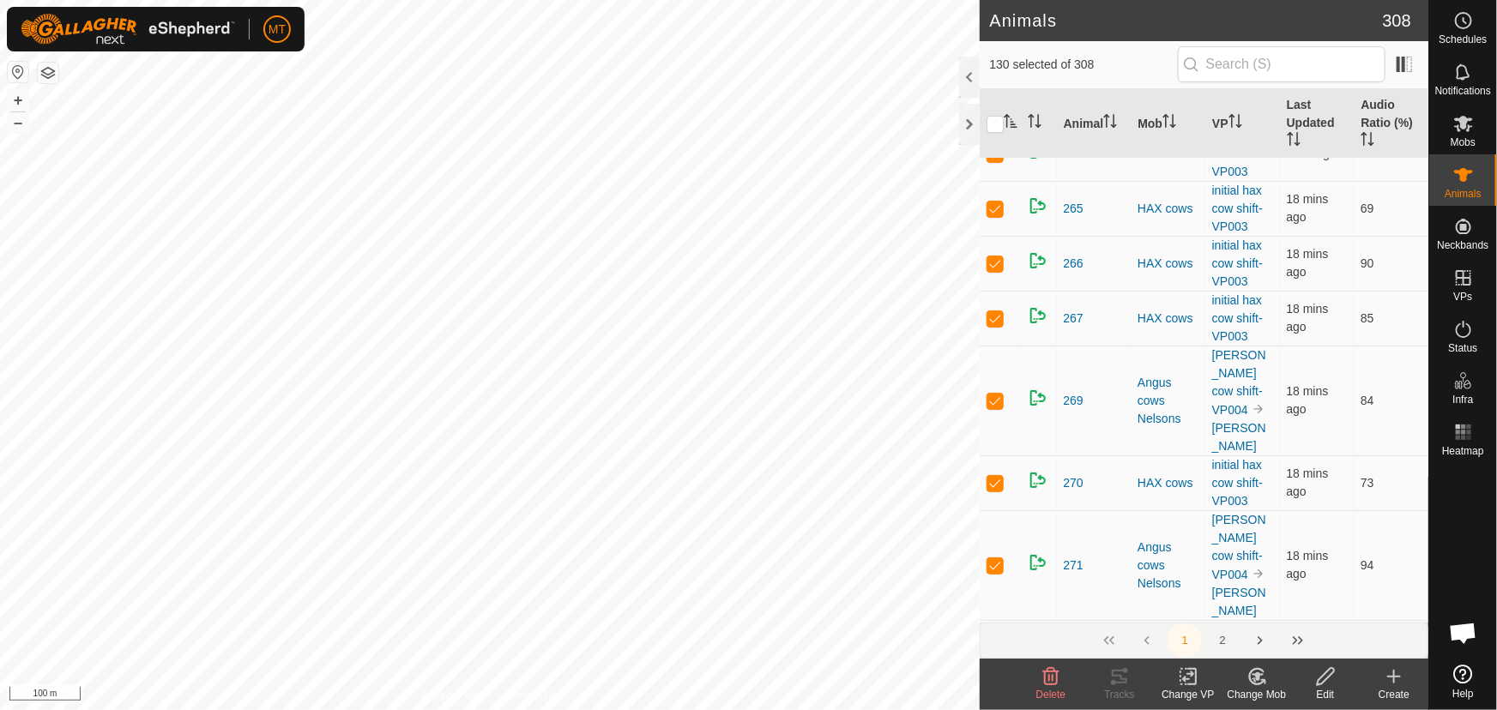
click at [992, 215] on p-checkbox at bounding box center [995, 209] width 17 height 14
checkbox input "false"
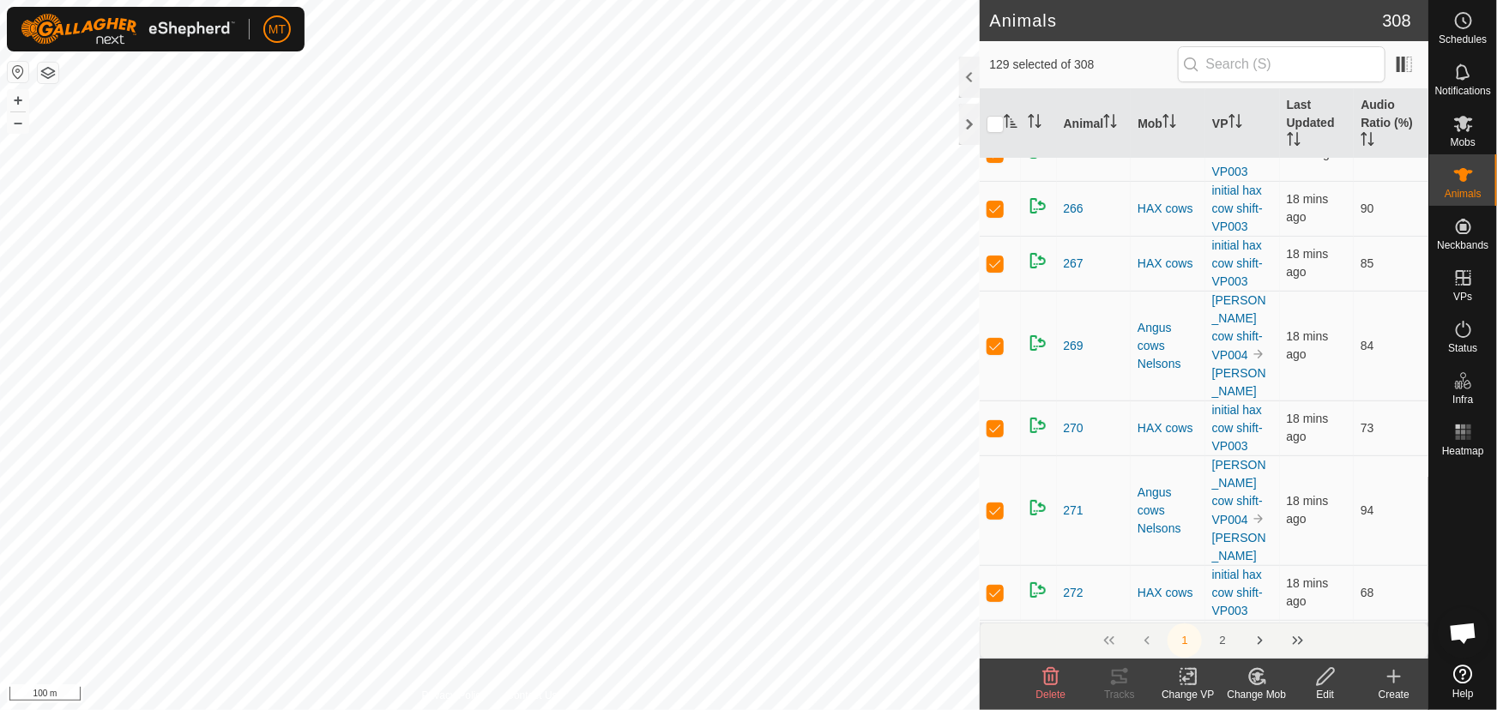
click at [992, 215] on p-checkbox at bounding box center [995, 209] width 17 height 14
checkbox input "false"
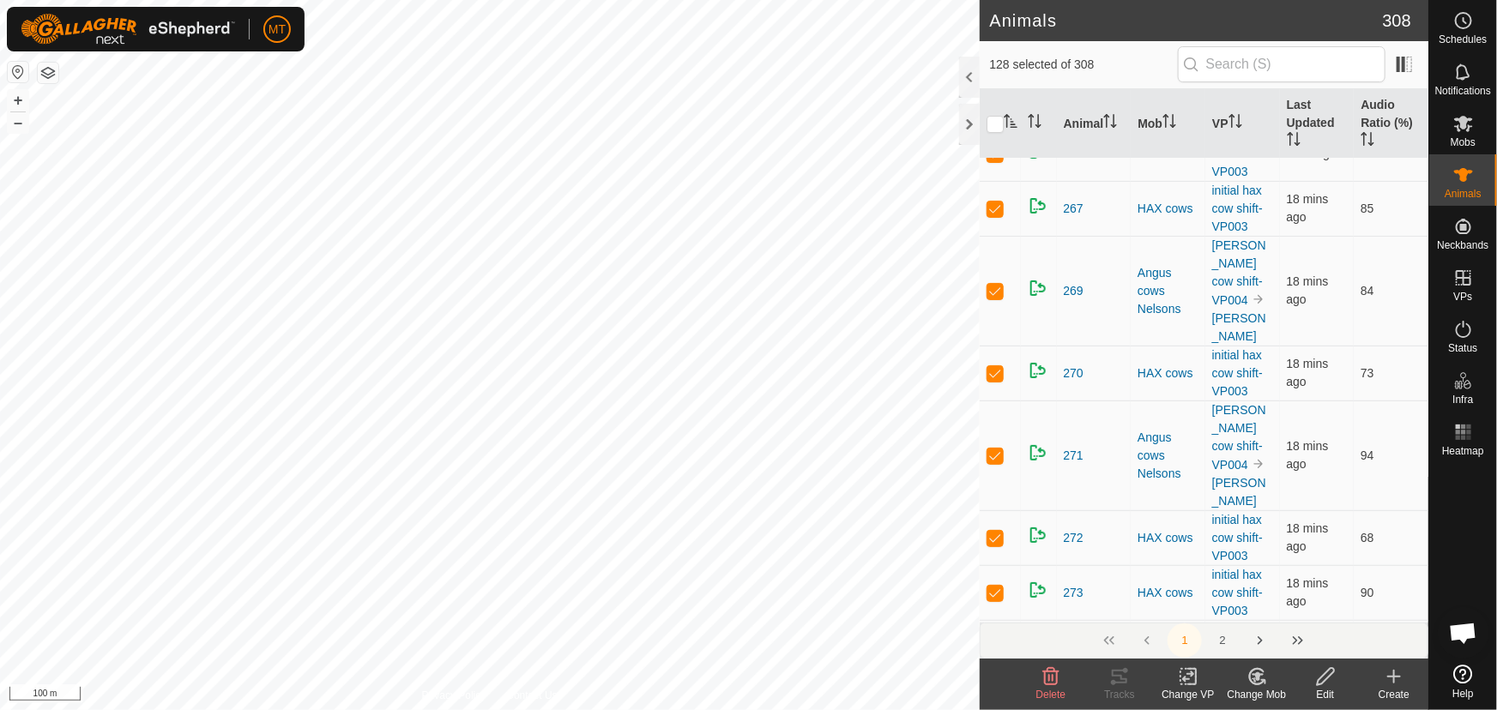
click at [992, 215] on p-checkbox at bounding box center [995, 209] width 17 height 14
checkbox input "false"
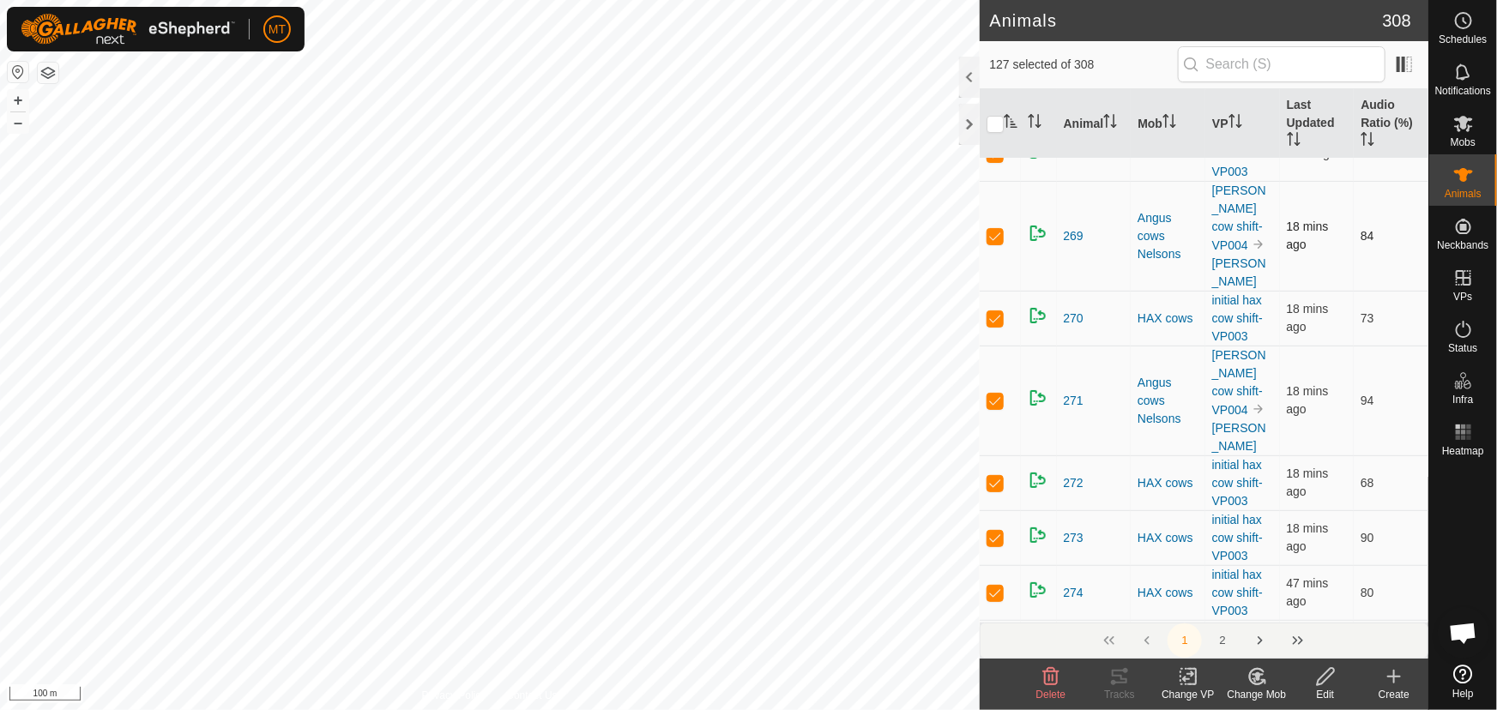
click at [1001, 243] on p-checkbox at bounding box center [995, 236] width 17 height 14
checkbox input "false"
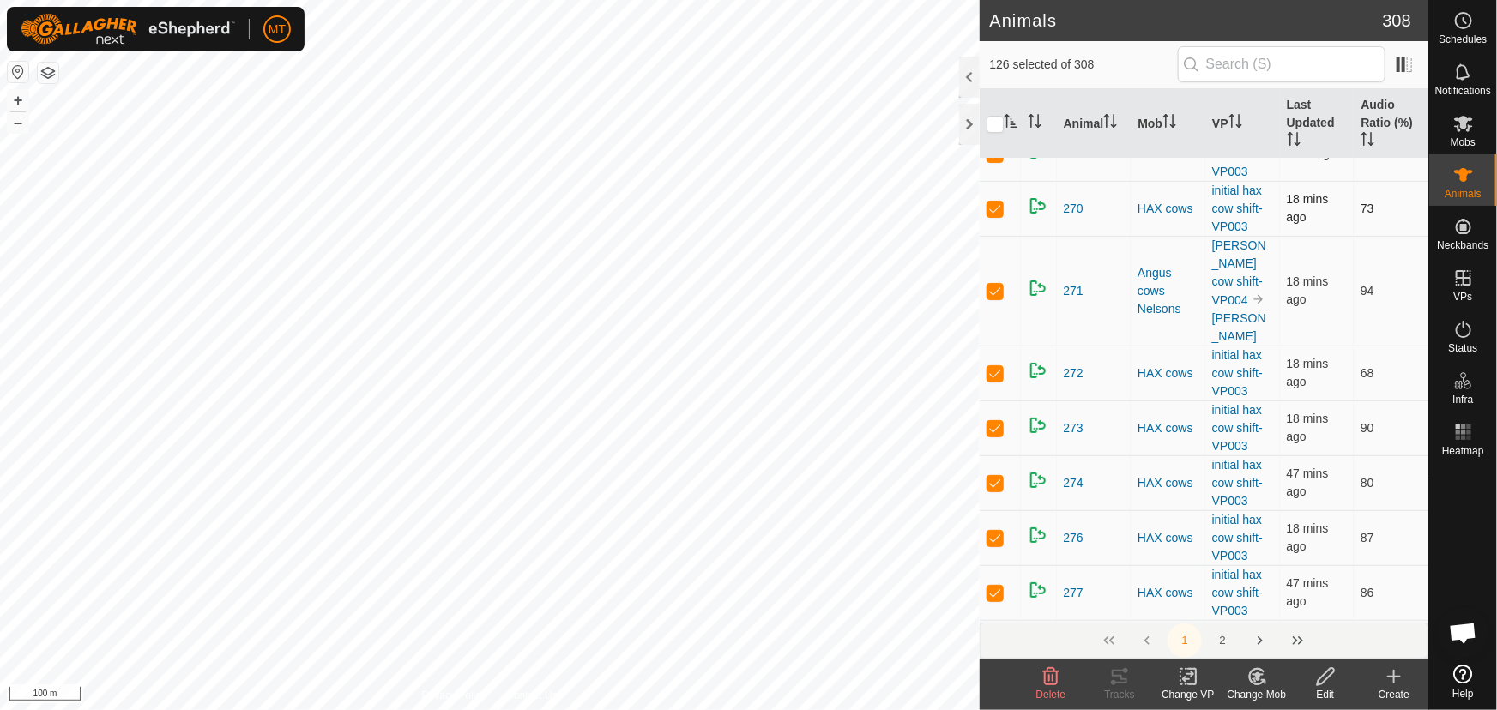
click at [994, 215] on p-checkbox at bounding box center [995, 209] width 17 height 14
checkbox input "false"
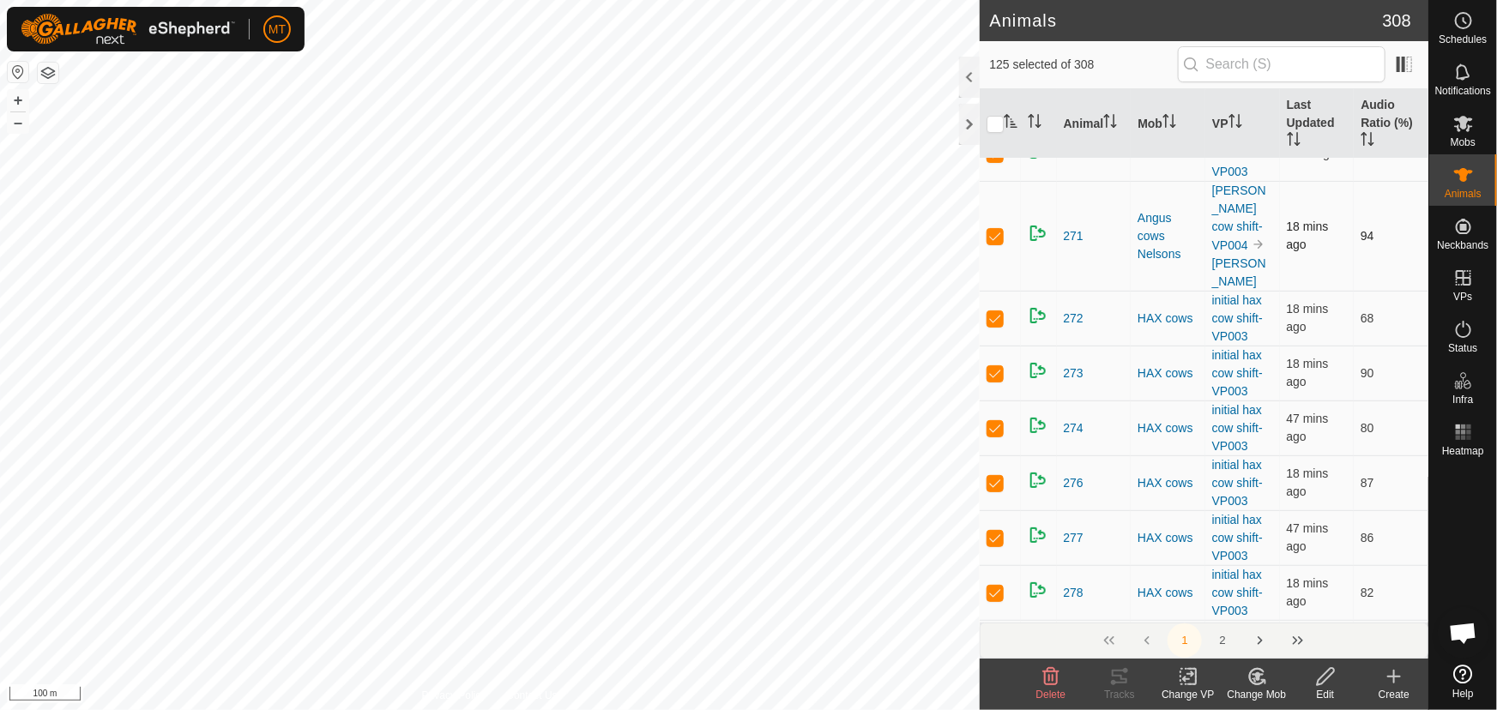
click at [994, 243] on p-checkbox at bounding box center [995, 236] width 17 height 14
checkbox input "false"
click at [995, 215] on p-checkbox at bounding box center [995, 209] width 17 height 14
checkbox input "false"
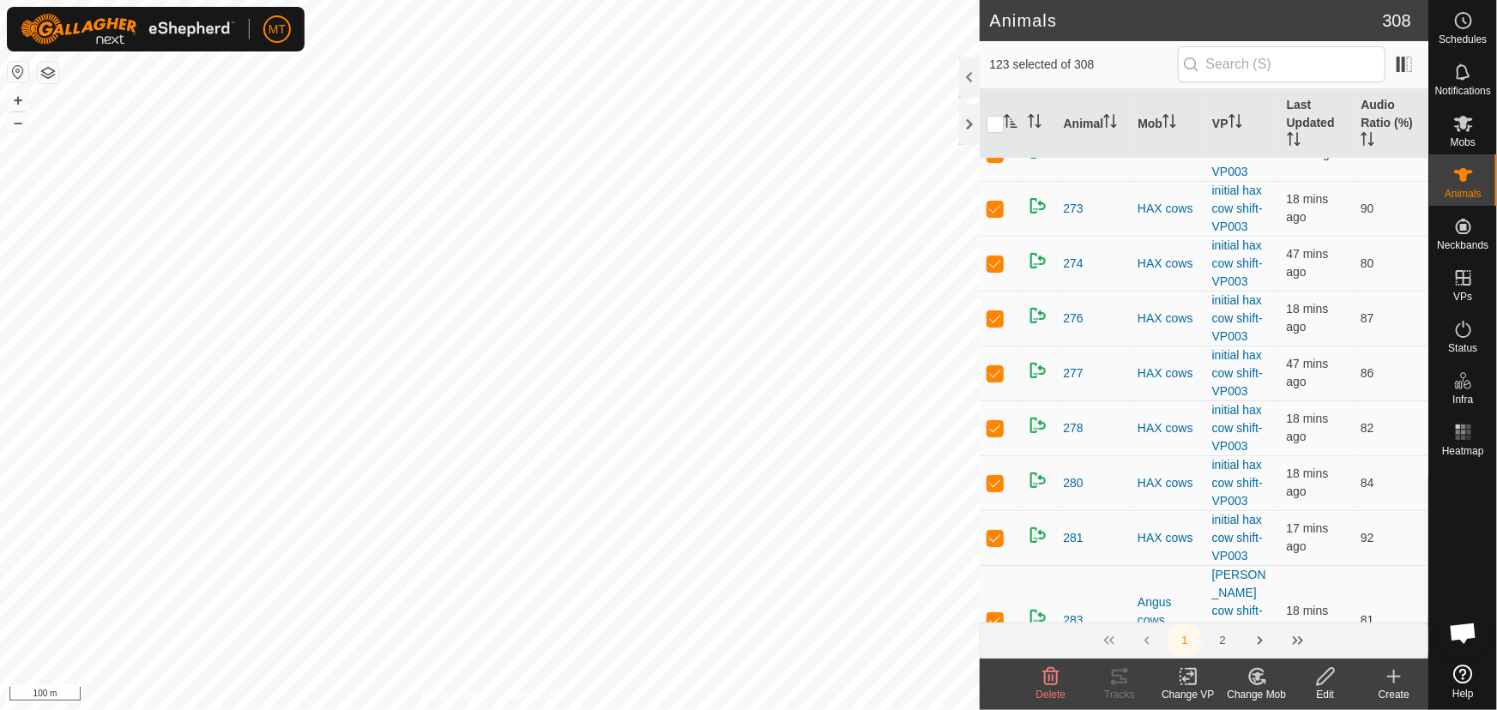
click at [995, 215] on p-checkbox at bounding box center [995, 209] width 17 height 14
checkbox input "false"
click at [995, 215] on p-checkbox at bounding box center [995, 209] width 17 height 14
checkbox input "false"
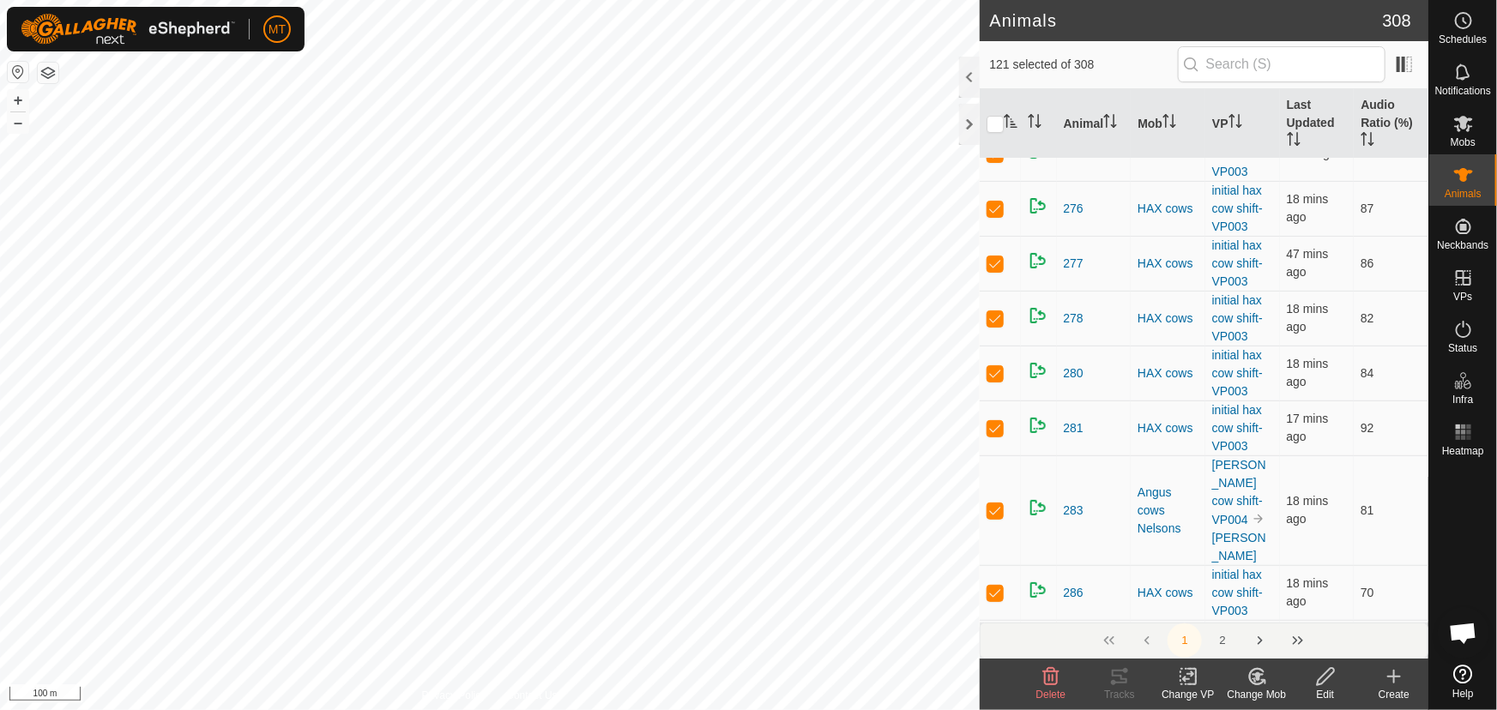
click at [995, 215] on p-checkbox at bounding box center [995, 209] width 17 height 14
checkbox input "false"
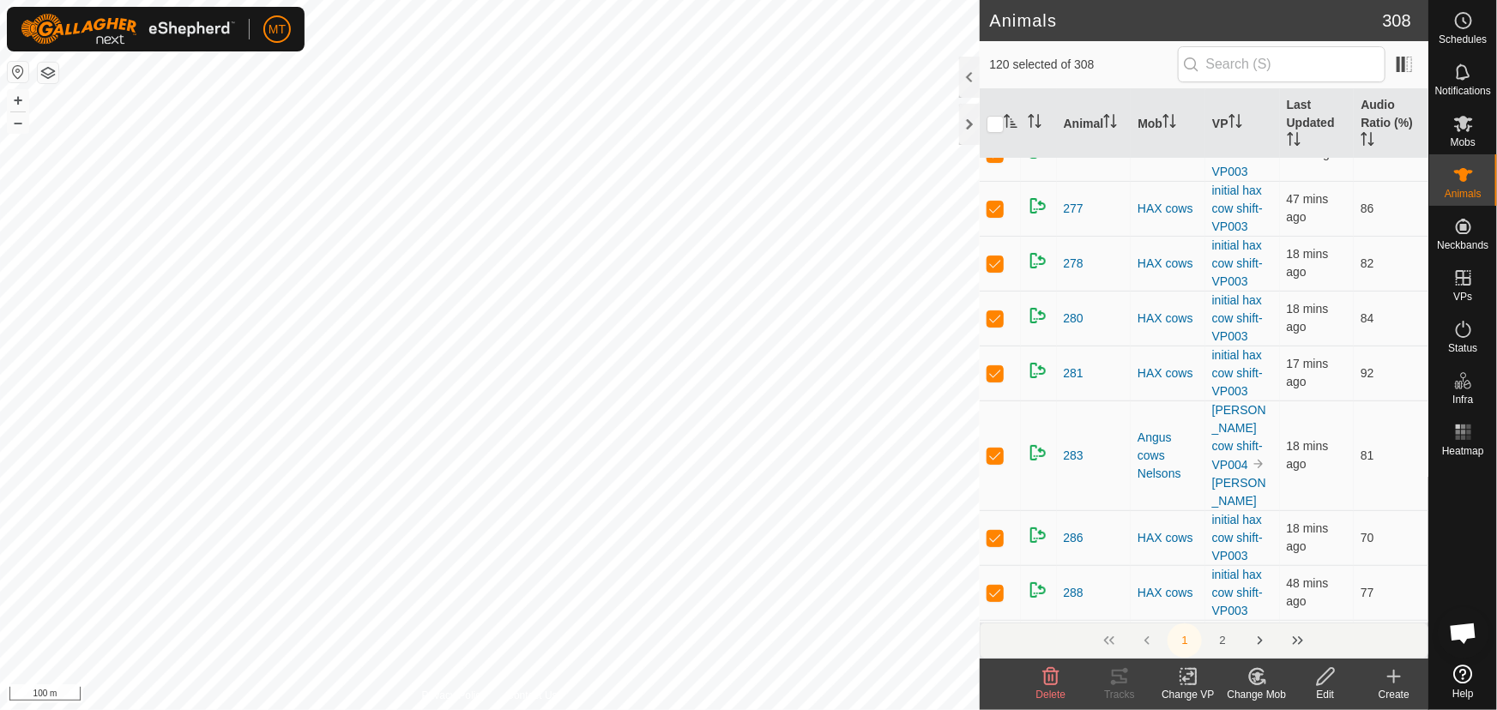
click at [995, 215] on p-checkbox at bounding box center [995, 209] width 17 height 14
checkbox input "false"
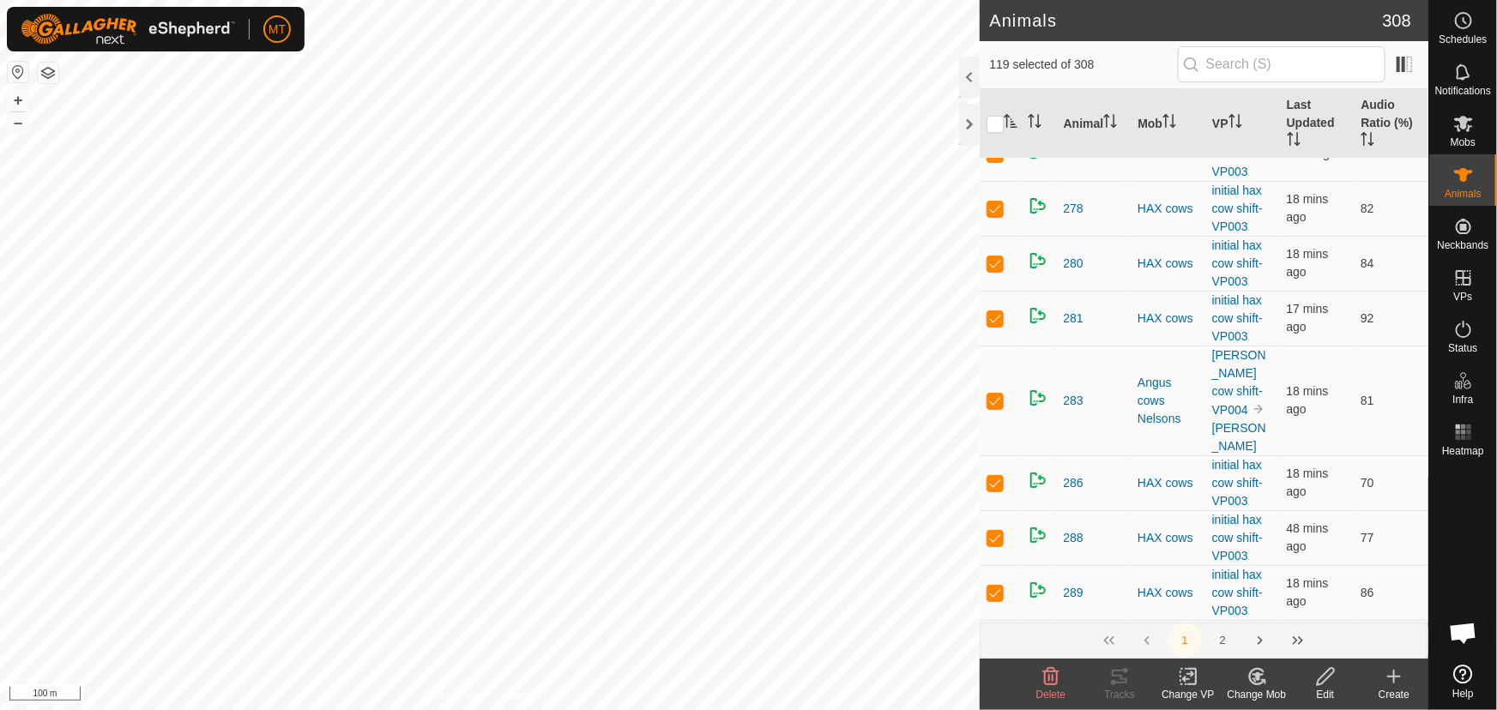
click at [995, 215] on p-checkbox at bounding box center [995, 209] width 17 height 14
checkbox input "false"
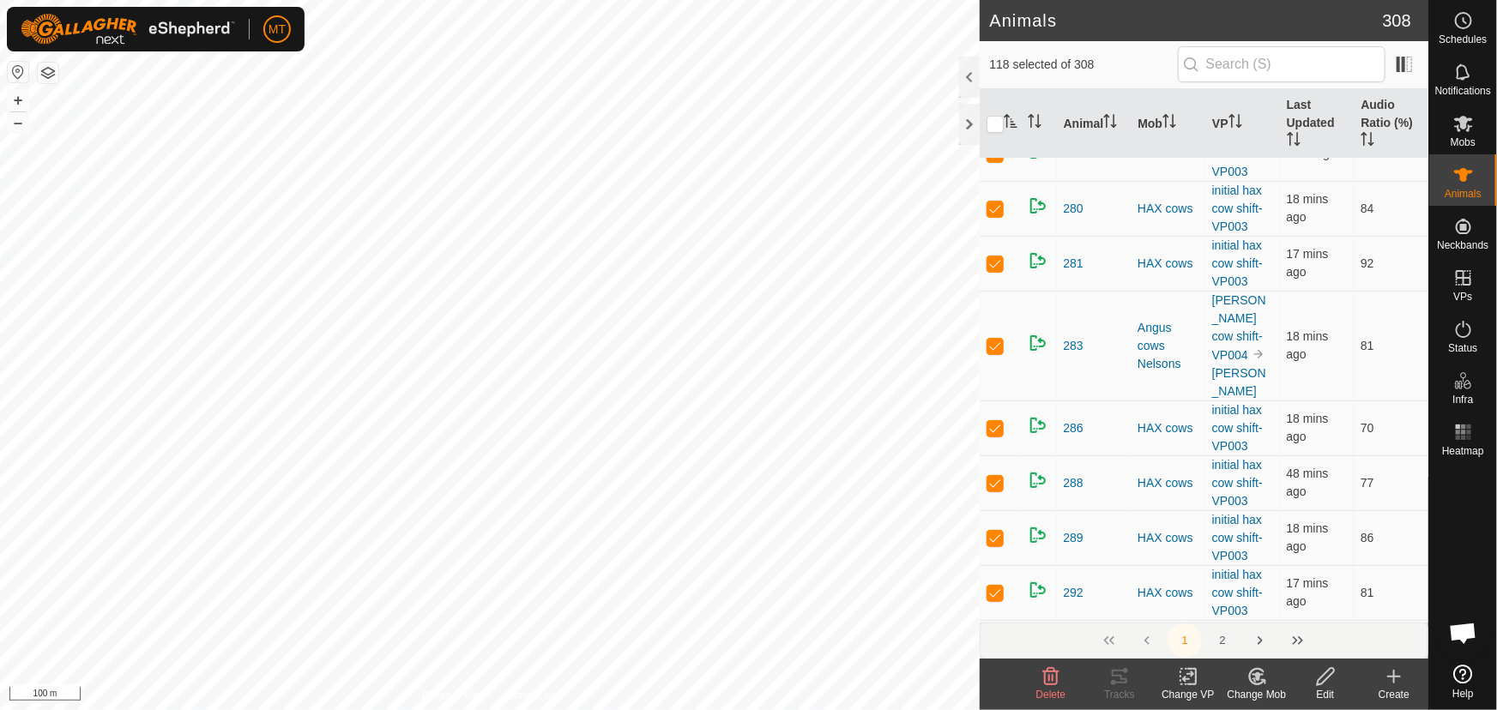
click at [995, 215] on p-checkbox at bounding box center [995, 209] width 17 height 14
checkbox input "false"
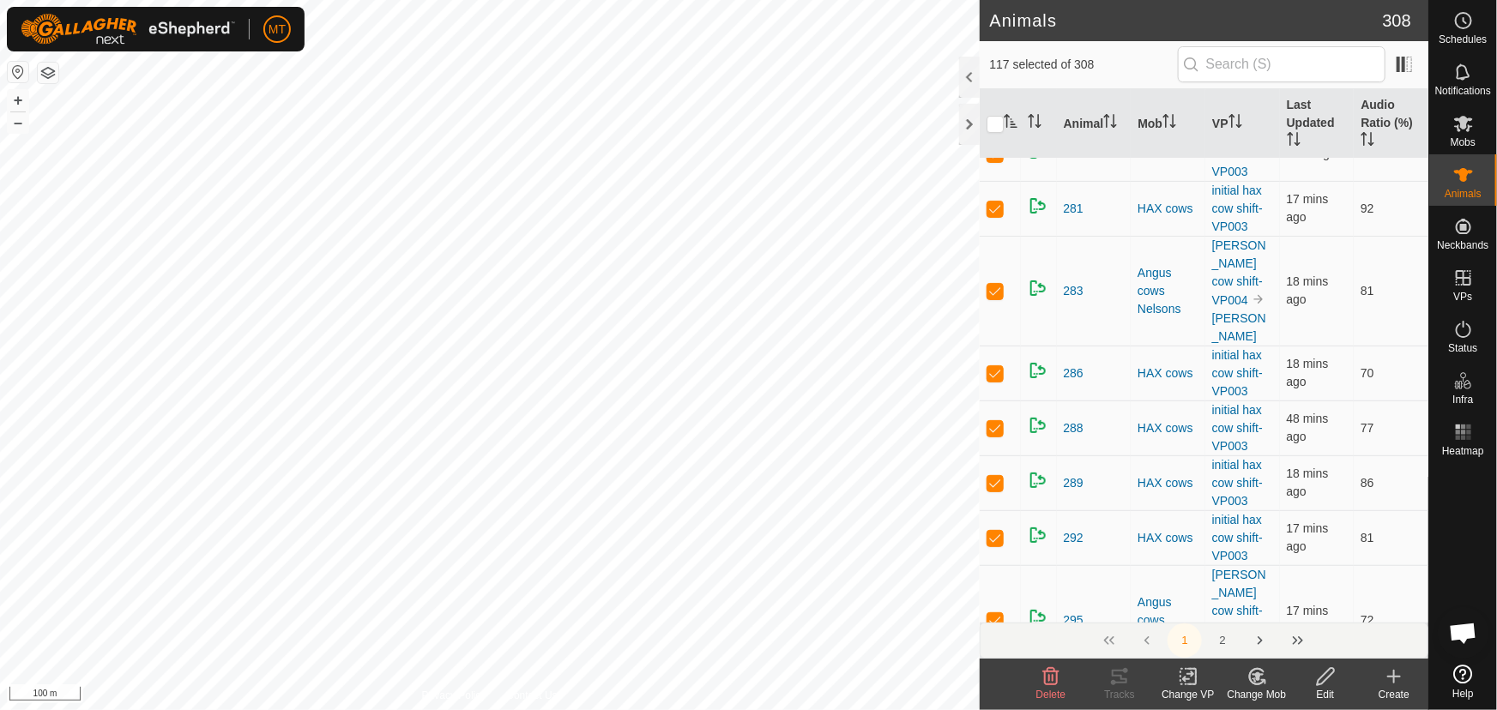
click at [995, 215] on p-checkbox at bounding box center [995, 209] width 17 height 14
checkbox input "false"
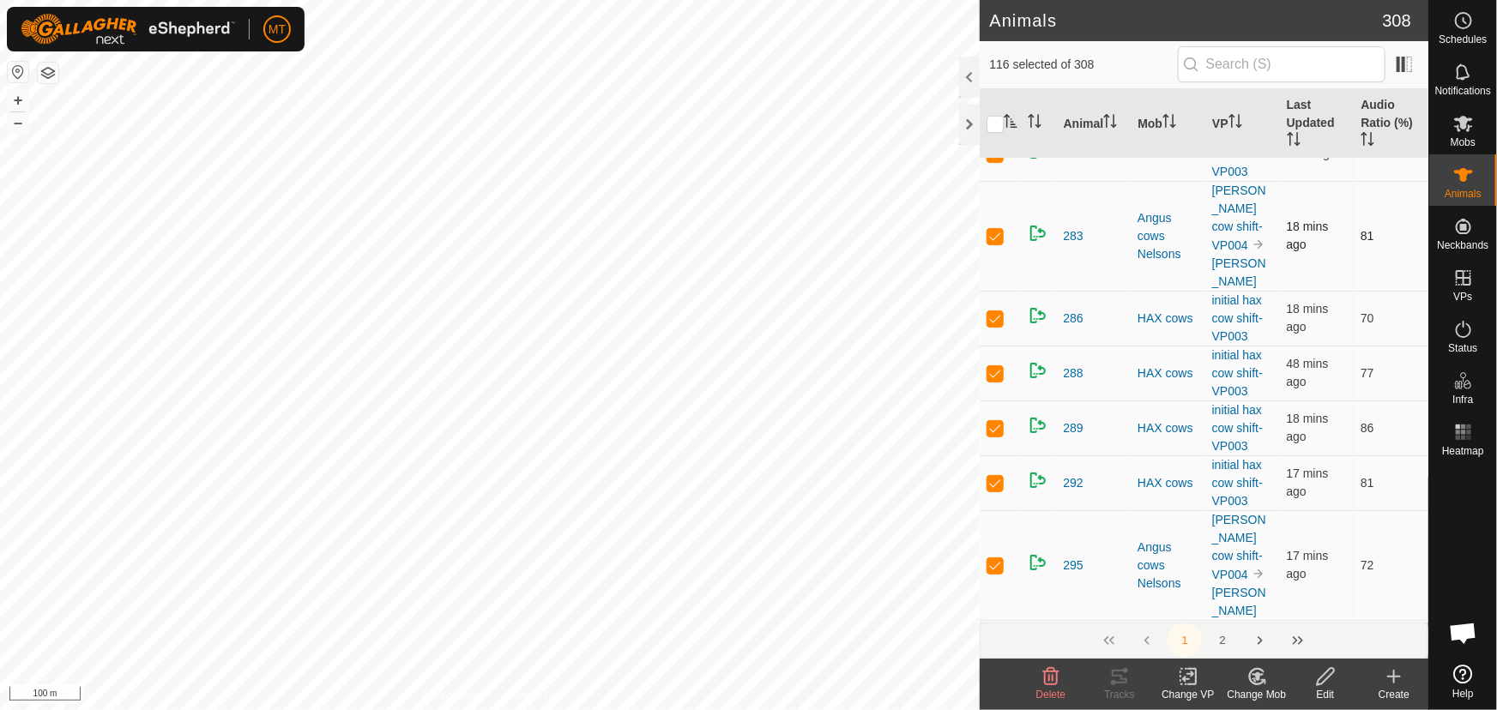
click at [993, 291] on td at bounding box center [1000, 236] width 41 height 110
checkbox input "false"
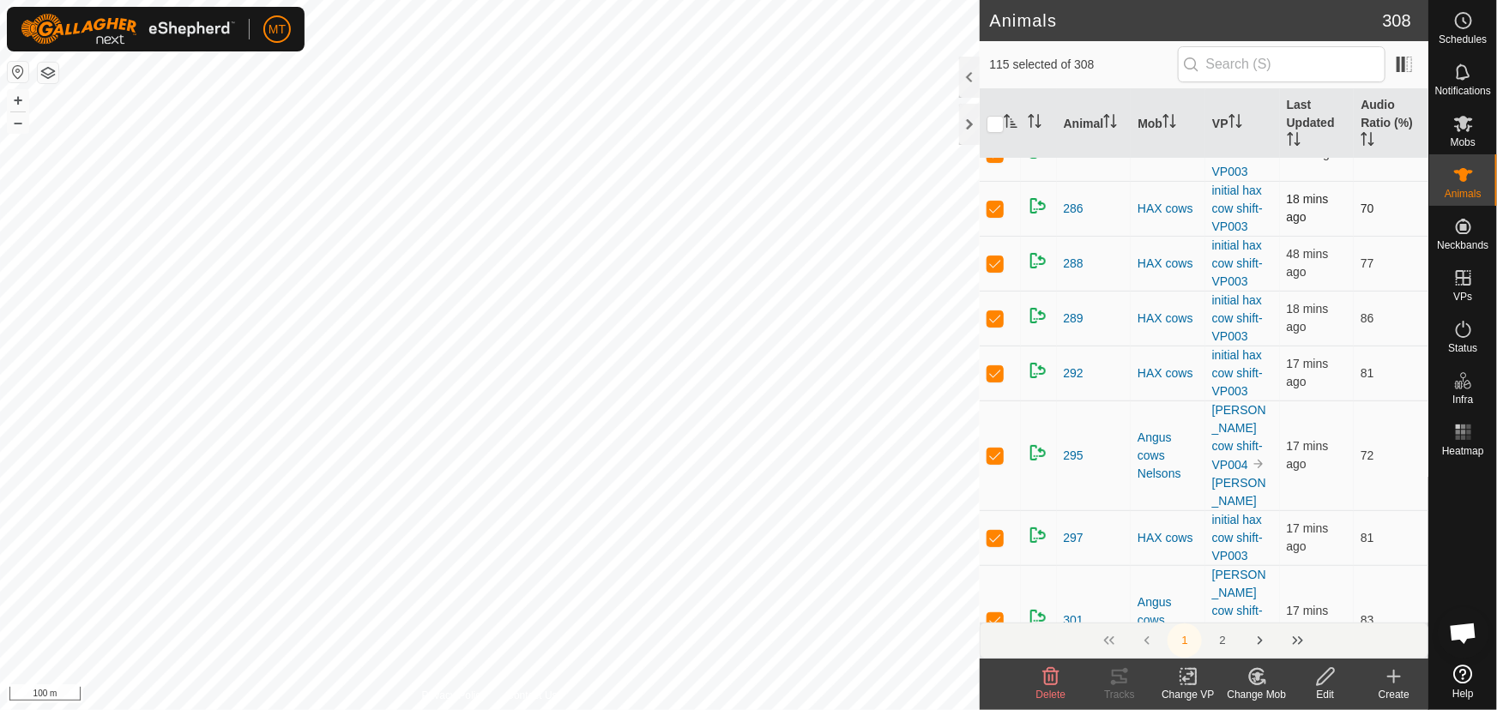
click at [994, 215] on p-checkbox at bounding box center [995, 209] width 17 height 14
checkbox input "false"
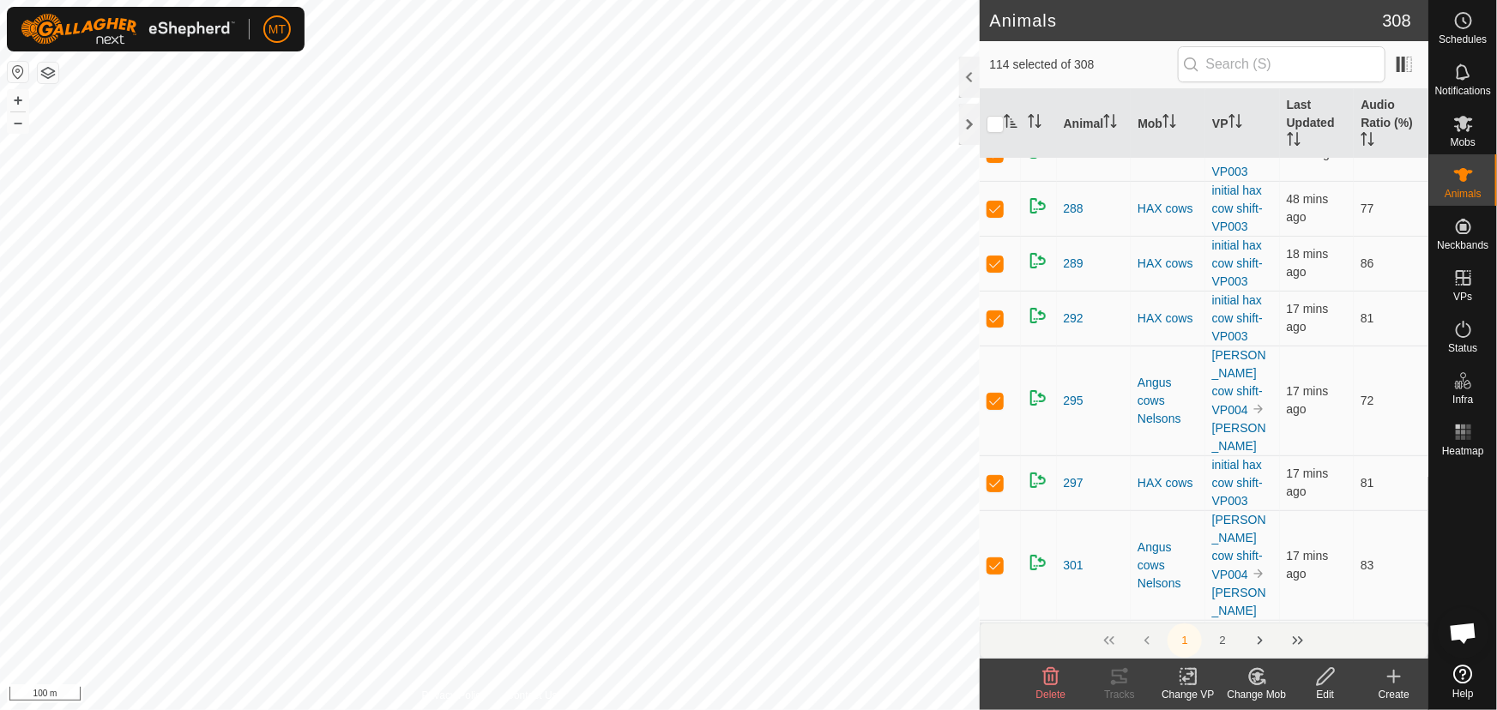
click at [994, 215] on p-checkbox at bounding box center [995, 209] width 17 height 14
checkbox input "false"
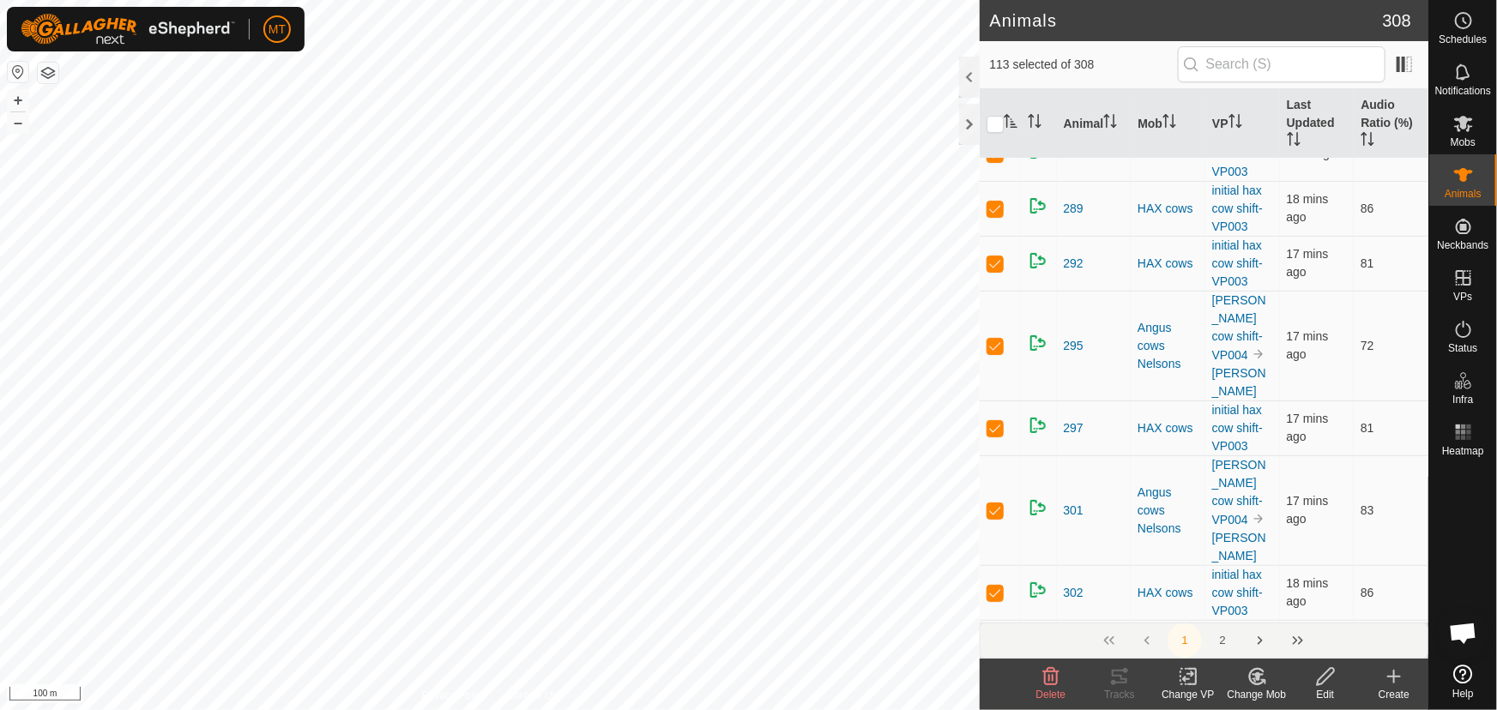
click at [994, 215] on p-checkbox at bounding box center [995, 209] width 17 height 14
checkbox input "false"
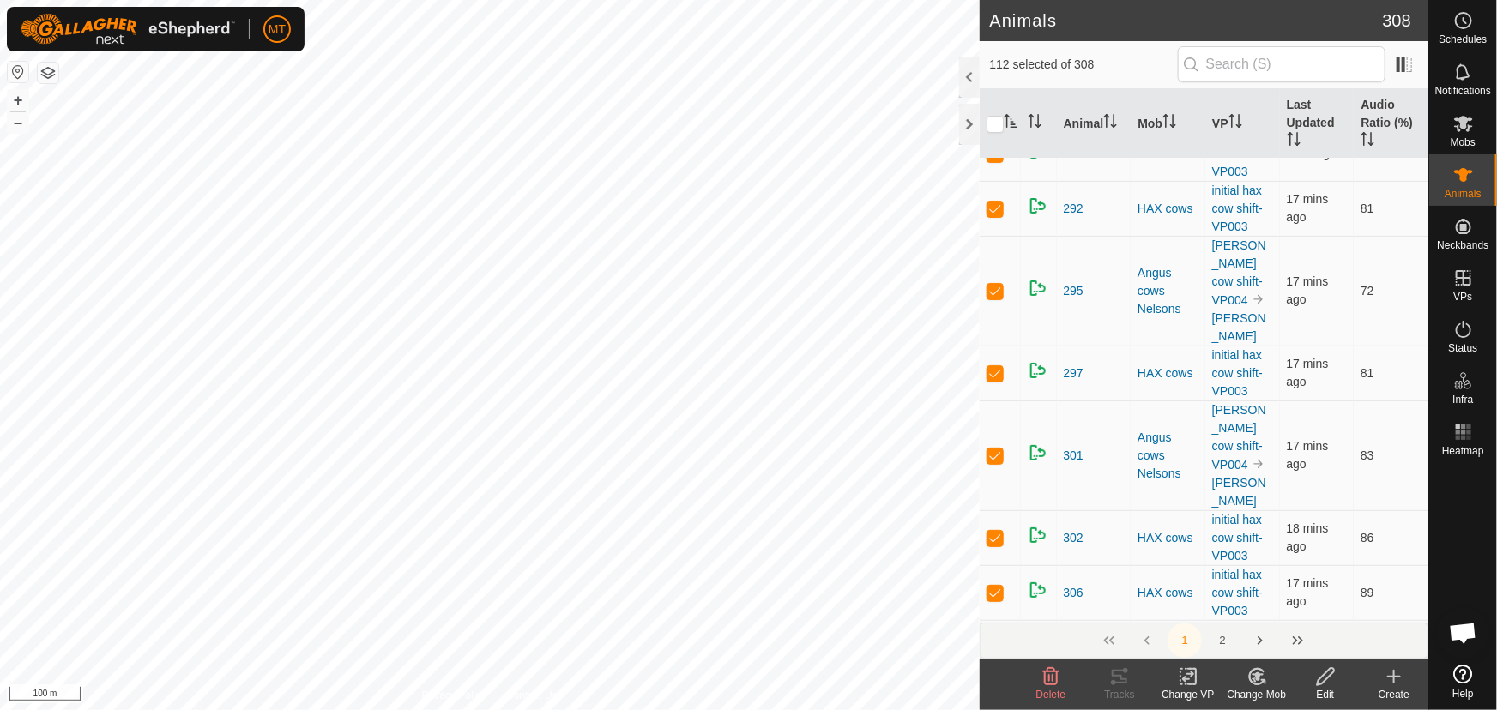
click at [994, 215] on p-checkbox at bounding box center [995, 209] width 17 height 14
checkbox input "false"
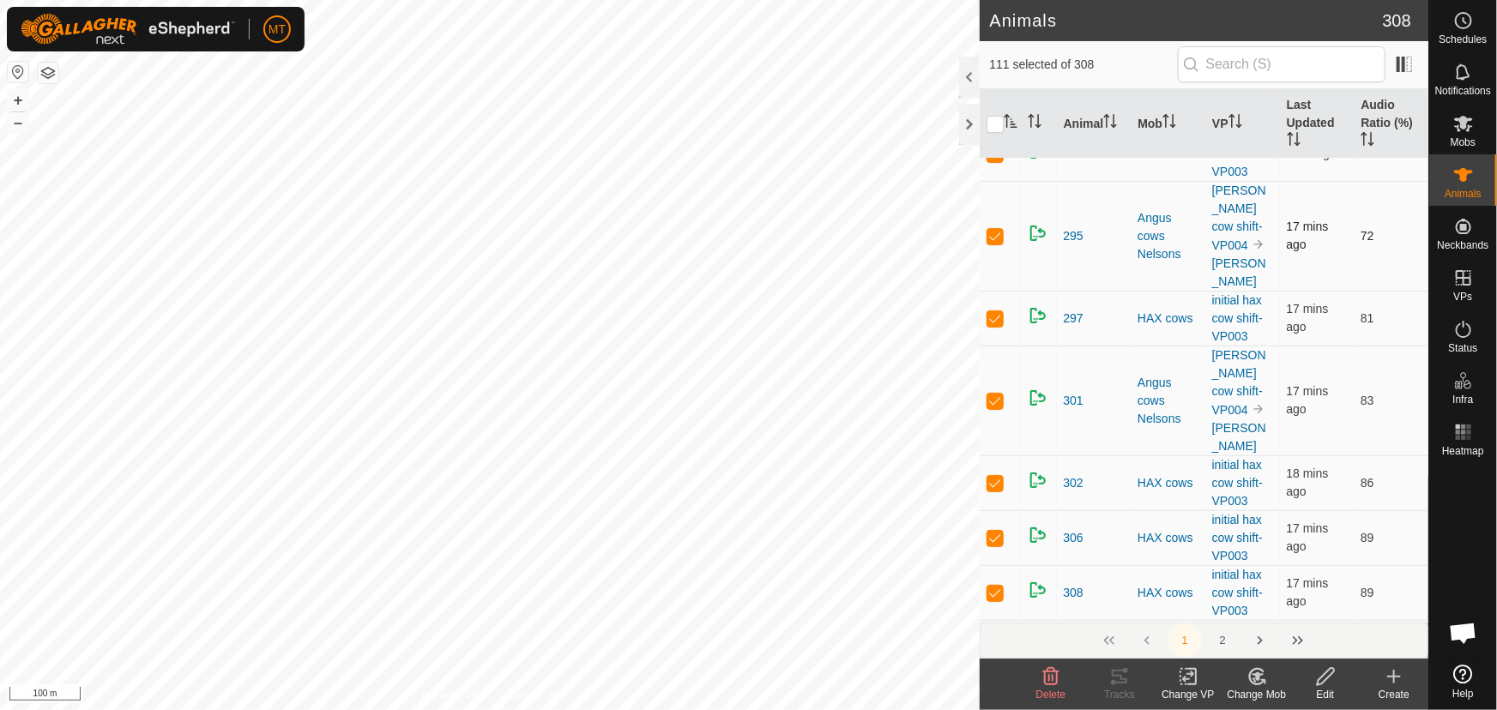
click at [994, 243] on p-checkbox at bounding box center [995, 236] width 17 height 14
checkbox input "false"
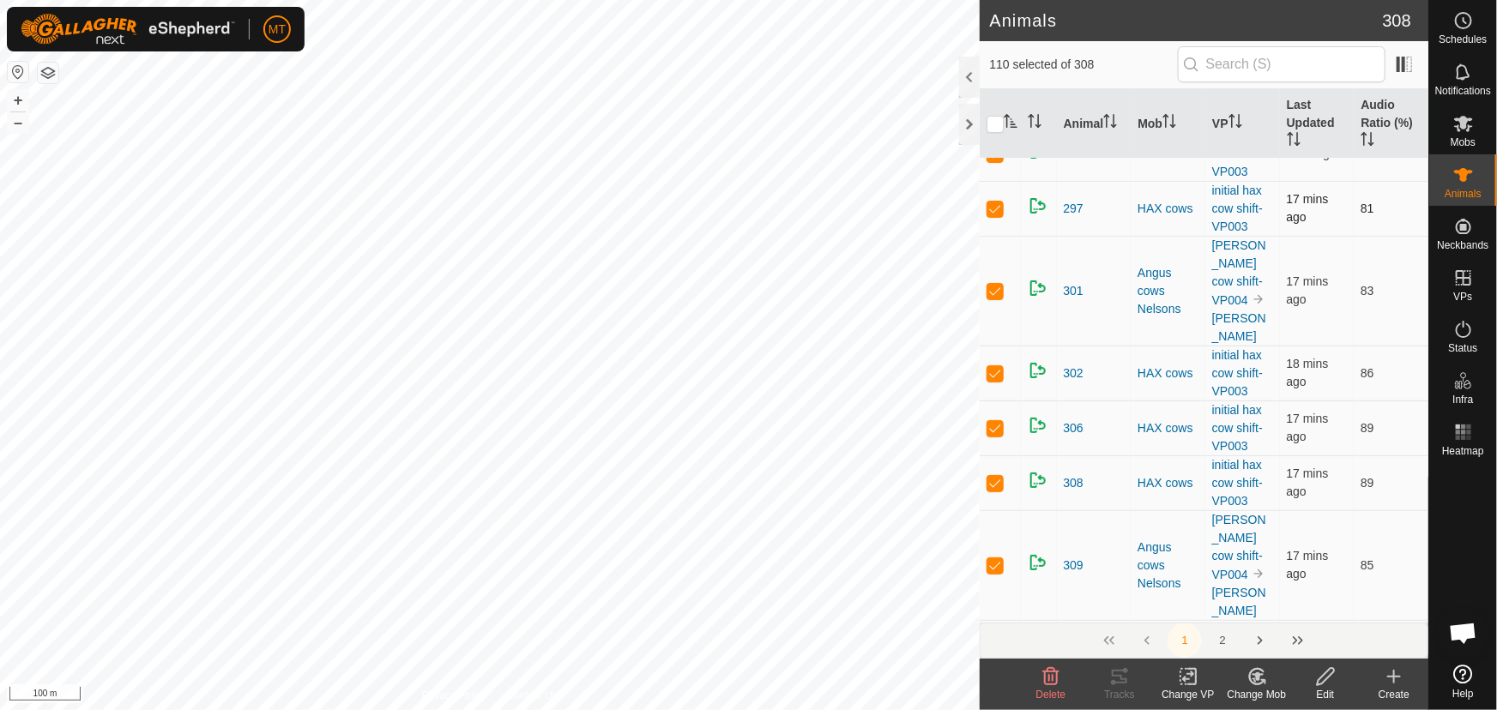
click at [994, 215] on p-tablecheckbox at bounding box center [995, 209] width 17 height 14
checkbox input "false"
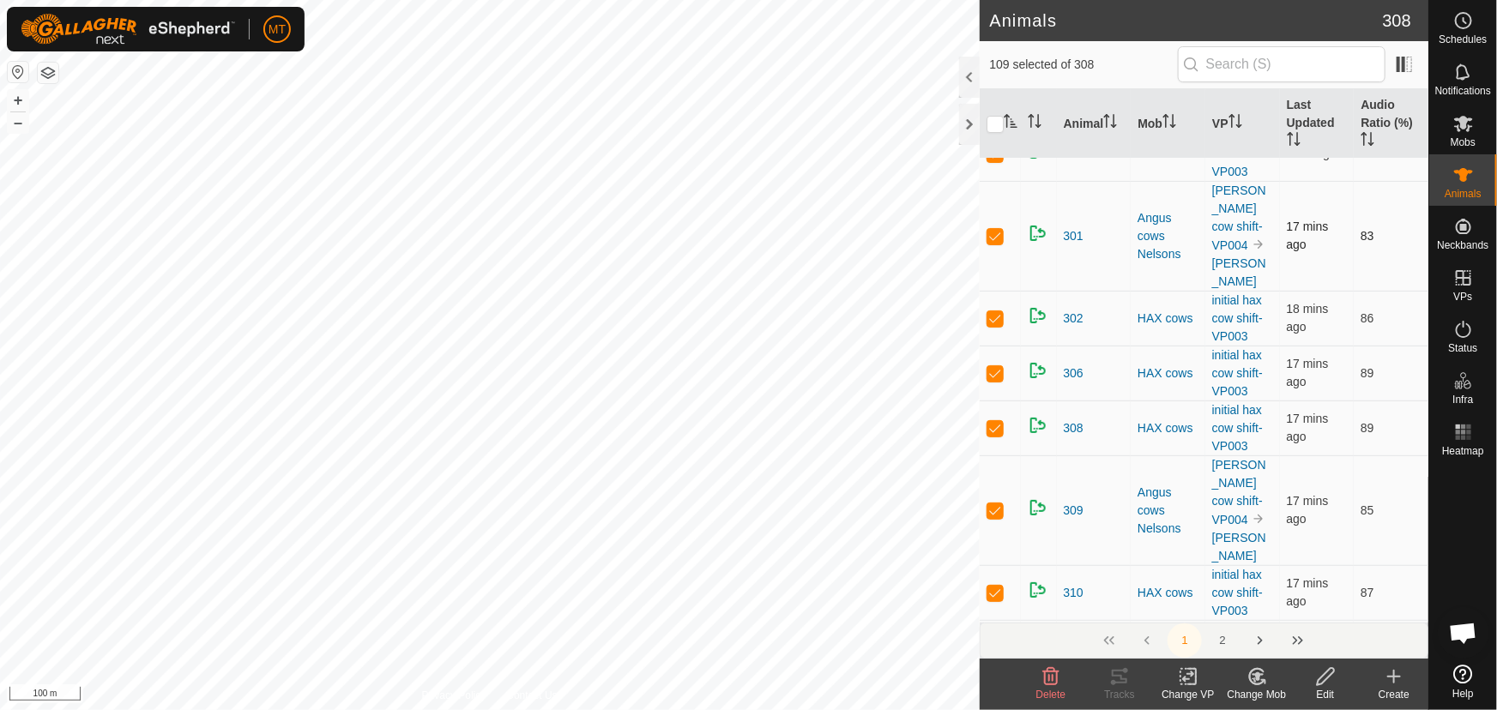
click at [994, 243] on p-checkbox at bounding box center [995, 236] width 17 height 14
checkbox input "false"
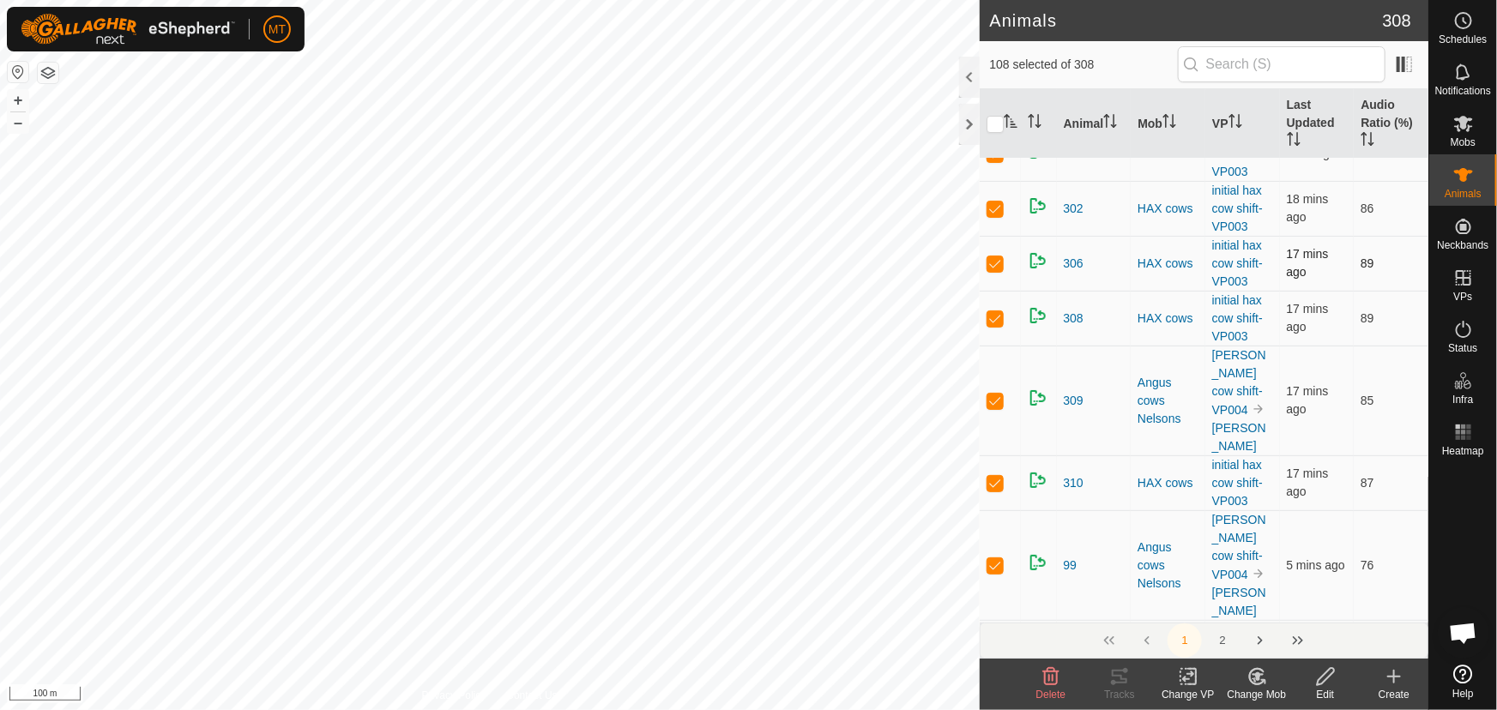
click at [994, 270] on p-checkbox at bounding box center [995, 264] width 17 height 14
checkbox input "false"
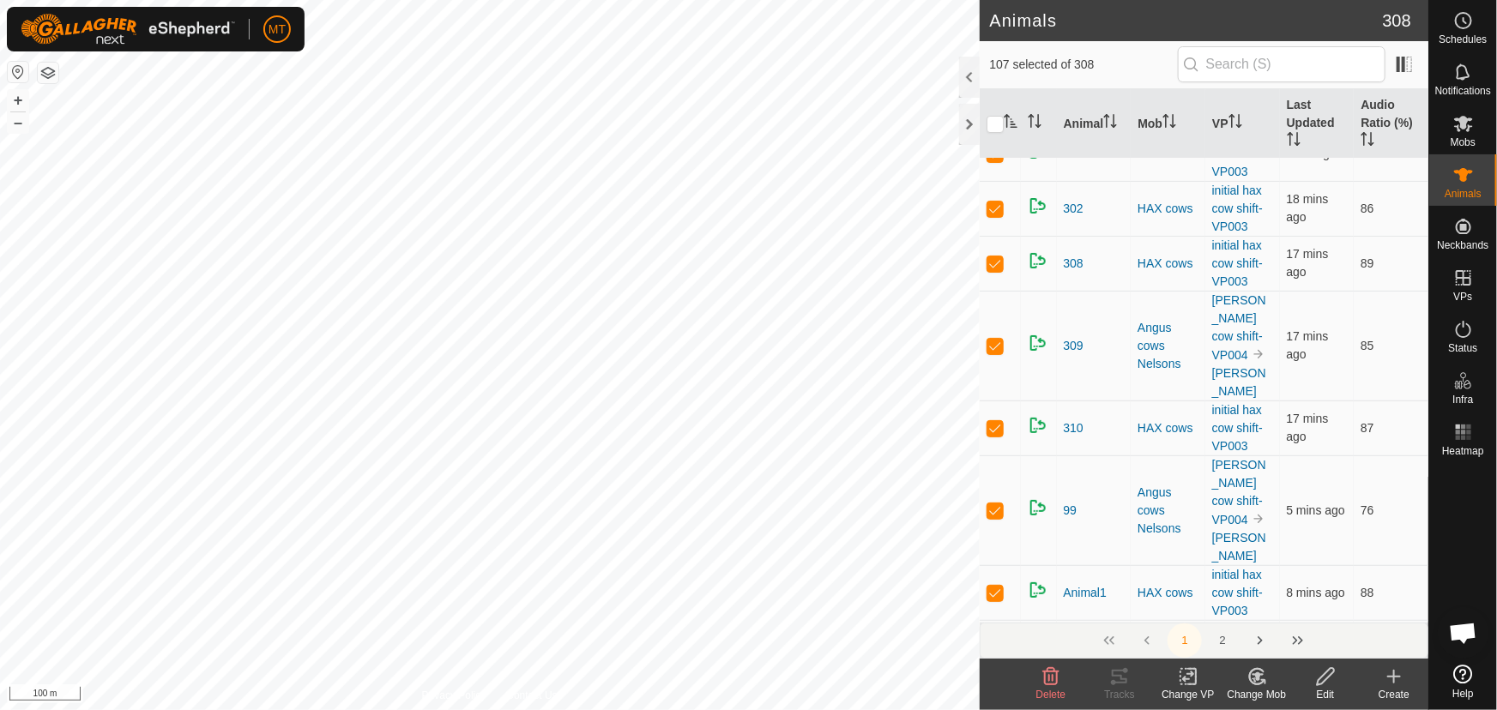
click at [994, 270] on p-checkbox at bounding box center [995, 264] width 17 height 14
checkbox input "false"
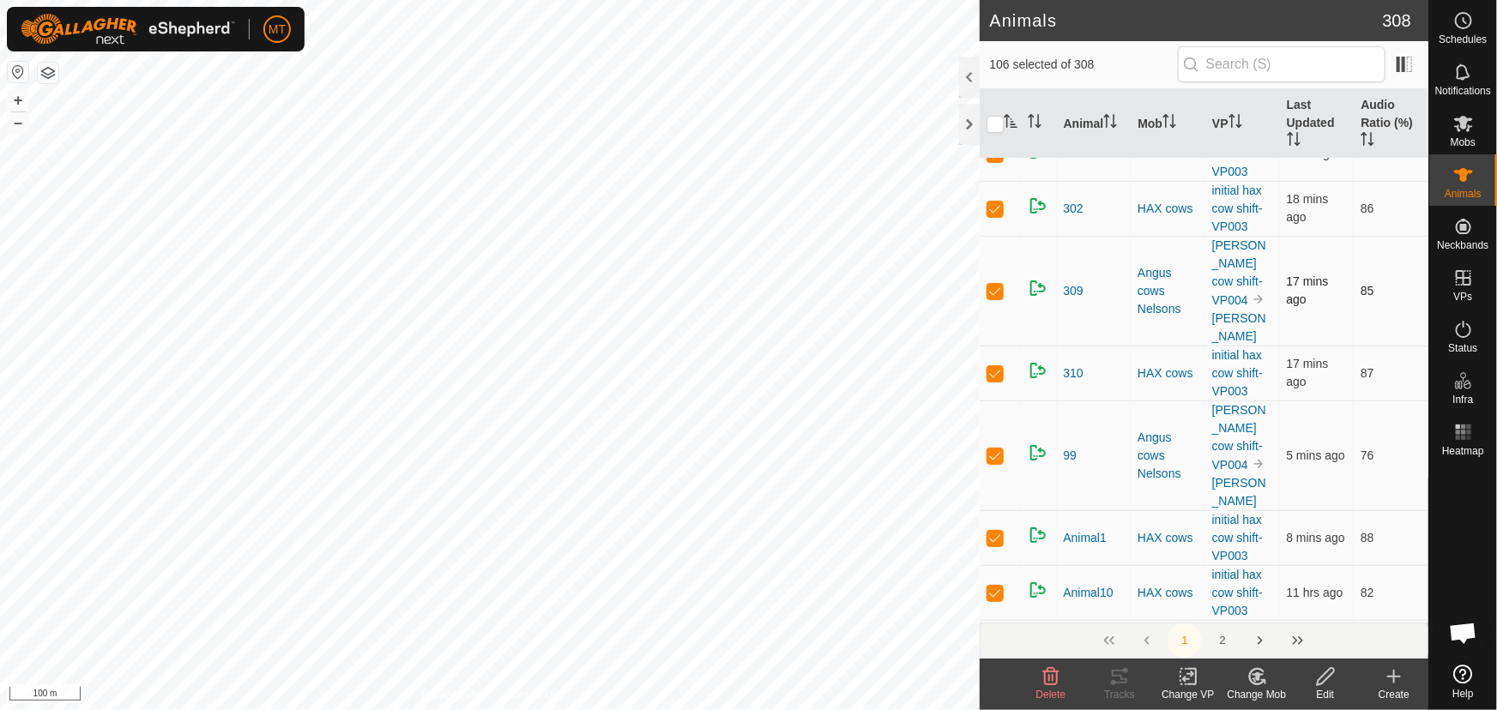
click at [992, 346] on td at bounding box center [1000, 291] width 41 height 110
checkbox input "false"
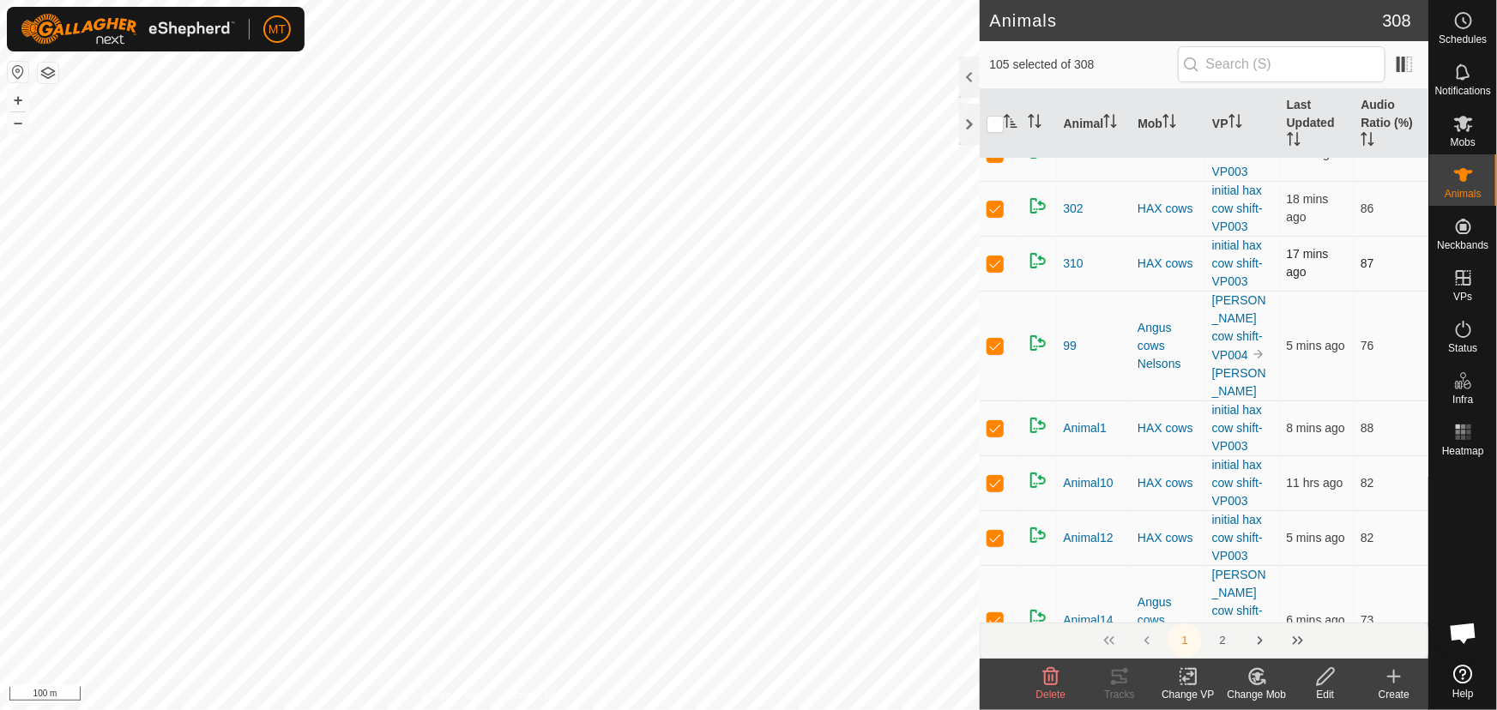
click at [994, 270] on p-tablecheckbox at bounding box center [995, 264] width 17 height 14
checkbox input "false"
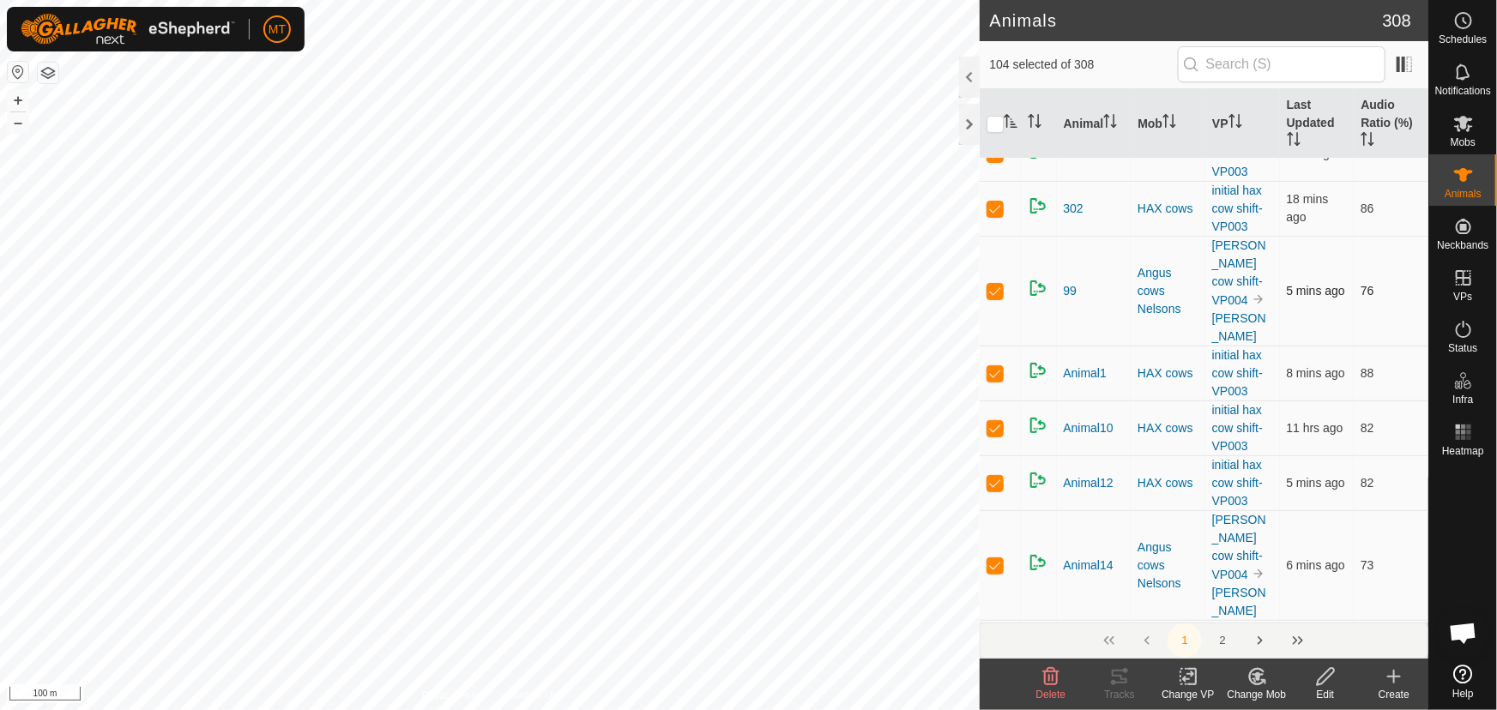
click at [995, 215] on p-checkbox at bounding box center [995, 209] width 17 height 14
checkbox input "false"
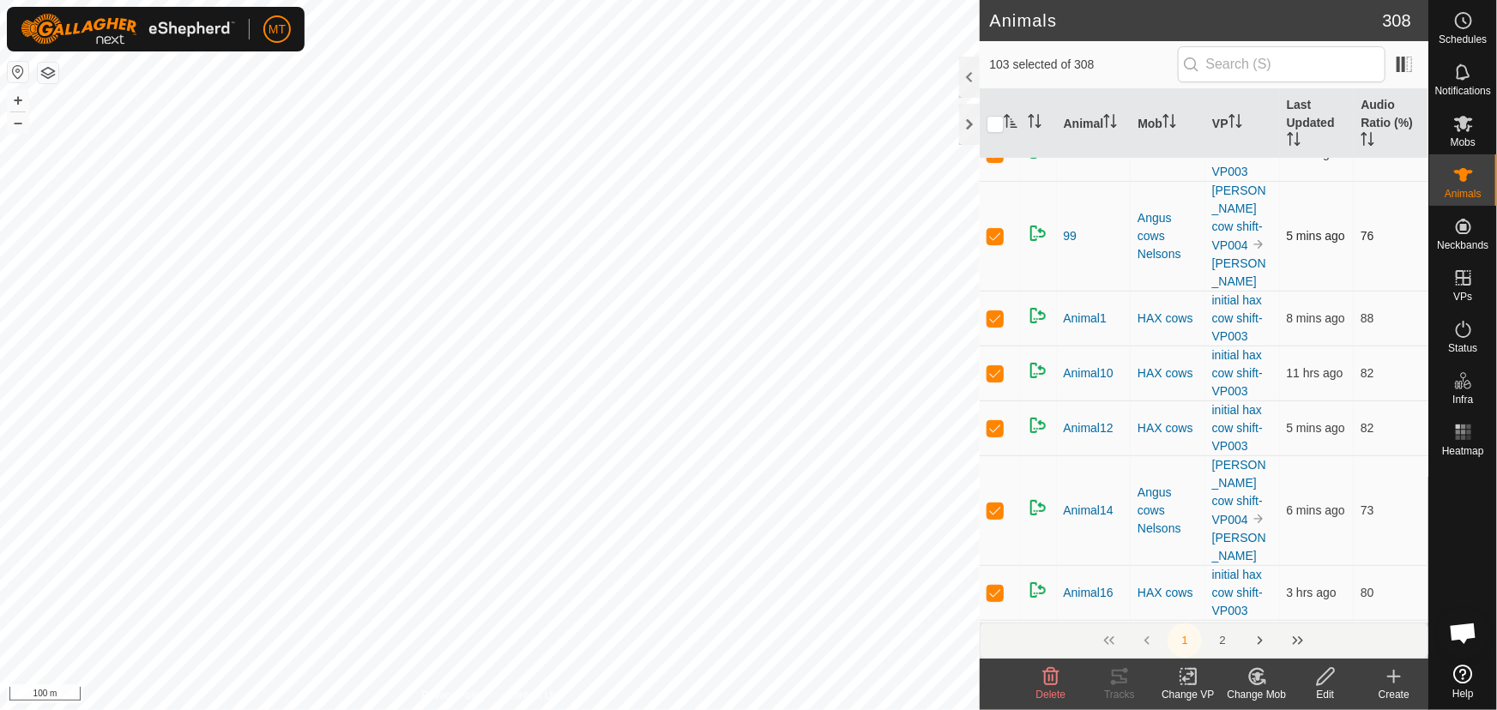
click at [995, 243] on p-checkbox at bounding box center [995, 236] width 17 height 14
checkbox input "false"
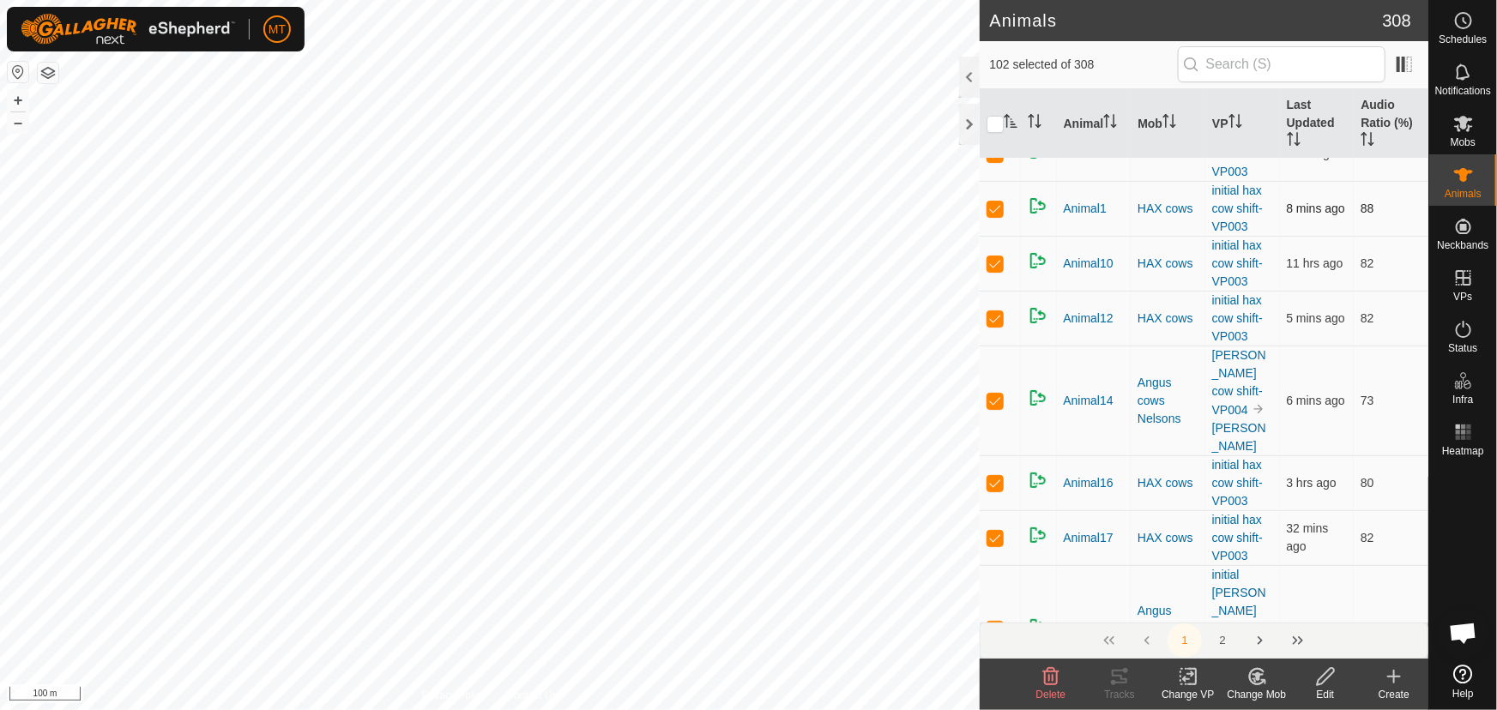
click at [996, 215] on p-checkbox at bounding box center [995, 209] width 17 height 14
checkbox input "false"
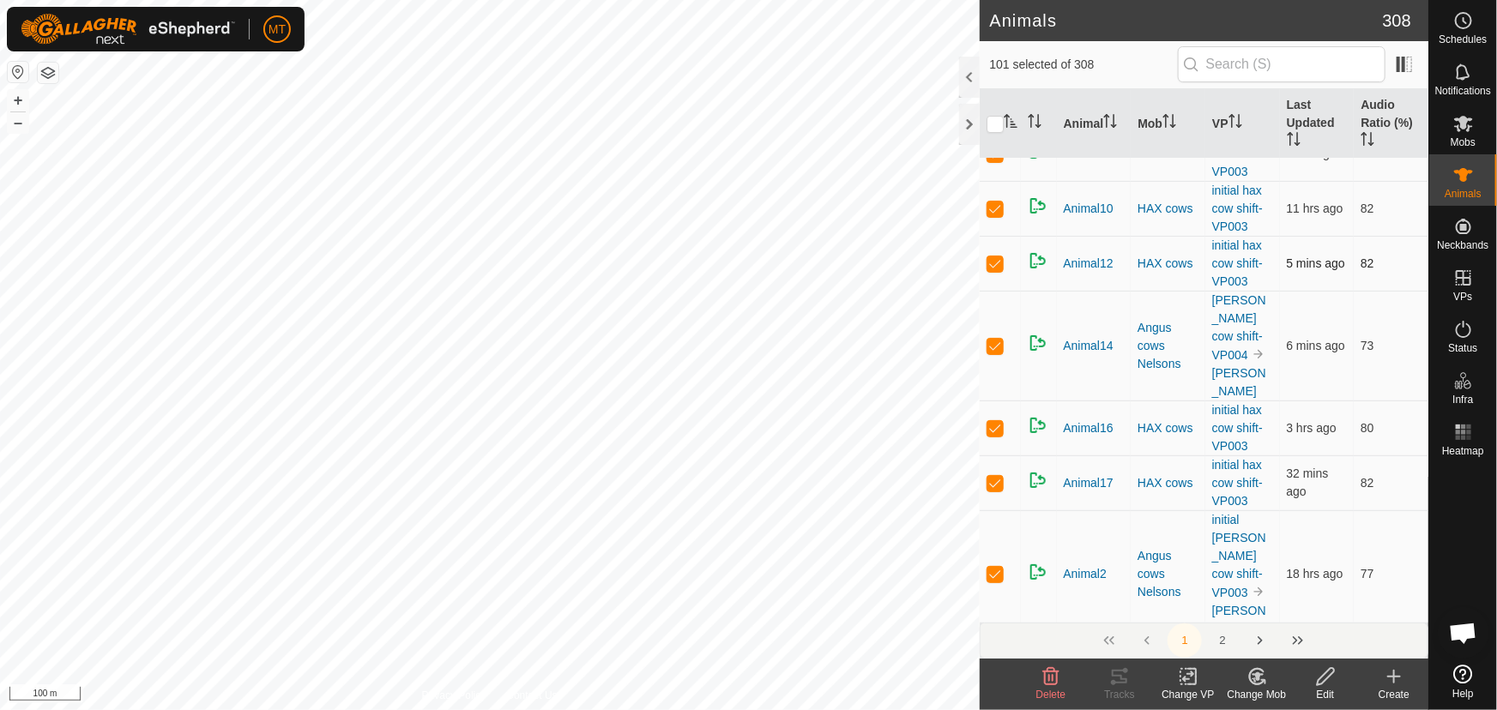
click at [990, 270] on p-checkbox at bounding box center [995, 264] width 17 height 14
checkbox input "false"
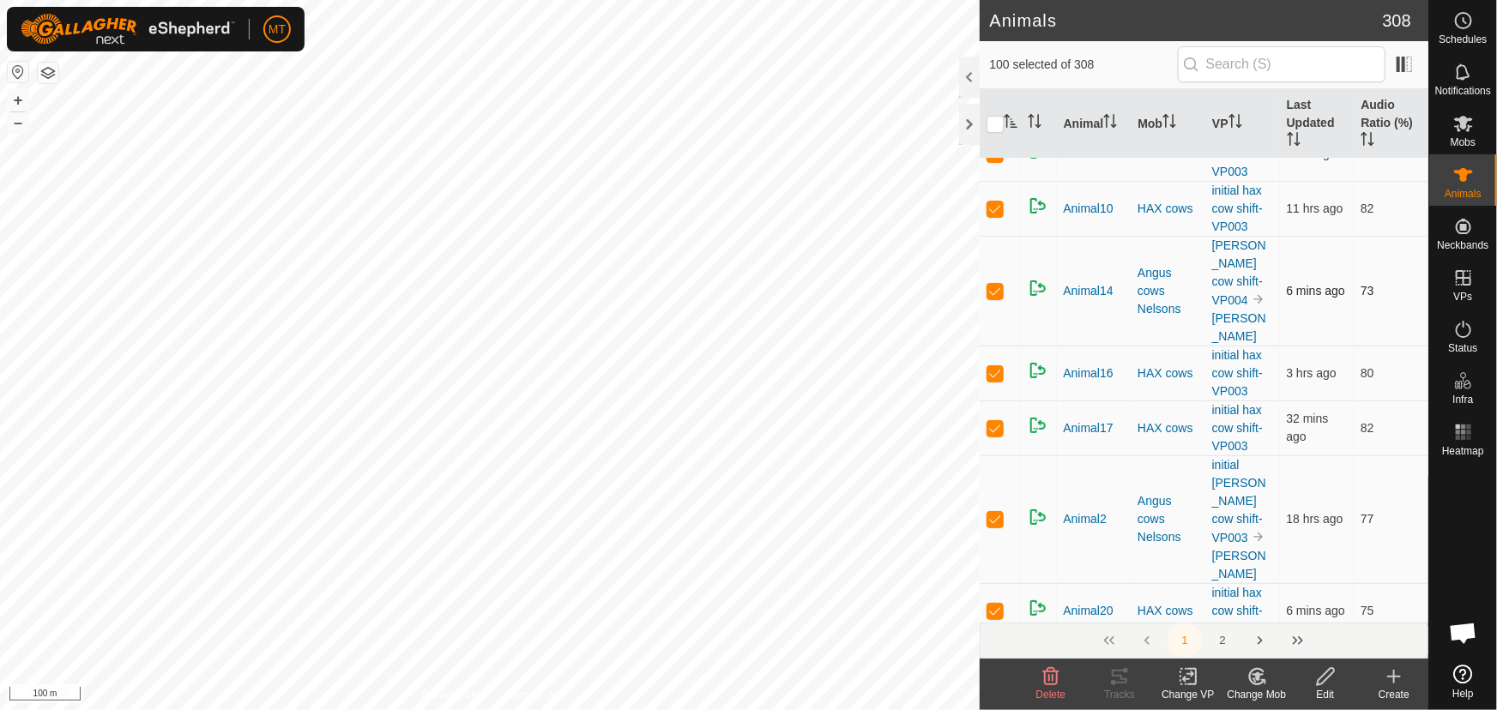
click at [994, 298] on p-checkbox at bounding box center [995, 291] width 17 height 14
checkbox input "false"
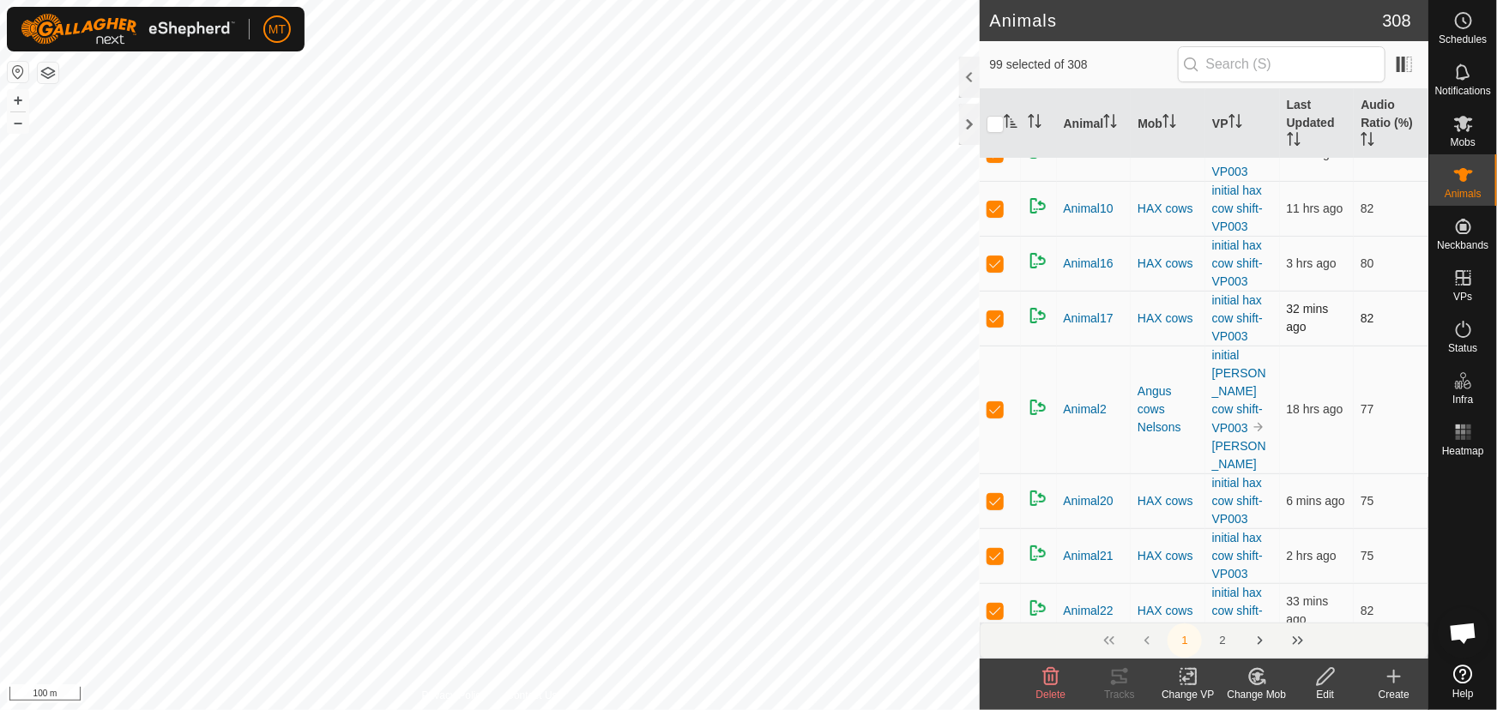
click at [995, 325] on p-checkbox at bounding box center [995, 318] width 17 height 14
checkbox input "false"
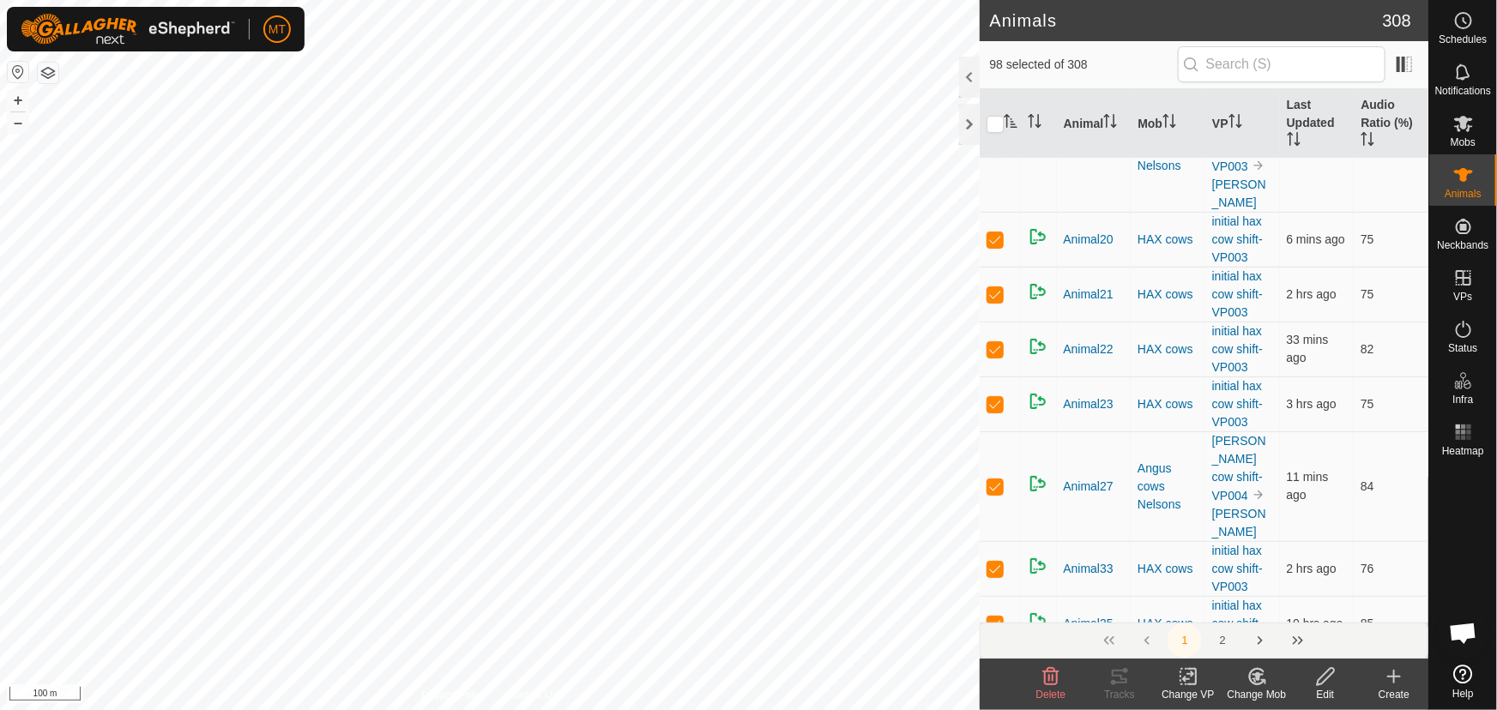
scroll to position [3432, 0]
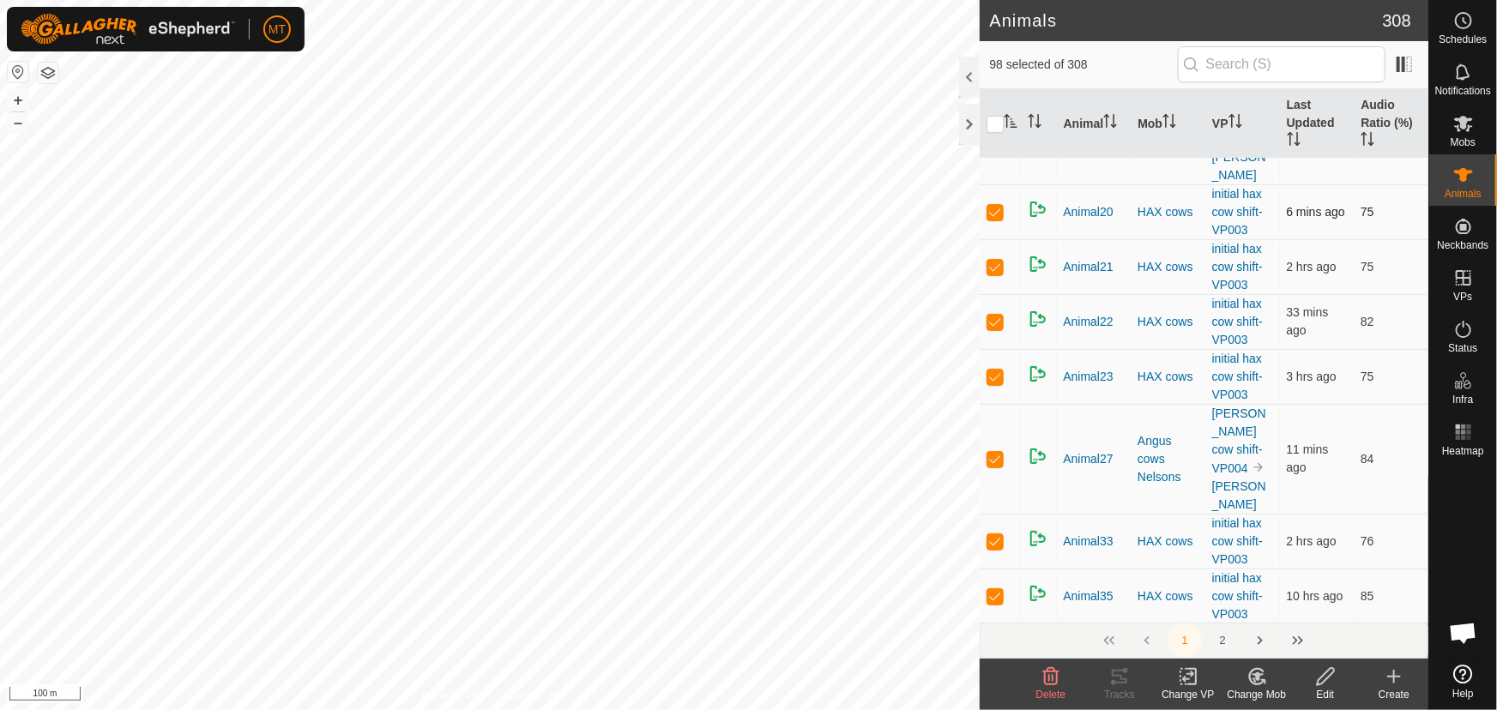
click at [994, 219] on p-checkbox at bounding box center [995, 212] width 17 height 14
checkbox input "false"
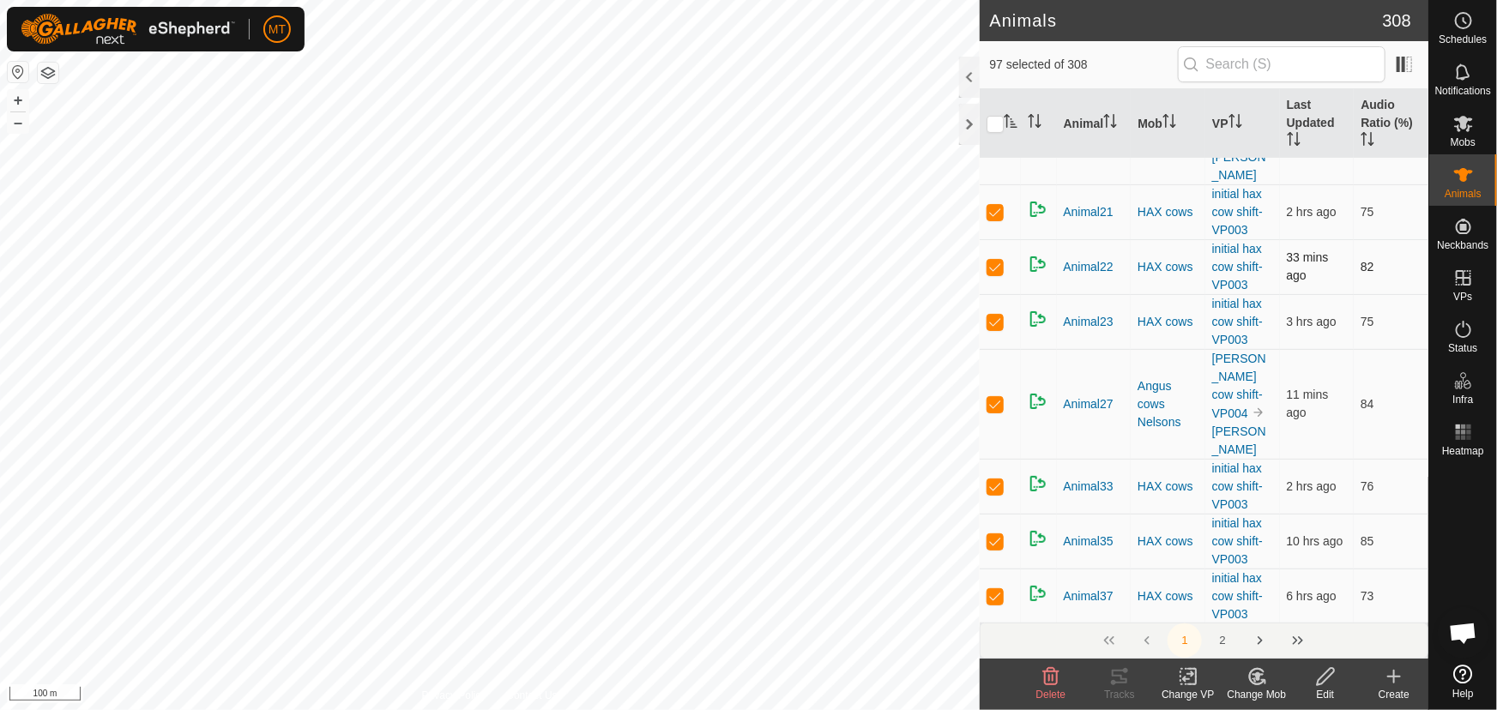
click at [991, 274] on p-checkbox at bounding box center [995, 267] width 17 height 14
checkbox input "false"
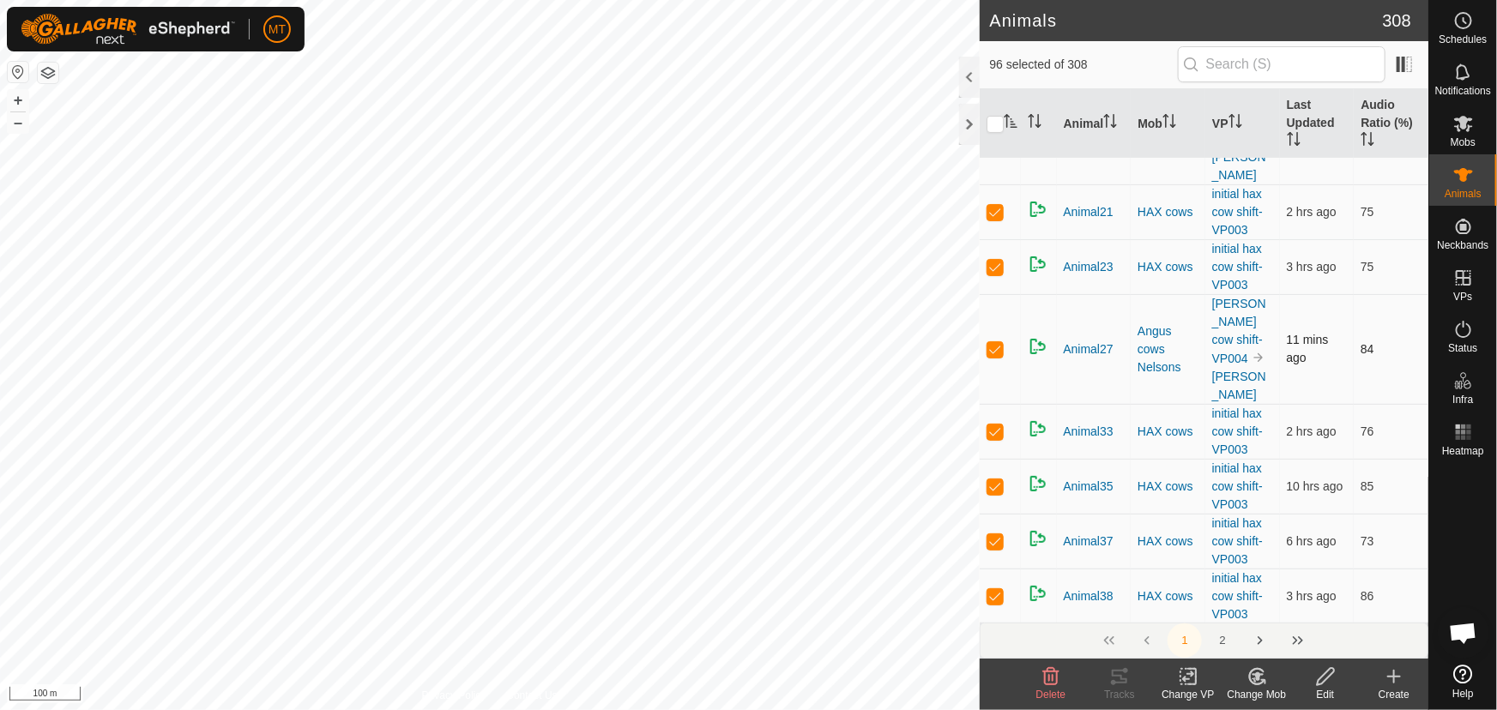
click at [996, 356] on p-checkbox at bounding box center [995, 349] width 17 height 14
checkbox input "false"
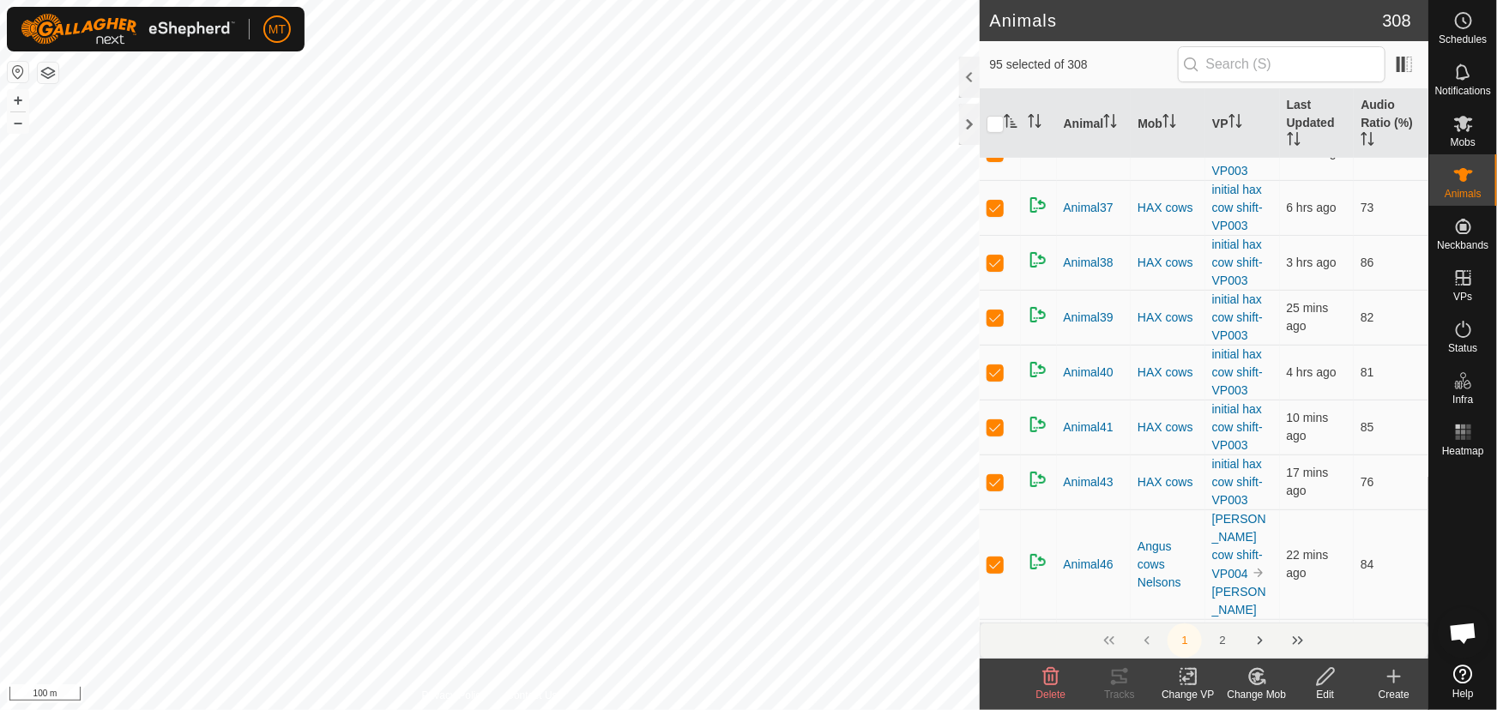
scroll to position [3666, 0]
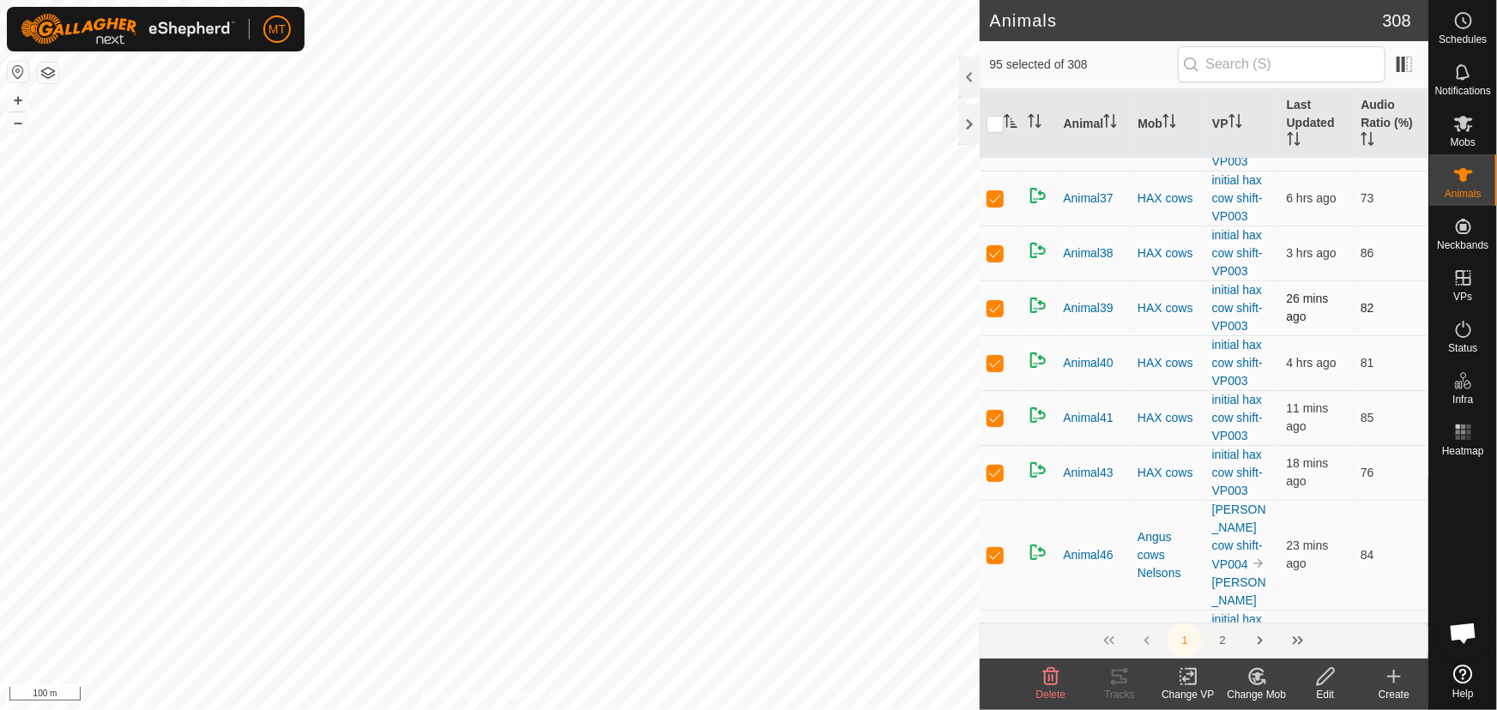
click at [1001, 315] on p-checkbox at bounding box center [995, 308] width 17 height 14
checkbox input "false"
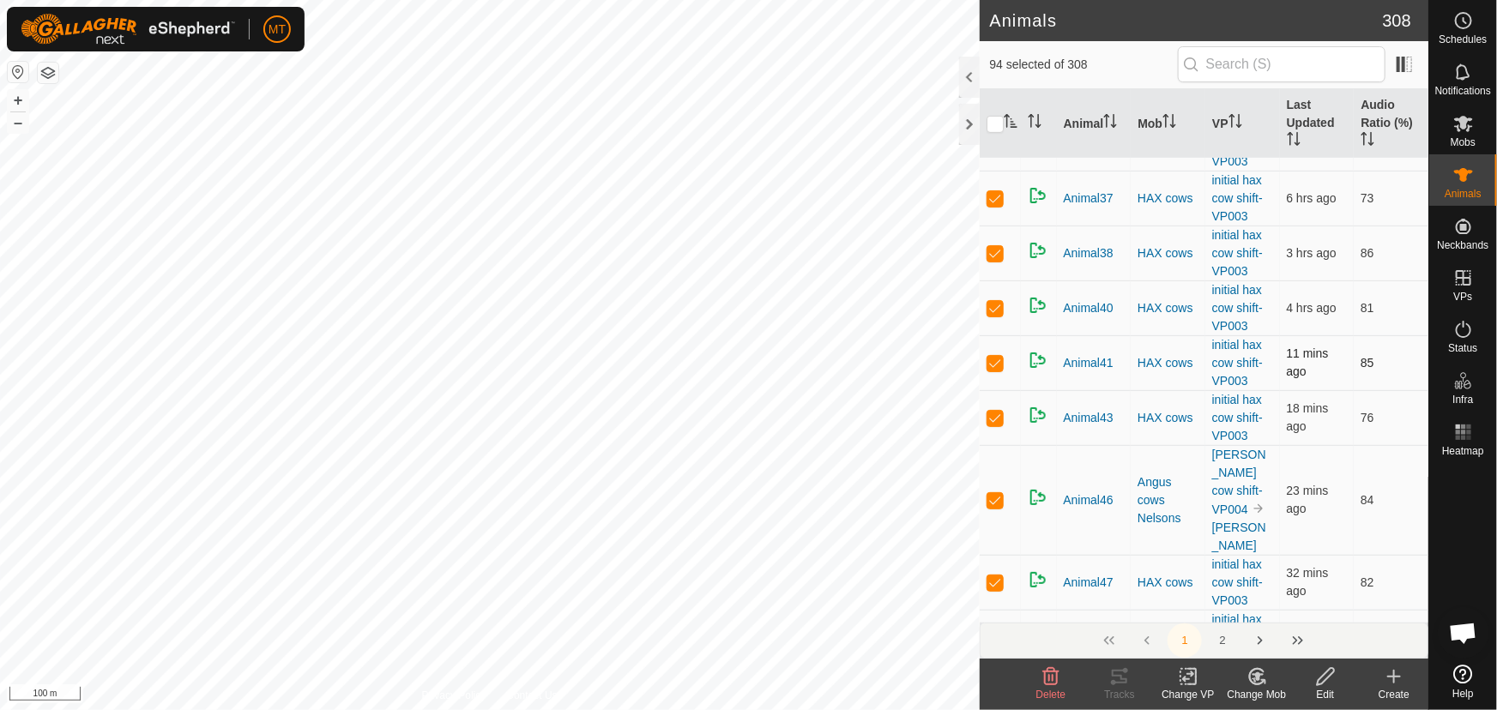
click at [991, 370] on p-checkbox at bounding box center [995, 363] width 17 height 14
checkbox input "false"
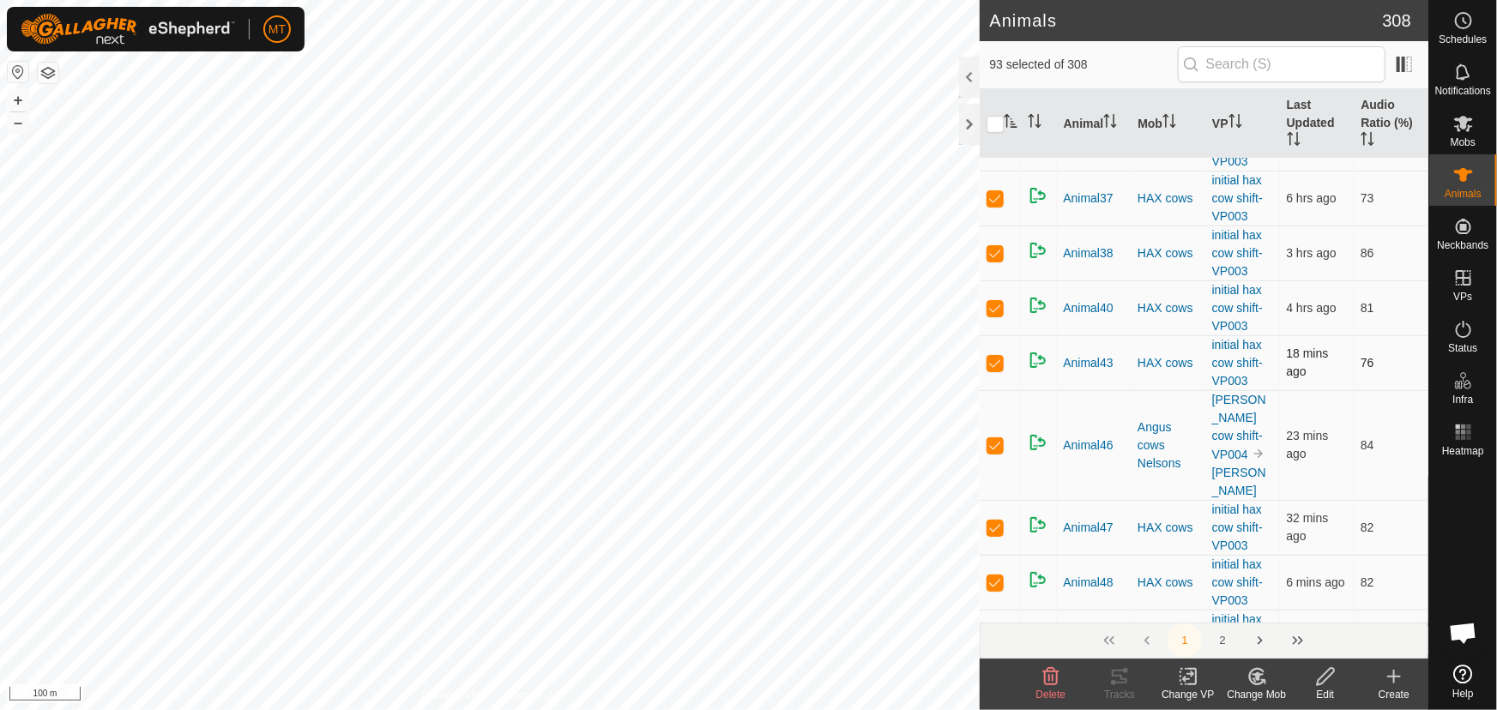
click at [1002, 370] on p-checkbox at bounding box center [995, 363] width 17 height 14
checkbox input "false"
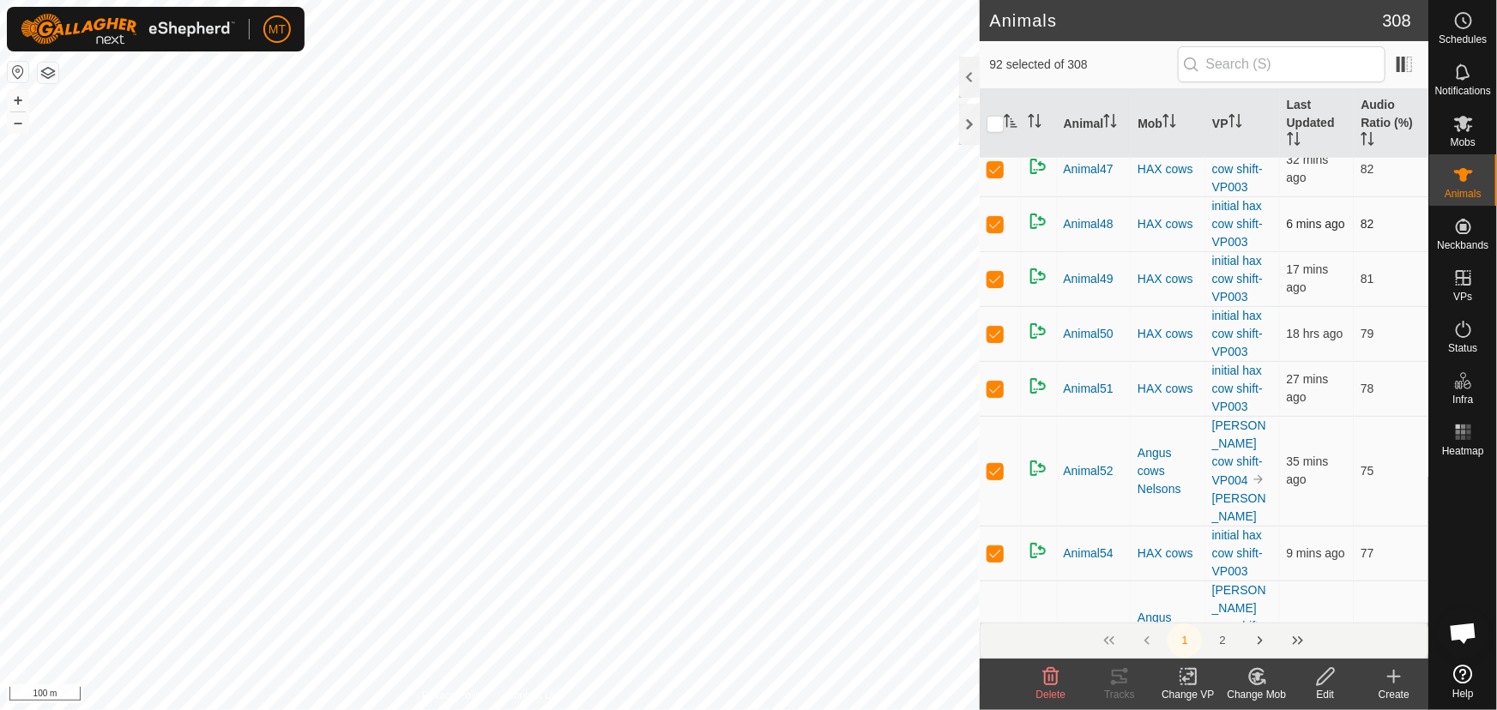
scroll to position [3978, 0]
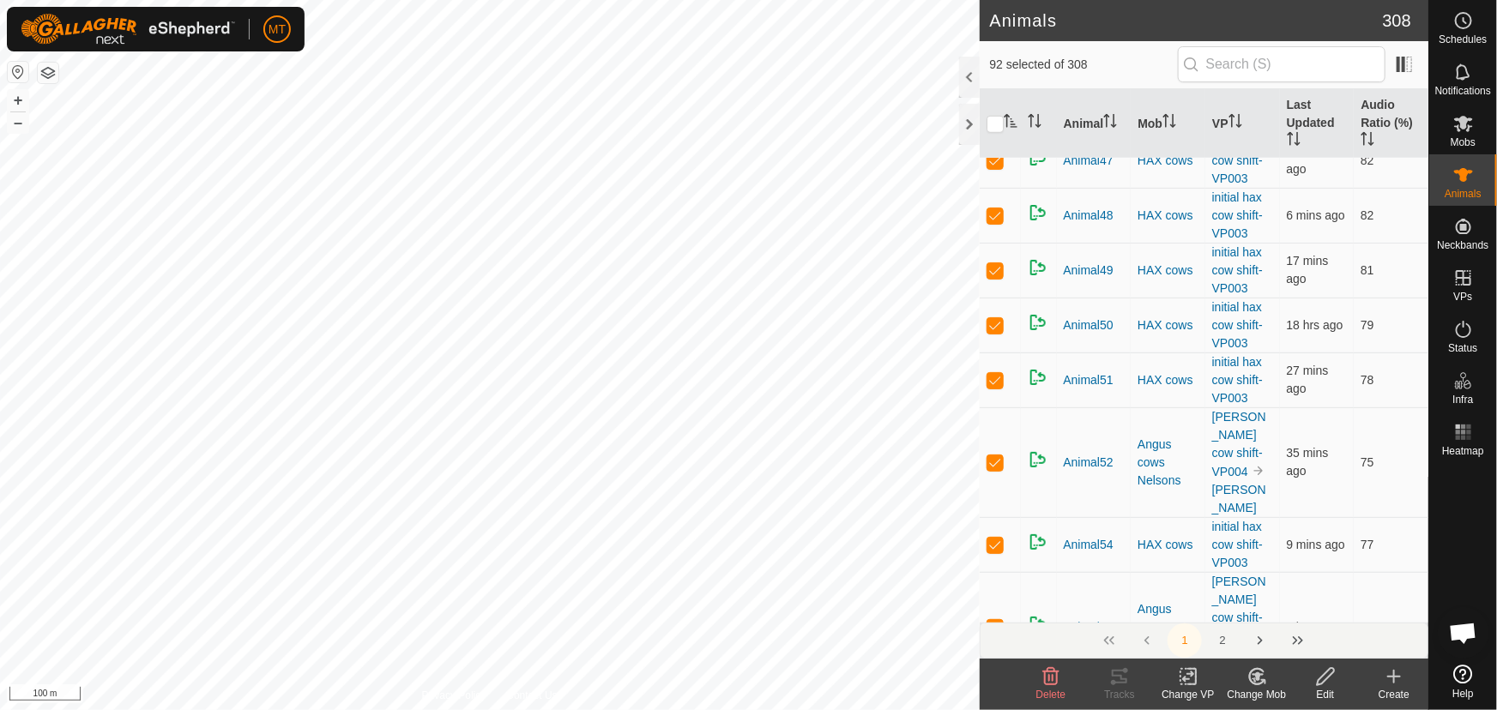
click at [998, 85] on p-tablecheckbox at bounding box center [995, 78] width 17 height 14
checkbox input "false"
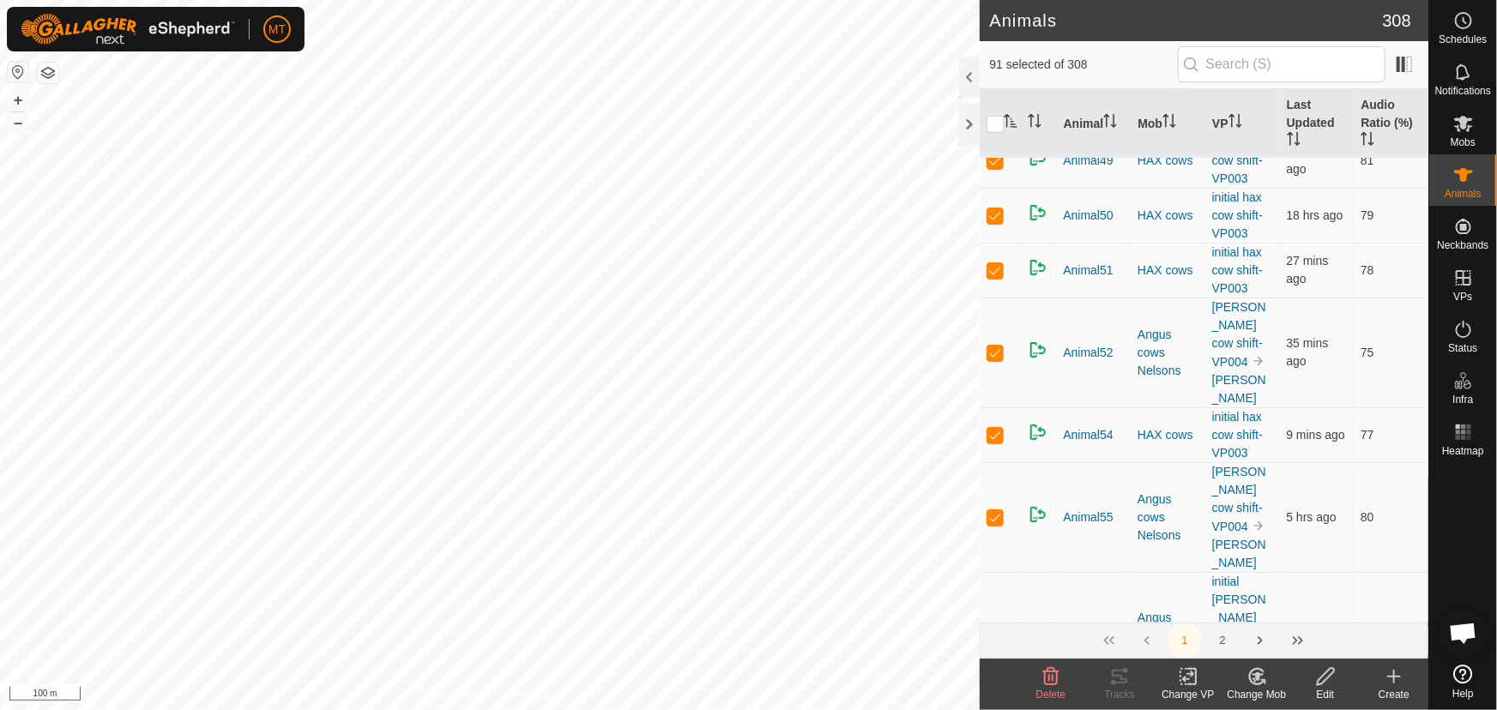
click at [994, 112] on p-checkbox at bounding box center [995, 106] width 17 height 14
checkbox input "false"
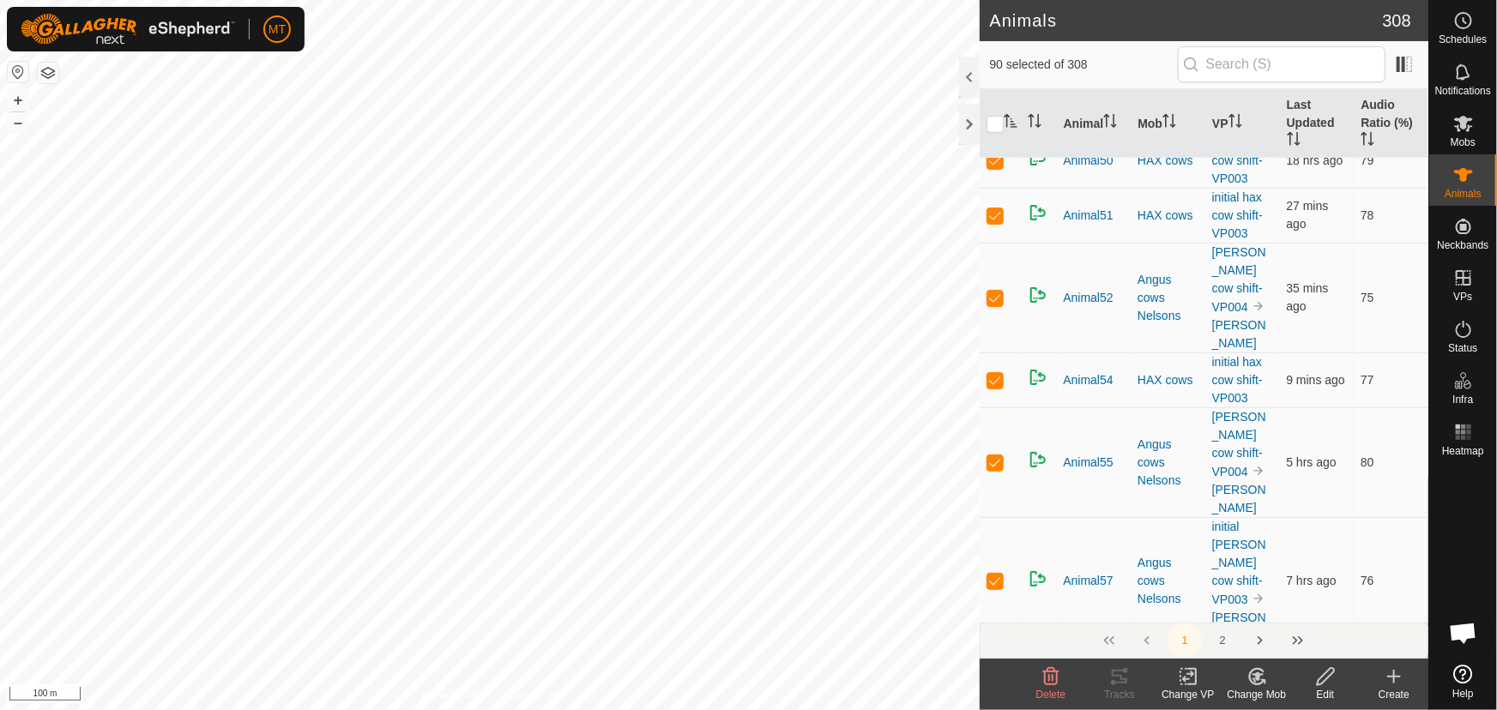
click at [994, 112] on p-checkbox at bounding box center [995, 106] width 17 height 14
checkbox input "false"
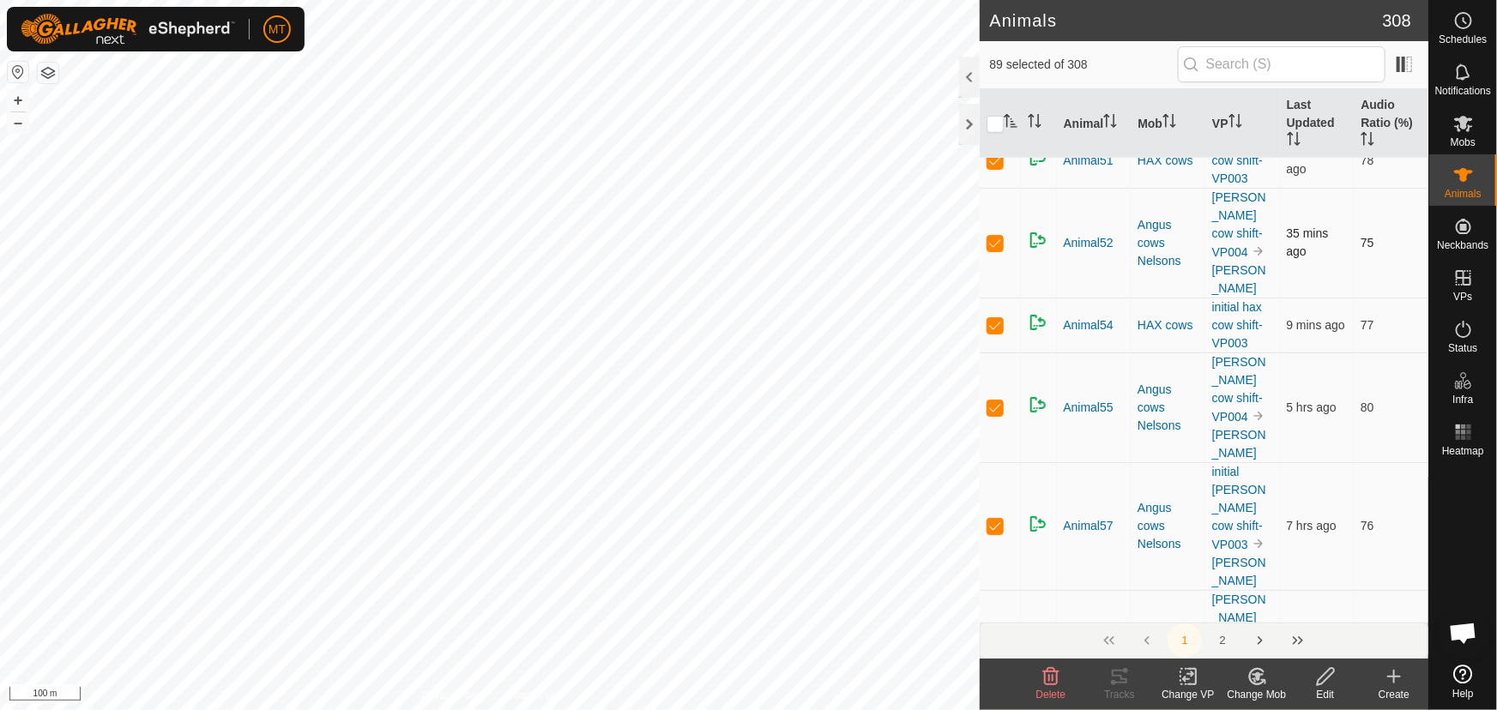
click at [991, 167] on p-checkbox at bounding box center [995, 161] width 17 height 14
checkbox input "false"
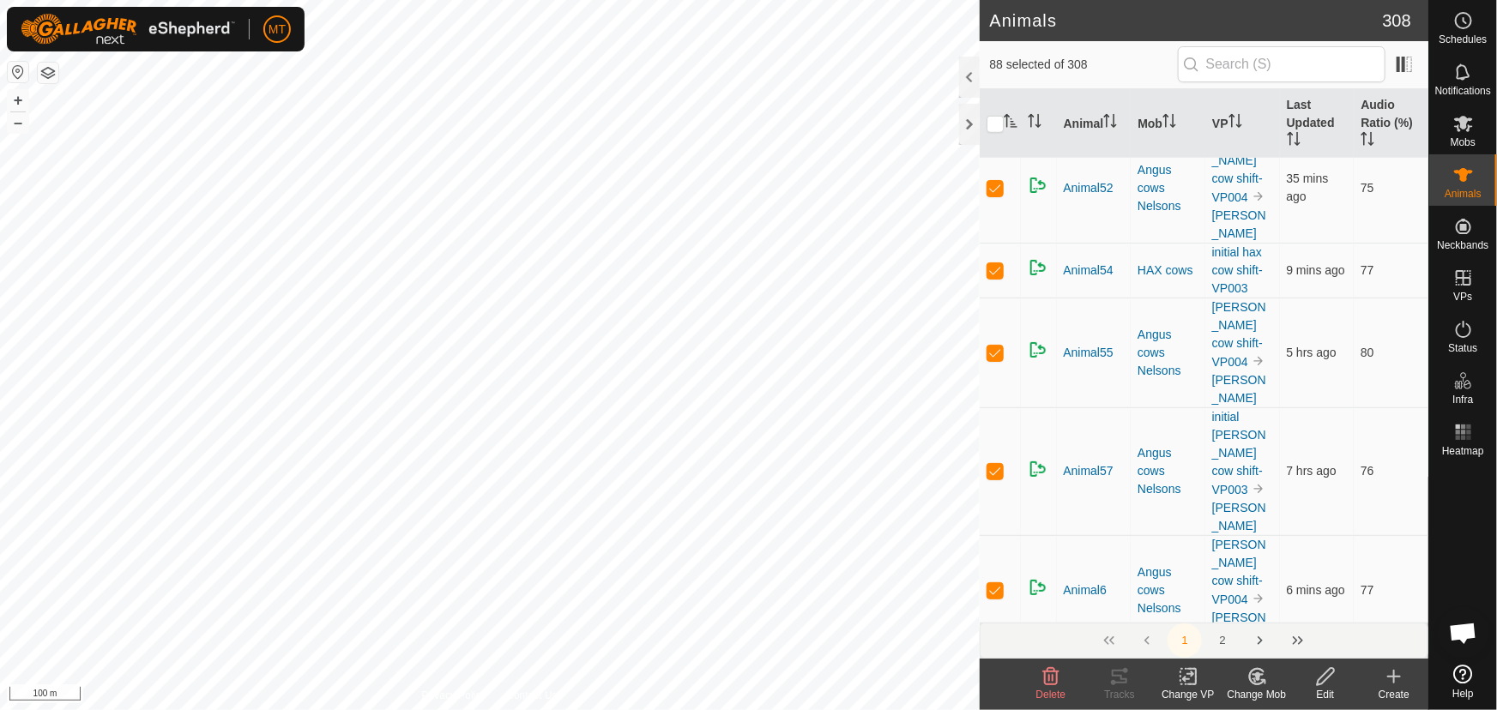
click at [993, 57] on p-checkbox at bounding box center [995, 51] width 17 height 14
checkbox input "false"
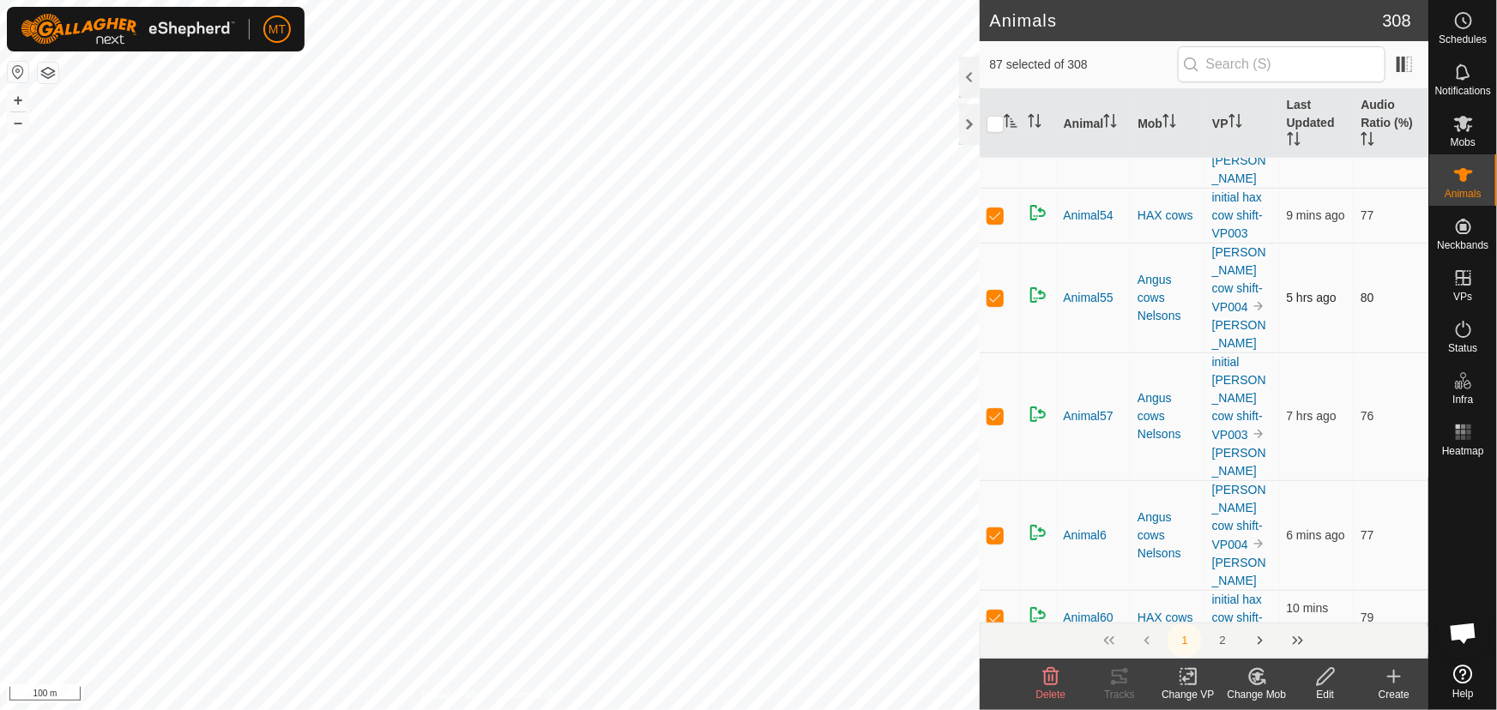
click at [993, 140] on p-checkbox at bounding box center [995, 133] width 17 height 14
checkbox input "false"
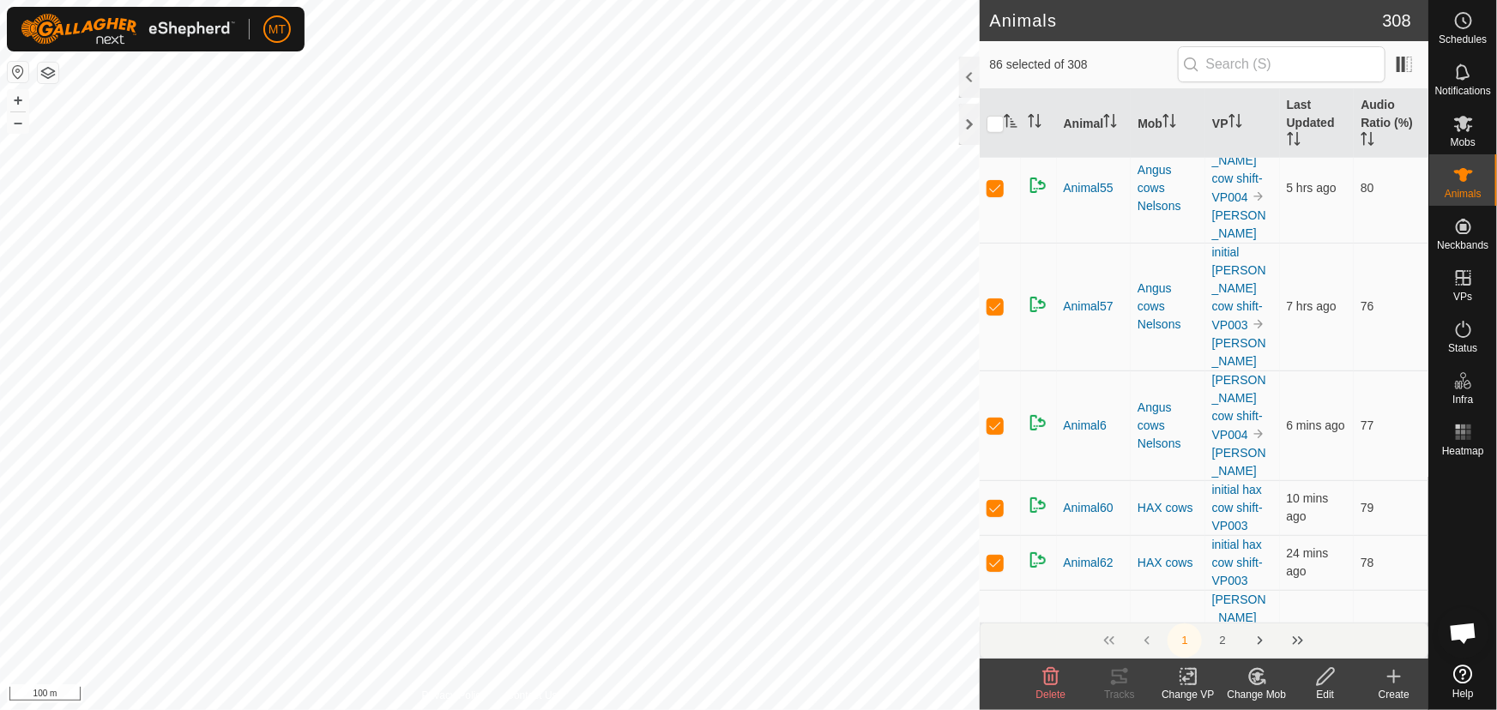
click at [995, 112] on p-checkbox at bounding box center [995, 106] width 17 height 14
checkbox input "false"
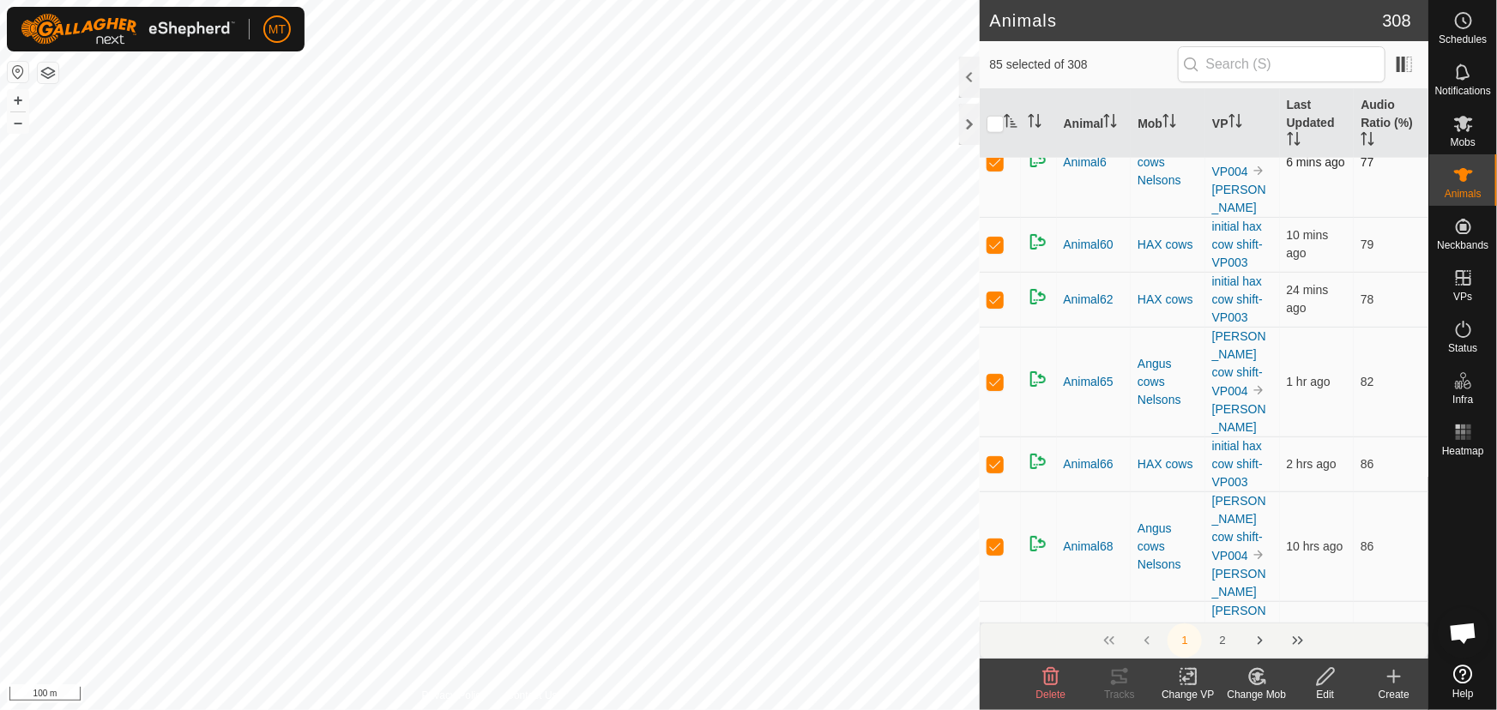
scroll to position [4212, 0]
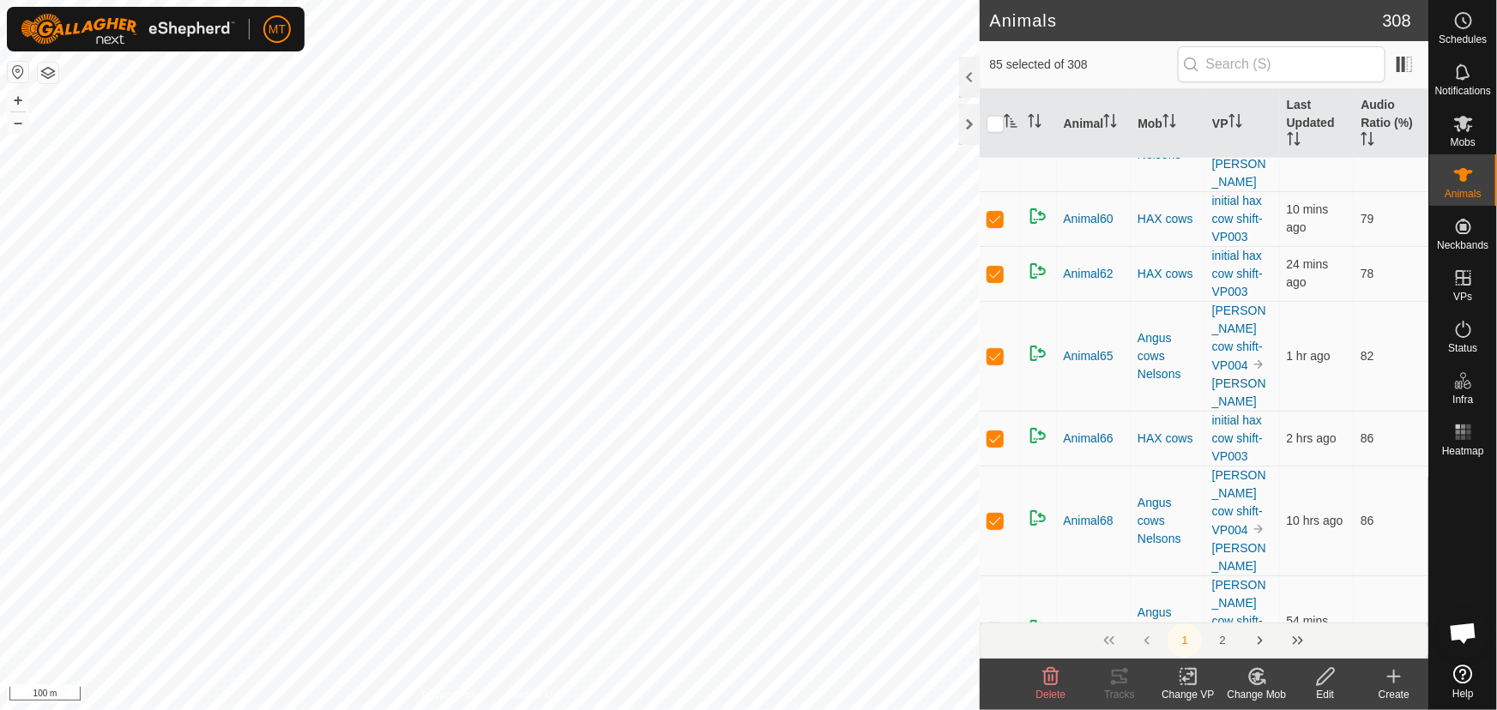
click at [995, 143] on p-checkbox at bounding box center [995, 137] width 17 height 14
checkbox input "false"
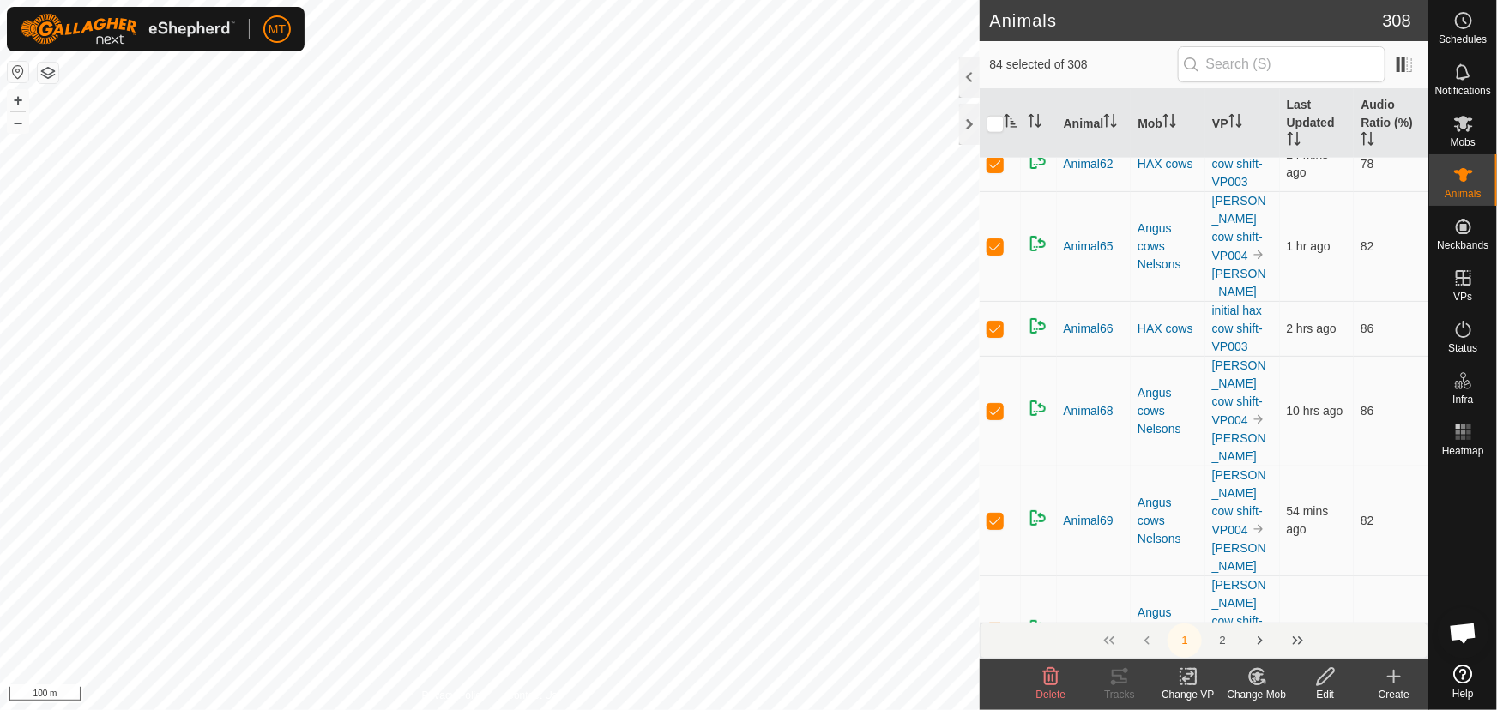
click at [995, 116] on p-checkbox at bounding box center [995, 109] width 17 height 14
checkbox input "false"
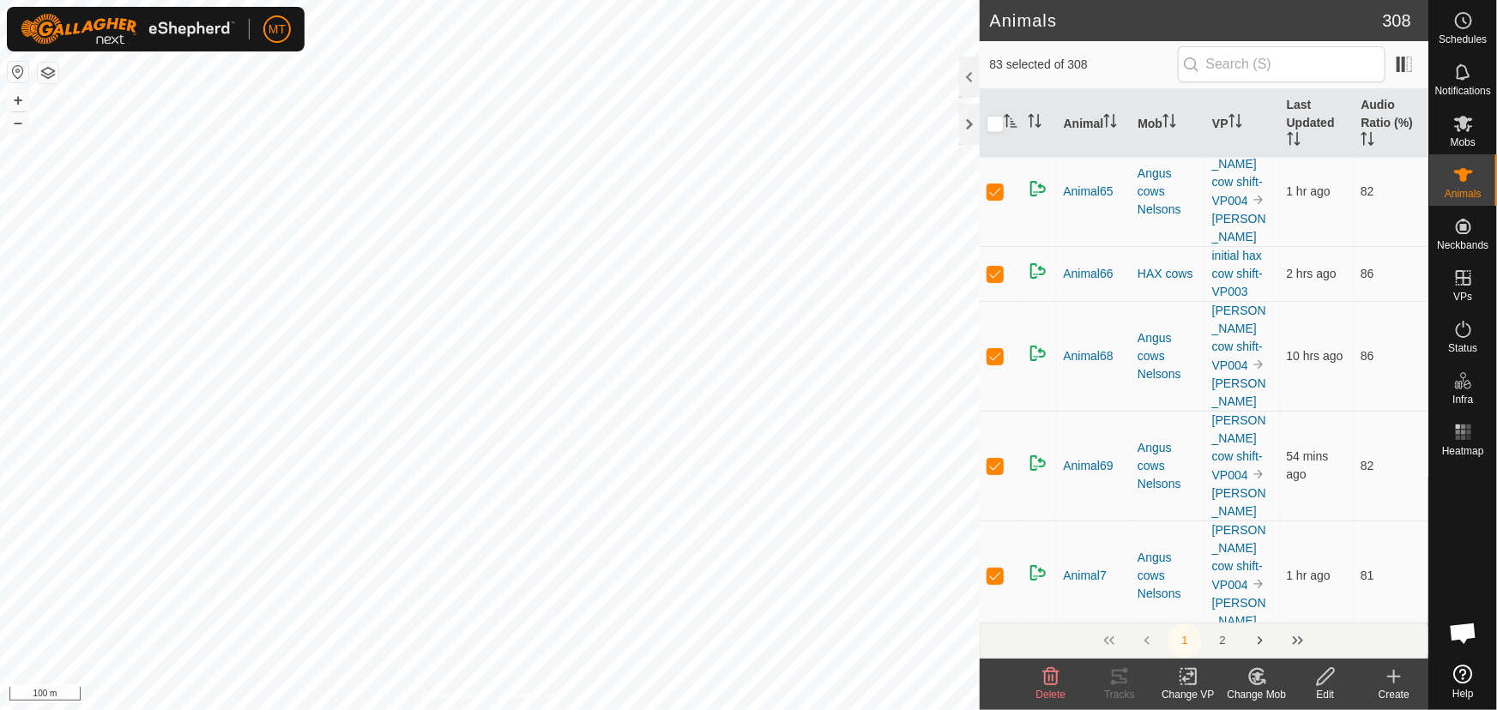
click at [994, 116] on p-checkbox at bounding box center [995, 109] width 17 height 14
checkbox input "false"
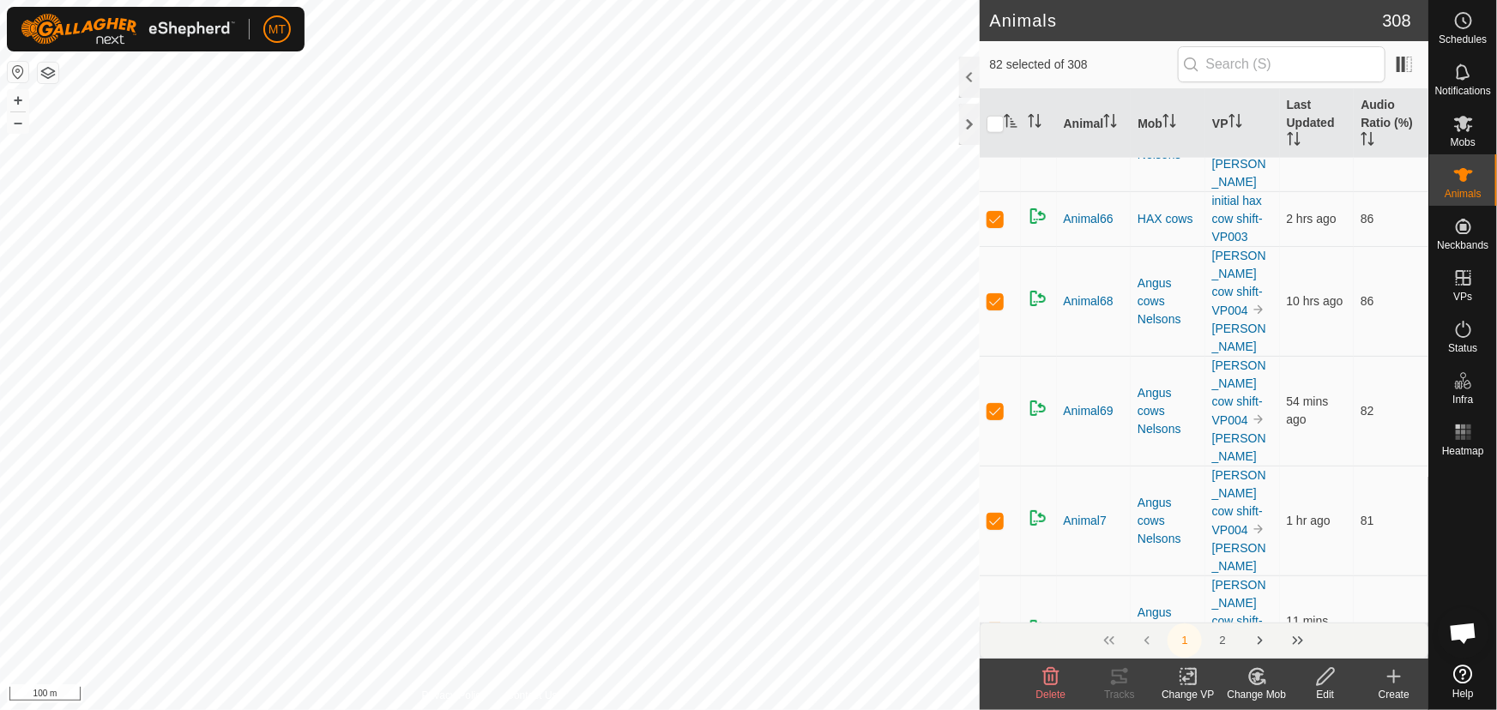
click at [999, 143] on p-checkbox at bounding box center [995, 137] width 17 height 14
checkbox input "false"
click at [1000, 308] on p-checkbox at bounding box center [995, 301] width 17 height 14
checkbox input "false"
click at [991, 308] on p-checkbox at bounding box center [995, 301] width 17 height 14
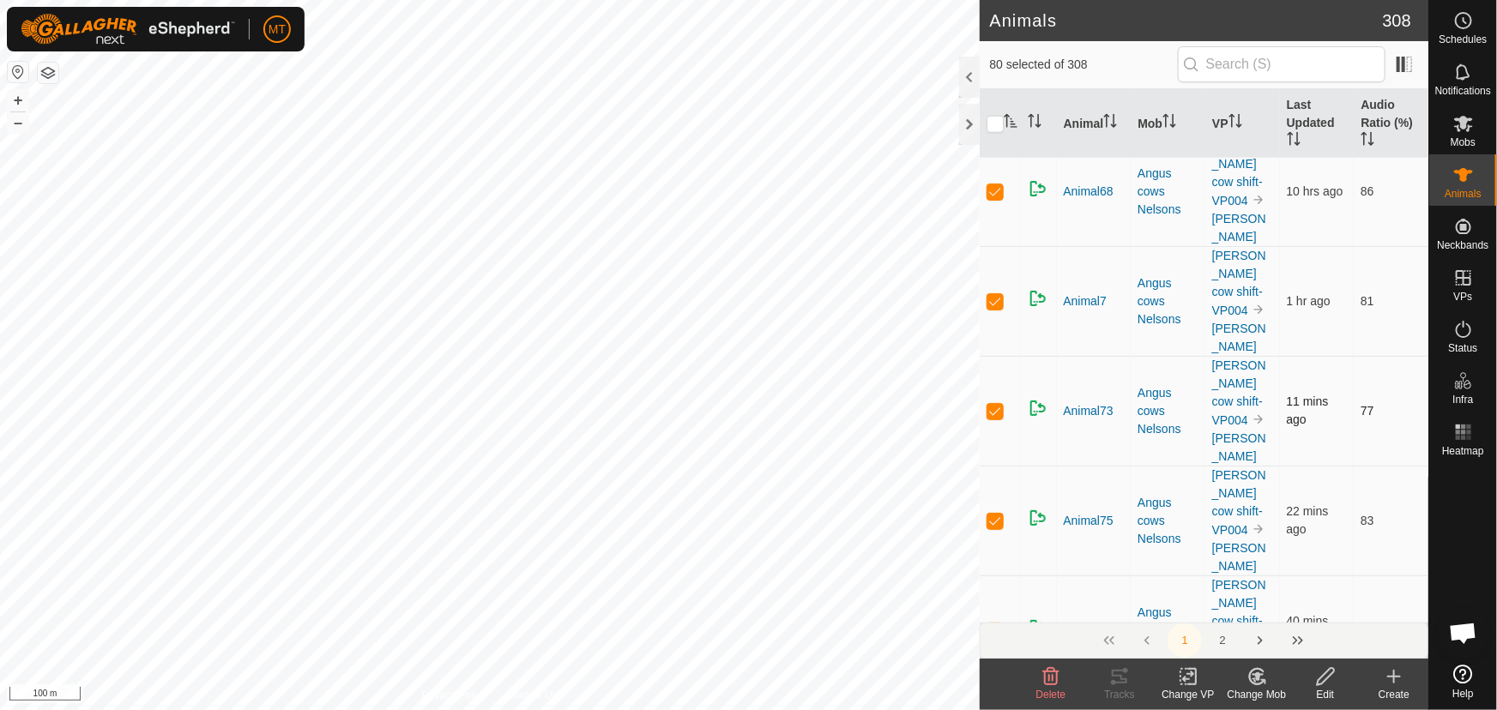
checkbox input "false"
click at [994, 308] on p-checkbox at bounding box center [995, 301] width 17 height 14
checkbox input "false"
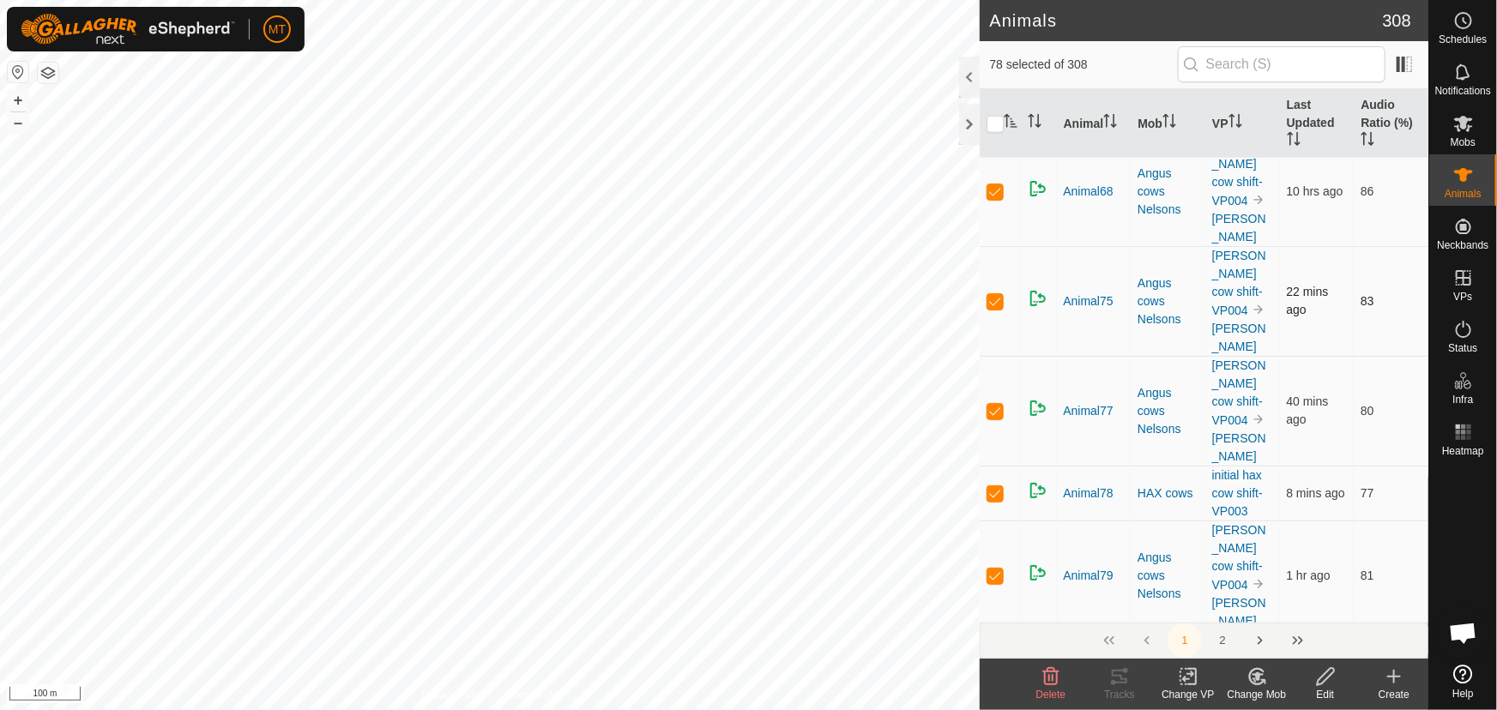
click at [995, 308] on p-checkbox at bounding box center [995, 301] width 17 height 14
checkbox input "false"
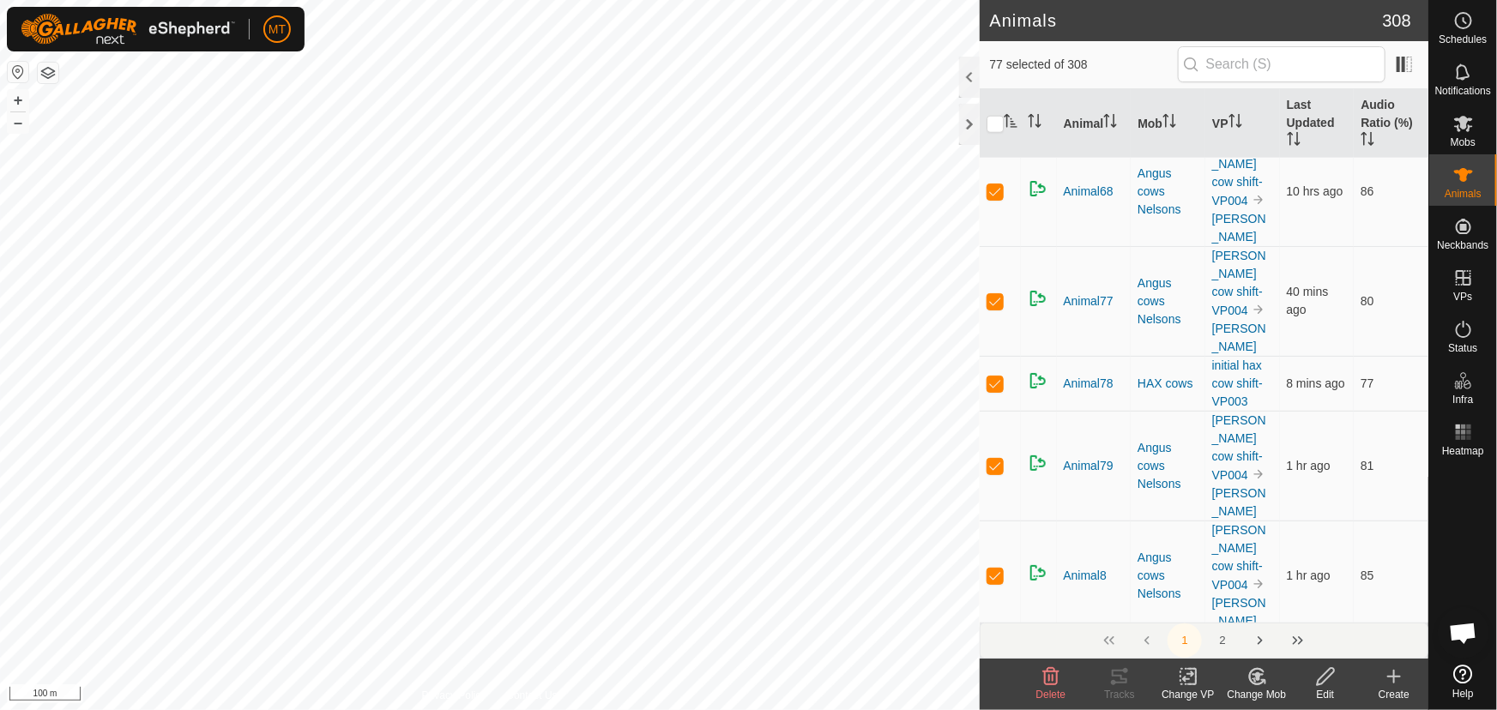
click at [995, 308] on p-checkbox at bounding box center [995, 301] width 17 height 14
checkbox input "false"
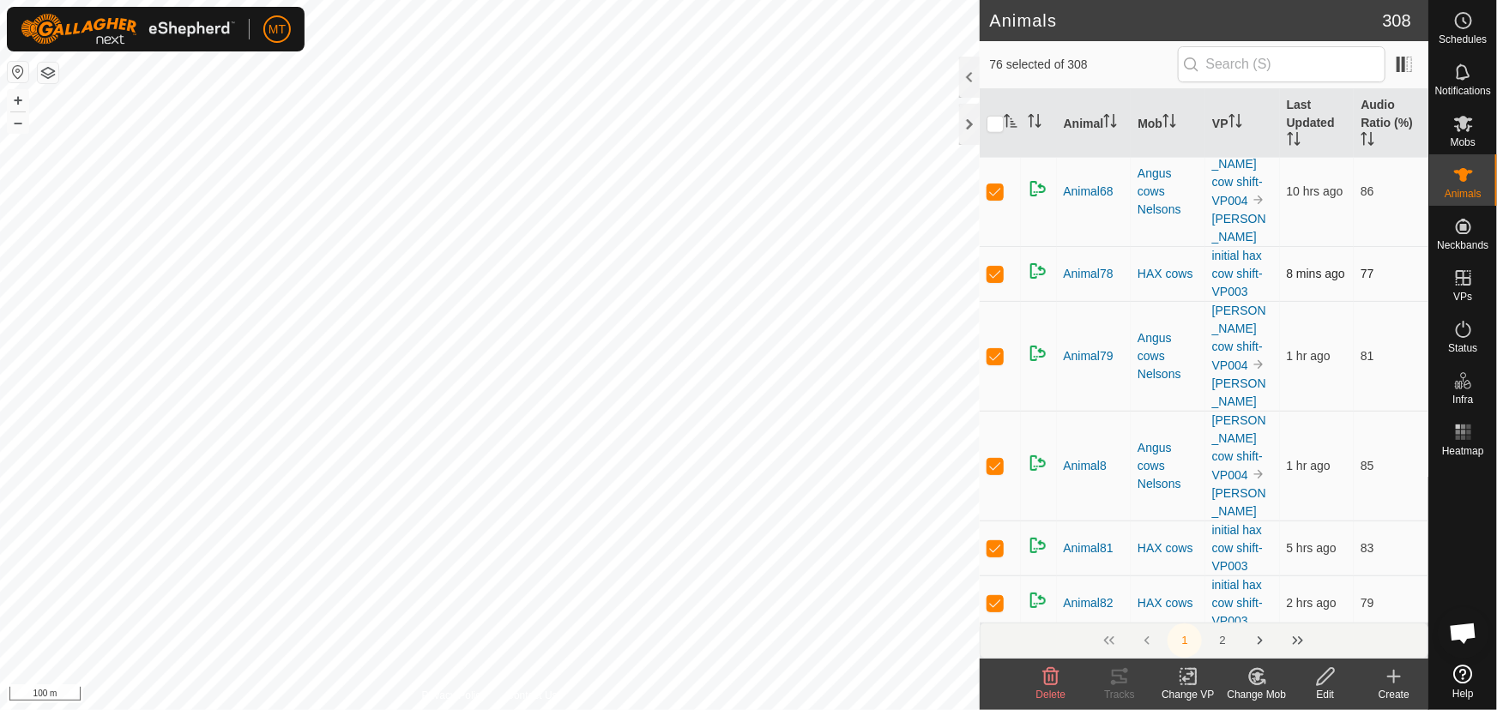
click at [998, 281] on p-checkbox at bounding box center [995, 274] width 17 height 14
checkbox input "false"
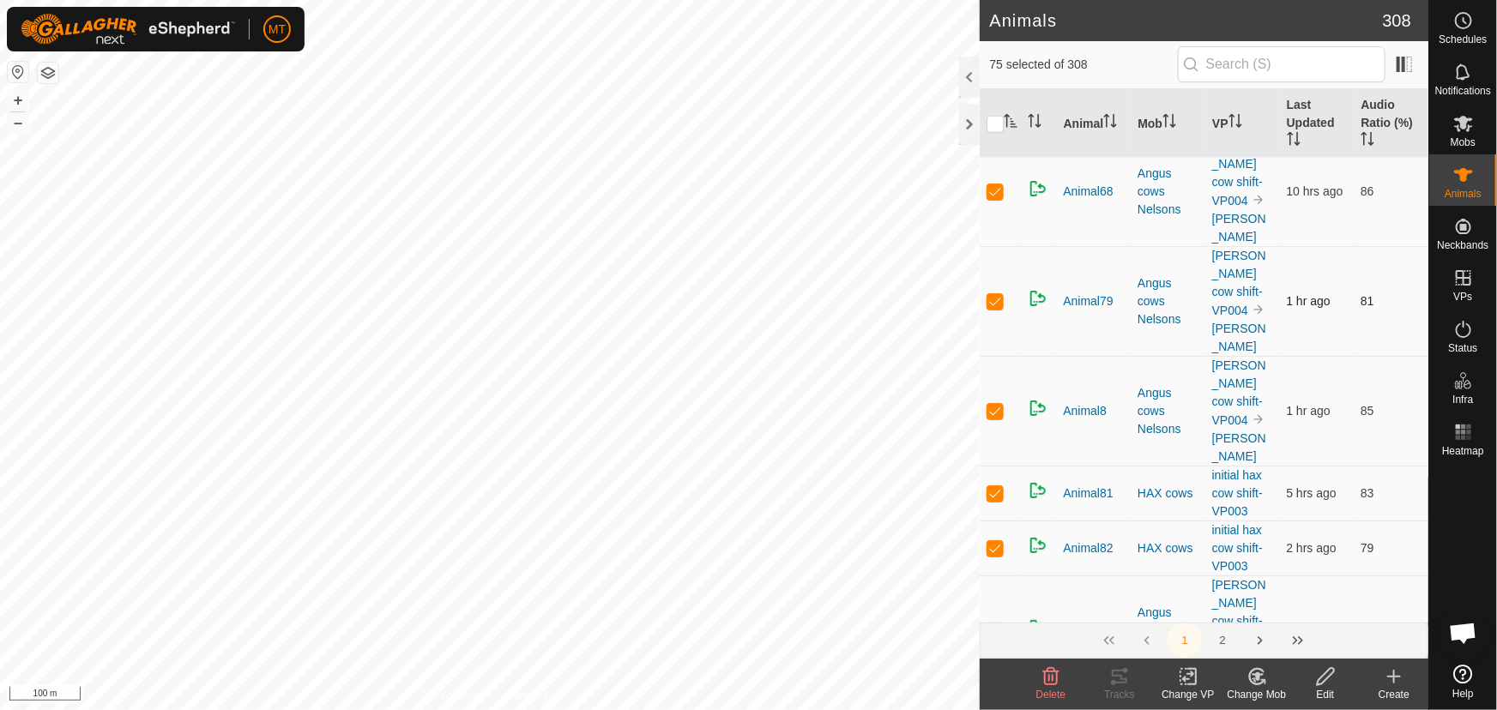
click at [993, 308] on p-checkbox at bounding box center [995, 301] width 17 height 14
checkbox input "false"
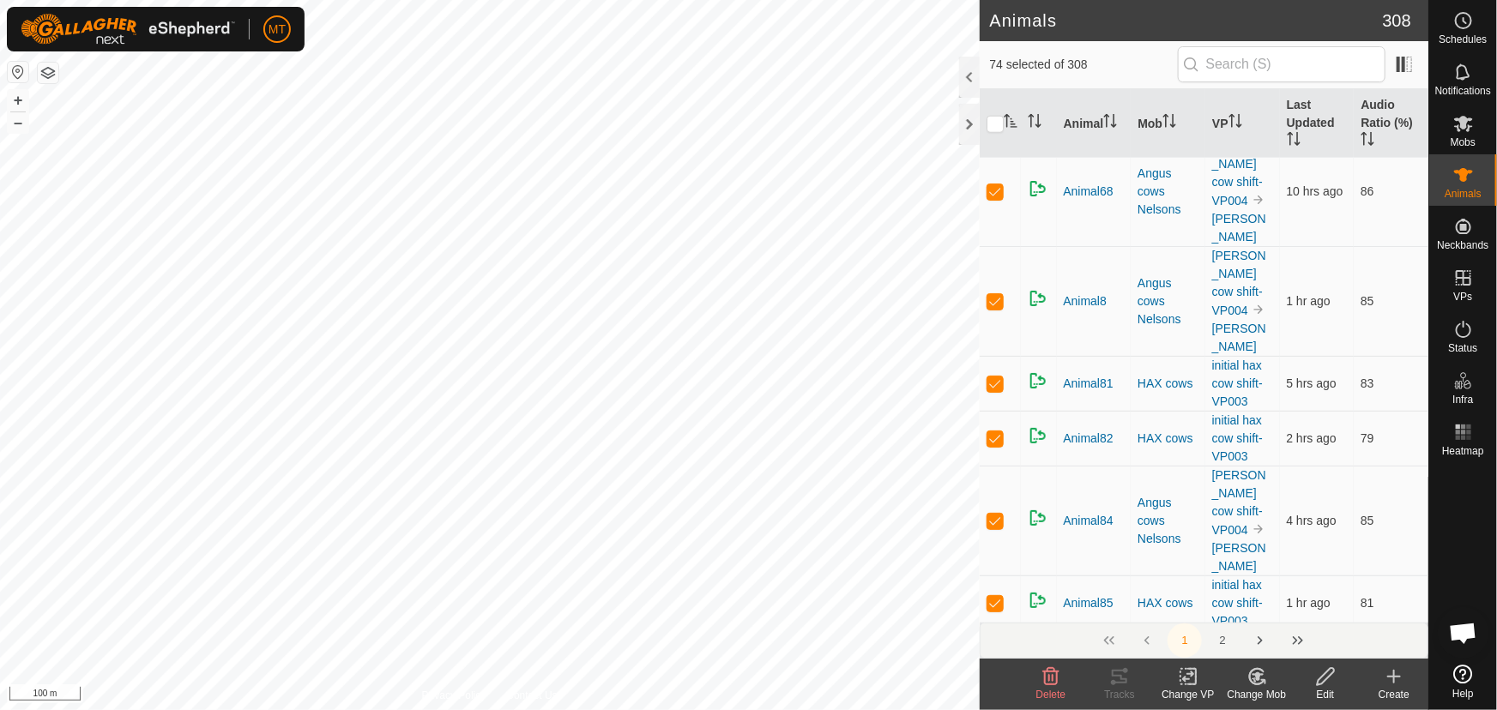
click at [993, 308] on p-checkbox at bounding box center [995, 301] width 17 height 14
checkbox input "false"
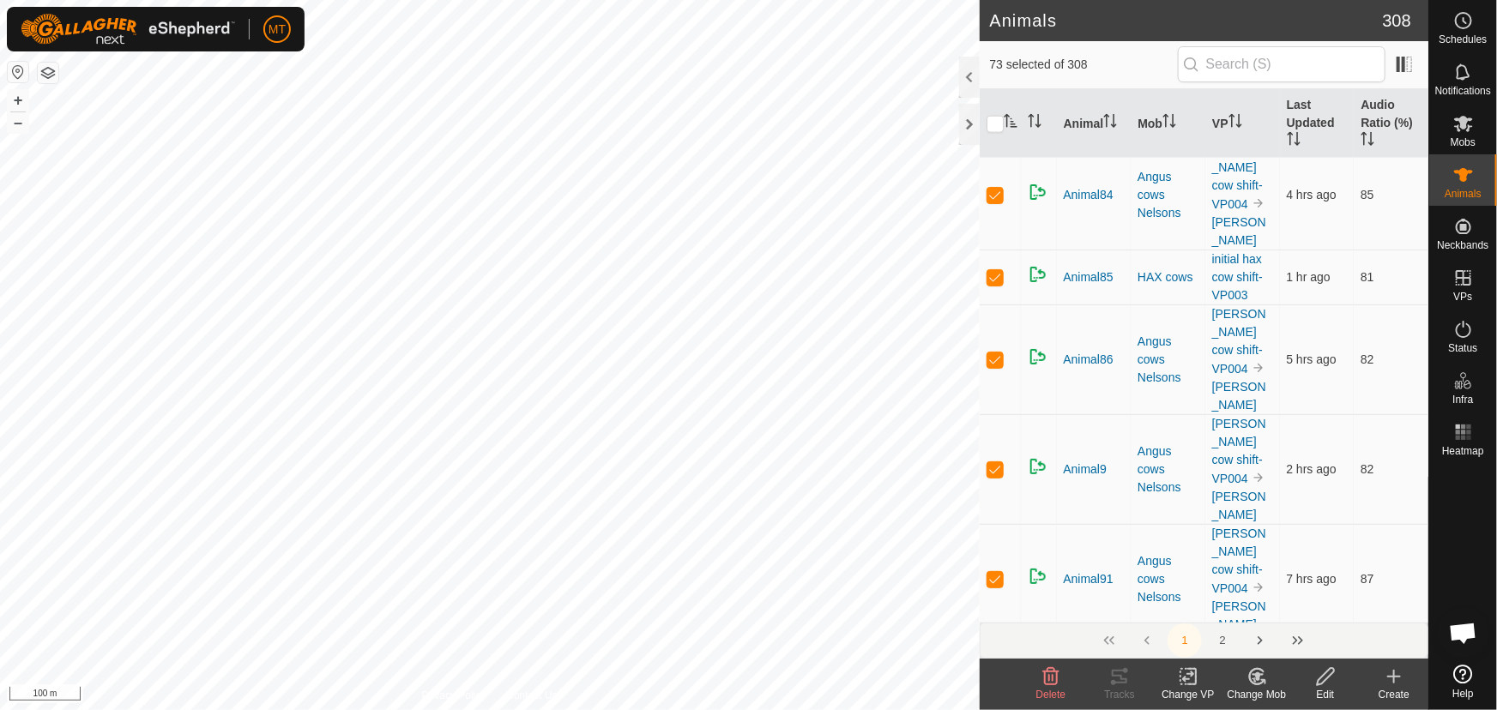
scroll to position [4446, 0]
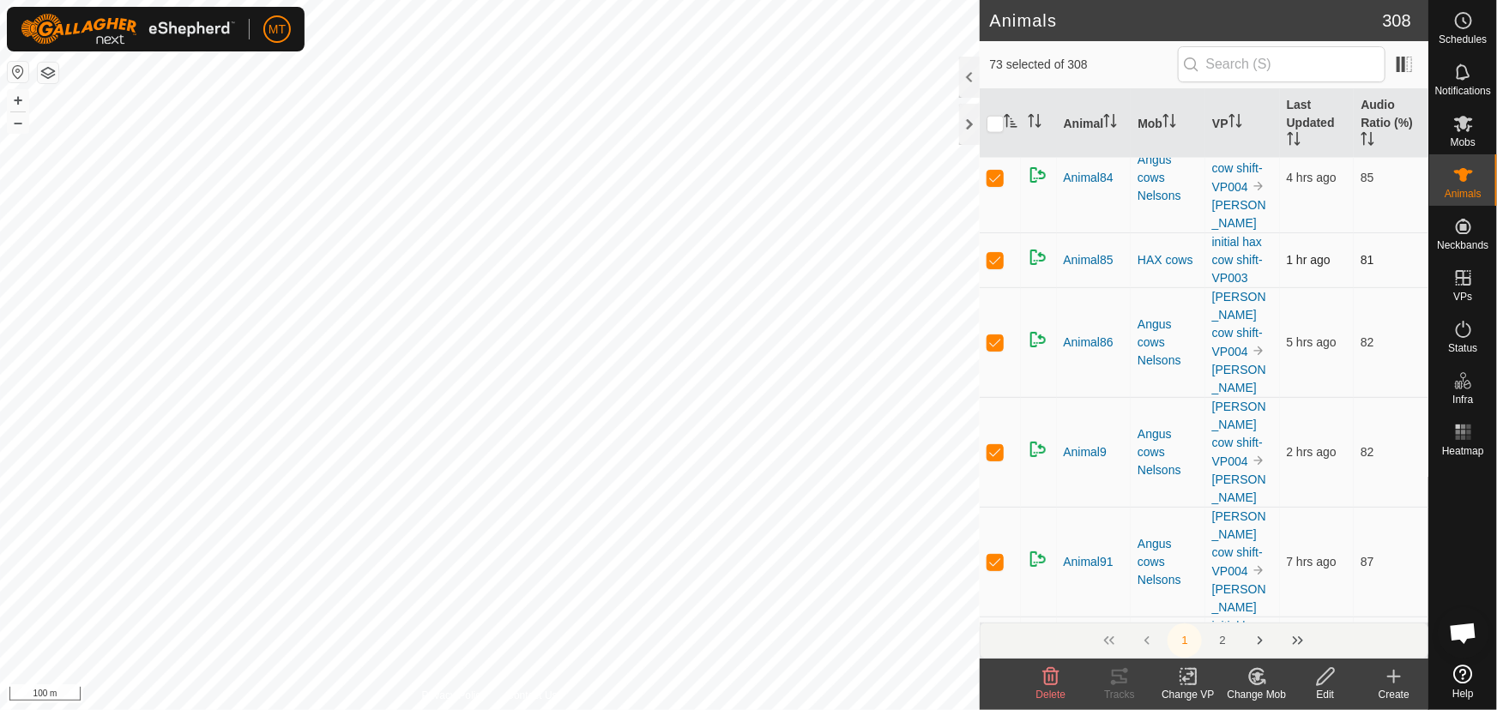
click at [997, 267] on p-checkbox at bounding box center [995, 260] width 17 height 14
checkbox input "false"
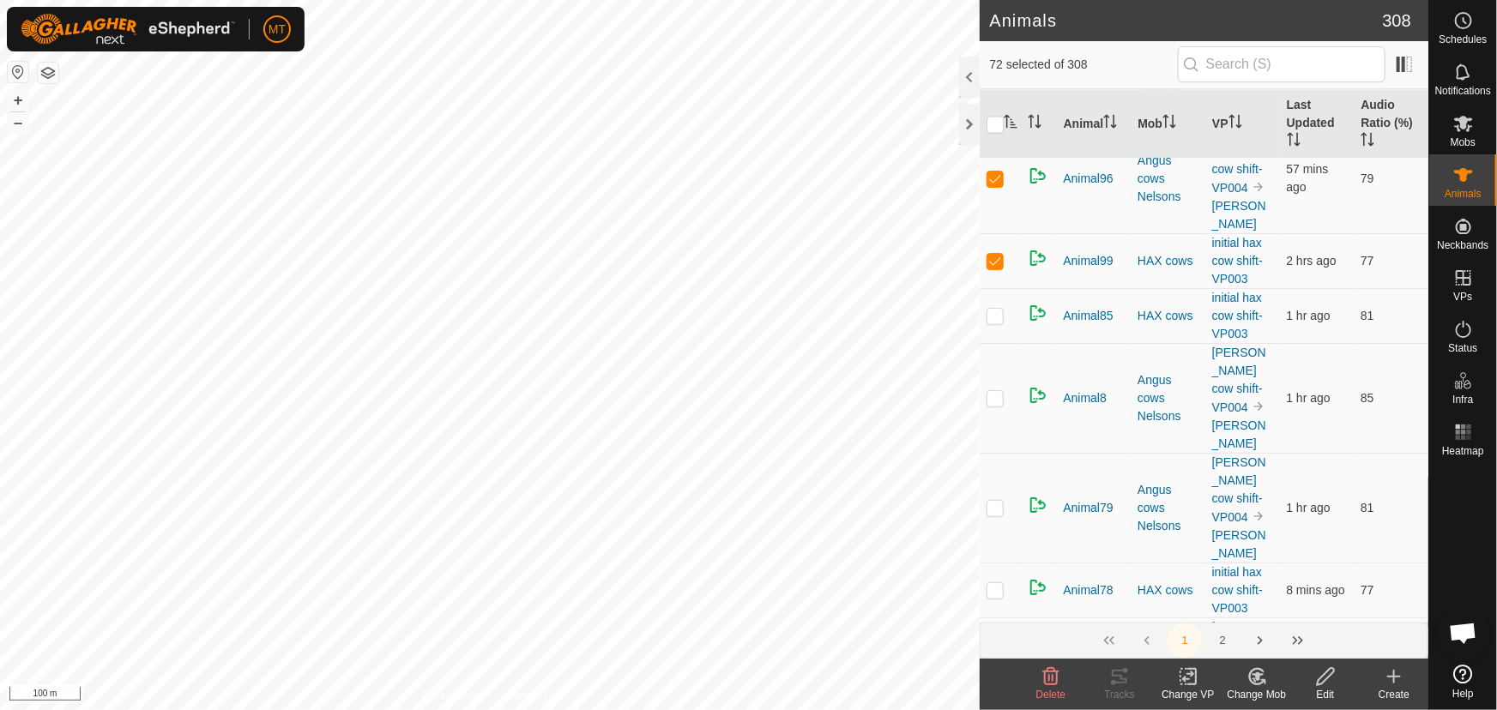
scroll to position [5070, 0]
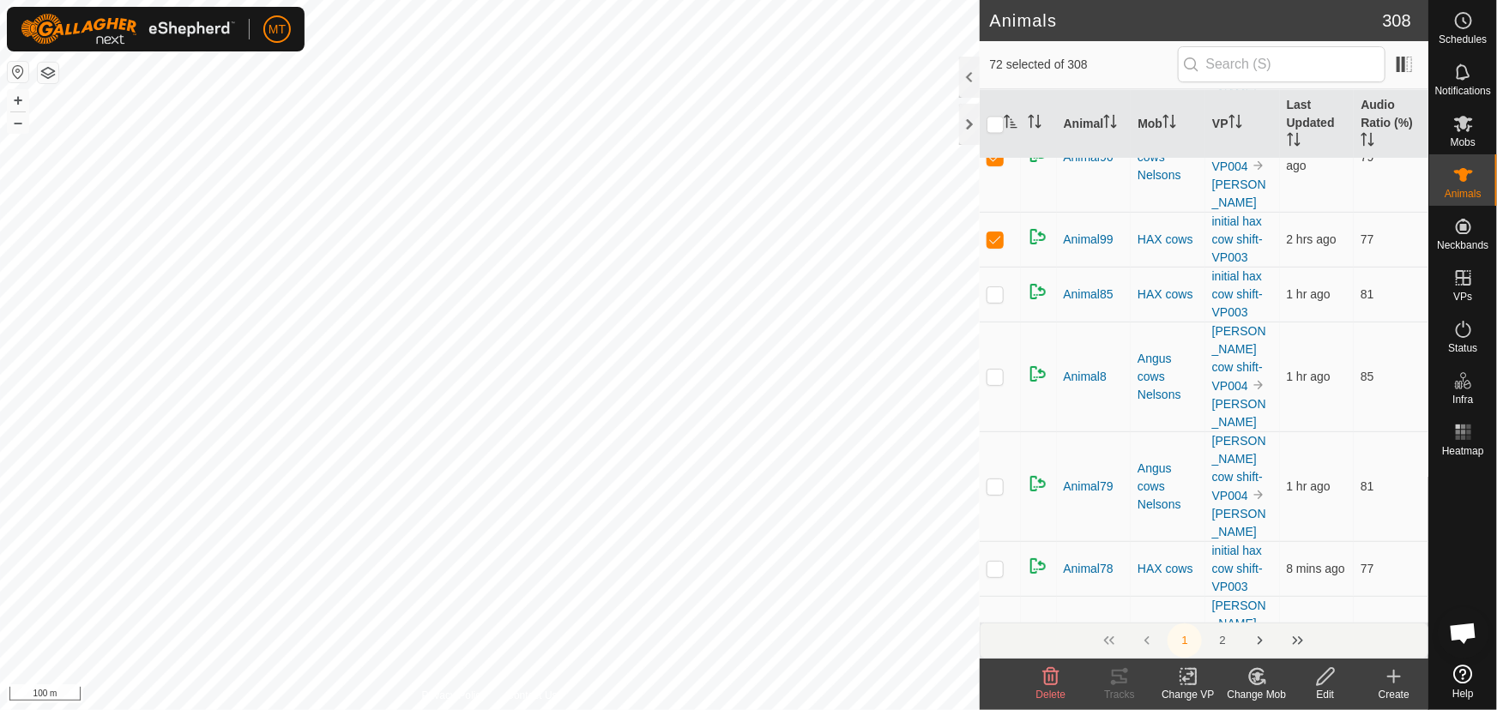
click at [997, 54] on p-checkbox at bounding box center [995, 47] width 17 height 14
checkbox input "false"
click at [996, 54] on p-checkbox at bounding box center [995, 47] width 17 height 14
checkbox input "false"
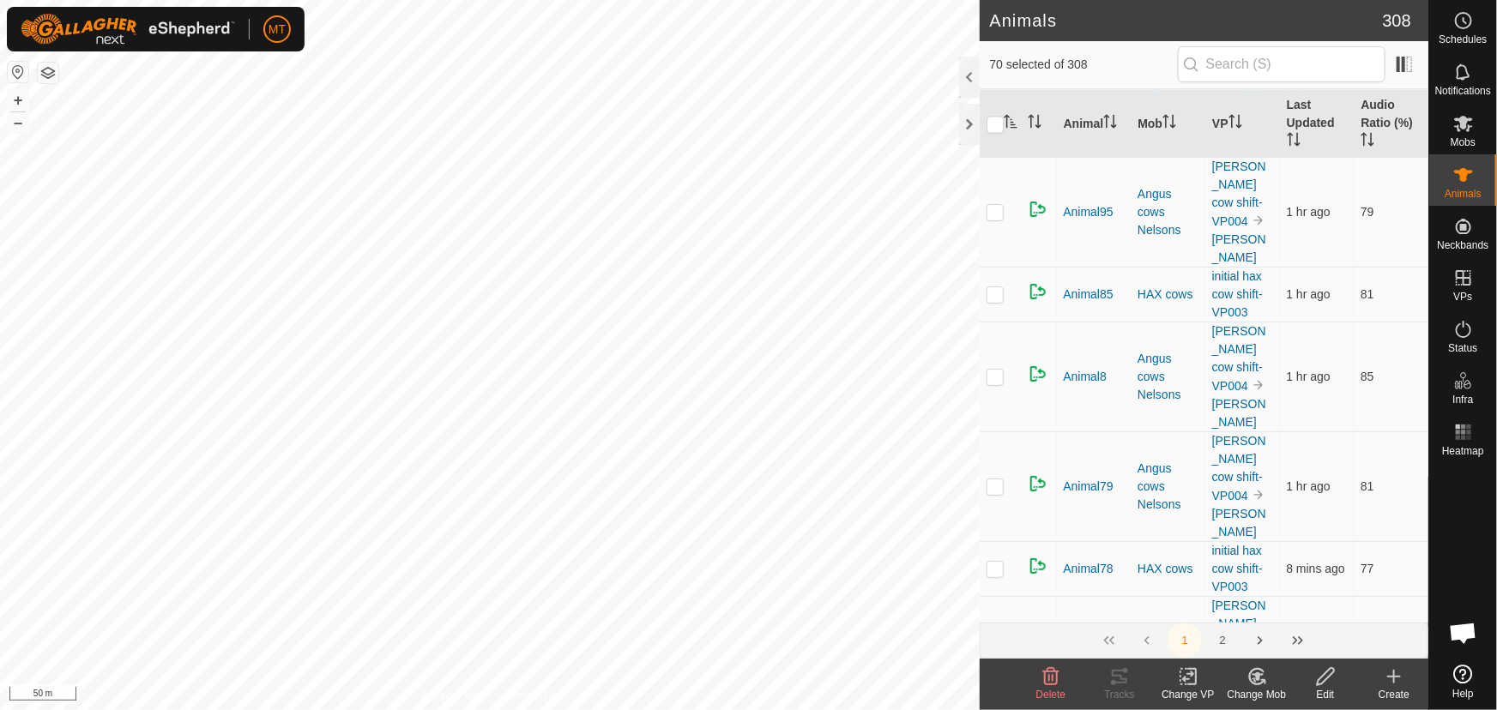
checkbox input "false"
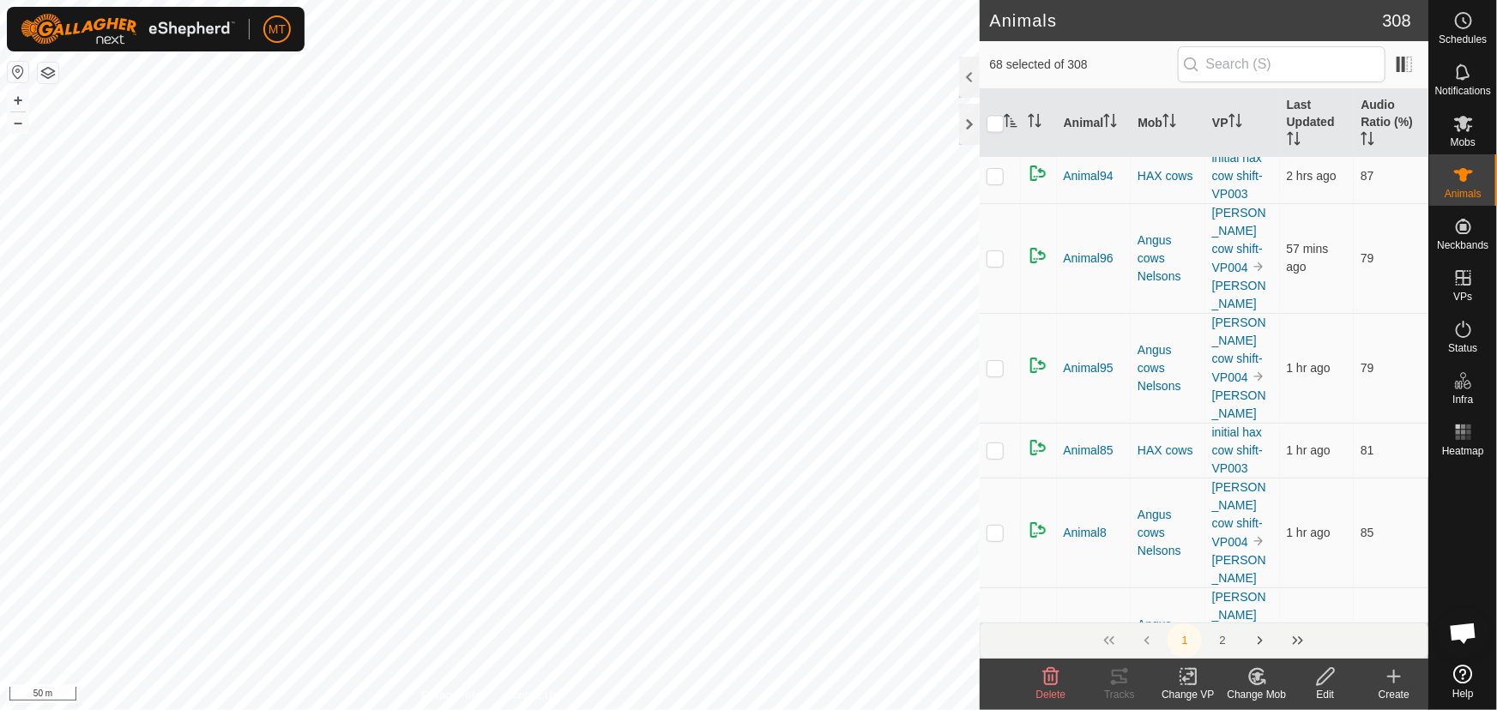
scroll to position [4836, 0]
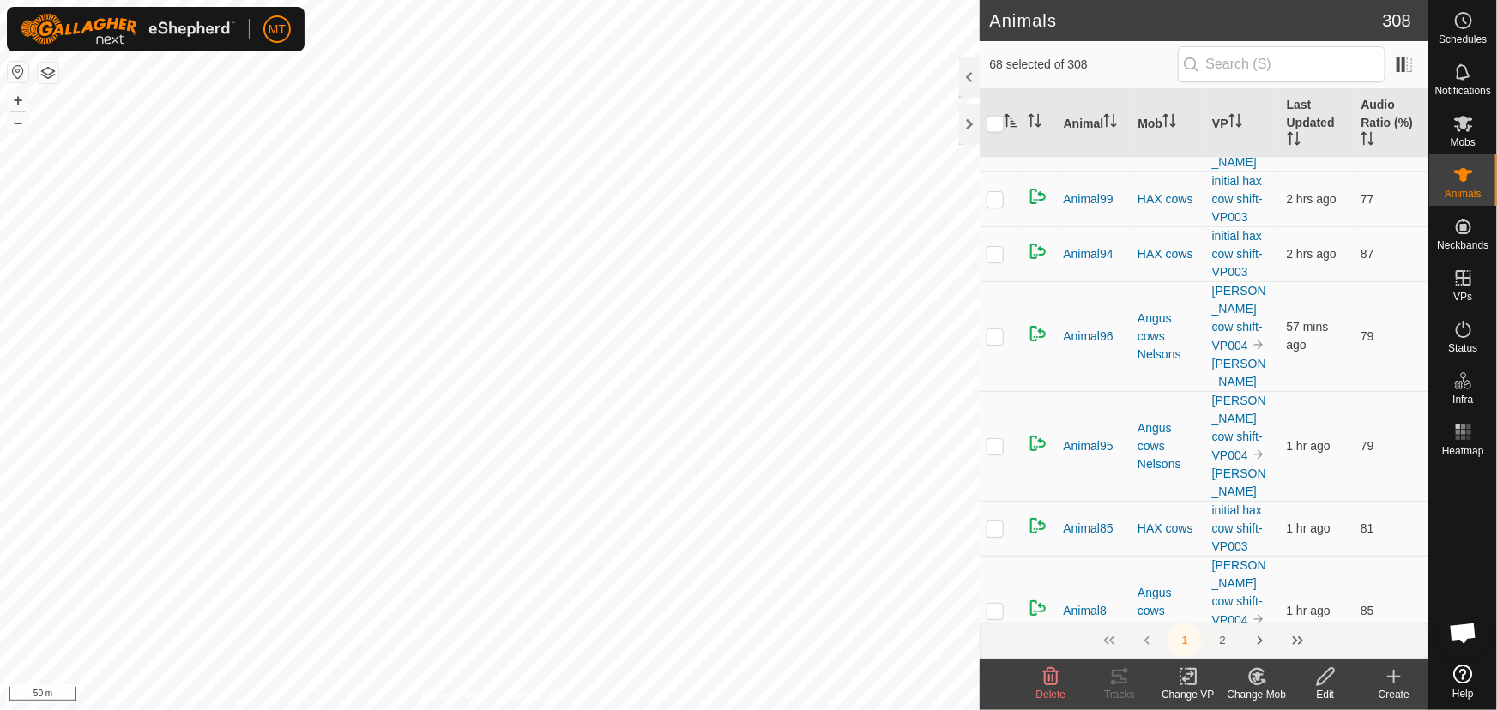
click at [995, 14] on p-tablecheckbox at bounding box center [995, 7] width 17 height 14
checkbox input "false"
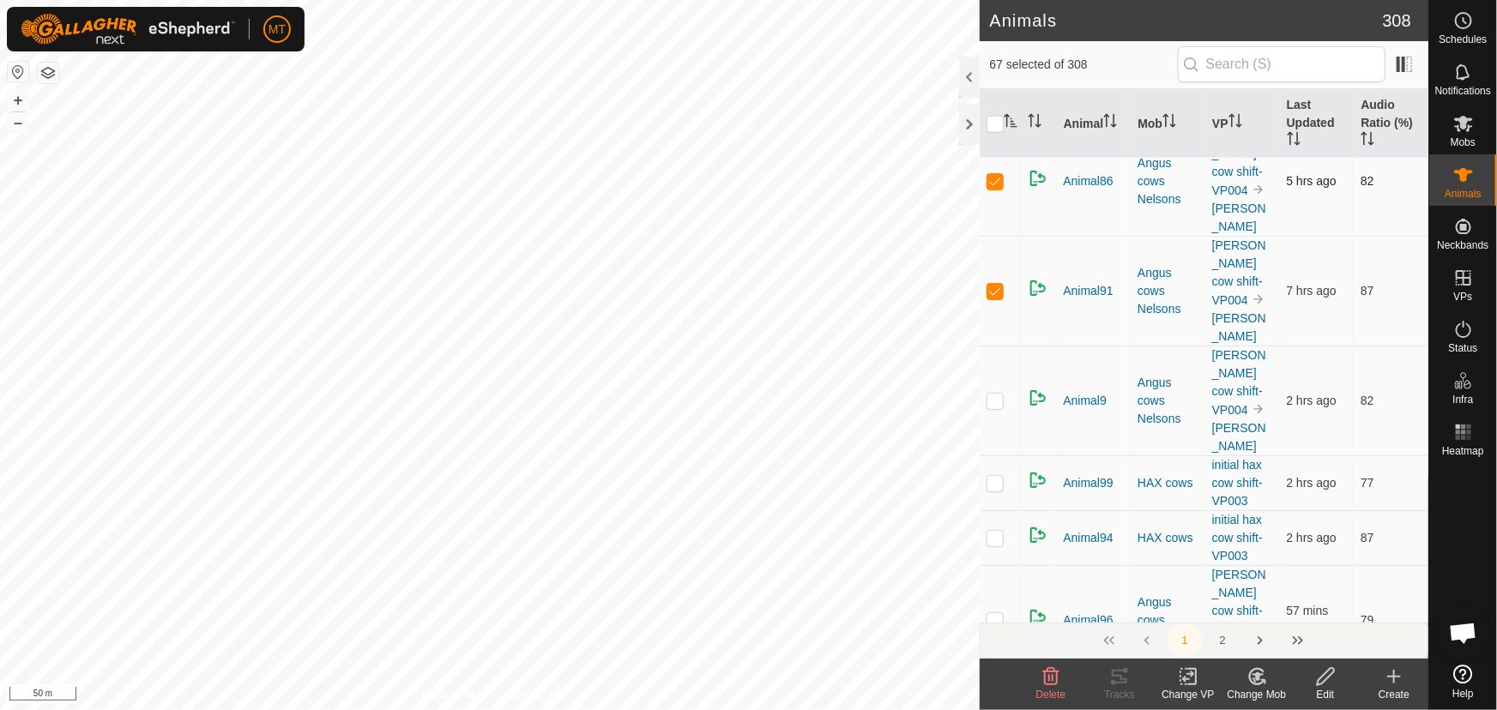
scroll to position [4524, 0]
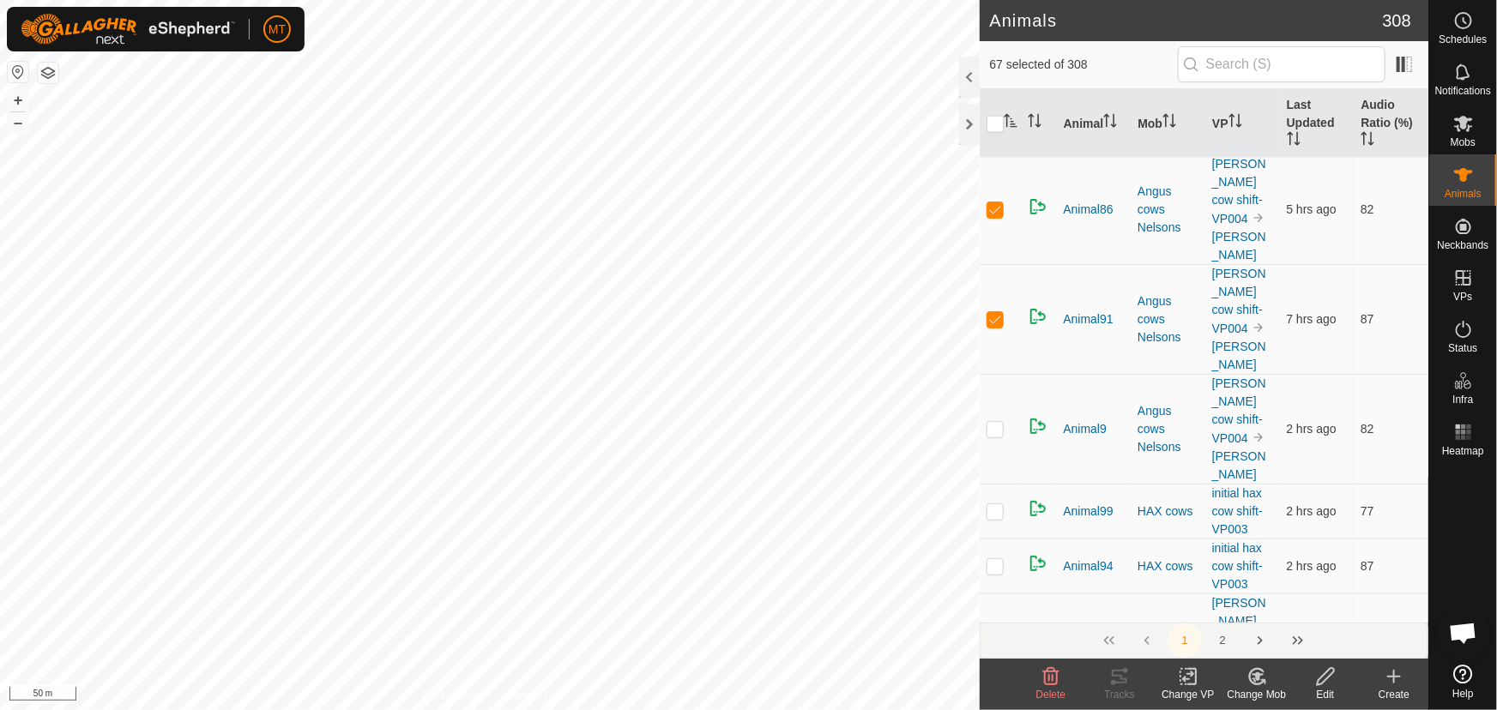
click at [996, 24] on p-checkbox at bounding box center [995, 17] width 17 height 14
checkbox input "false"
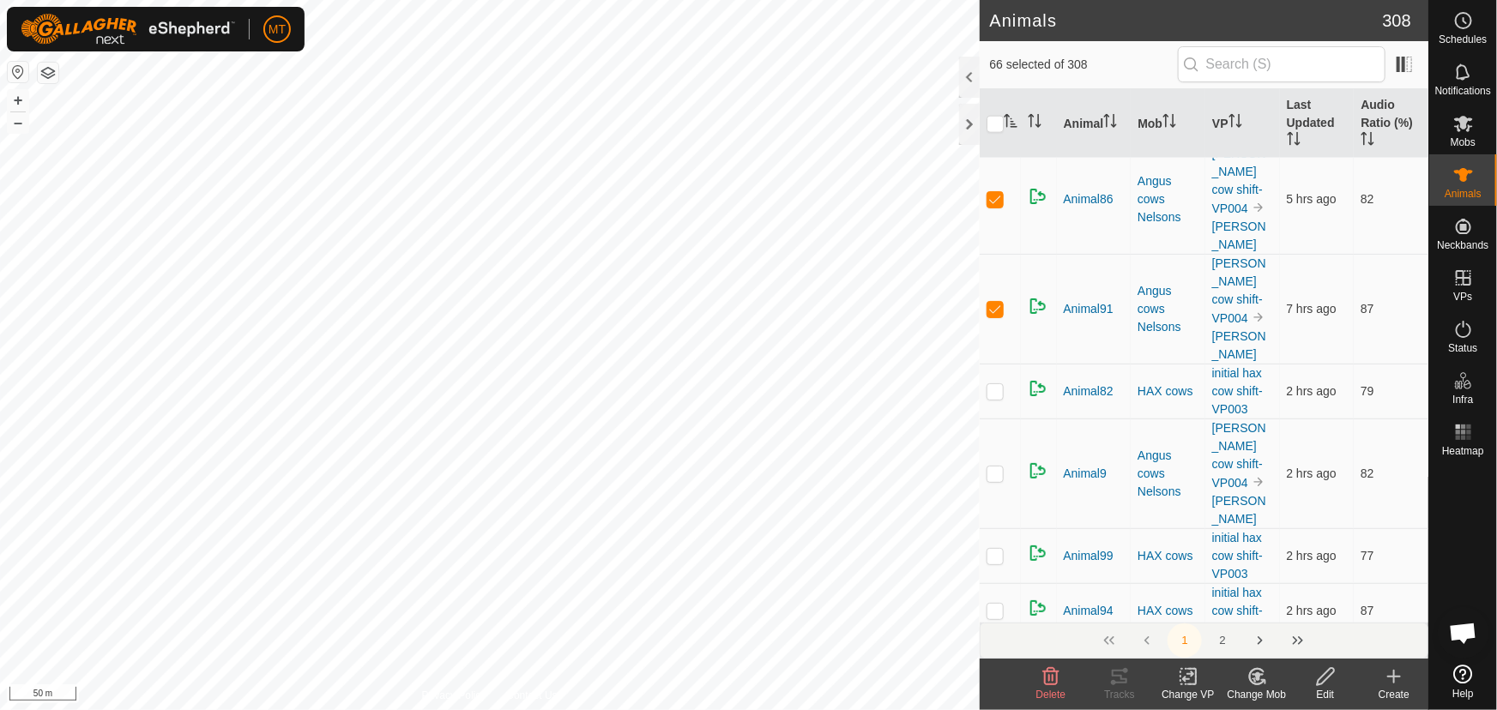
scroll to position [4368, 0]
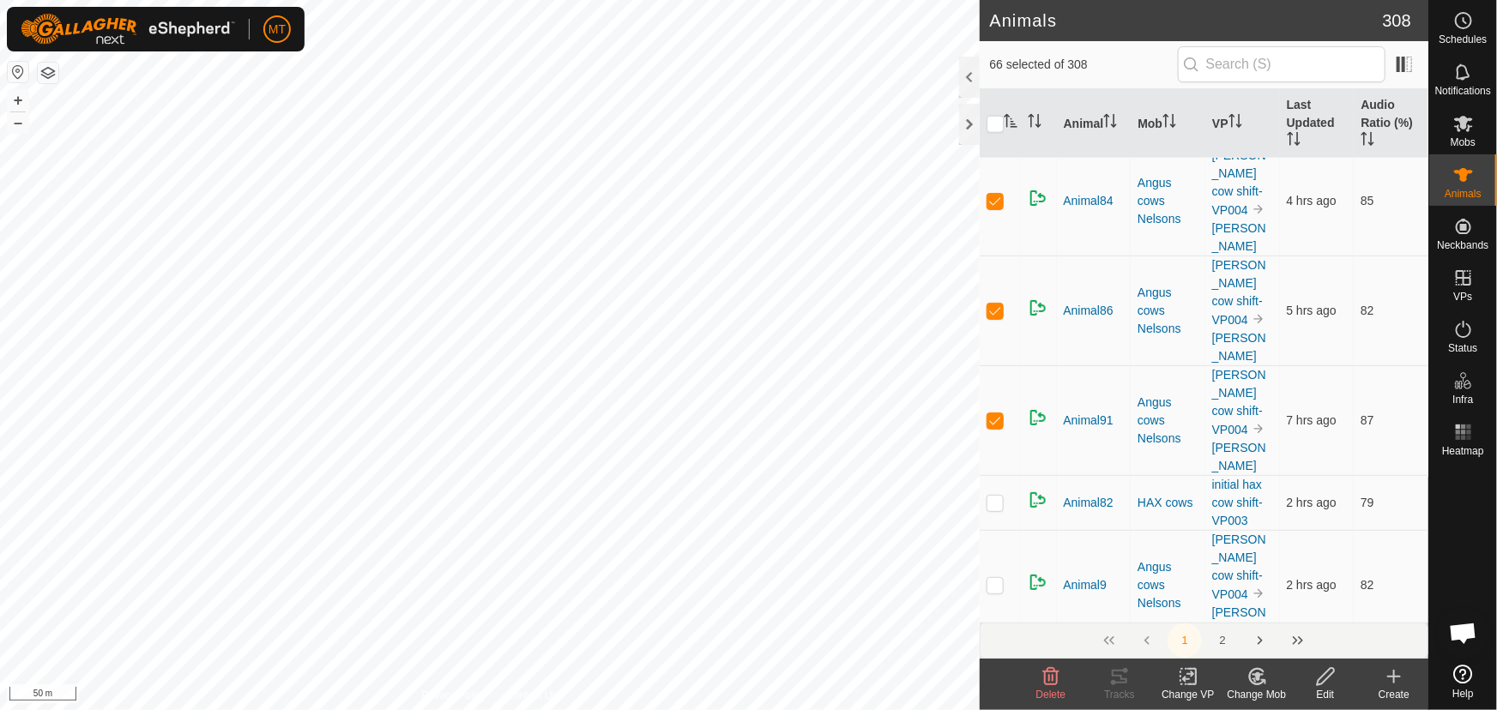
checkbox input "false"
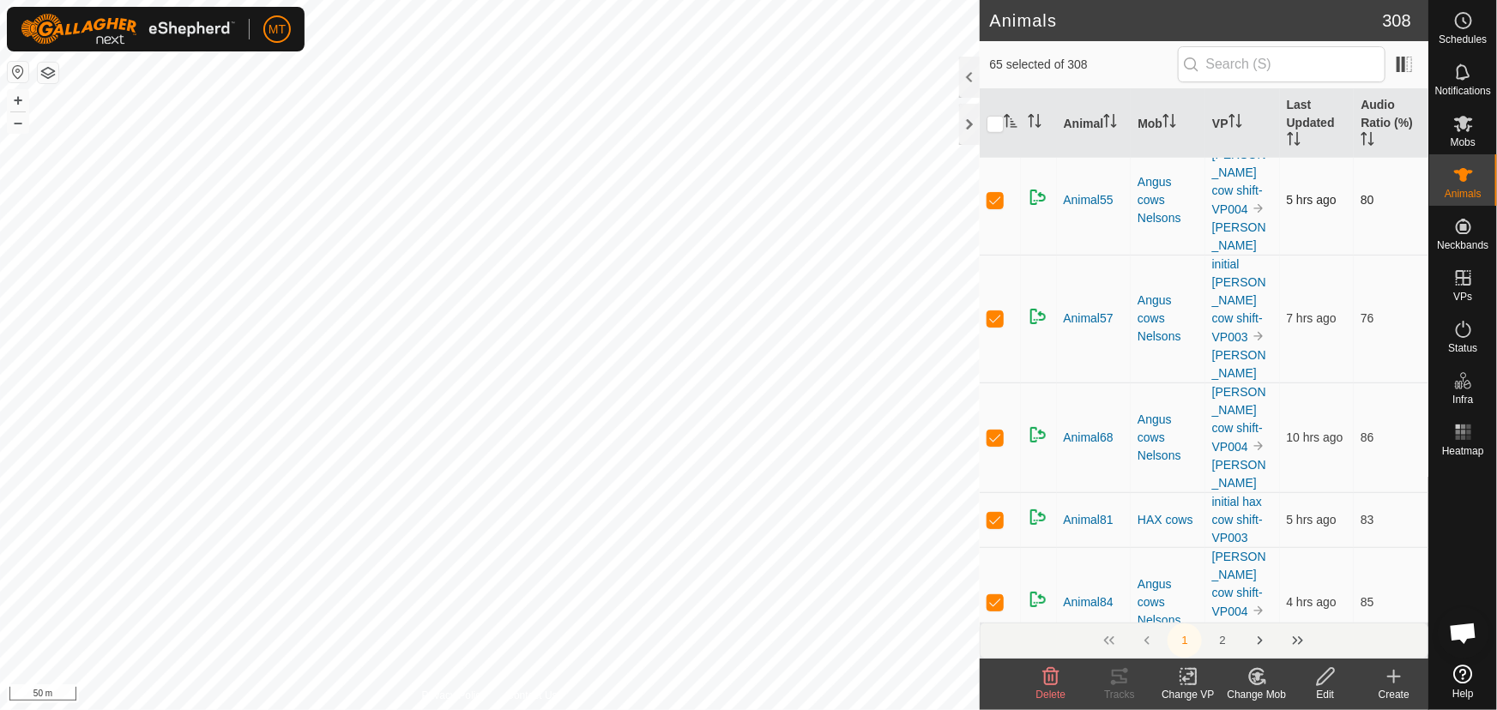
scroll to position [3900, 0]
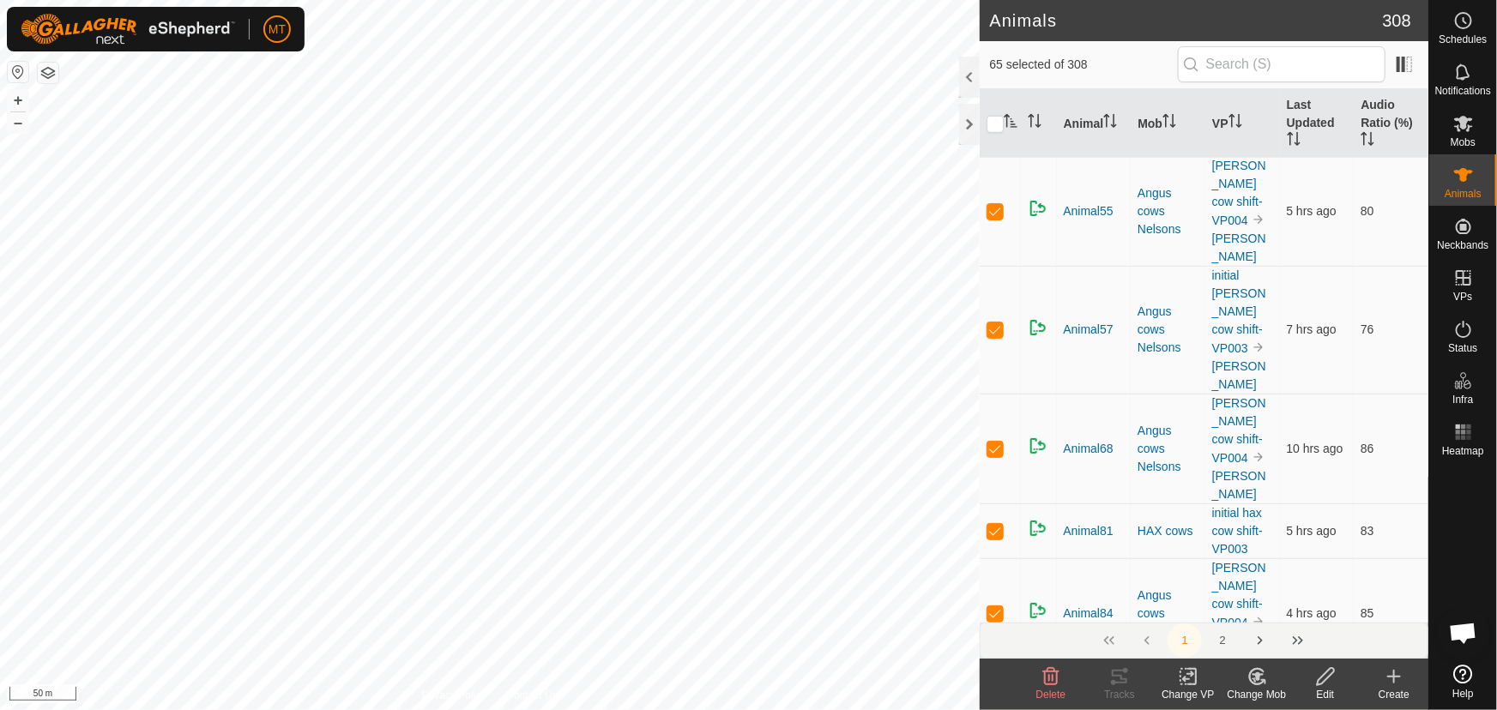
click at [990, 26] on p-checkbox at bounding box center [995, 19] width 17 height 14
checkbox input "false"
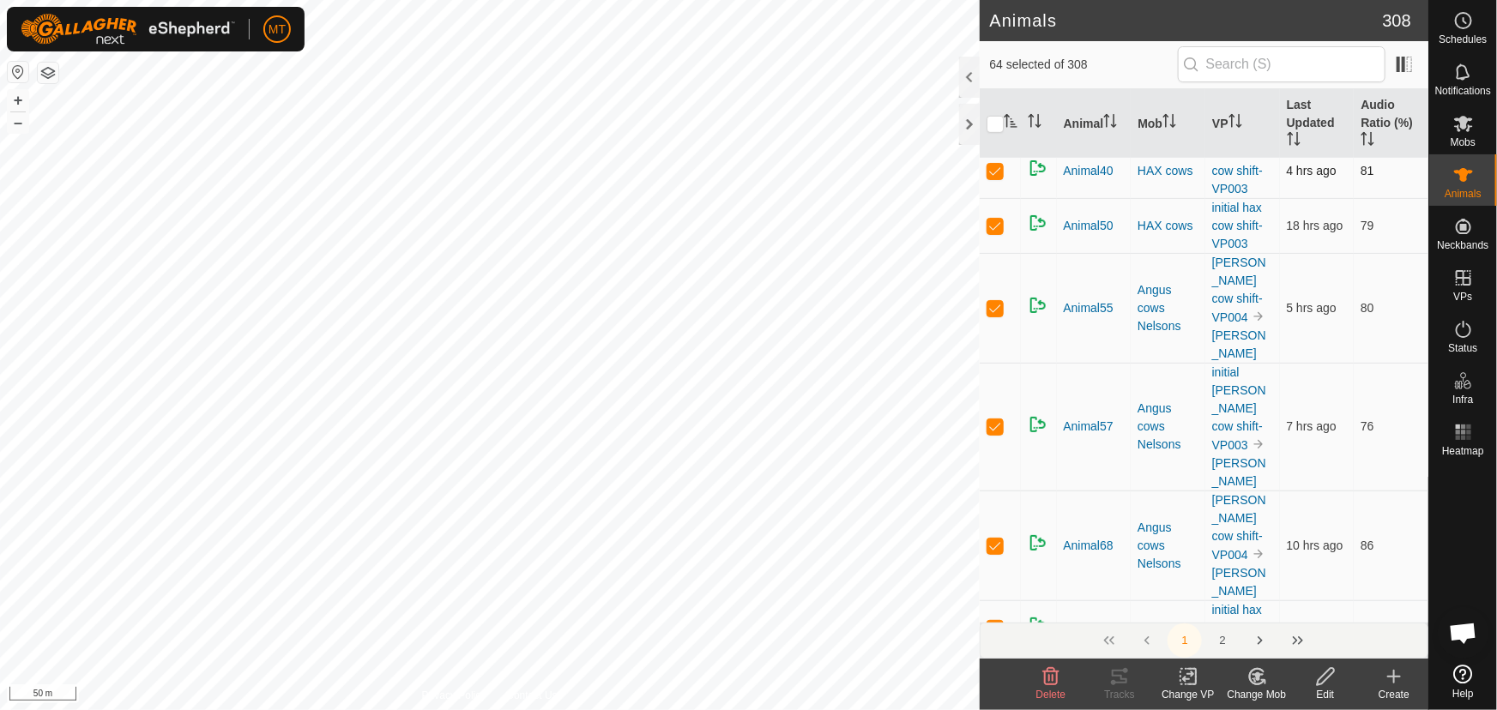
scroll to position [3744, 0]
click at [999, 17] on p-checkbox at bounding box center [995, 10] width 17 height 14
checkbox input "false"
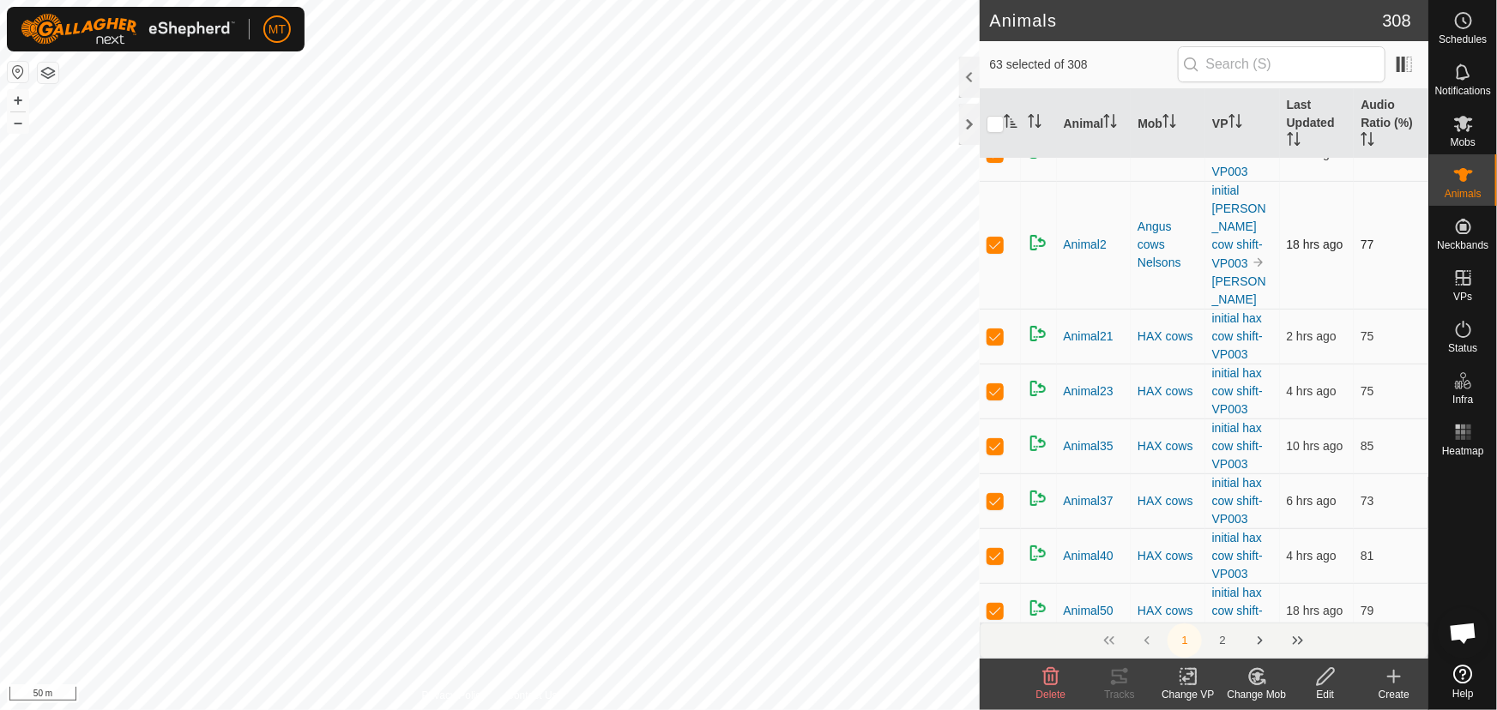
scroll to position [3271, 0]
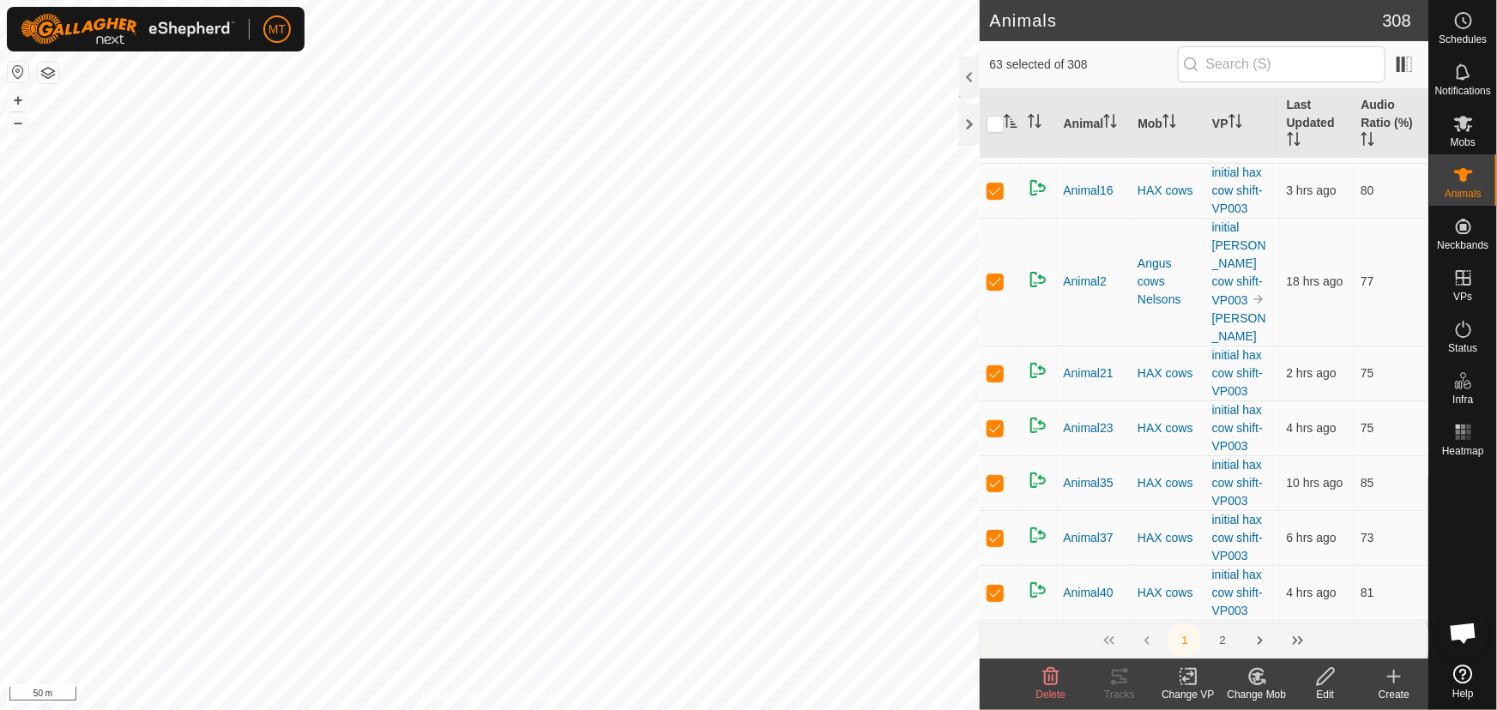
click at [994, 88] on p-checkbox at bounding box center [995, 81] width 17 height 14
checkbox input "false"
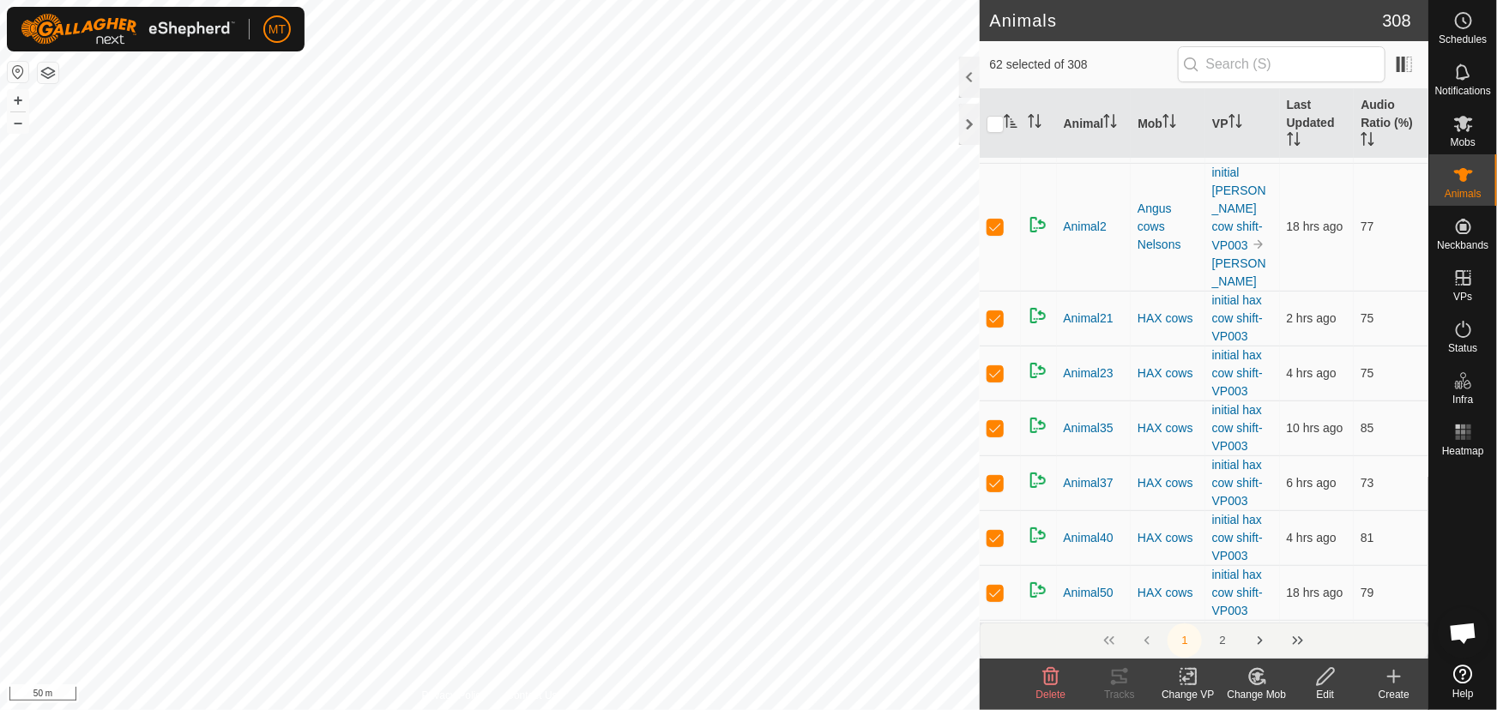
click at [994, 142] on p-checkbox at bounding box center [995, 136] width 17 height 14
checkbox input "false"
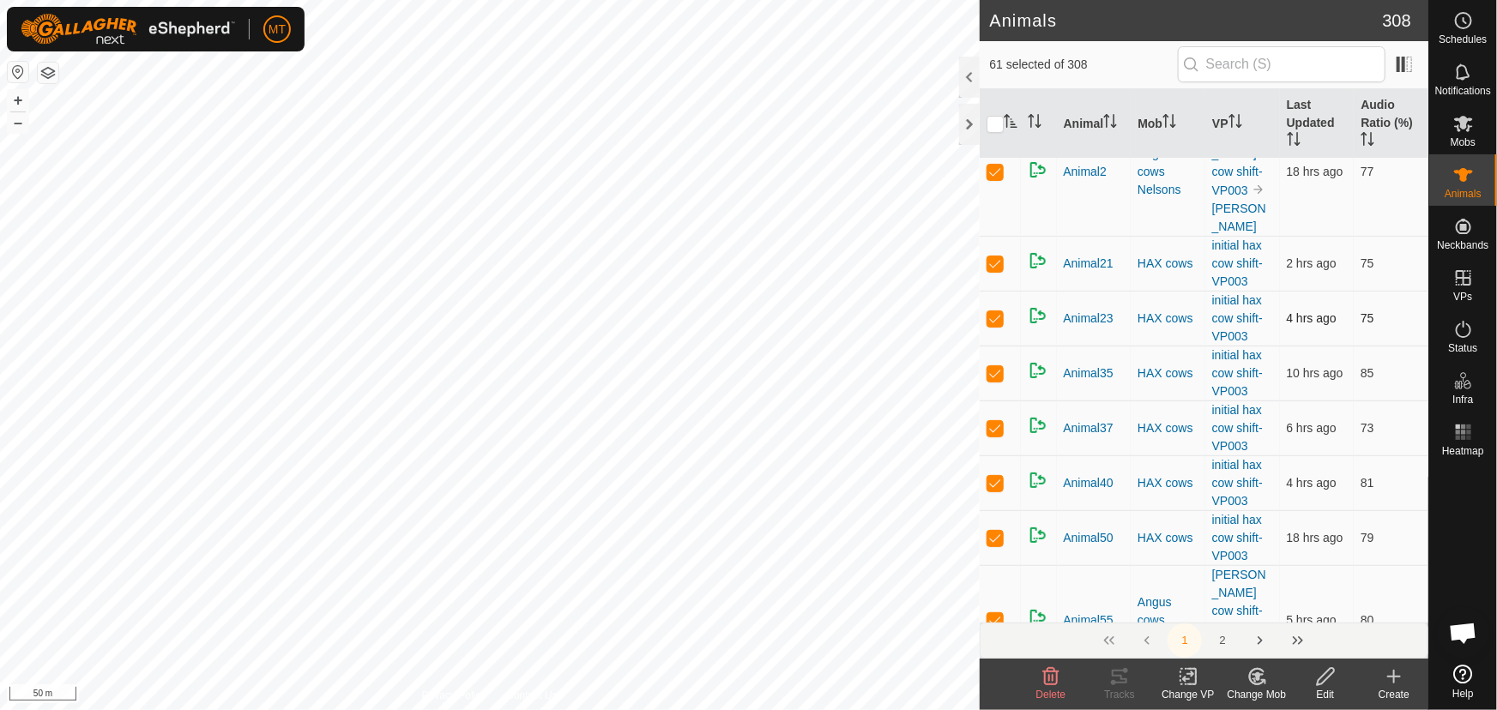
click at [999, 270] on p-checkbox at bounding box center [995, 264] width 17 height 14
checkbox input "false"
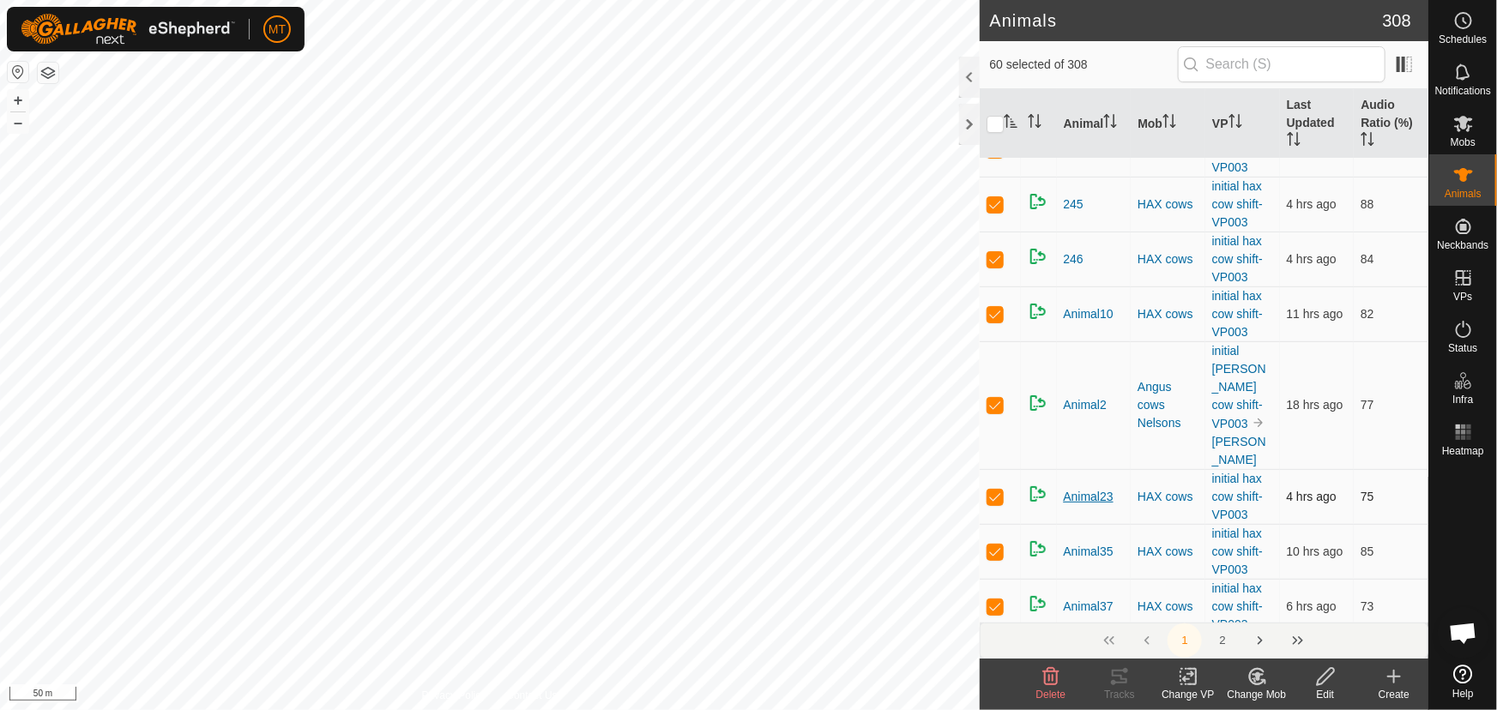
scroll to position [2960, 0]
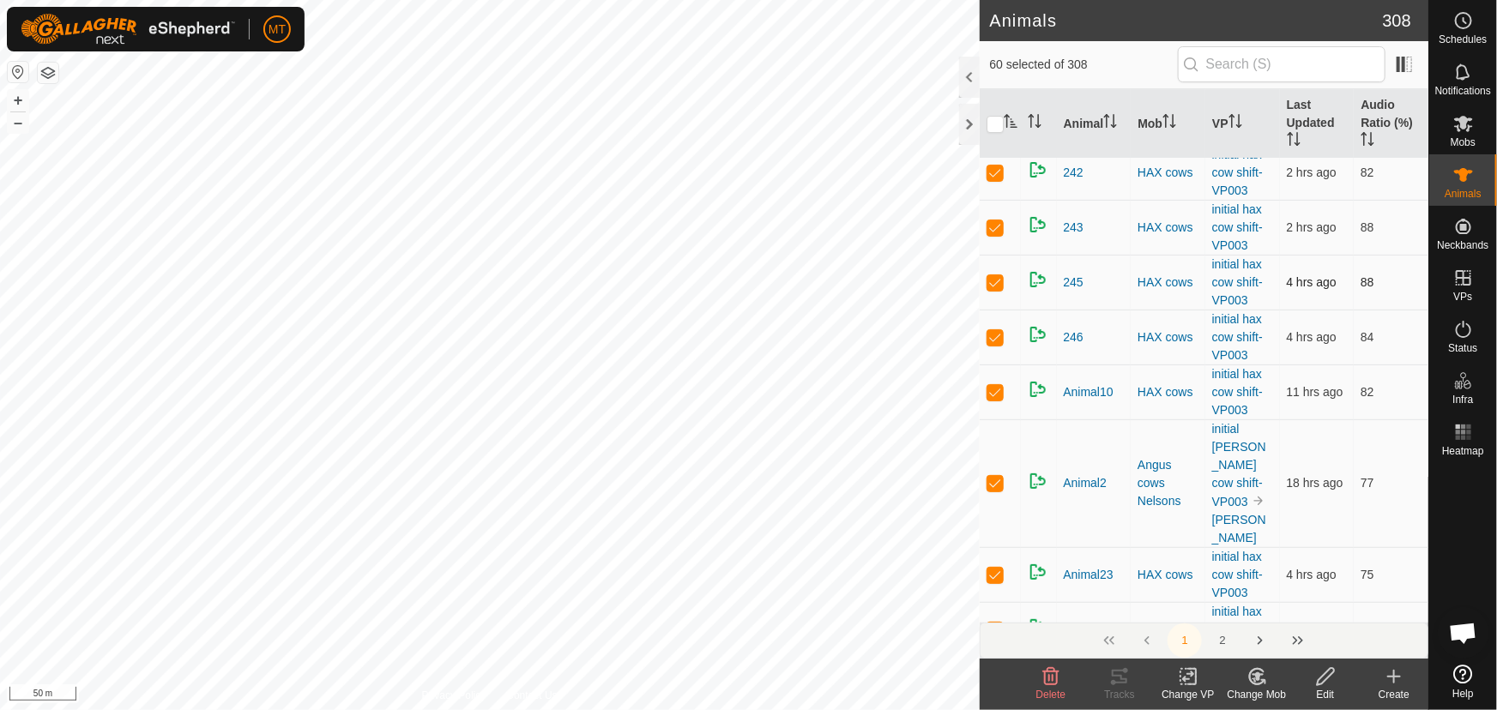
click at [997, 234] on p-checkbox at bounding box center [995, 228] width 17 height 14
checkbox input "false"
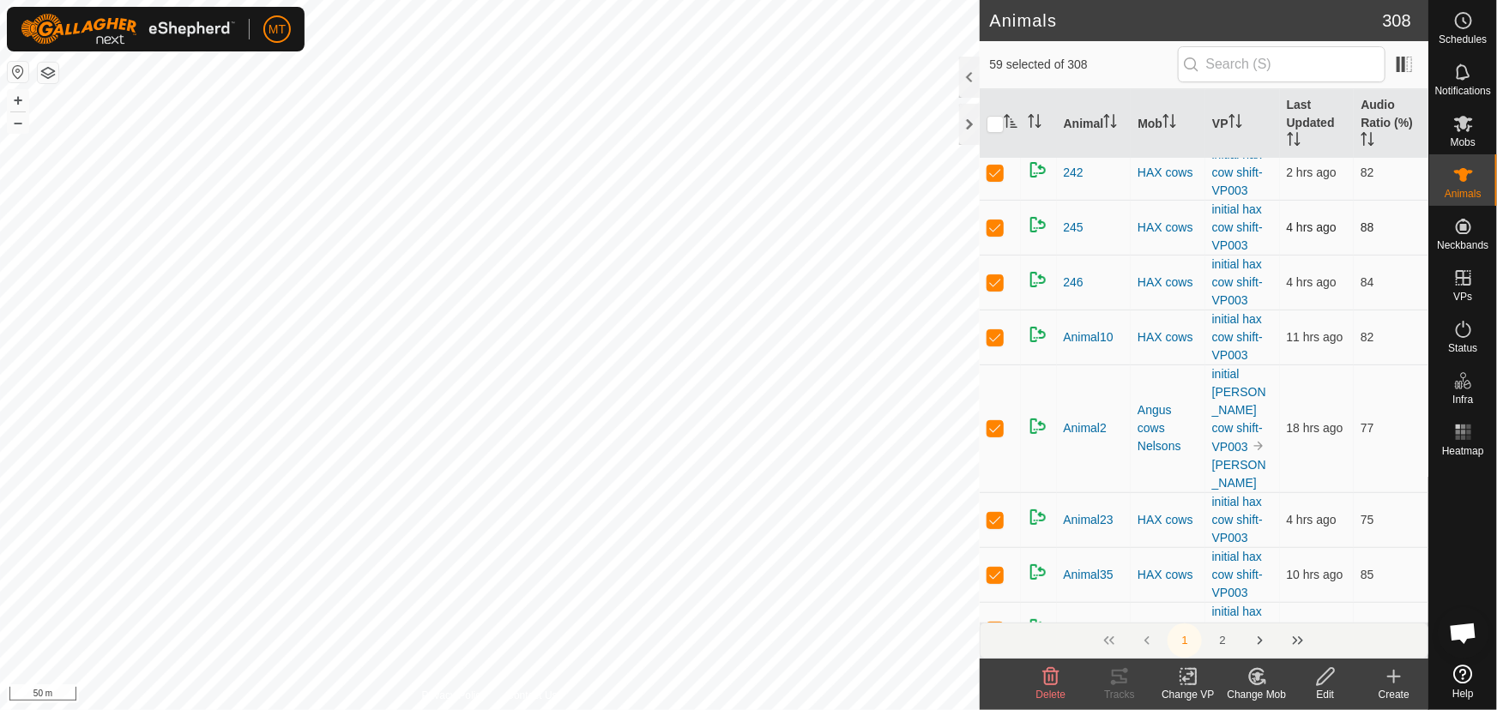
click at [995, 179] on p-checkbox at bounding box center [995, 173] width 17 height 14
checkbox input "false"
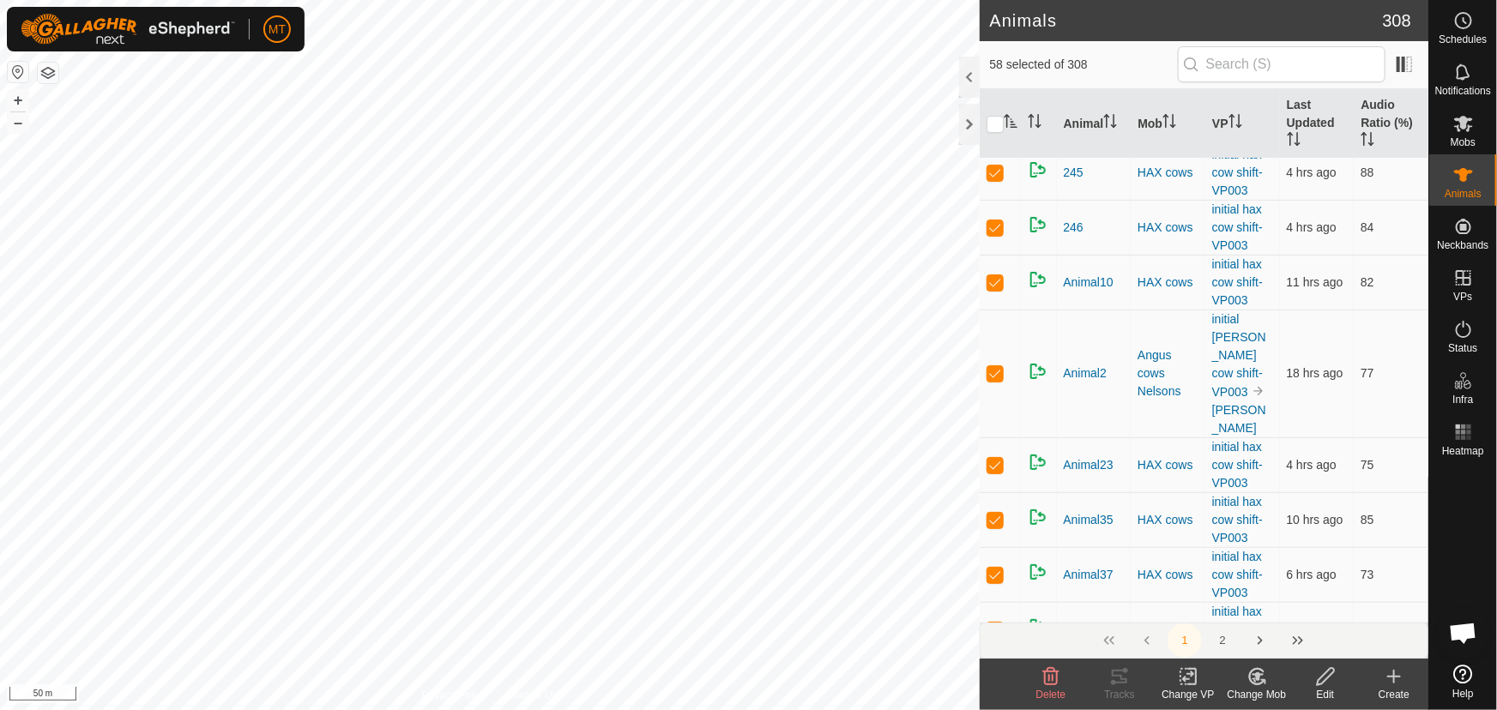
click at [998, 124] on p-checkbox at bounding box center [995, 118] width 17 height 14
checkbox input "false"
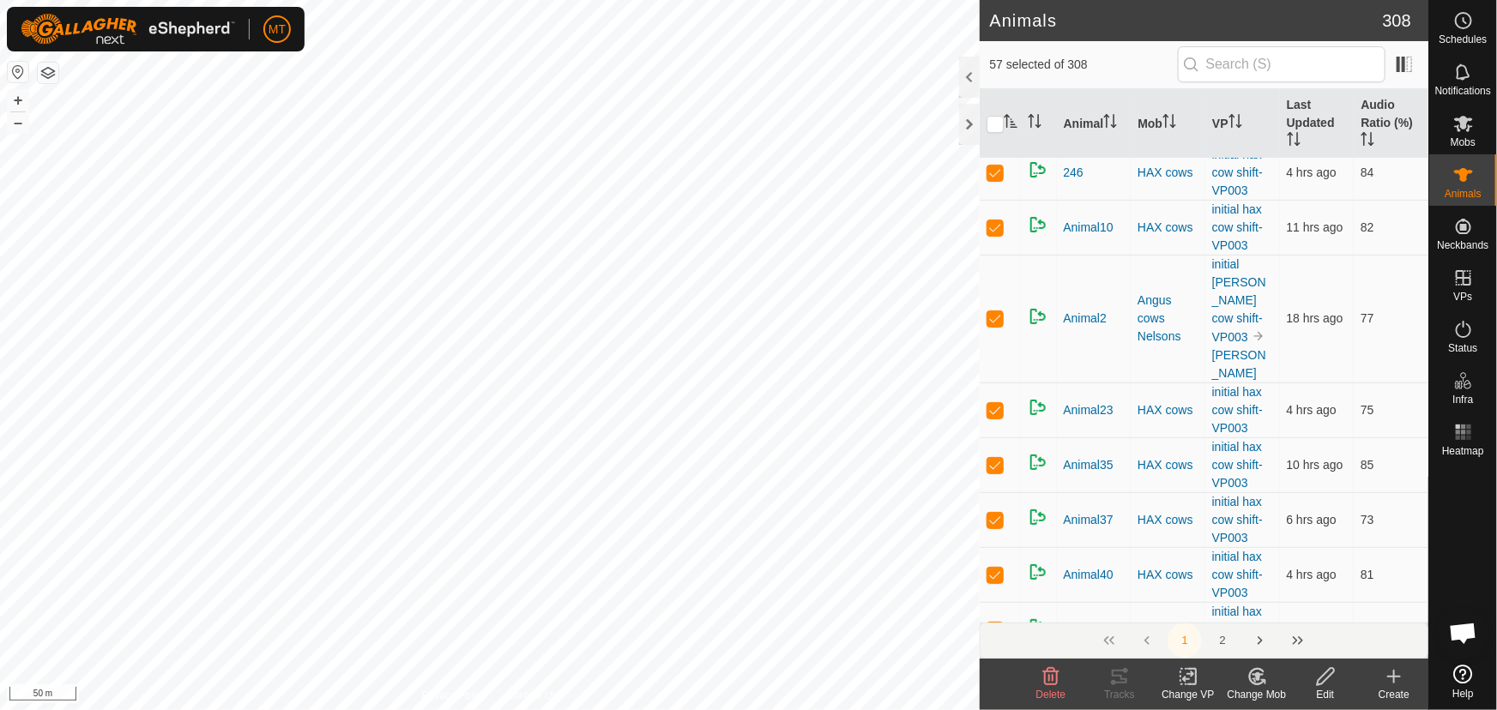
click at [995, 15] on p-checkbox at bounding box center [995, 8] width 17 height 14
checkbox input "false"
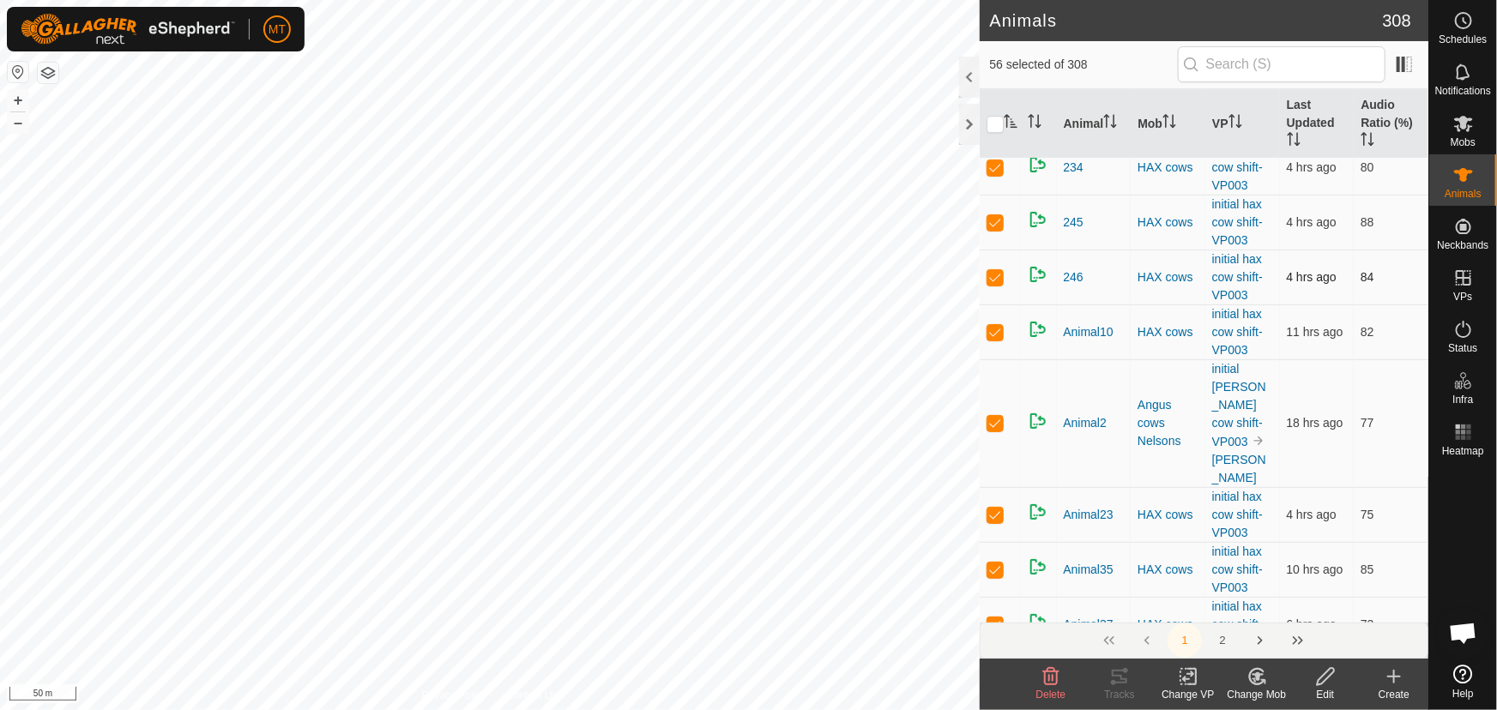
scroll to position [2725, 0]
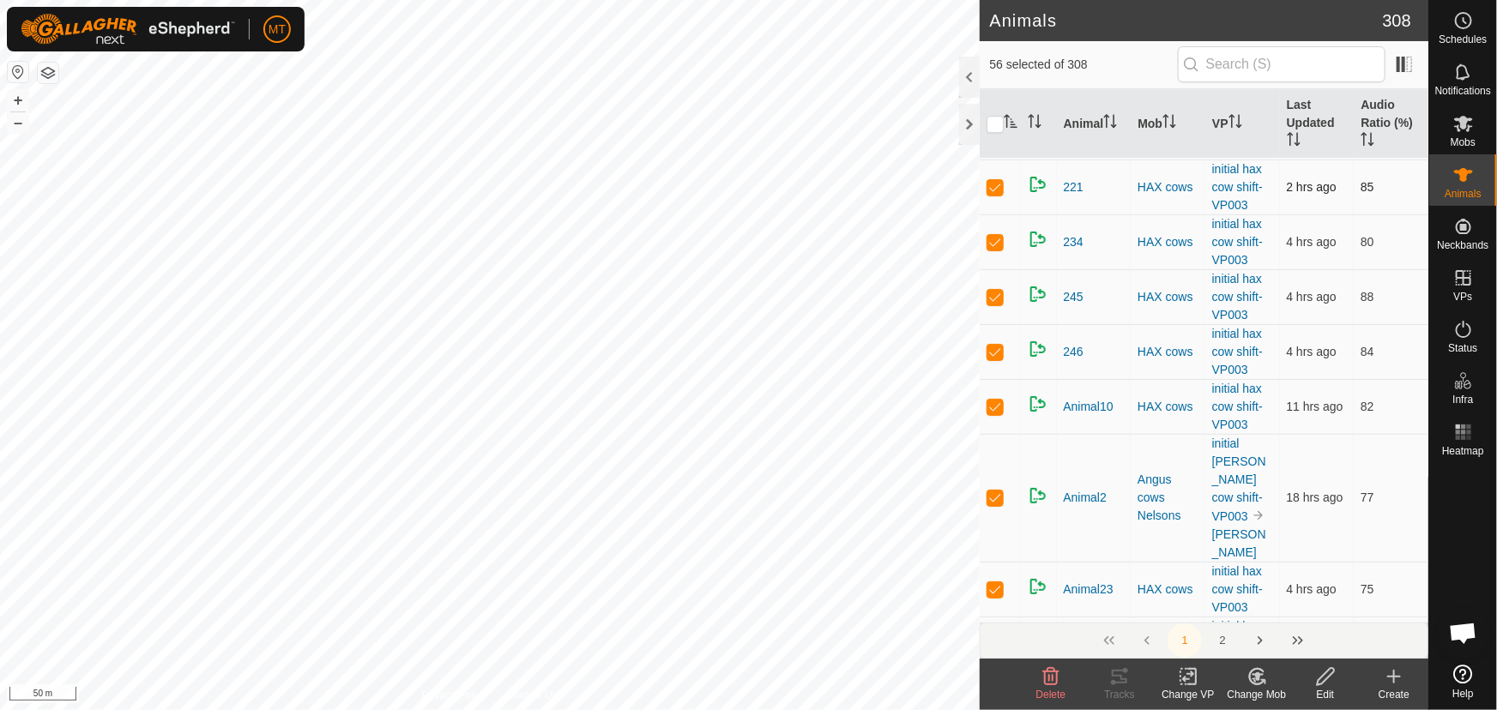
click at [992, 194] on p-checkbox at bounding box center [995, 187] width 17 height 14
checkbox input "false"
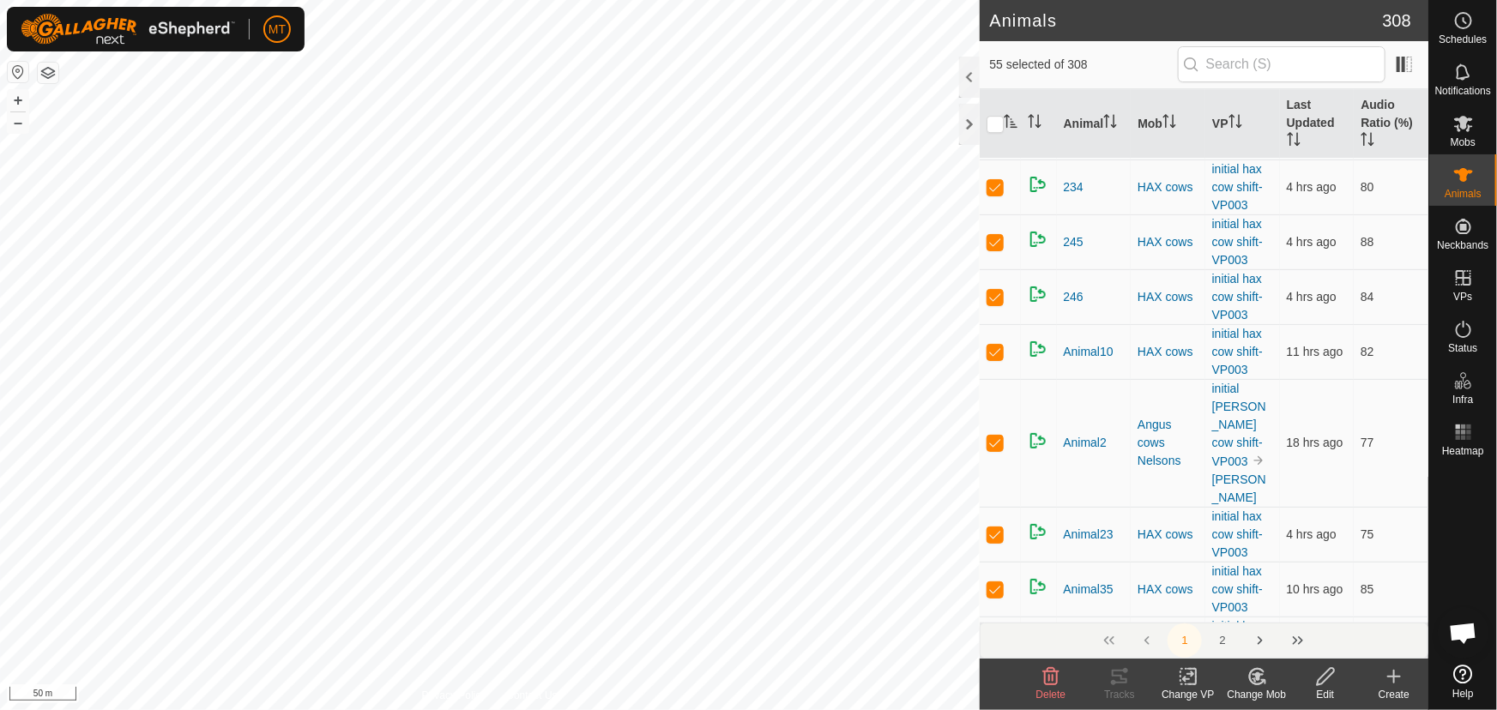
click at [992, 160] on td at bounding box center [1000, 132] width 41 height 55
checkbox input "false"
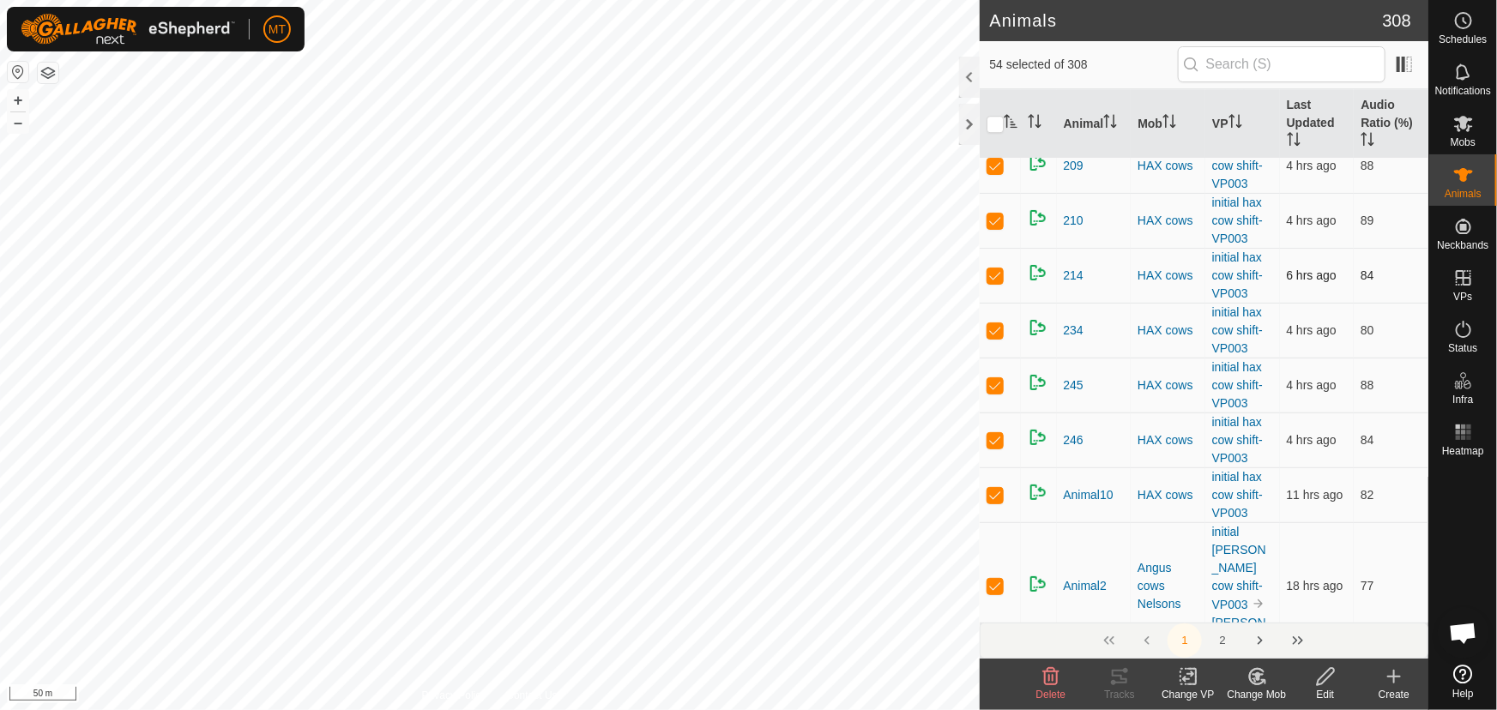
scroll to position [2491, 0]
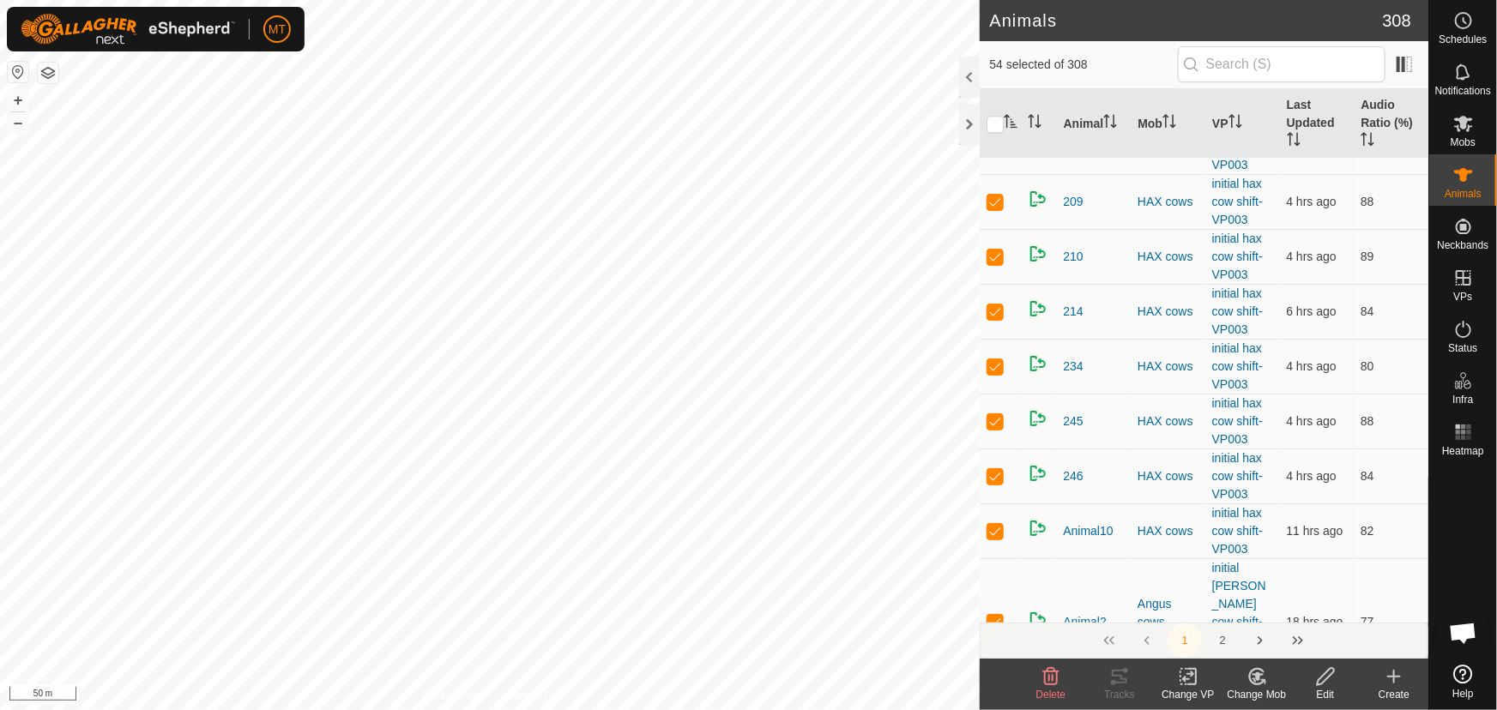
click at [997, 154] on p-checkbox at bounding box center [995, 147] width 17 height 14
checkbox input "false"
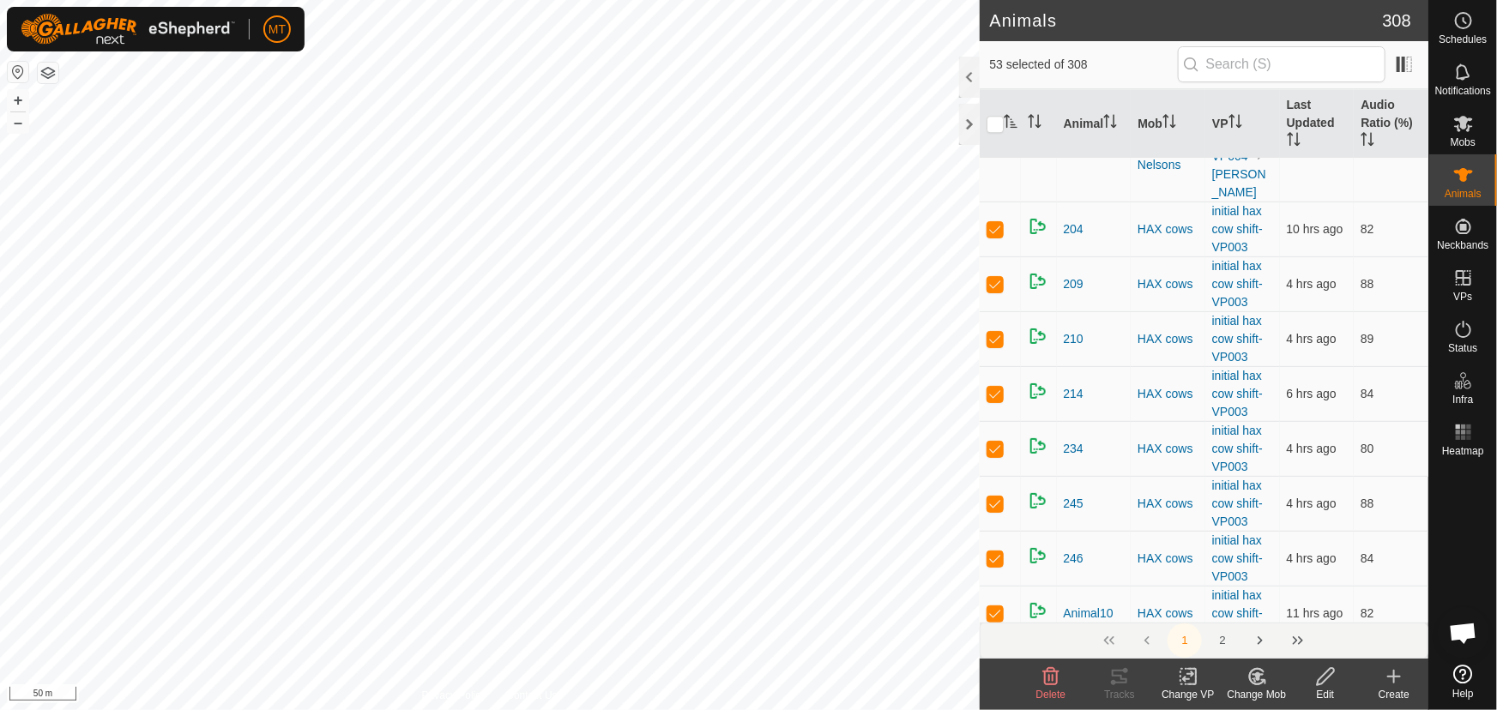
scroll to position [2335, 0]
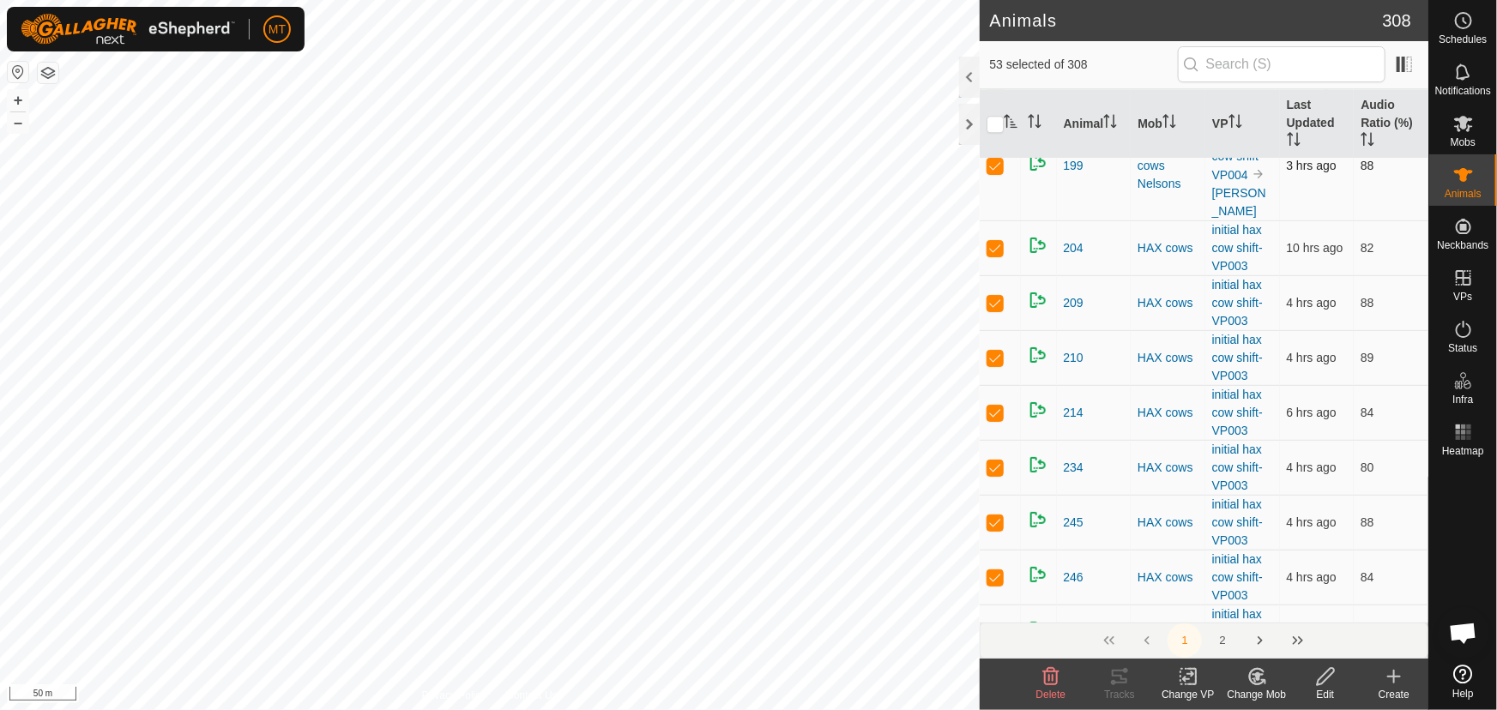
click at [998, 172] on p-checkbox at bounding box center [995, 166] width 17 height 14
checkbox input "false"
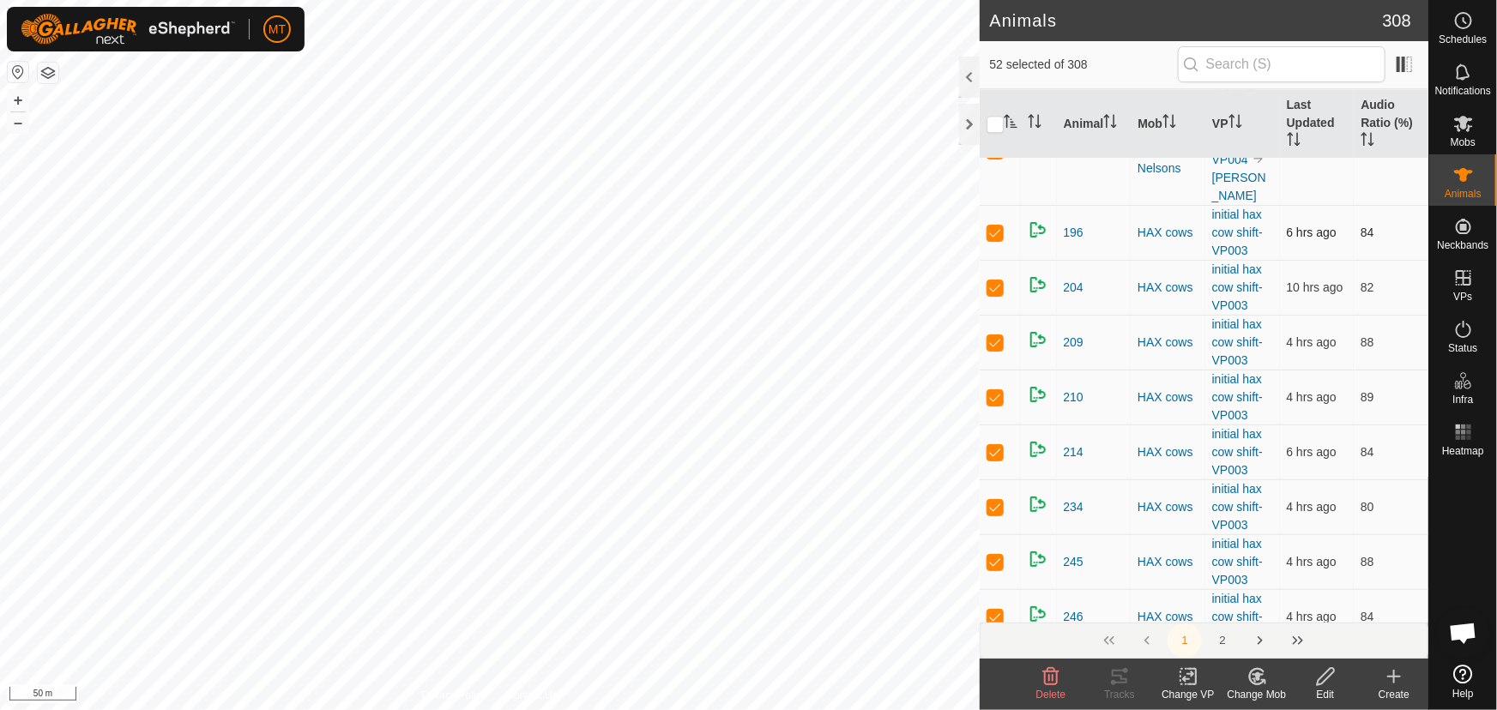
scroll to position [2101, 0]
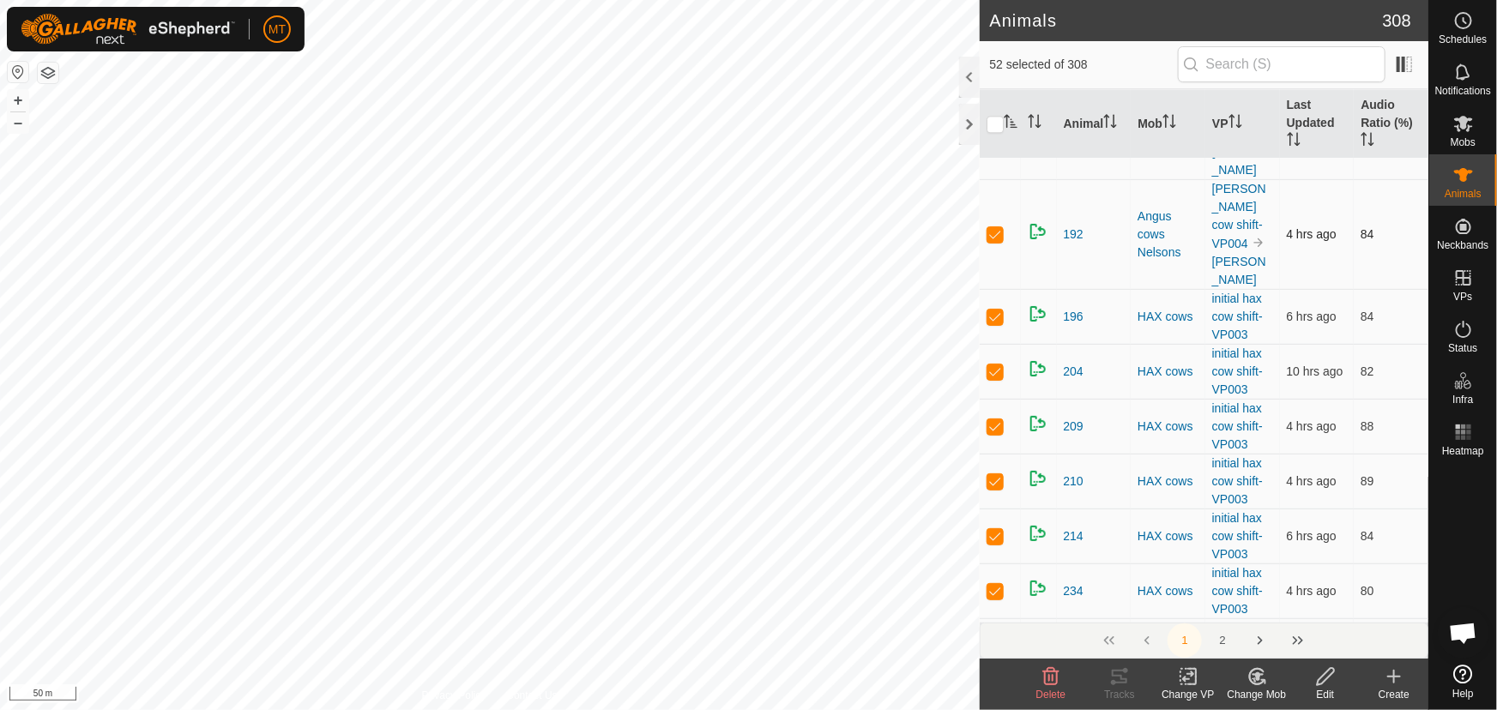
click at [1000, 131] on p-checkbox at bounding box center [995, 125] width 17 height 14
checkbox input "false"
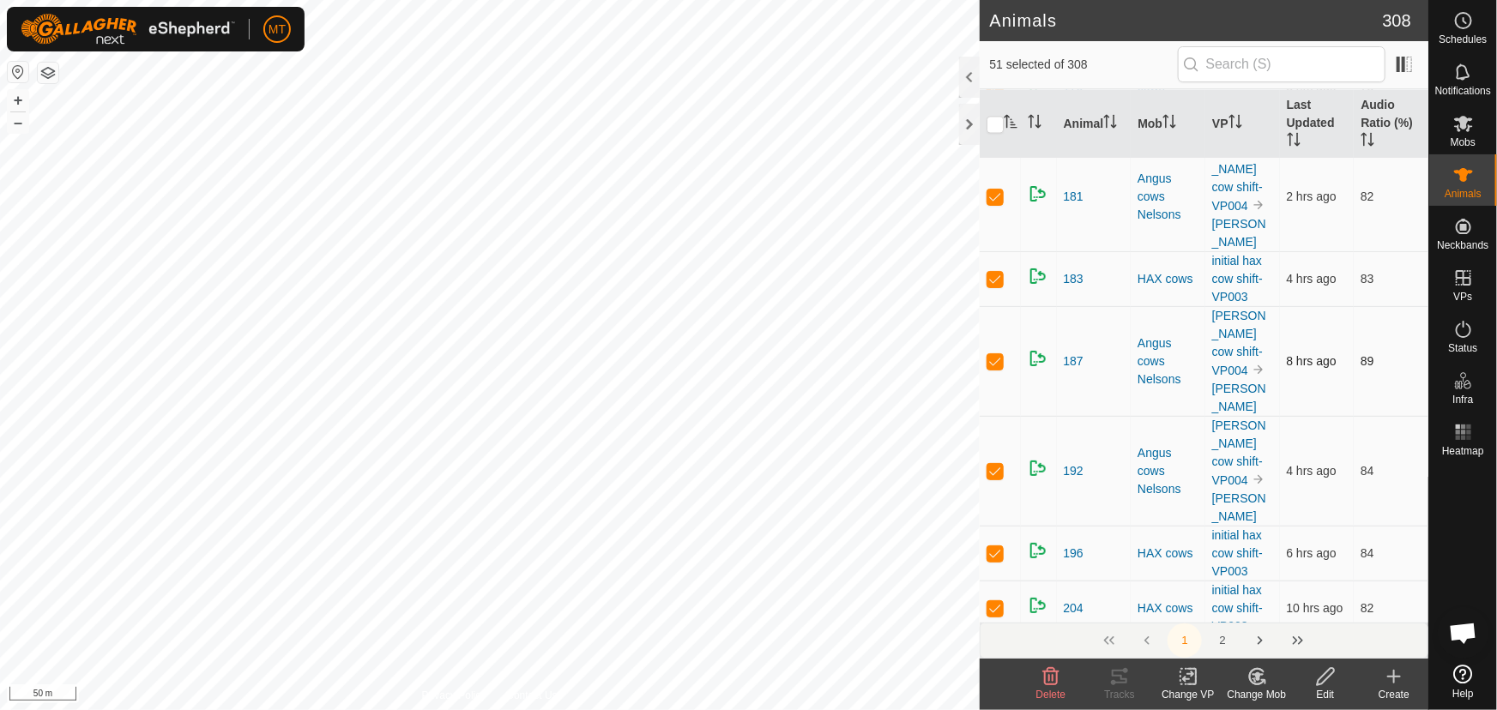
scroll to position [1711, 0]
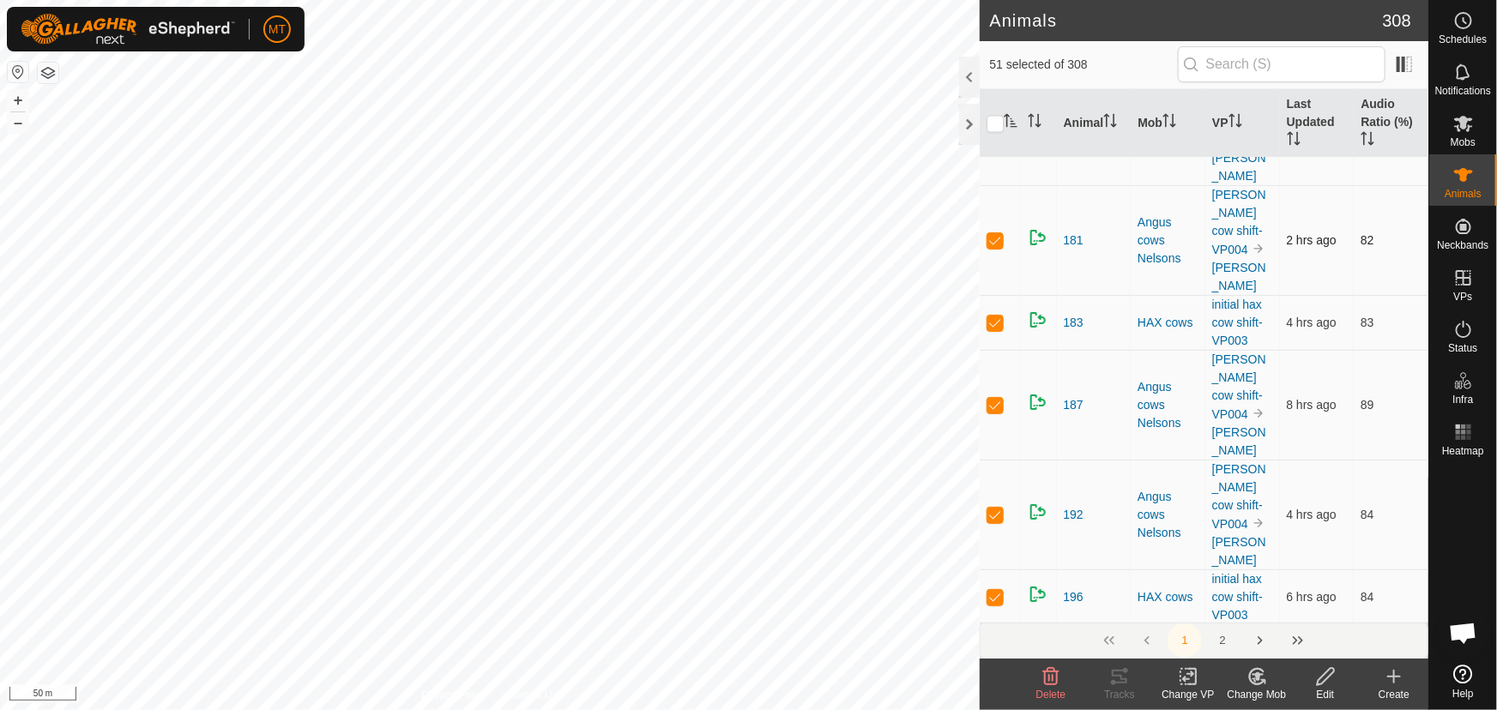
click at [1000, 247] on p-checkbox at bounding box center [995, 240] width 17 height 14
checkbox input "false"
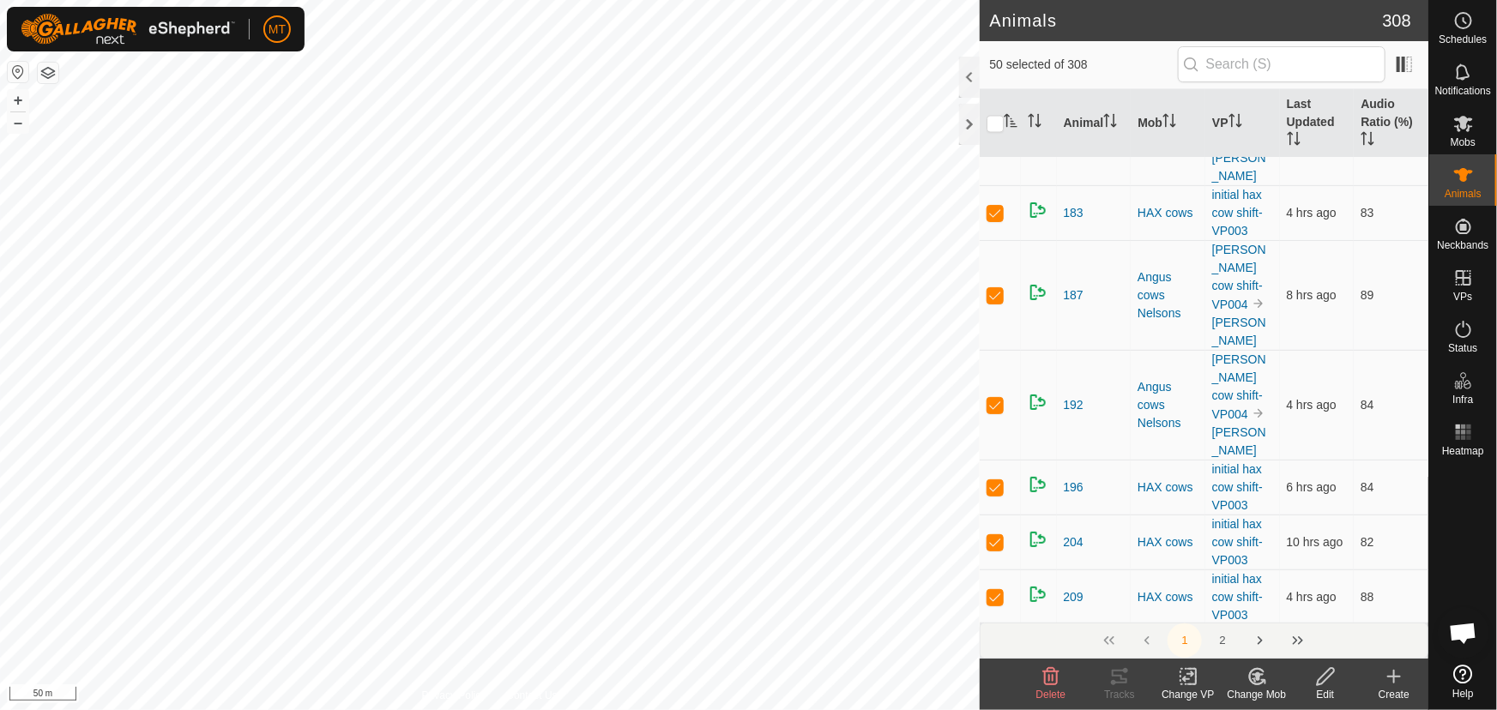
click at [994, 137] on p-checkbox at bounding box center [995, 131] width 17 height 14
checkbox input "false"
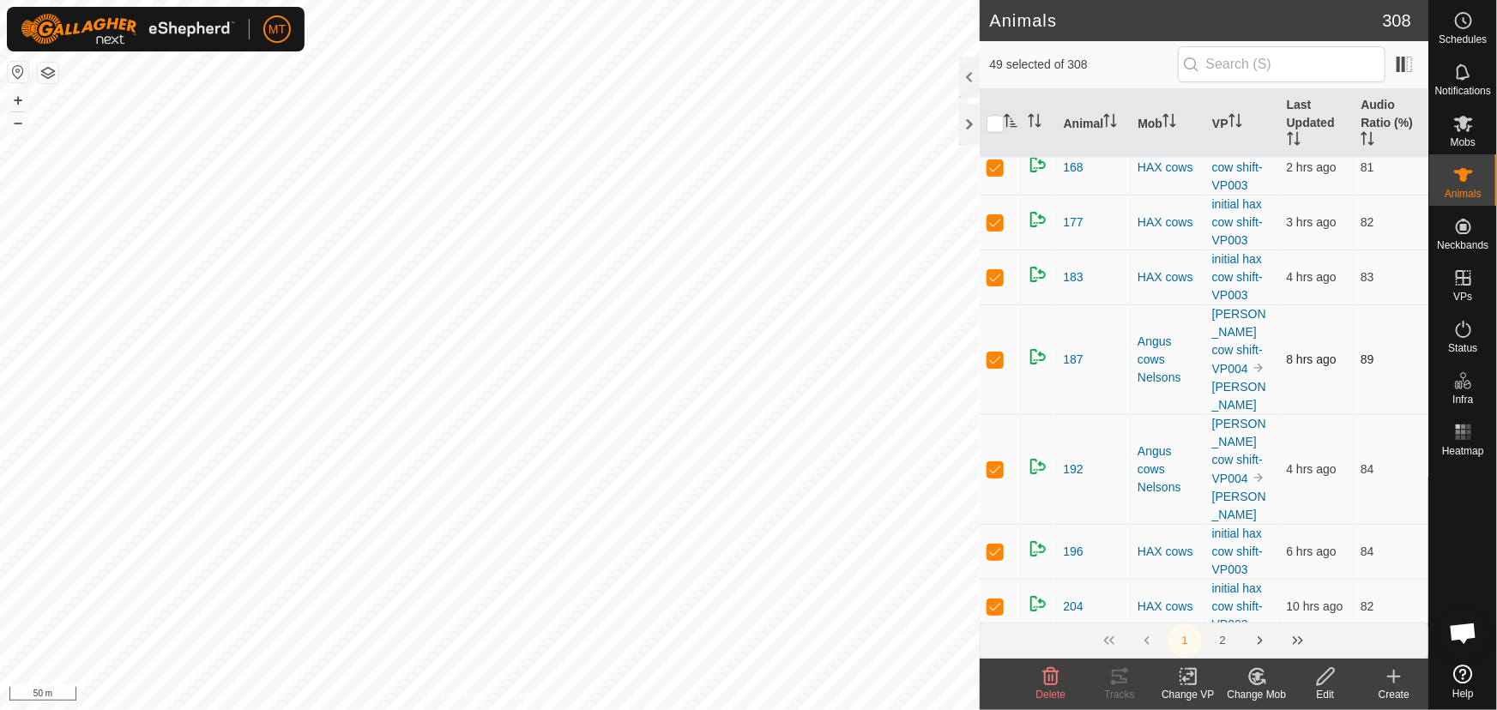
scroll to position [1477, 0]
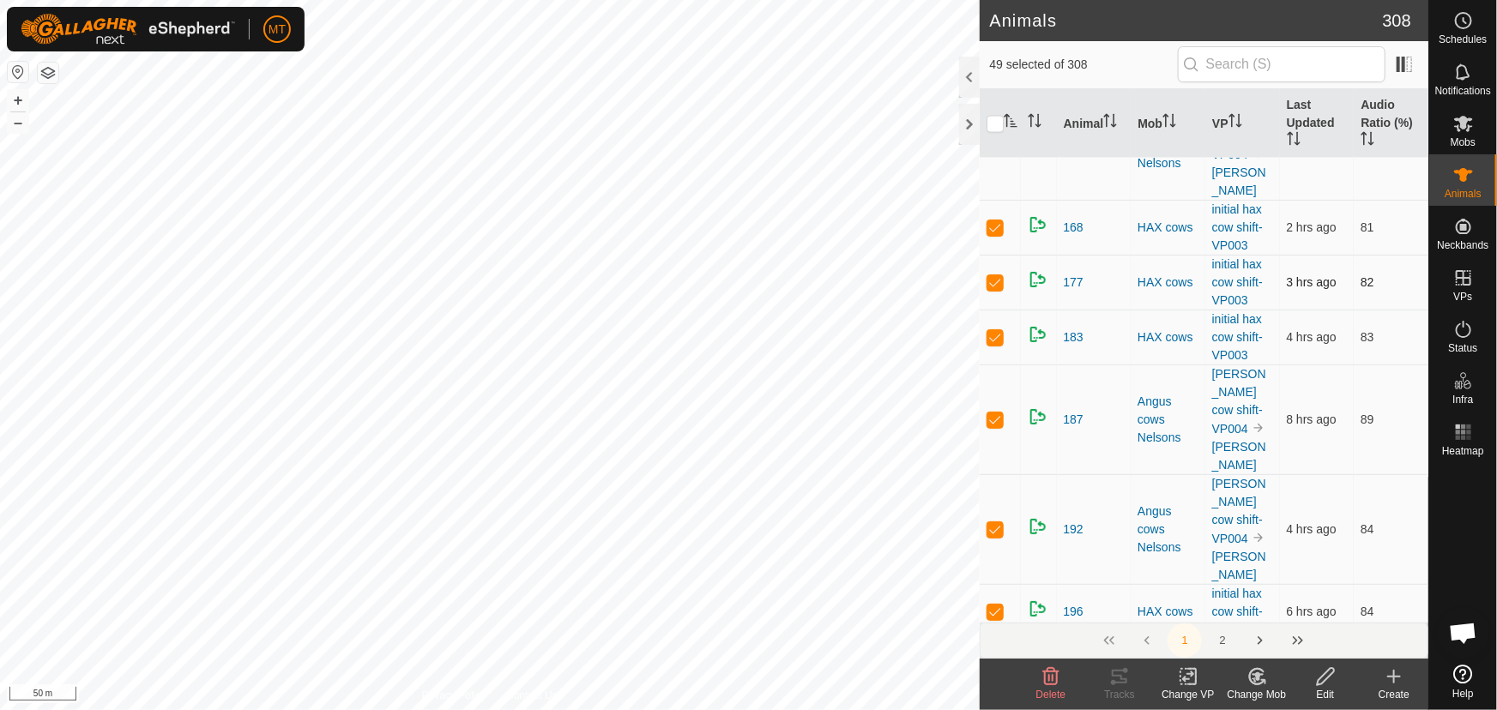
click at [995, 234] on p-checkbox at bounding box center [995, 228] width 17 height 14
checkbox input "false"
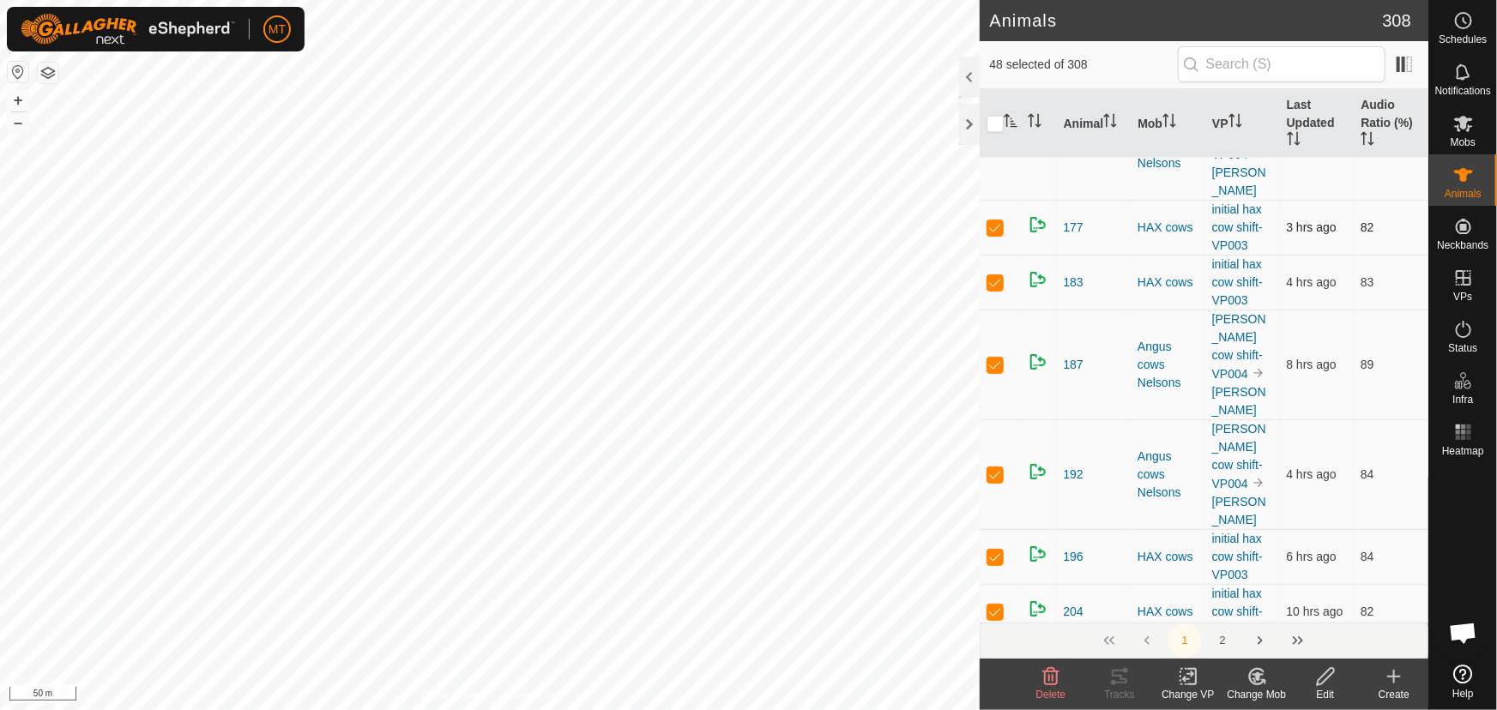
click at [994, 234] on p-checkbox at bounding box center [995, 228] width 17 height 14
checkbox input "false"
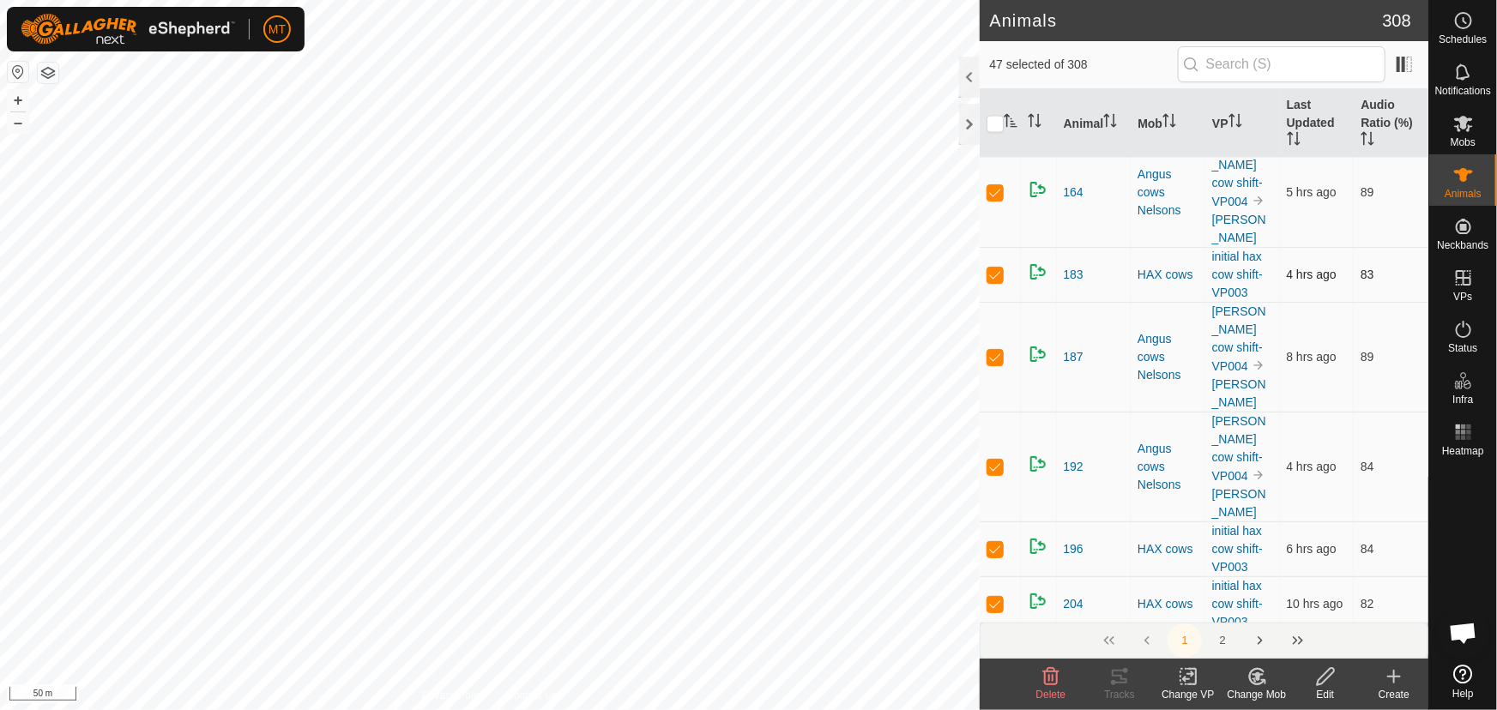
scroll to position [1321, 0]
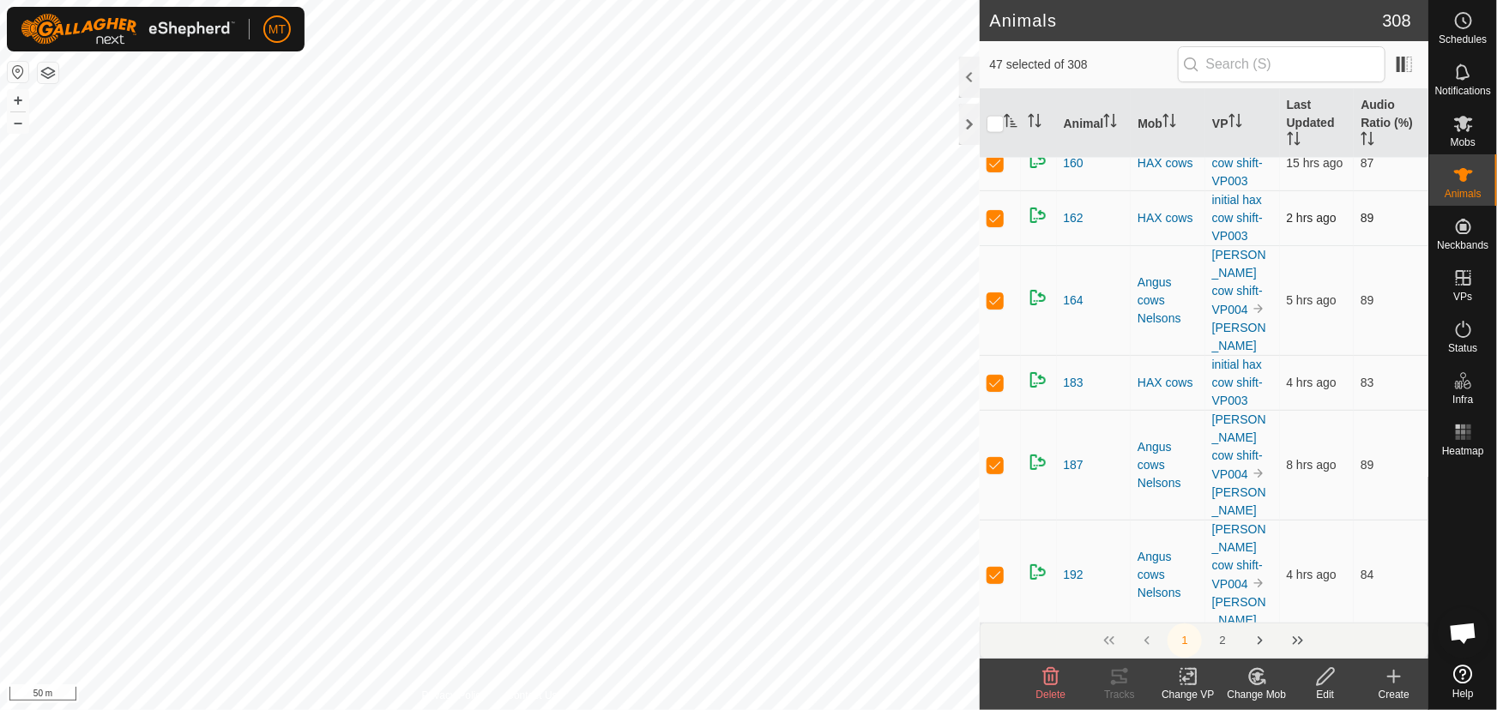
click at [993, 225] on p-checkbox at bounding box center [995, 218] width 17 height 14
checkbox input "false"
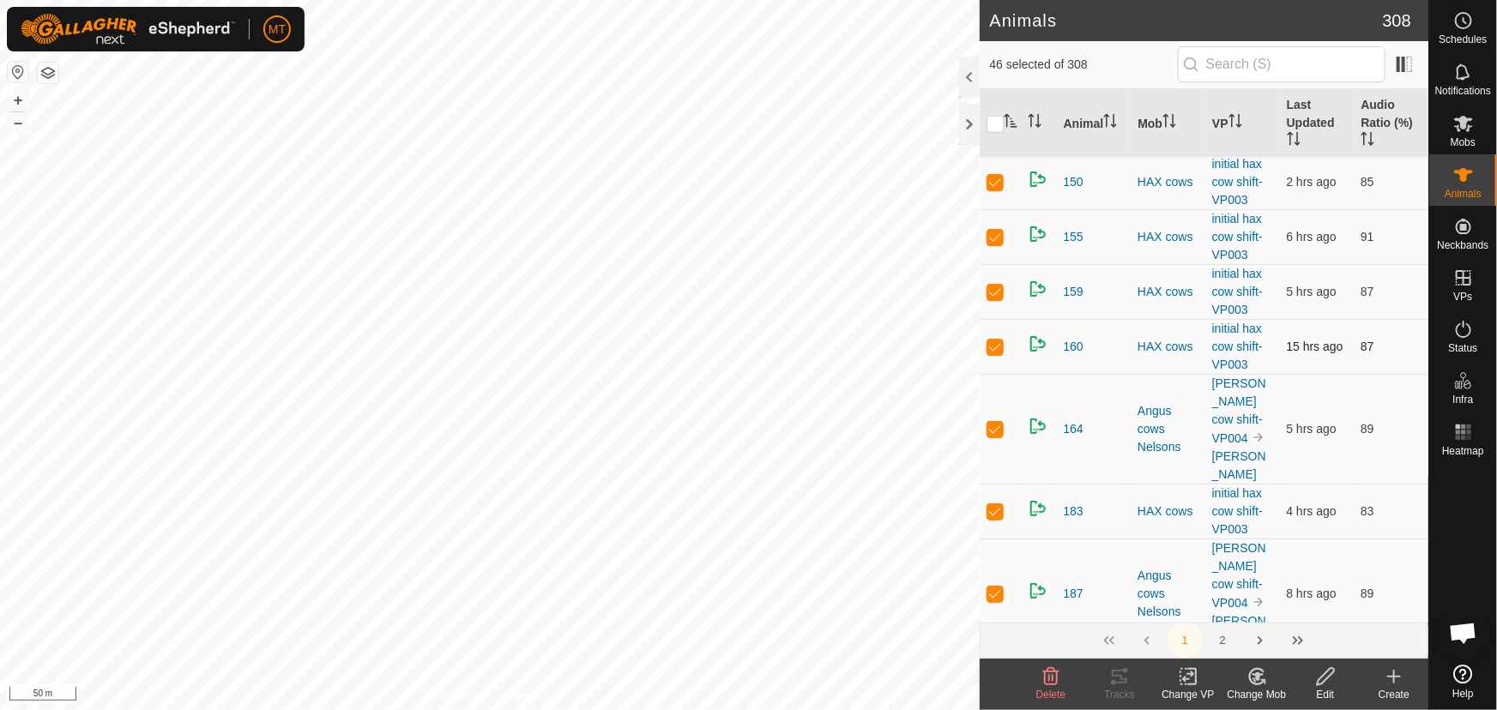
scroll to position [1087, 0]
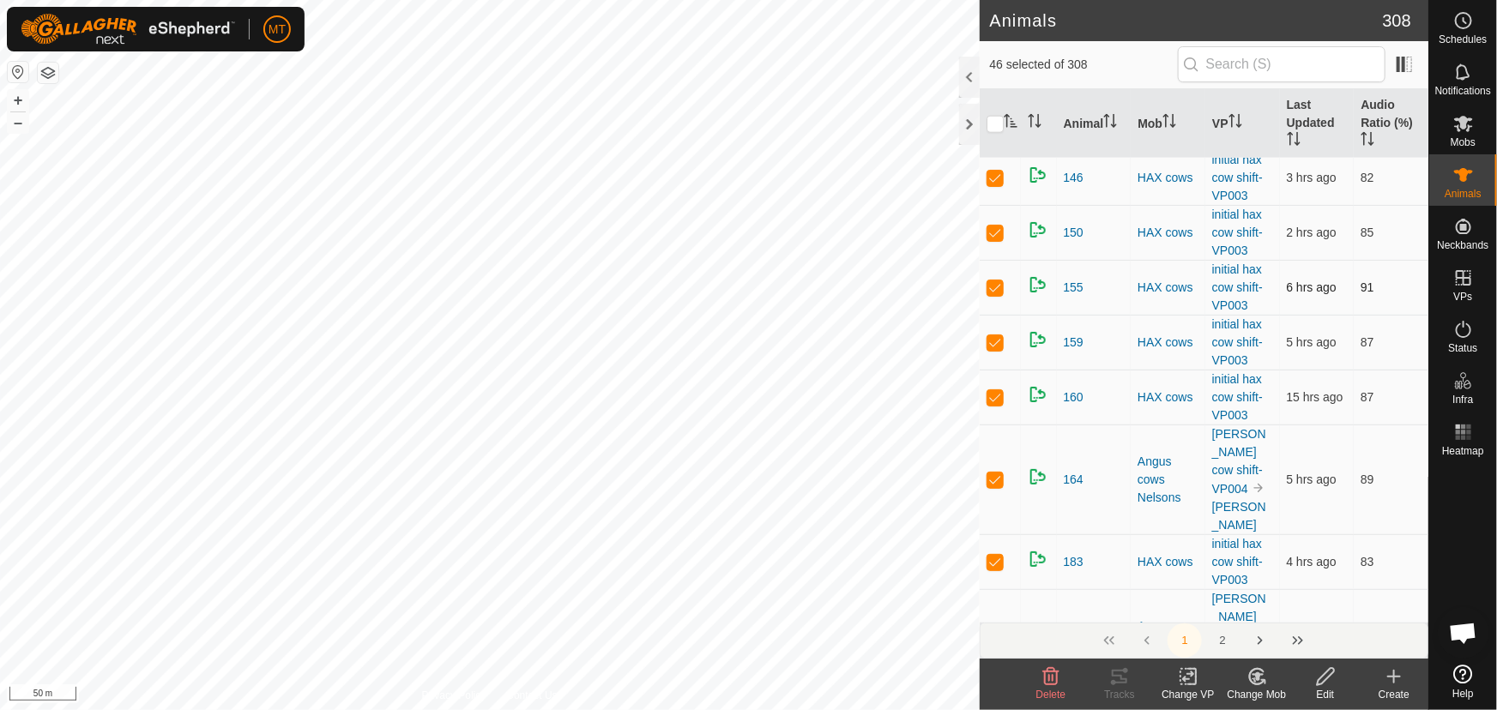
click at [995, 239] on p-checkbox at bounding box center [995, 233] width 17 height 14
checkbox input "false"
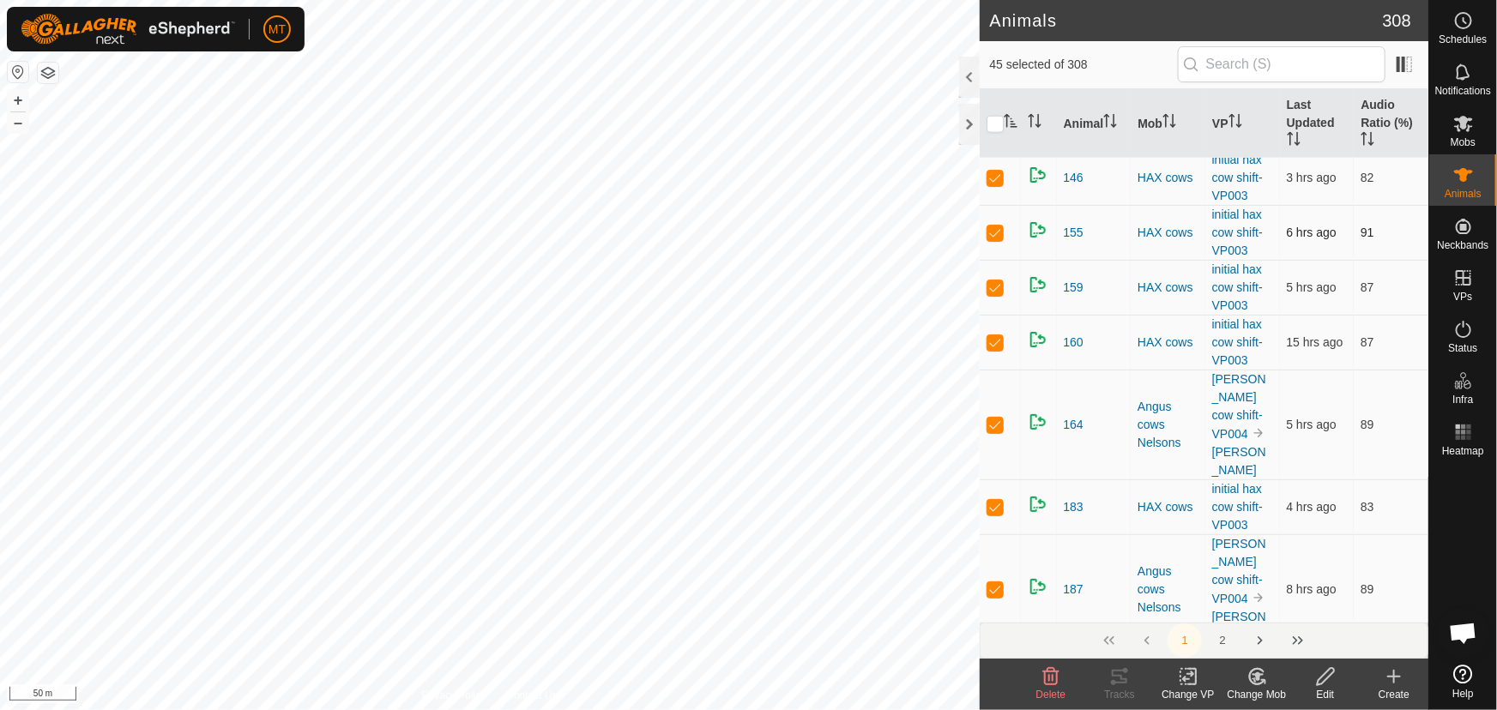
click at [995, 184] on p-checkbox at bounding box center [995, 178] width 17 height 14
checkbox input "false"
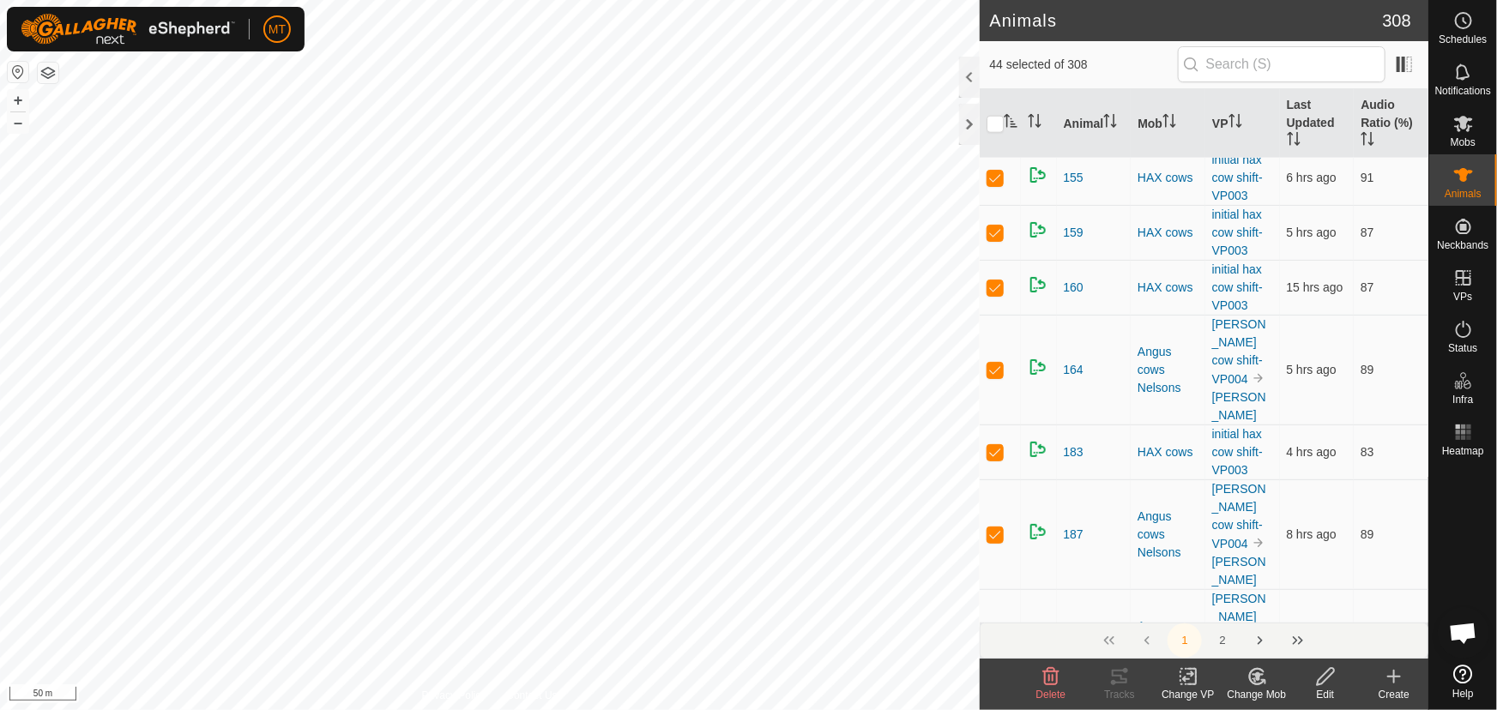
click at [995, 130] on p-tablecheckbox at bounding box center [995, 123] width 17 height 14
checkbox input "false"
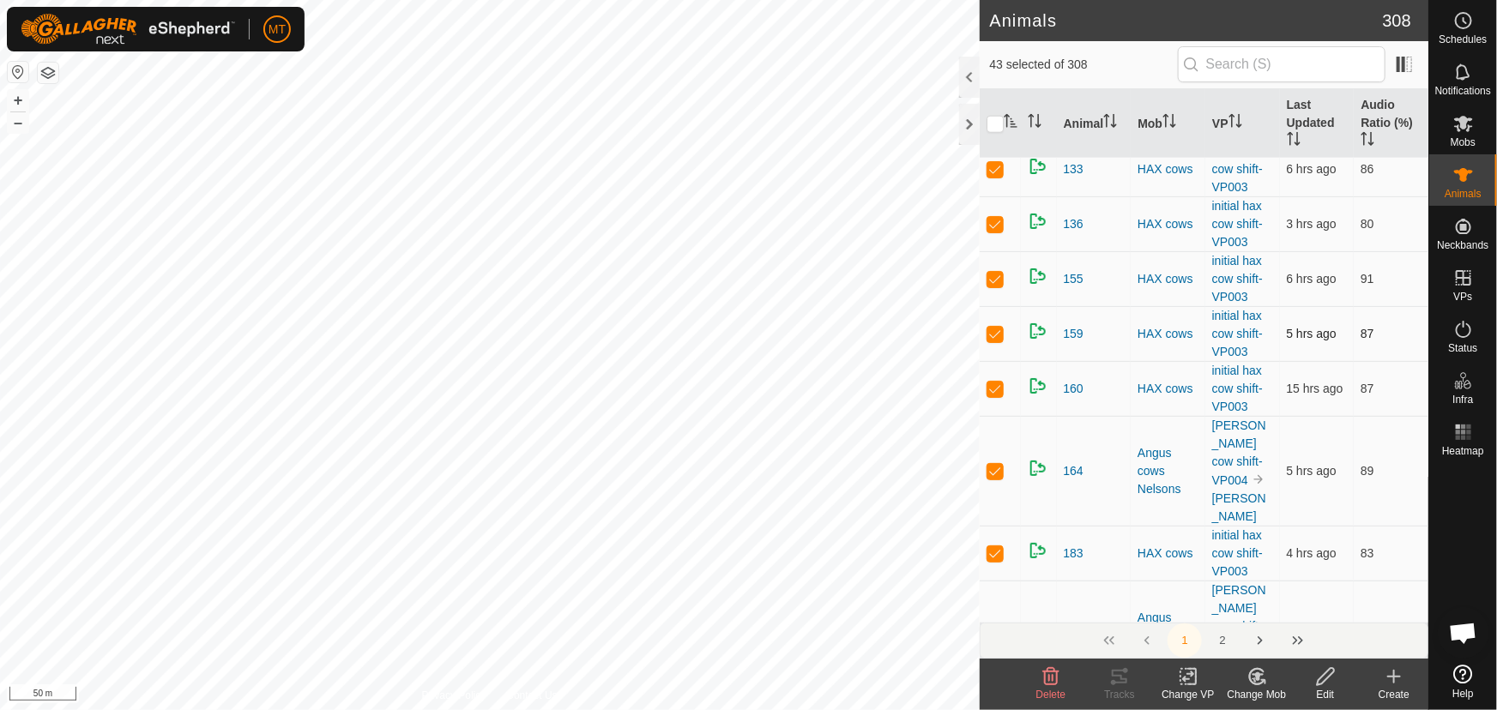
scroll to position [853, 0]
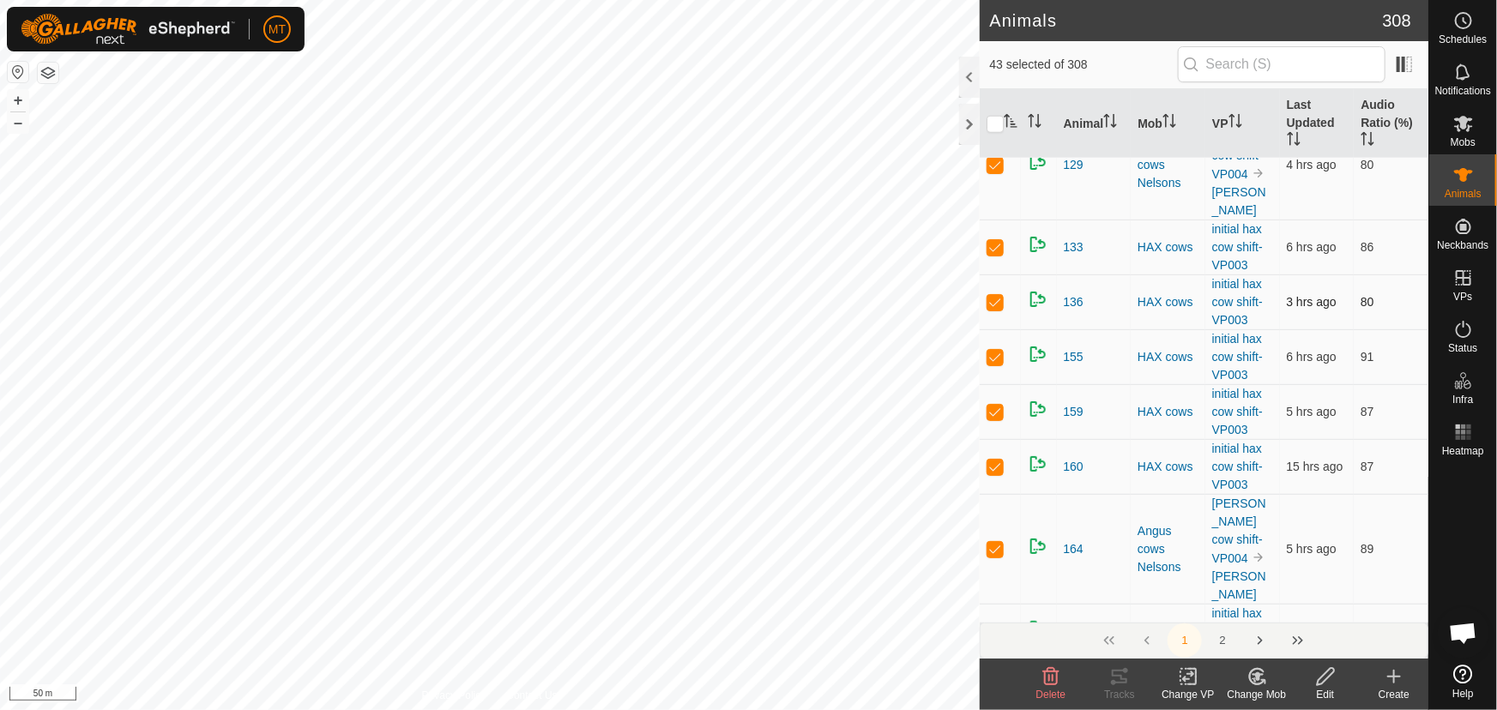
click at [990, 309] on p-checkbox at bounding box center [995, 302] width 17 height 14
checkbox input "false"
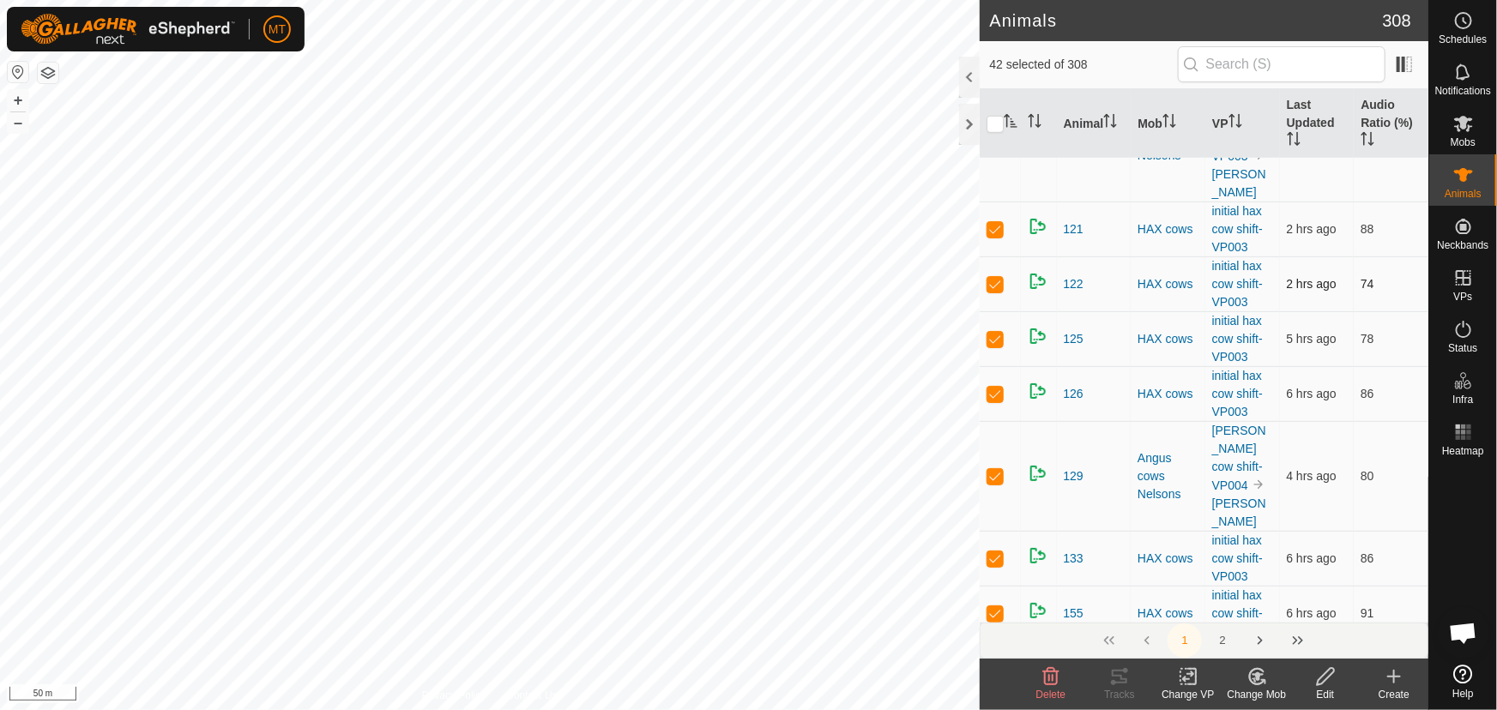
scroll to position [541, 0]
click at [1001, 292] on p-checkbox at bounding box center [995, 285] width 17 height 14
checkbox input "false"
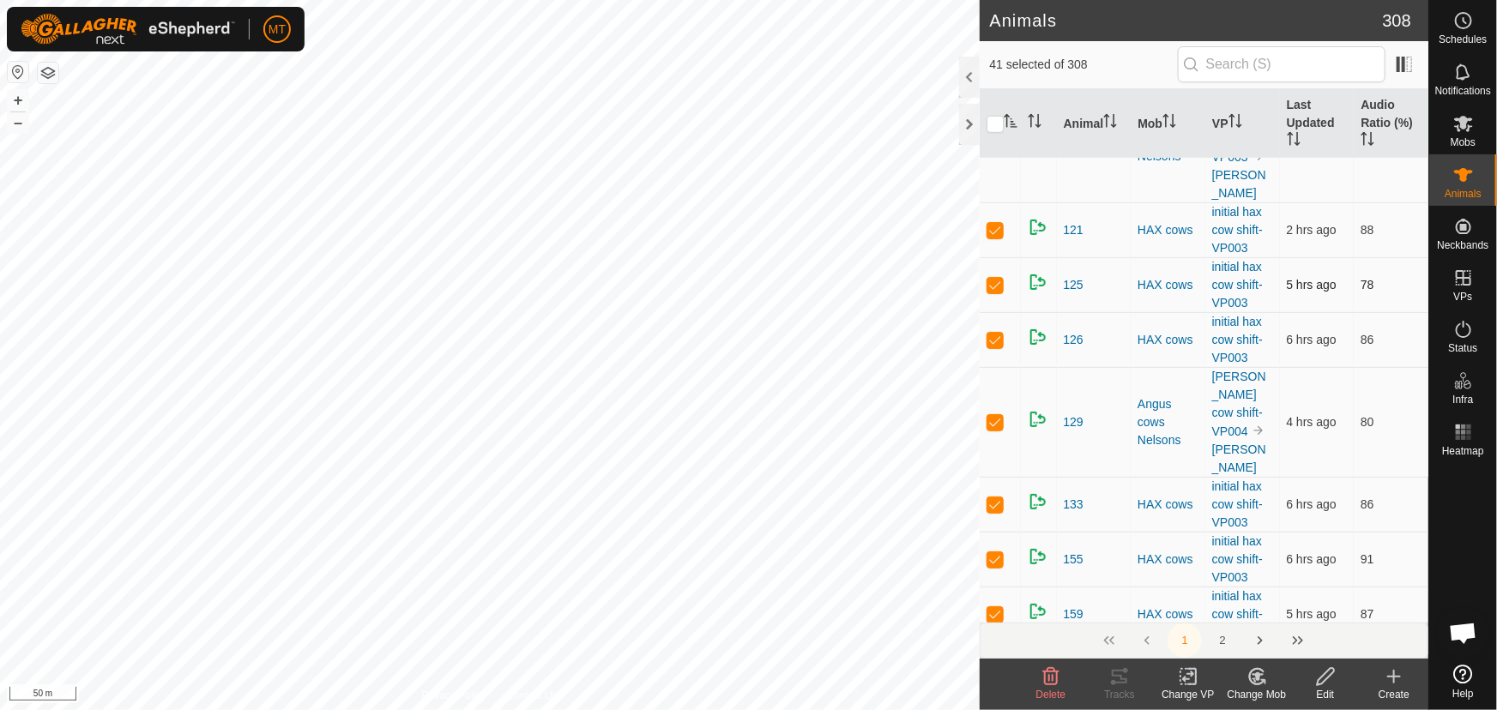
click at [995, 237] on p-checkbox at bounding box center [995, 230] width 17 height 14
checkbox input "false"
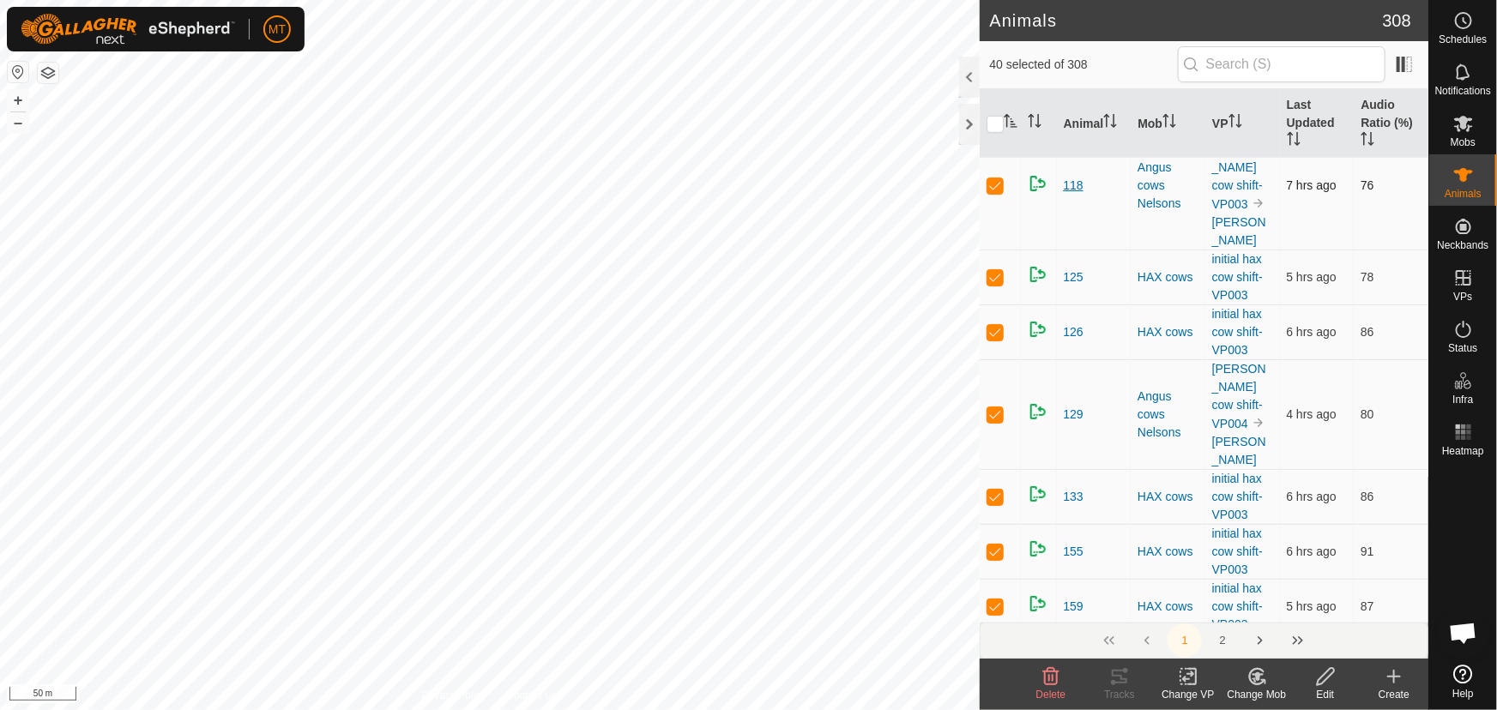
scroll to position [307, 0]
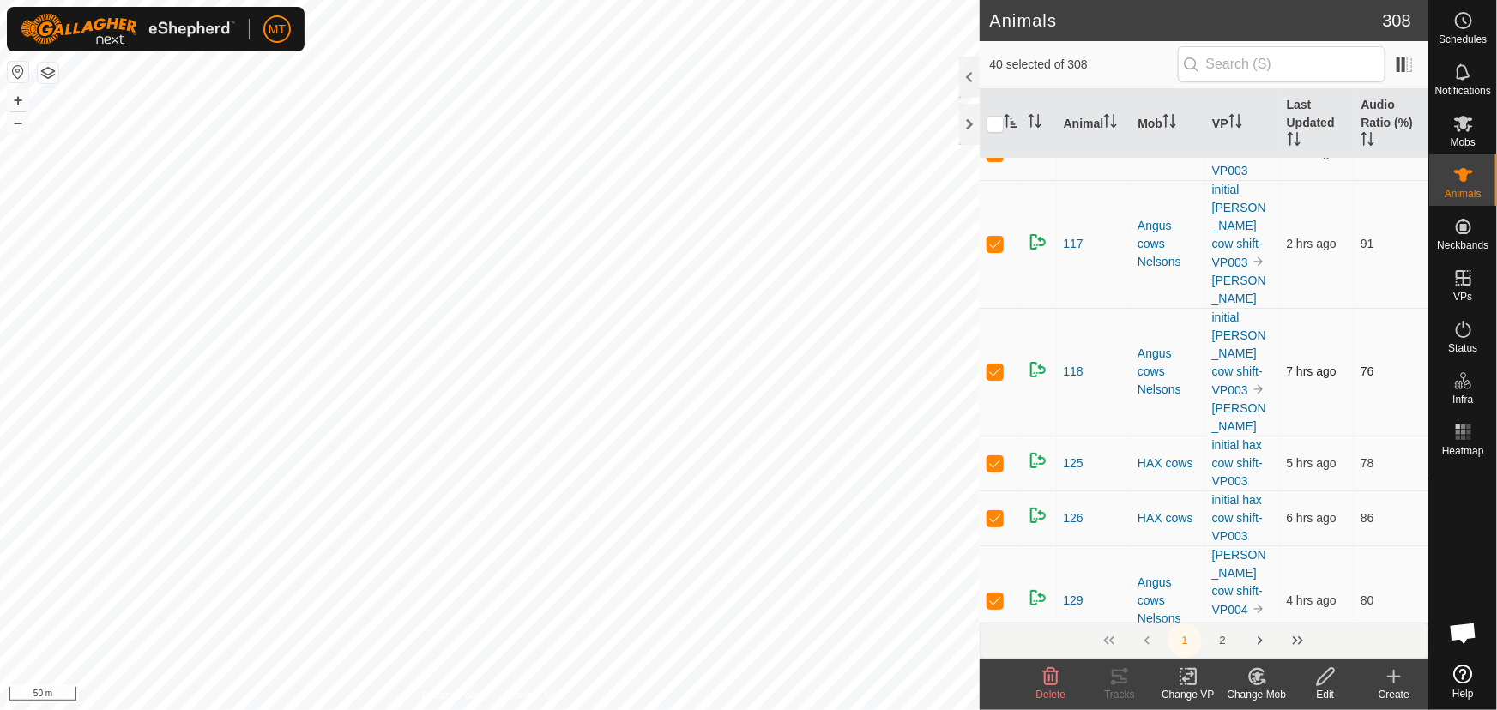
click at [997, 251] on p-checkbox at bounding box center [995, 244] width 17 height 14
checkbox input "false"
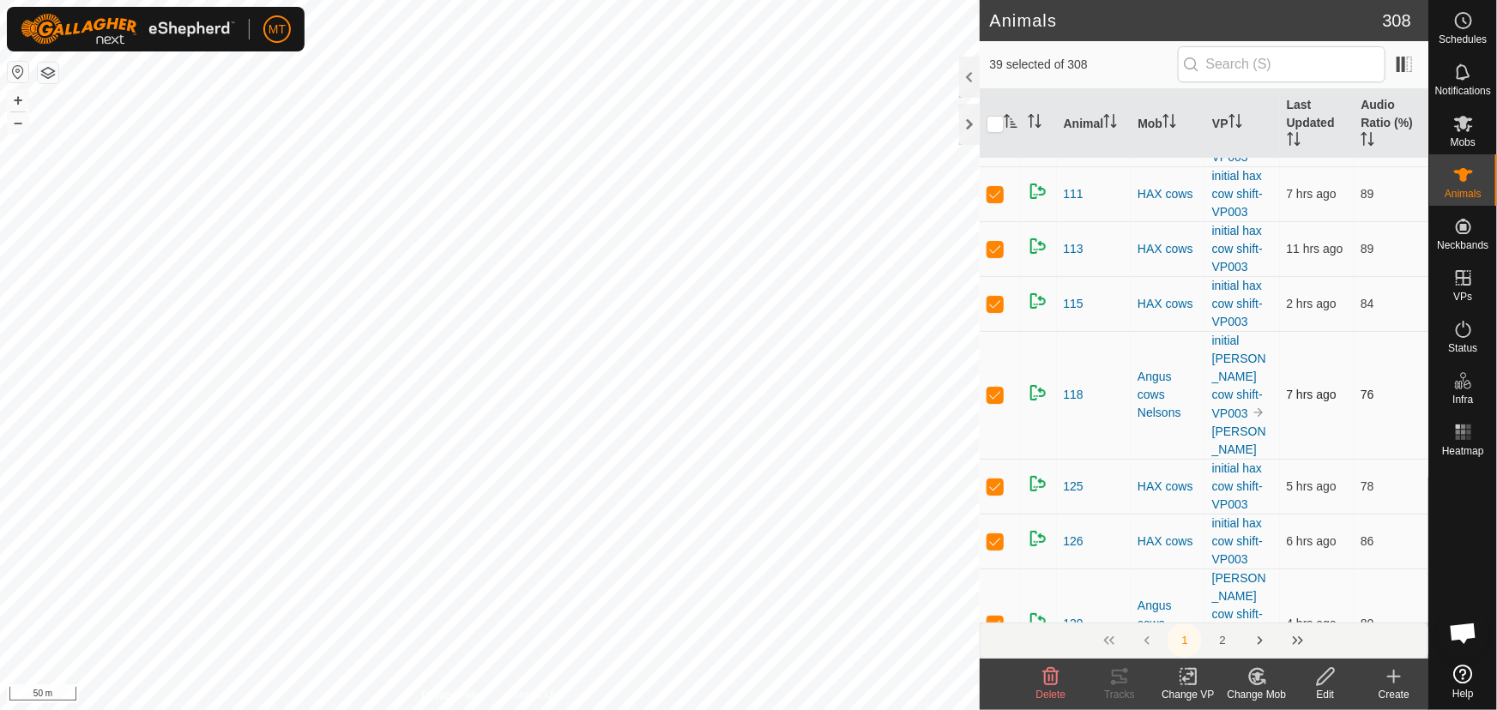
scroll to position [73, 0]
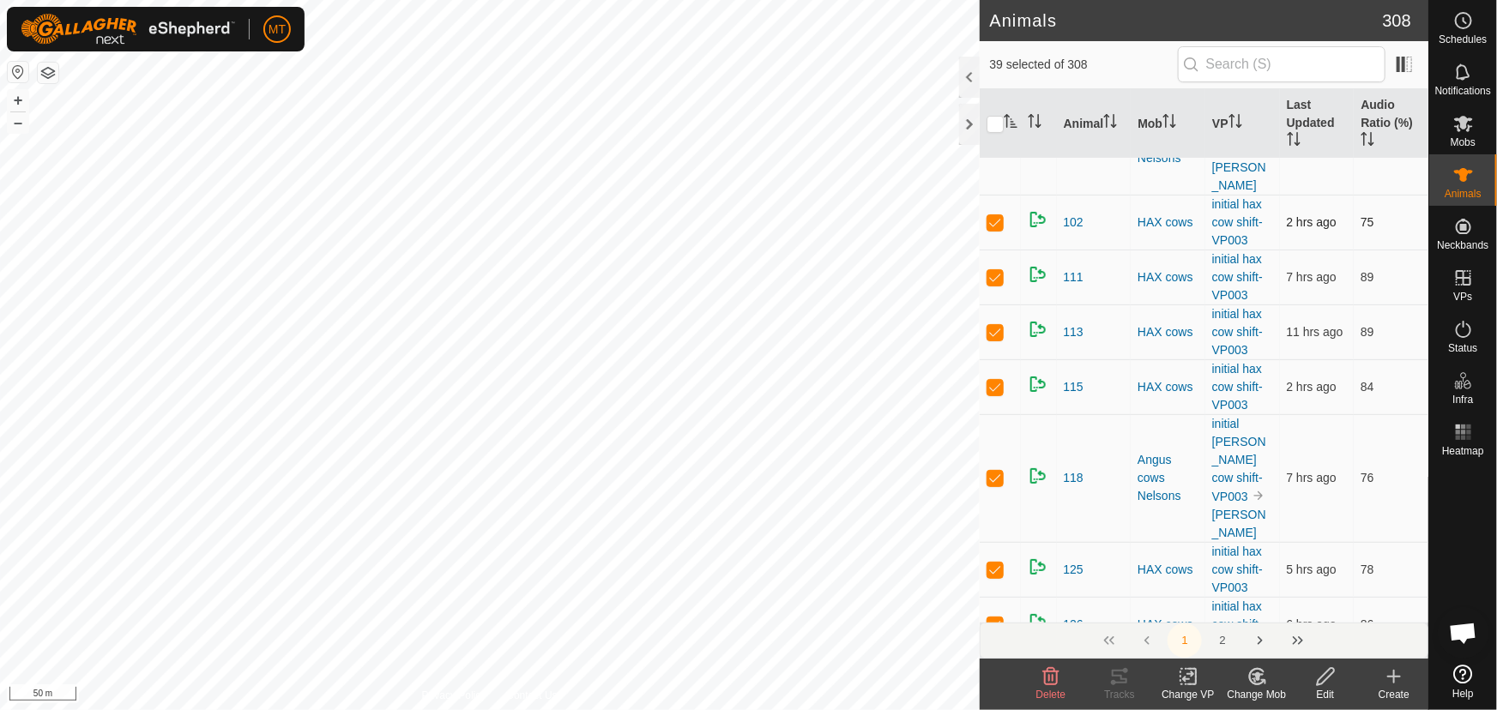
click at [999, 229] on p-checkbox at bounding box center [995, 222] width 17 height 14
checkbox input "false"
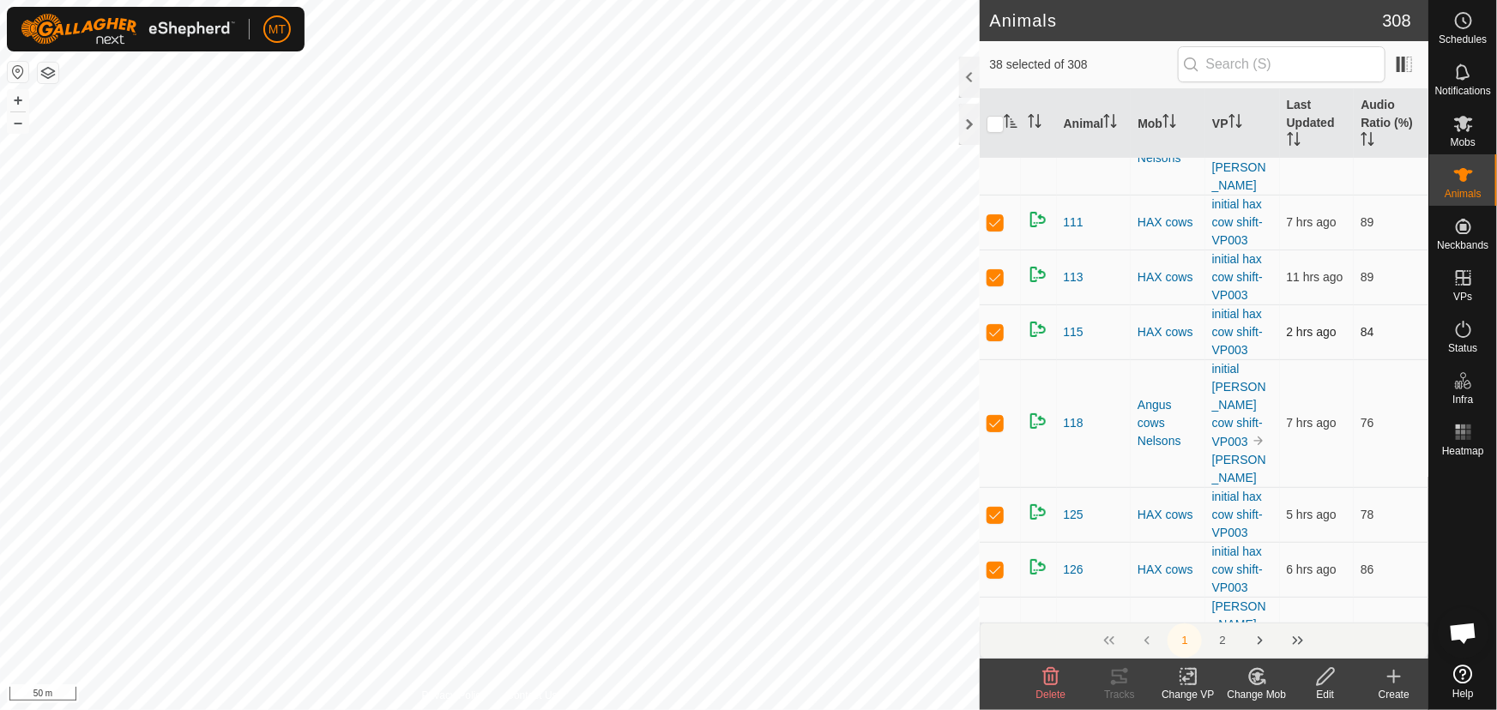
click at [991, 339] on p-checkbox at bounding box center [995, 332] width 17 height 14
checkbox input "false"
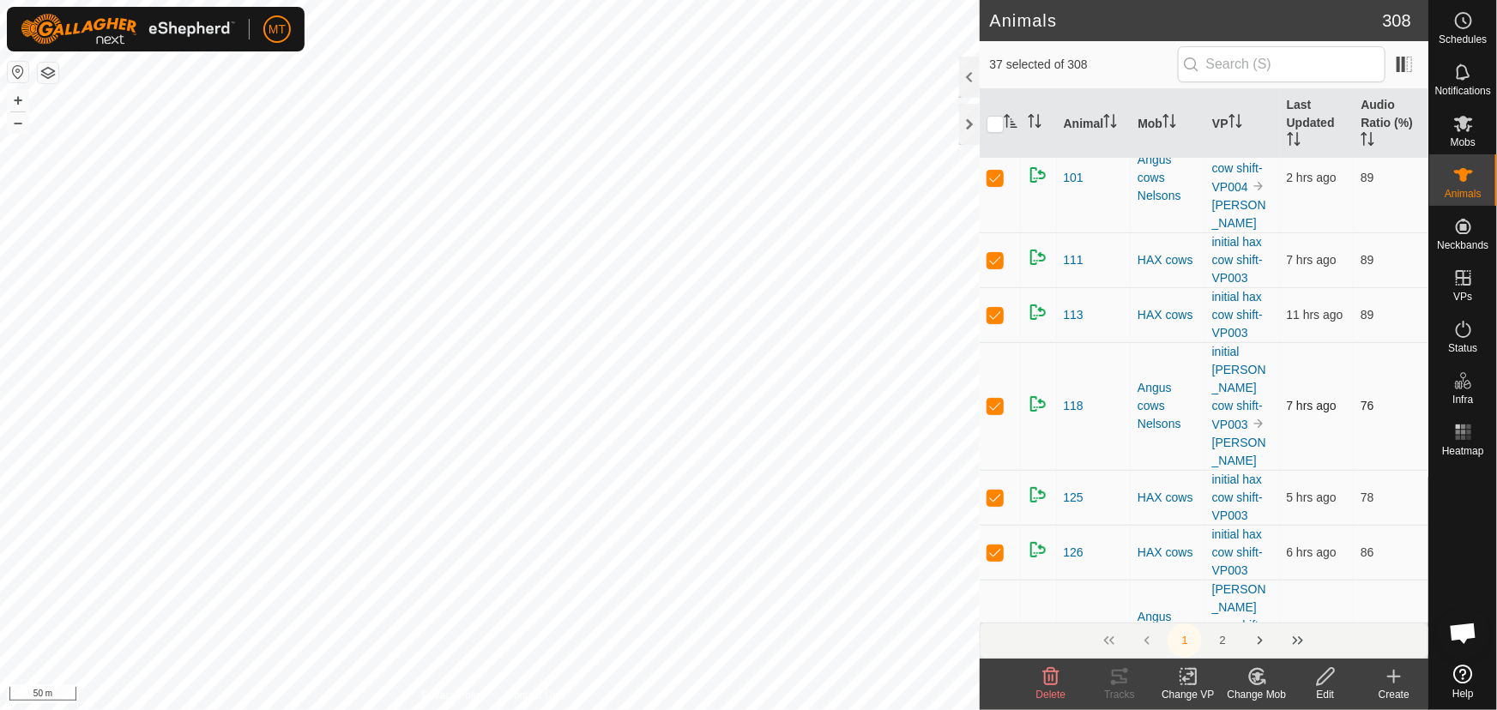
scroll to position [0, 0]
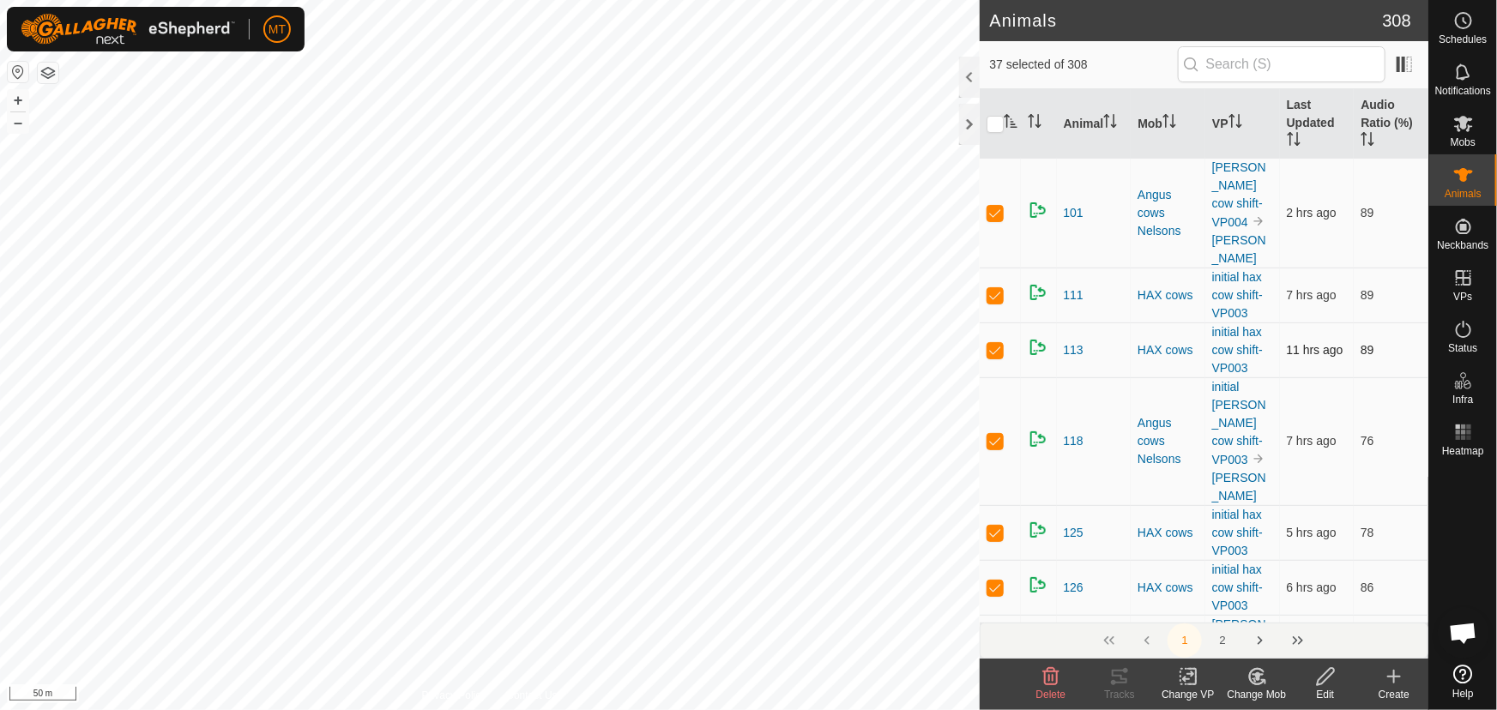
click at [989, 220] on p-checkbox at bounding box center [995, 213] width 17 height 14
checkbox input "false"
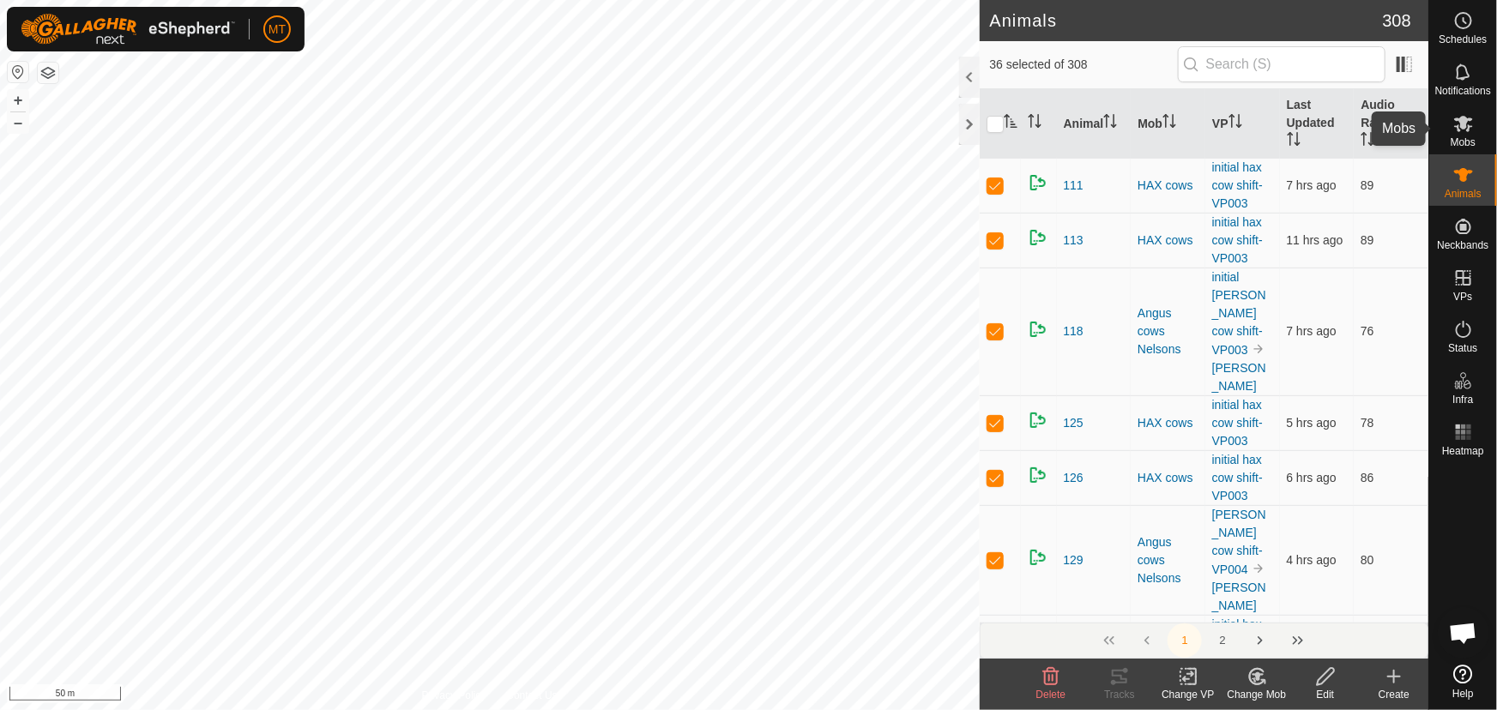
click at [1459, 121] on icon at bounding box center [1464, 123] width 21 height 21
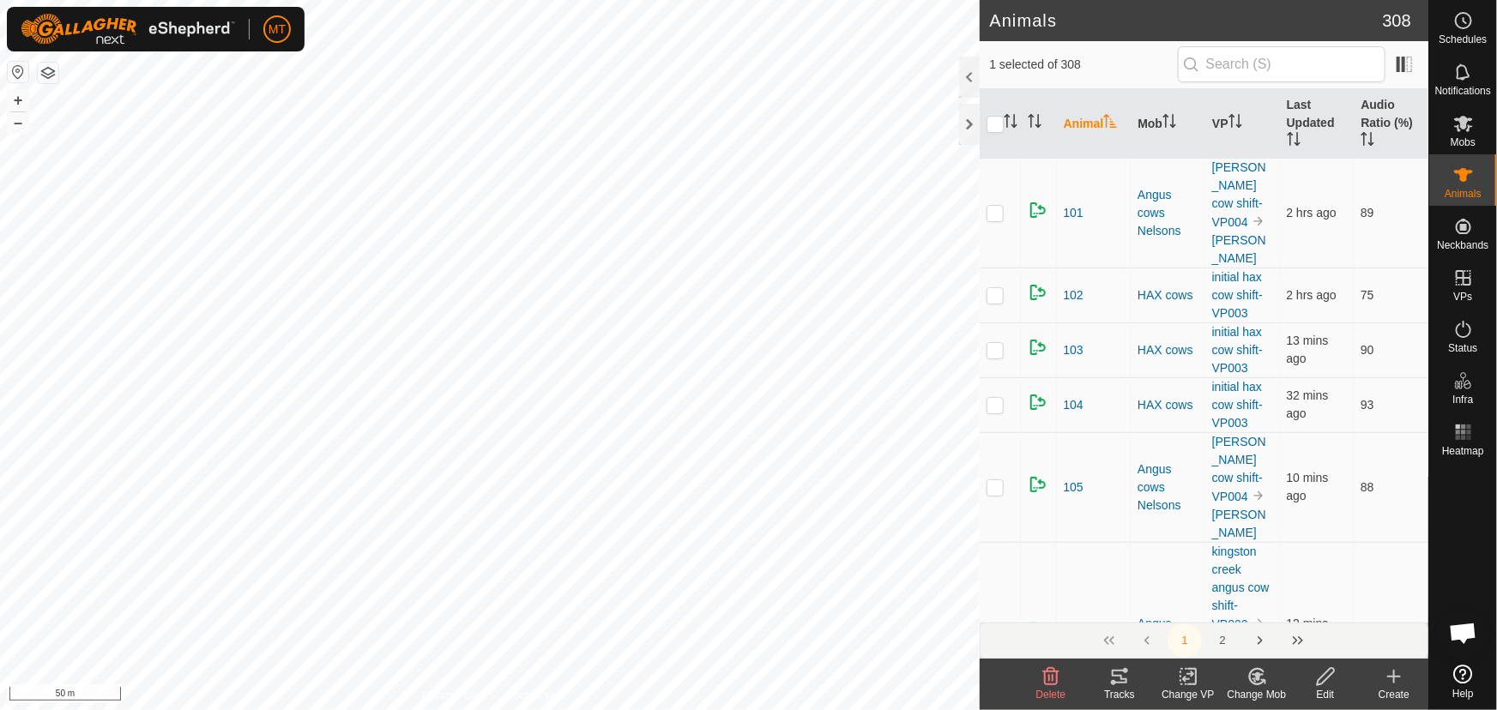
click at [1116, 679] on icon at bounding box center [1119, 677] width 21 height 21
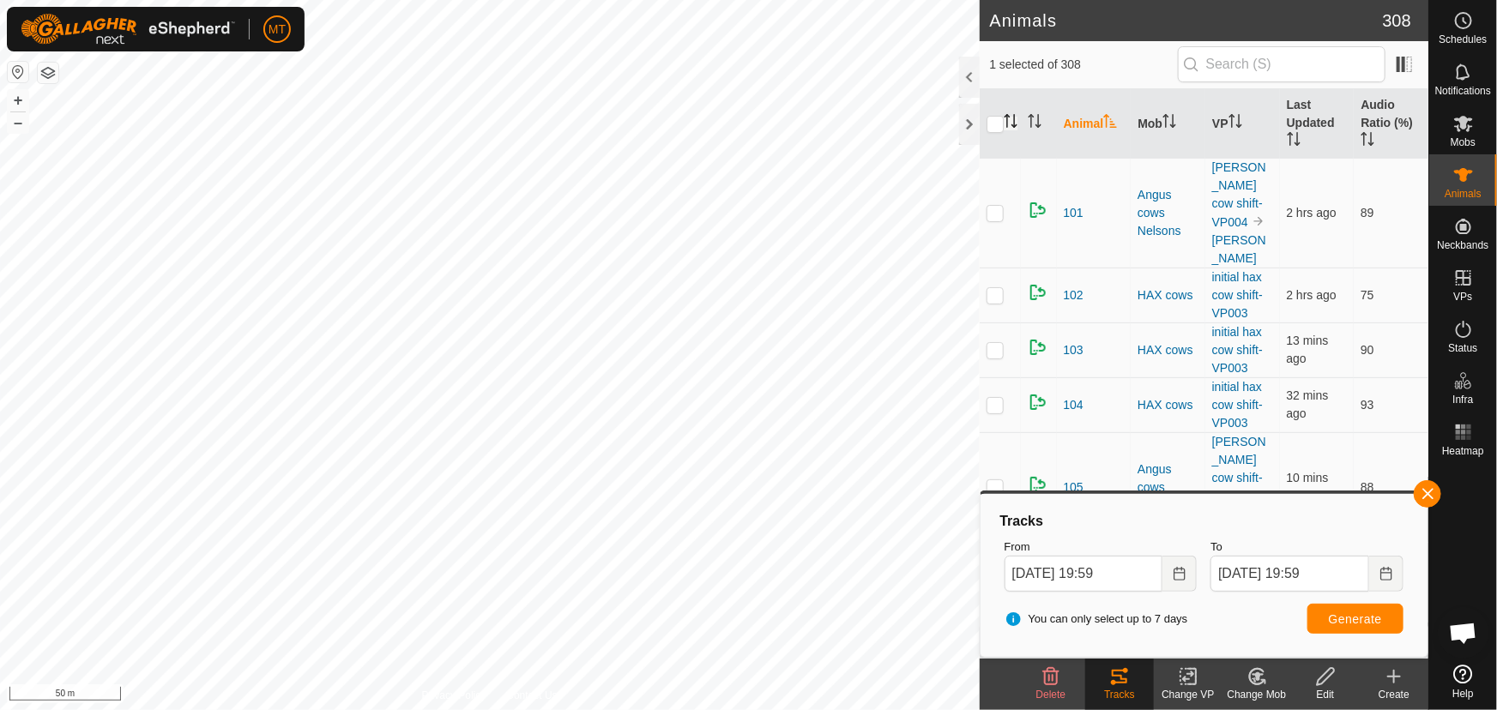
click at [1011, 122] on icon "Activate to sort" at bounding box center [1011, 121] width 14 height 14
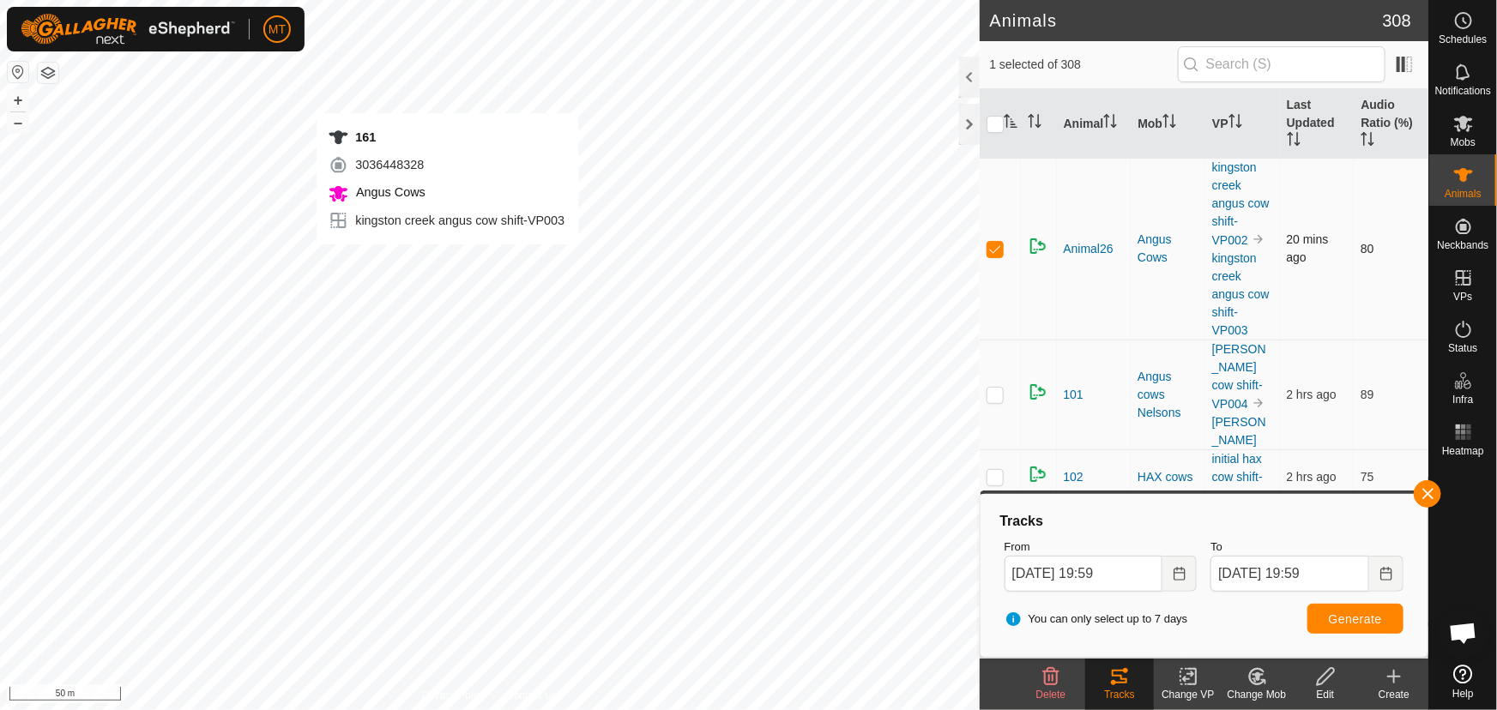
checkbox input "true"
checkbox input "false"
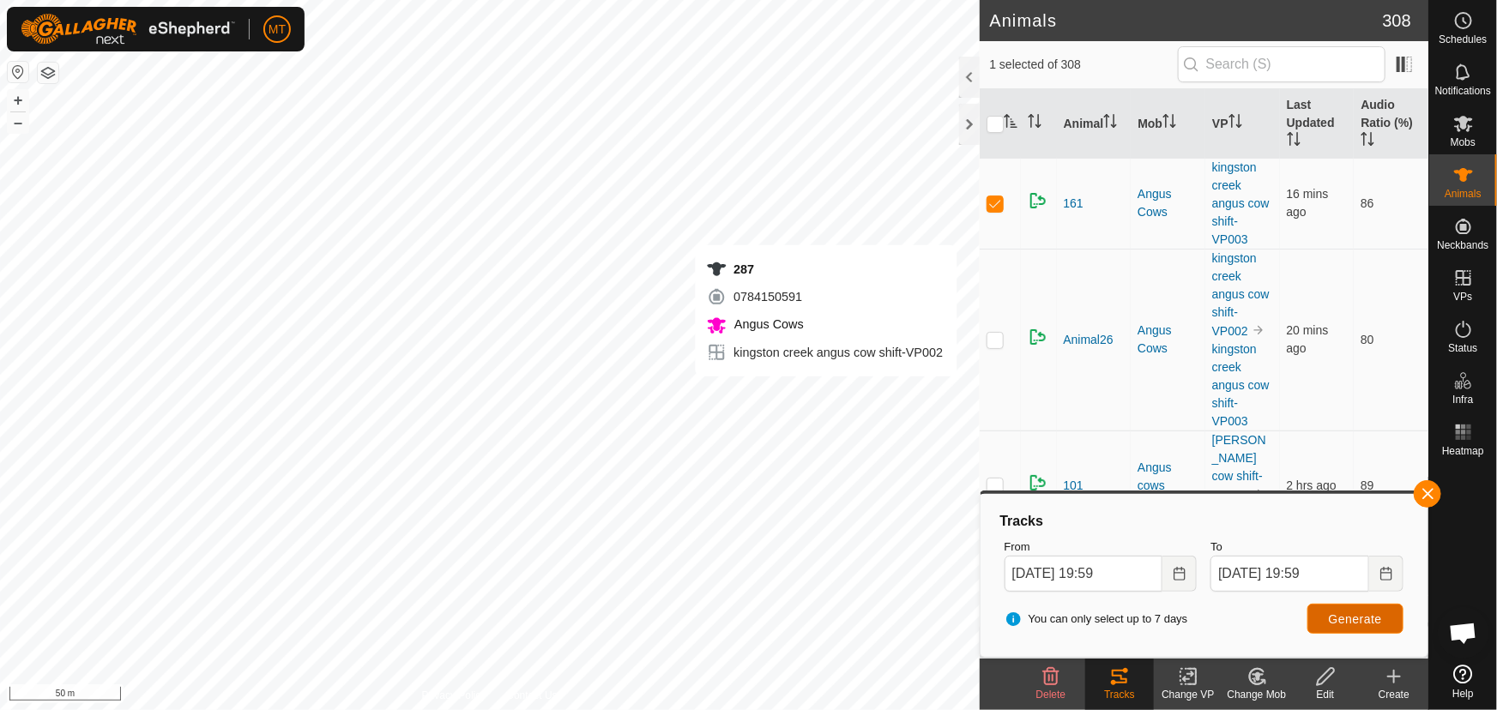
click at [1356, 620] on span "Generate" at bounding box center [1355, 620] width 53 height 14
